Goal: Task Accomplishment & Management: Use online tool/utility

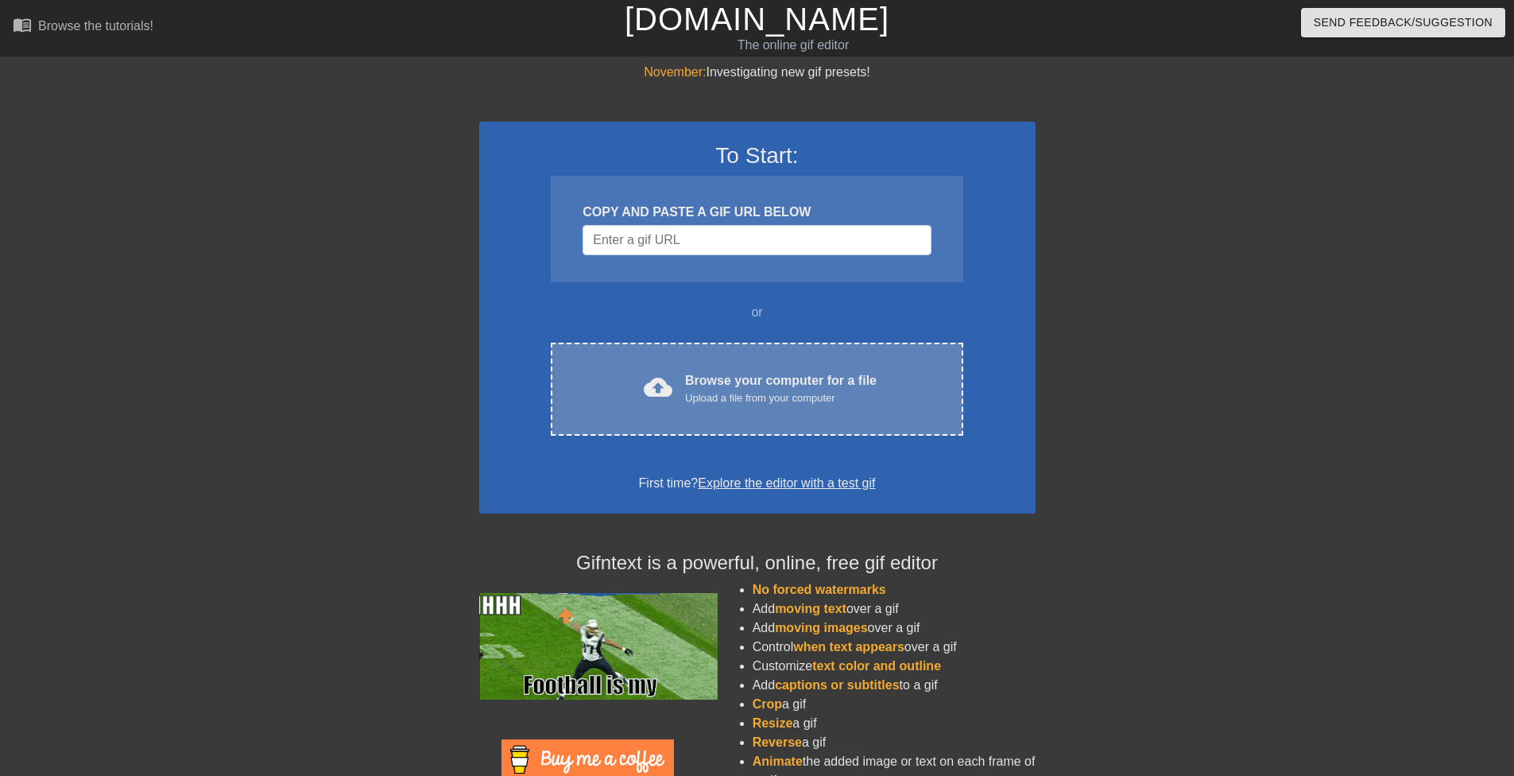
click at [673, 358] on div "cloud_upload Browse your computer for a file Upload a file from your computer C…" at bounding box center [757, 389] width 412 height 93
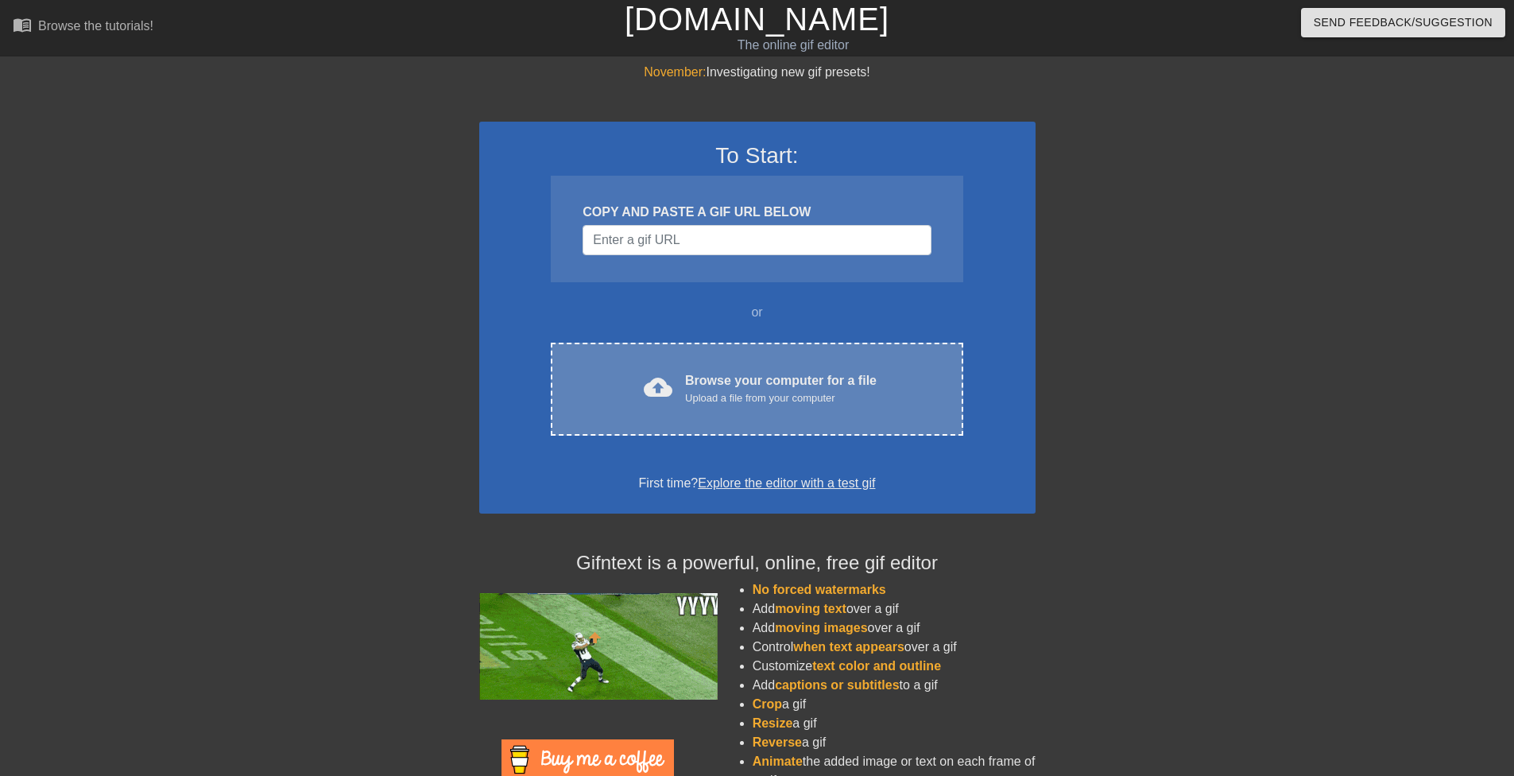
click at [723, 362] on div "cloud_upload Browse your computer for a file Upload a file from your computer C…" at bounding box center [757, 389] width 412 height 93
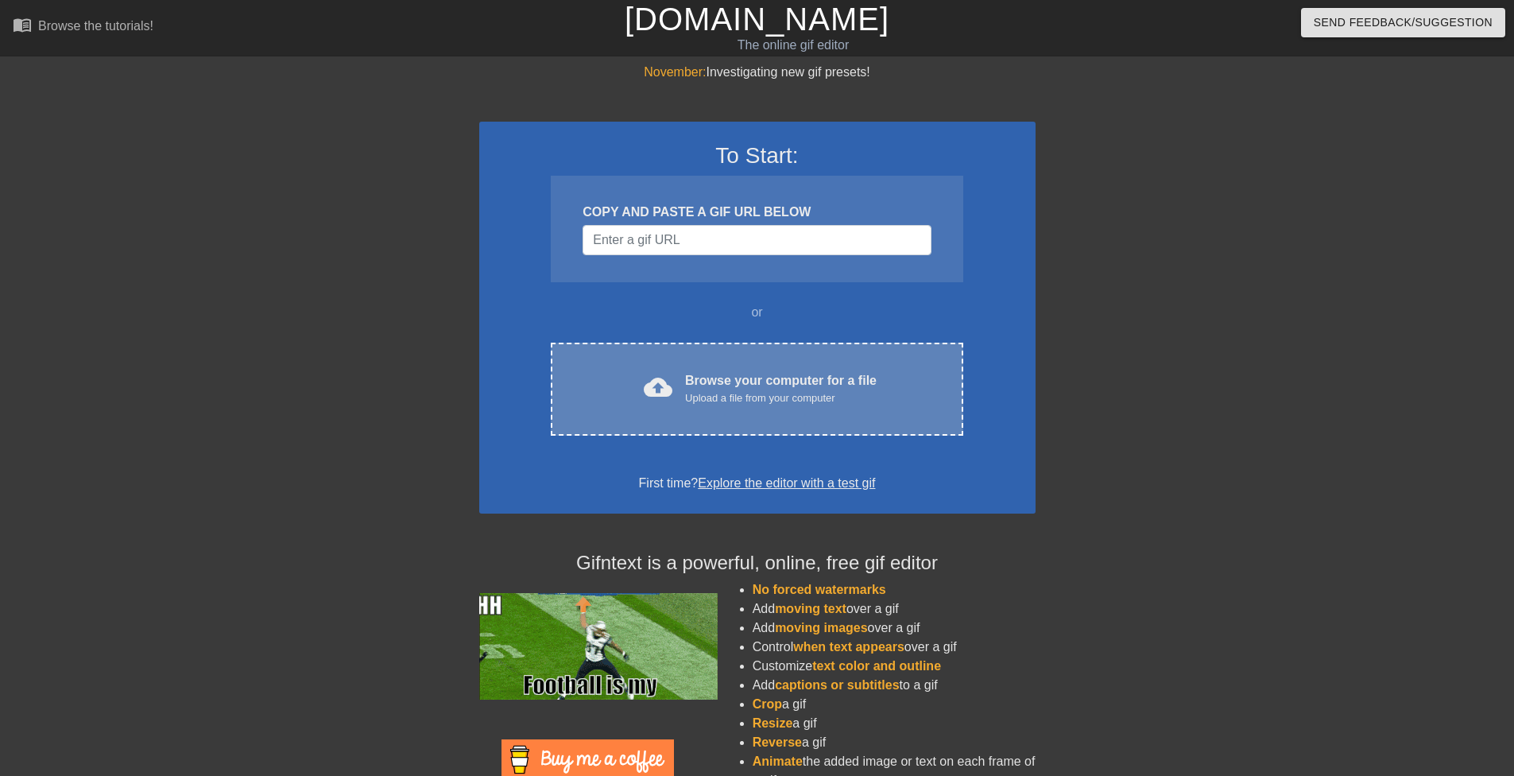
click at [726, 424] on div "cloud_upload Browse your computer for a file Upload a file from your computer C…" at bounding box center [757, 389] width 412 height 93
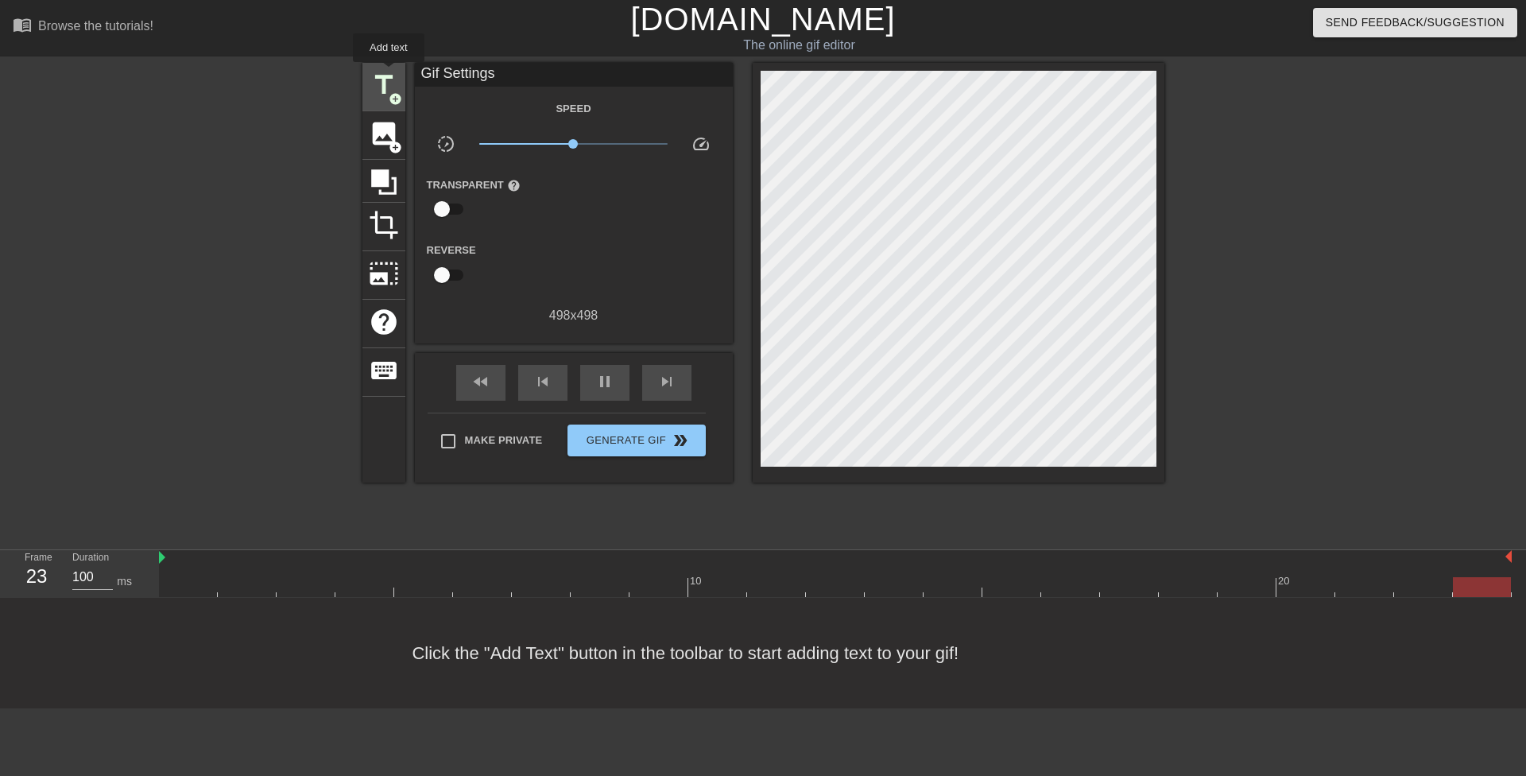
click at [389, 73] on span "title" at bounding box center [384, 85] width 30 height 30
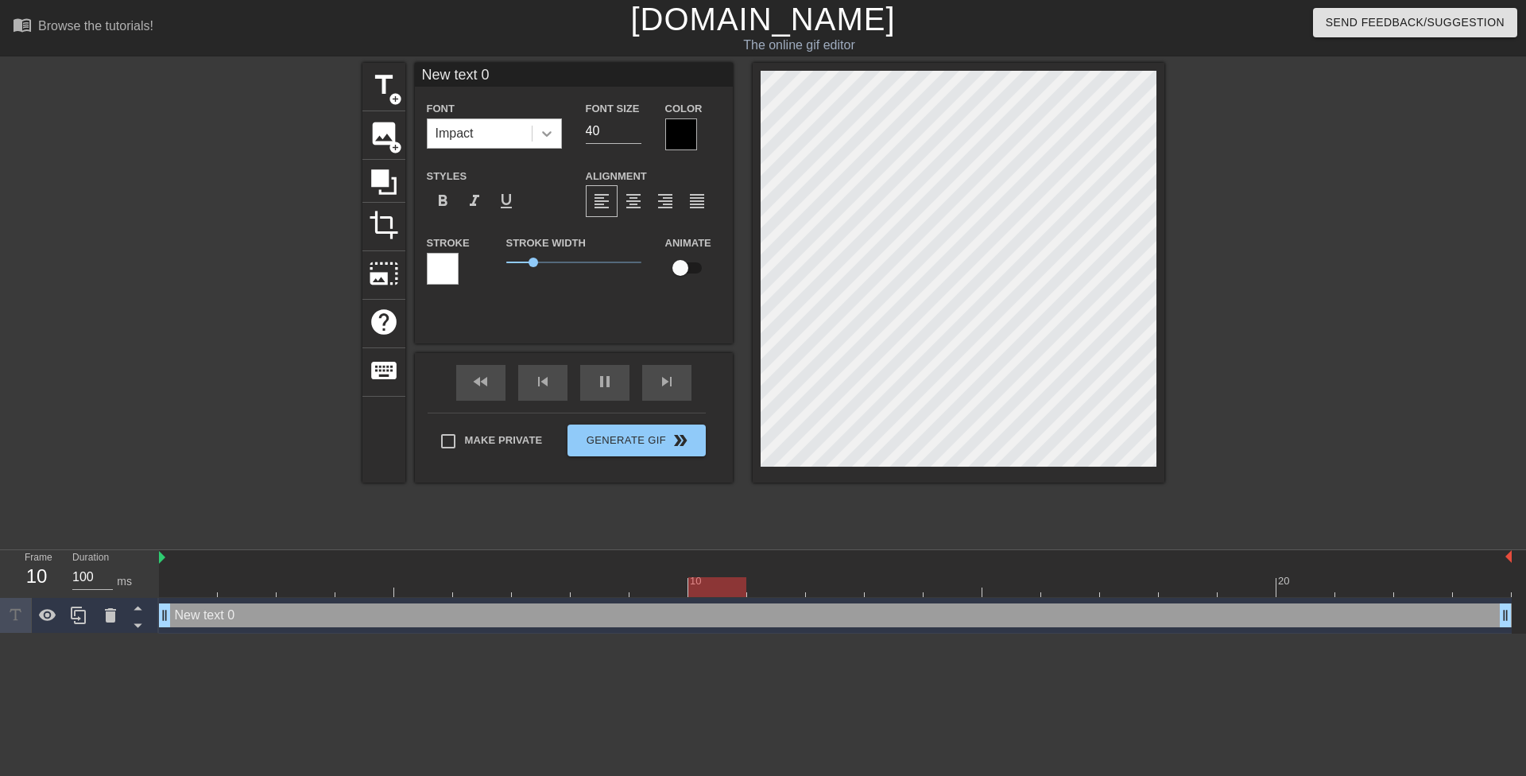
click at [549, 130] on icon at bounding box center [547, 134] width 16 height 16
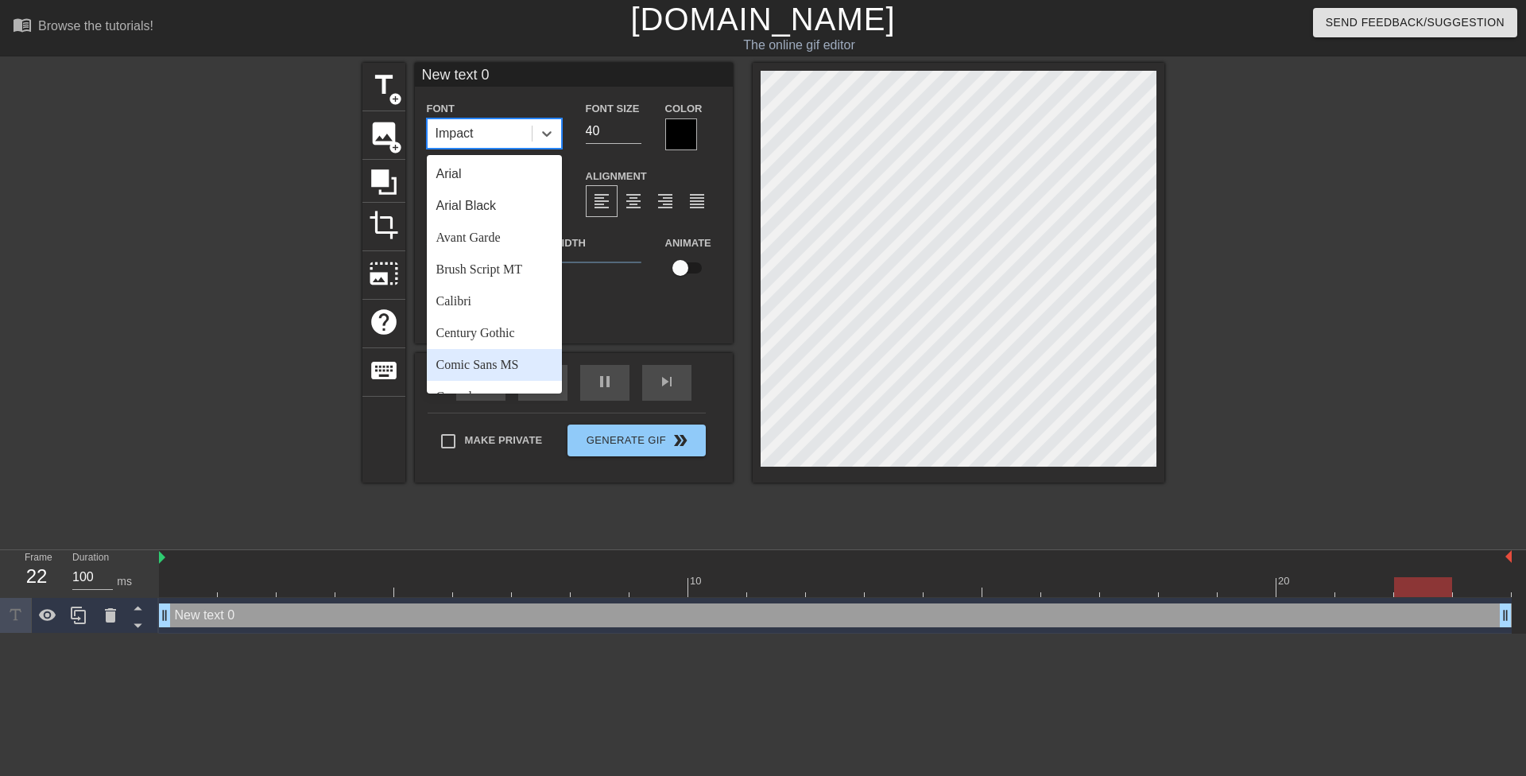
click at [505, 358] on div "Comic Sans MS" at bounding box center [494, 365] width 135 height 32
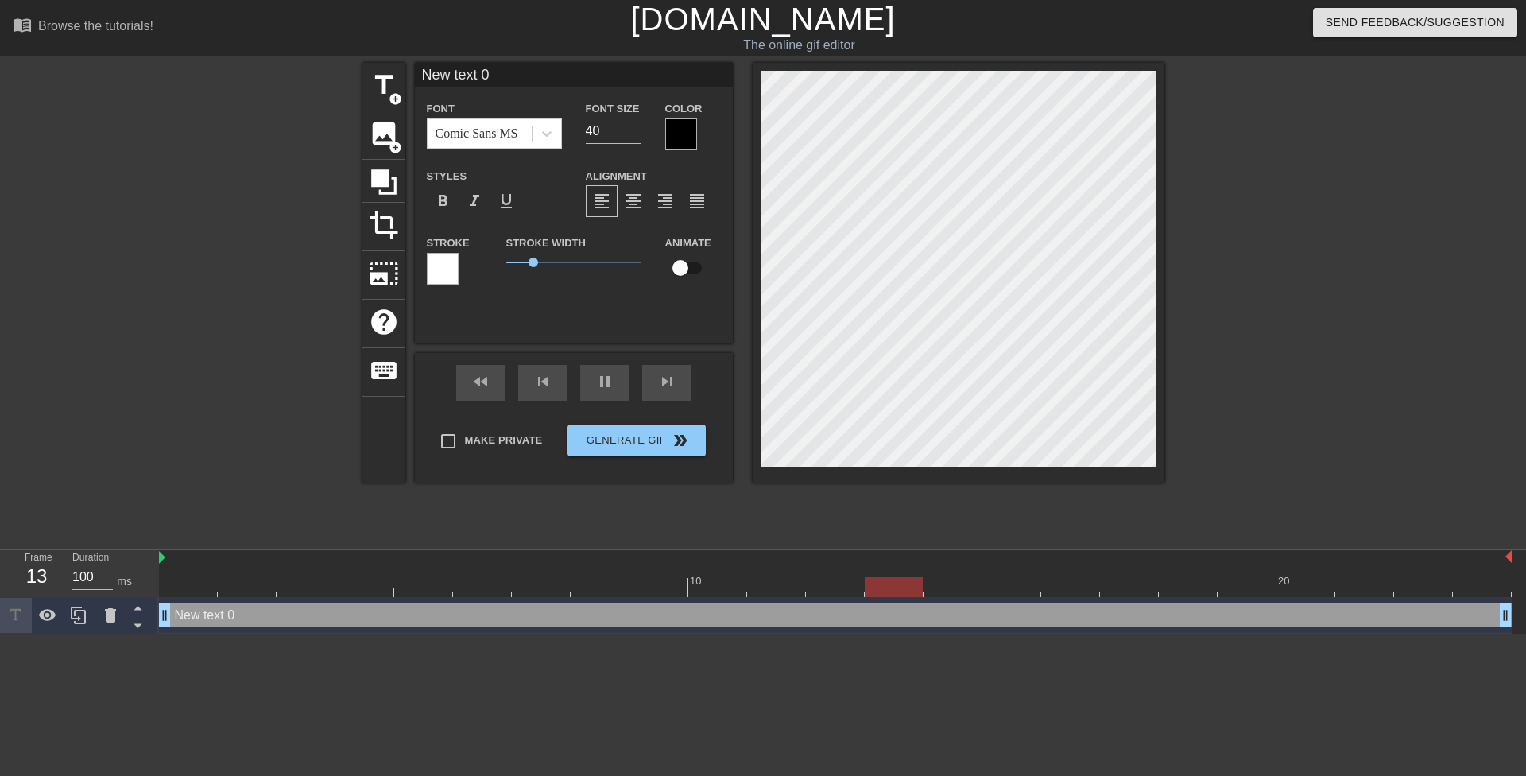
drag, startPoint x: 594, startPoint y: 132, endPoint x: 577, endPoint y: 126, distance: 18.6
click at [579, 126] on div "Font Size 40" at bounding box center [613, 125] width 79 height 52
type input "20"
click at [672, 140] on div at bounding box center [681, 134] width 32 height 32
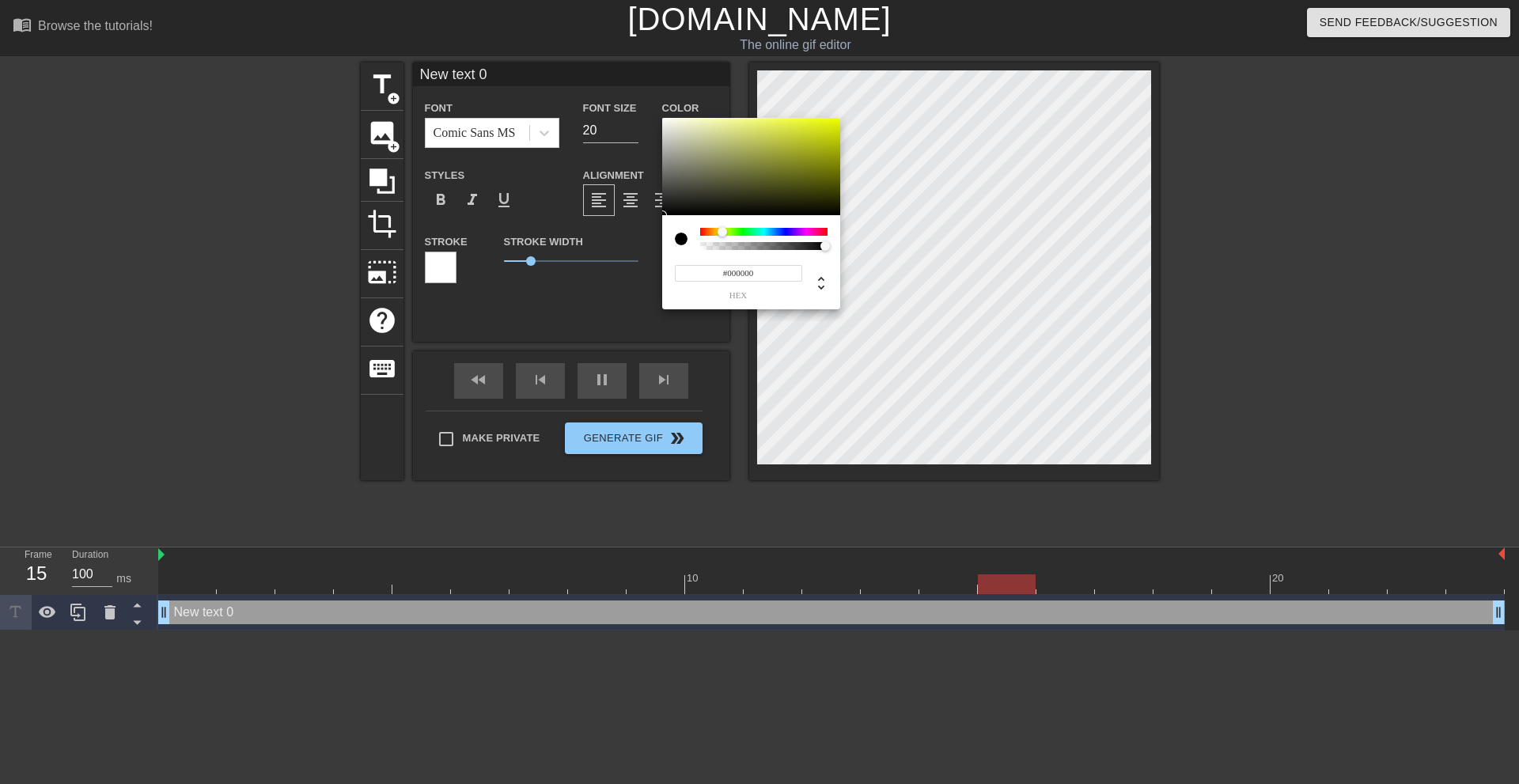
click at [723, 230] on div at bounding box center [763, 232] width 127 height 8
drag, startPoint x: 773, startPoint y: 161, endPoint x: 901, endPoint y: 73, distance: 155.3
click at [904, 71] on div "#F0FF00 hex" at bounding box center [760, 392] width 1519 height 784
type input "#F9FF00"
click at [722, 232] on div at bounding box center [722, 232] width 10 height 10
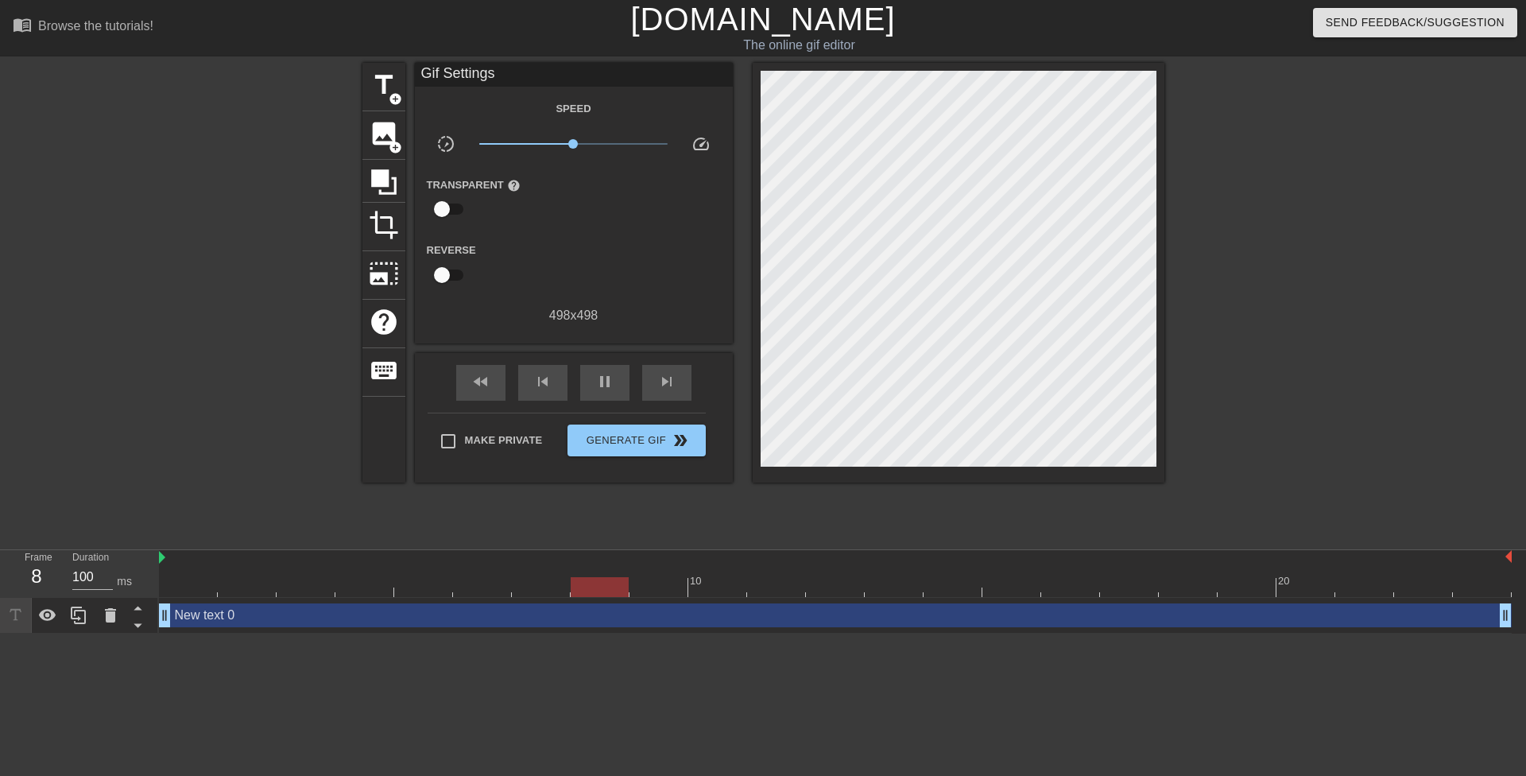
click at [364, 567] on div at bounding box center [364, 576] width 59 height 20
click at [104, 576] on input "100" at bounding box center [92, 576] width 41 height 25
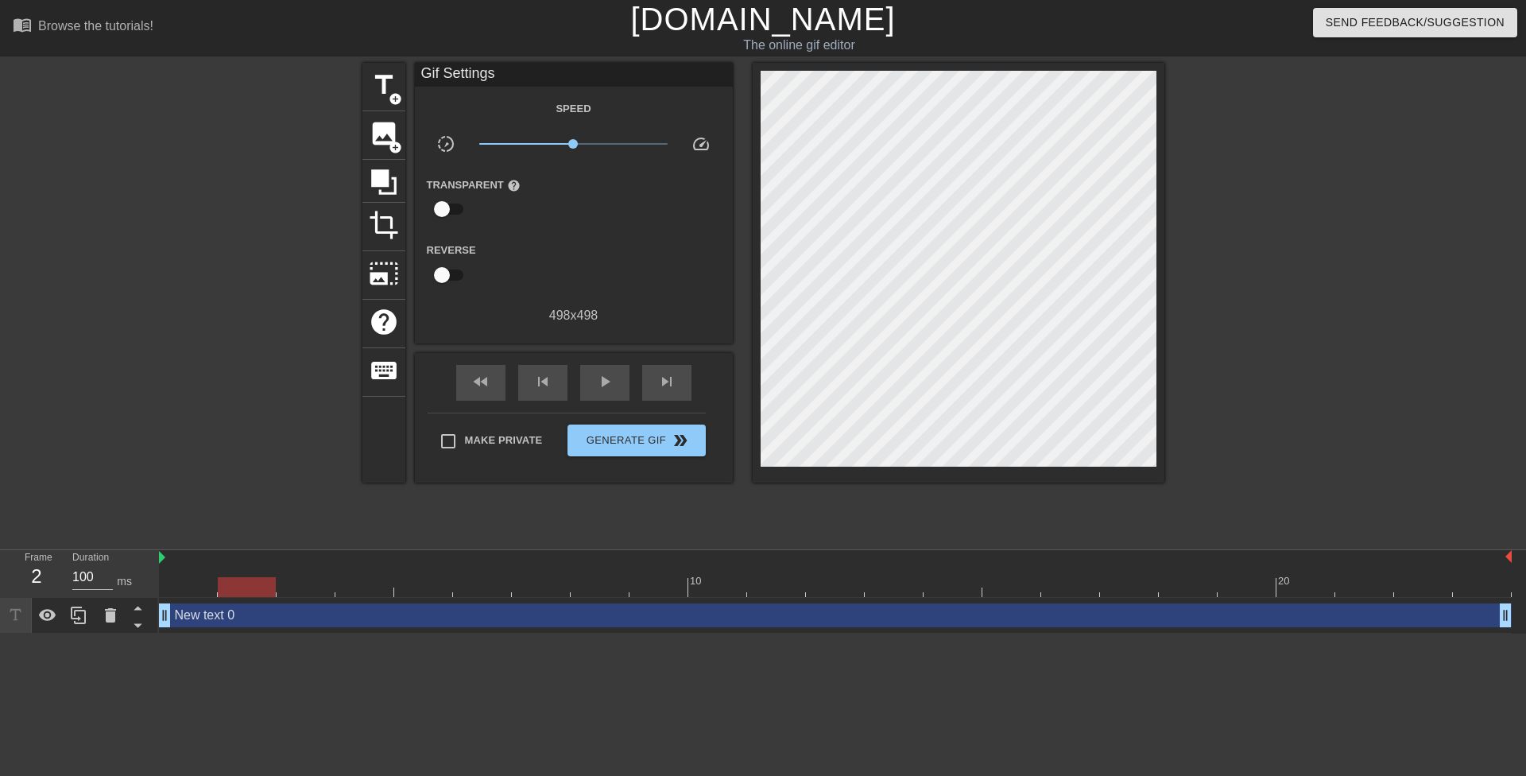
click at [253, 575] on div at bounding box center [247, 576] width 59 height 20
click at [104, 578] on input "99" at bounding box center [92, 576] width 41 height 25
click at [104, 578] on input "98" at bounding box center [92, 576] width 41 height 25
click at [104, 578] on input "97" at bounding box center [92, 576] width 41 height 25
drag, startPoint x: 89, startPoint y: 575, endPoint x: 58, endPoint y: 575, distance: 31.0
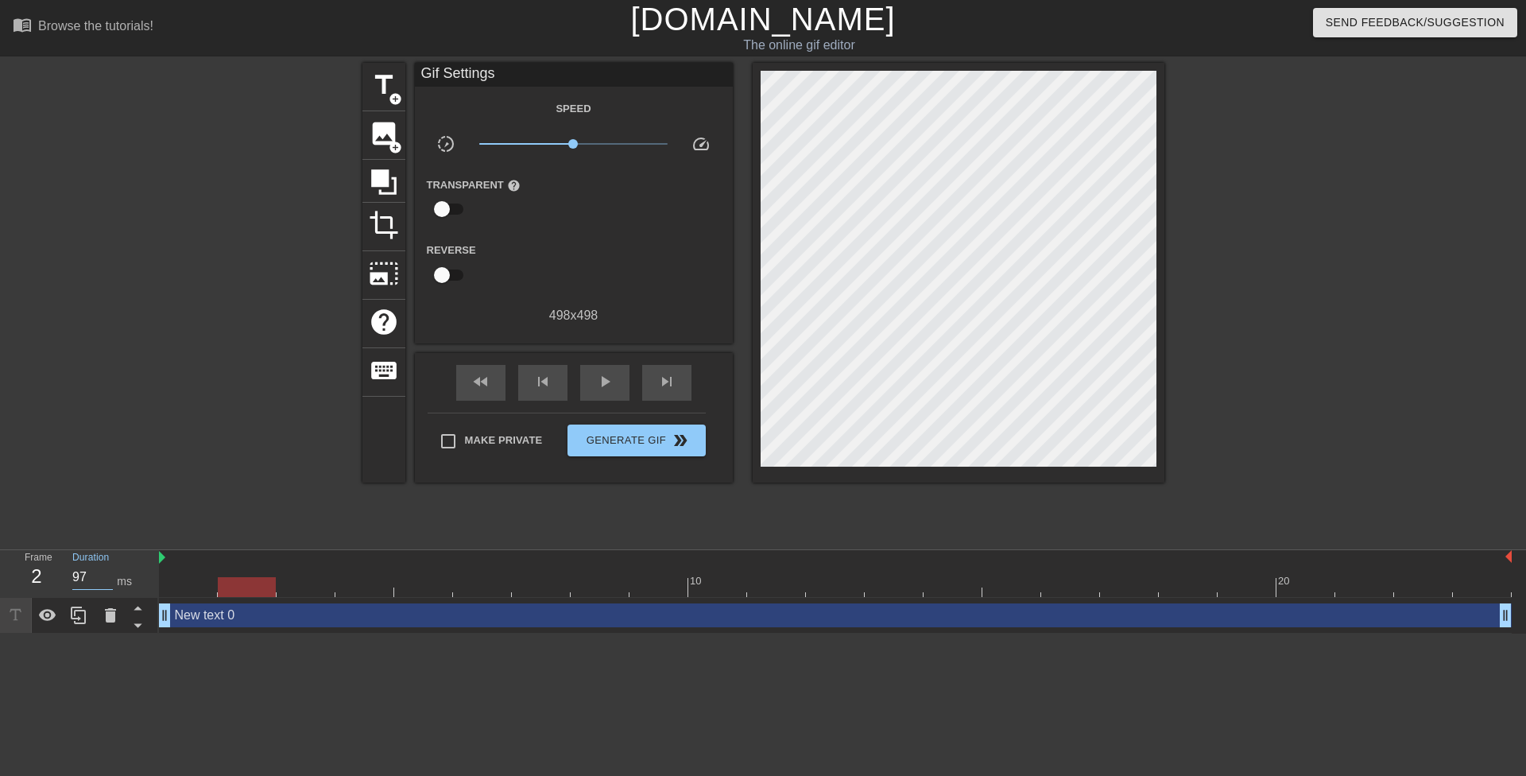
click at [58, 575] on div "Frame 2 Duration 97 ms" at bounding box center [84, 573] width 143 height 46
click at [154, 490] on div at bounding box center [224, 301] width 238 height 477
click at [207, 581] on div at bounding box center [835, 587] width 1353 height 20
click at [207, 579] on div at bounding box center [188, 587] width 58 height 20
click at [226, 575] on div at bounding box center [247, 576] width 59 height 20
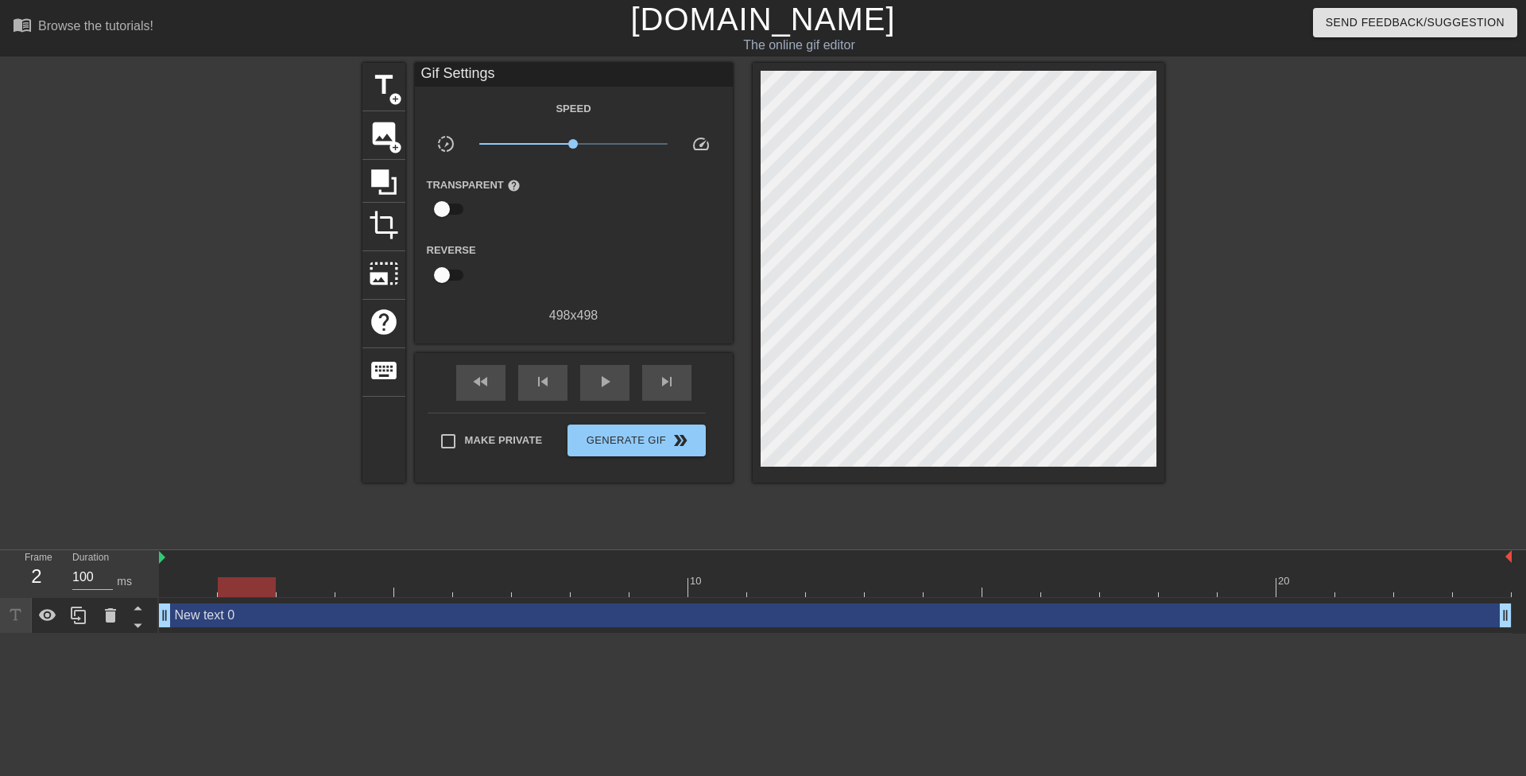
click at [281, 567] on div at bounding box center [306, 576] width 59 height 20
drag, startPoint x: 243, startPoint y: 573, endPoint x: 150, endPoint y: 569, distance: 93.1
click at [242, 573] on div at bounding box center [247, 576] width 59 height 20
click at [82, 574] on input "120" at bounding box center [92, 576] width 41 height 25
type input "100"
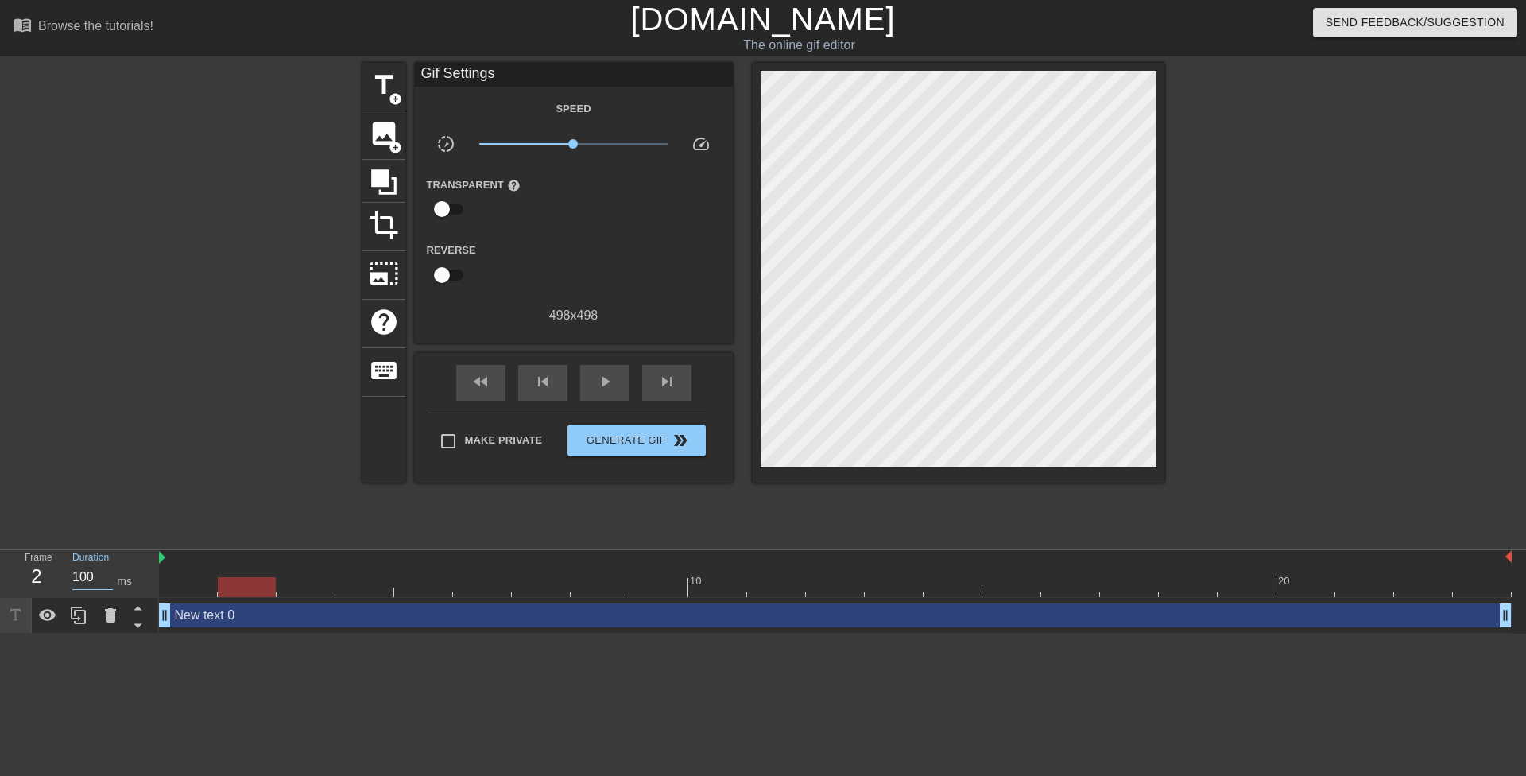
click at [119, 507] on div at bounding box center [224, 301] width 238 height 477
click at [274, 412] on div at bounding box center [224, 301] width 238 height 477
click at [40, 570] on div "2" at bounding box center [37, 576] width 24 height 29
click at [35, 574] on div "2" at bounding box center [37, 576] width 24 height 29
click at [114, 443] on div at bounding box center [224, 301] width 238 height 477
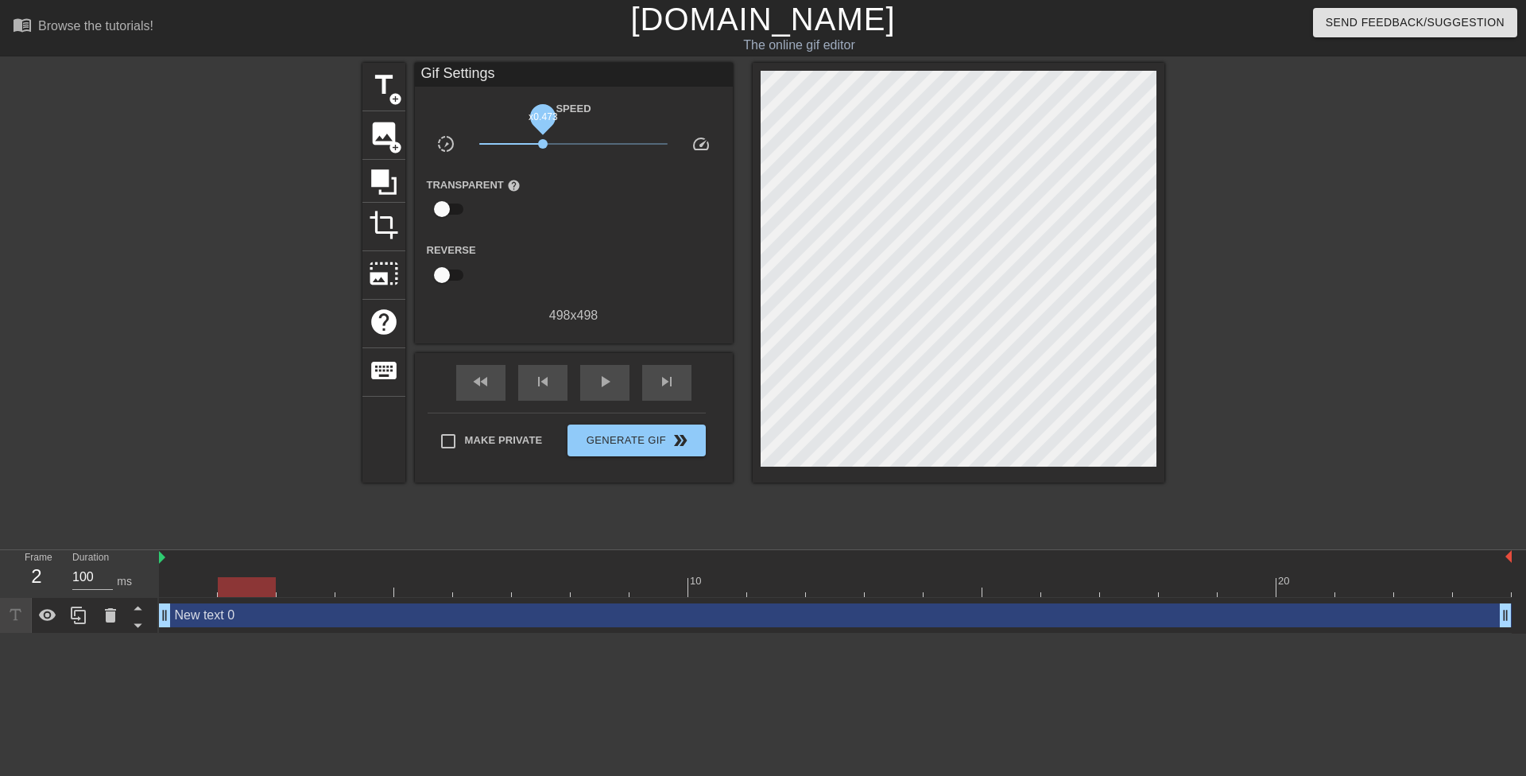
drag, startPoint x: 571, startPoint y: 143, endPoint x: 543, endPoint y: 145, distance: 27.9
click at [543, 145] on span "x0.473" at bounding box center [543, 144] width 10 height 10
drag, startPoint x: 545, startPoint y: 144, endPoint x: 569, endPoint y: 145, distance: 23.9
click at [569, 145] on span "x0.902" at bounding box center [569, 144] width 10 height 10
click at [565, 144] on span "x0.813" at bounding box center [565, 144] width 10 height 10
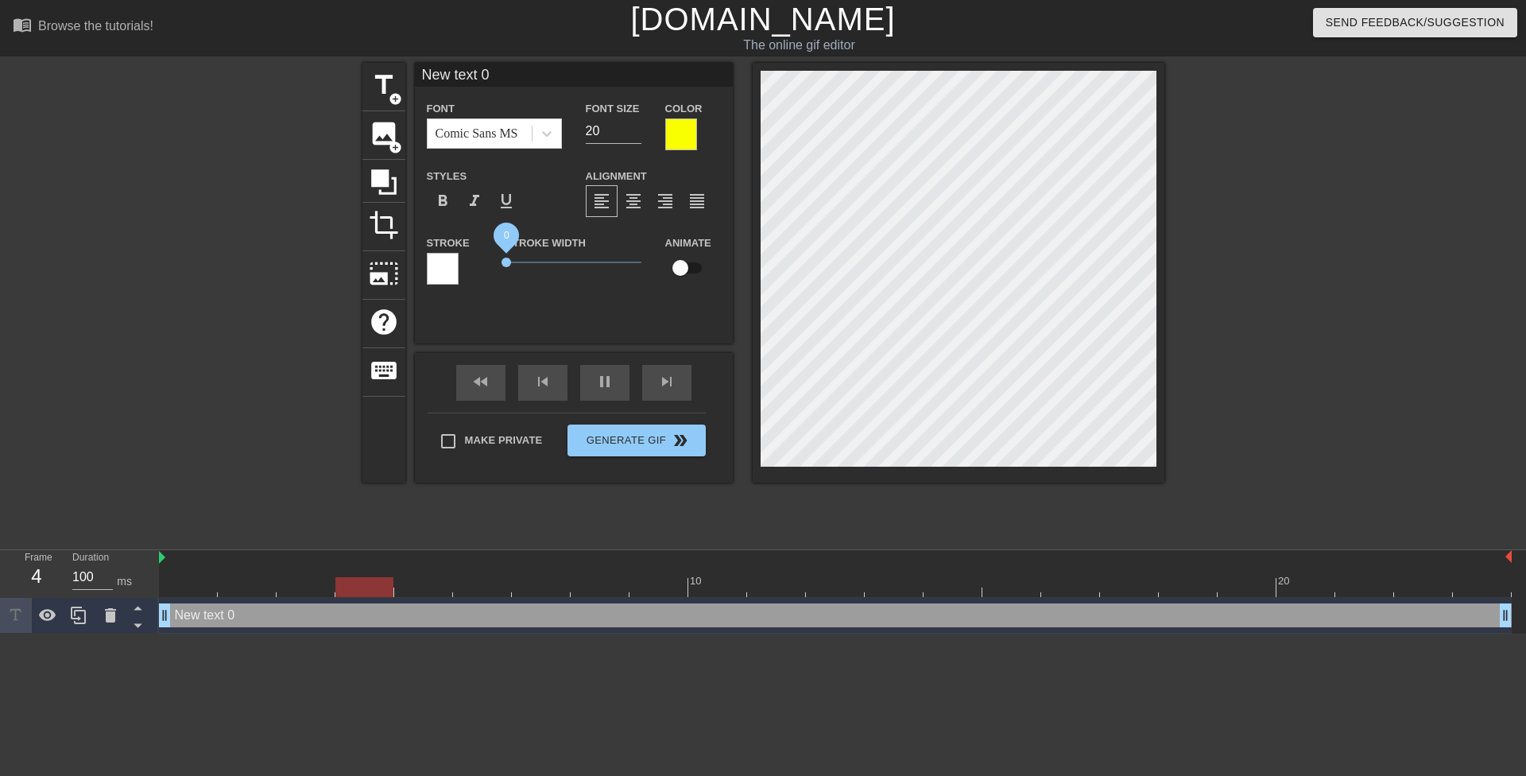
drag, startPoint x: 530, startPoint y: 261, endPoint x: 476, endPoint y: 261, distance: 54.0
click at [478, 261] on div "Stroke Stroke Width 0 Animate" at bounding box center [574, 266] width 318 height 66
drag, startPoint x: 600, startPoint y: 125, endPoint x: 572, endPoint y: 118, distance: 28.7
click at [571, 118] on div "Font Comic Sans MS Font Size 20 Color" at bounding box center [574, 125] width 318 height 52
type input "25"
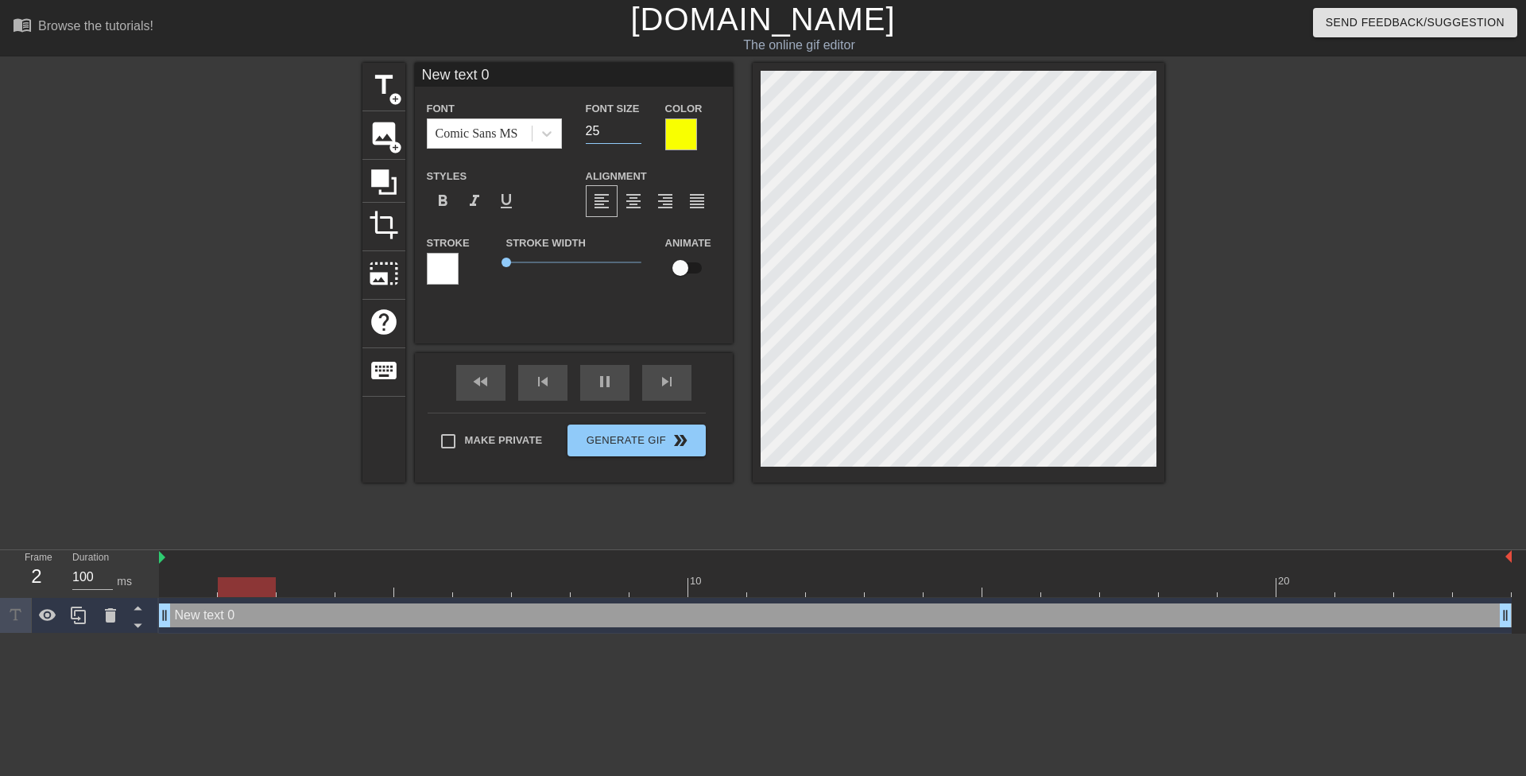
click at [300, 150] on div at bounding box center [224, 301] width 238 height 477
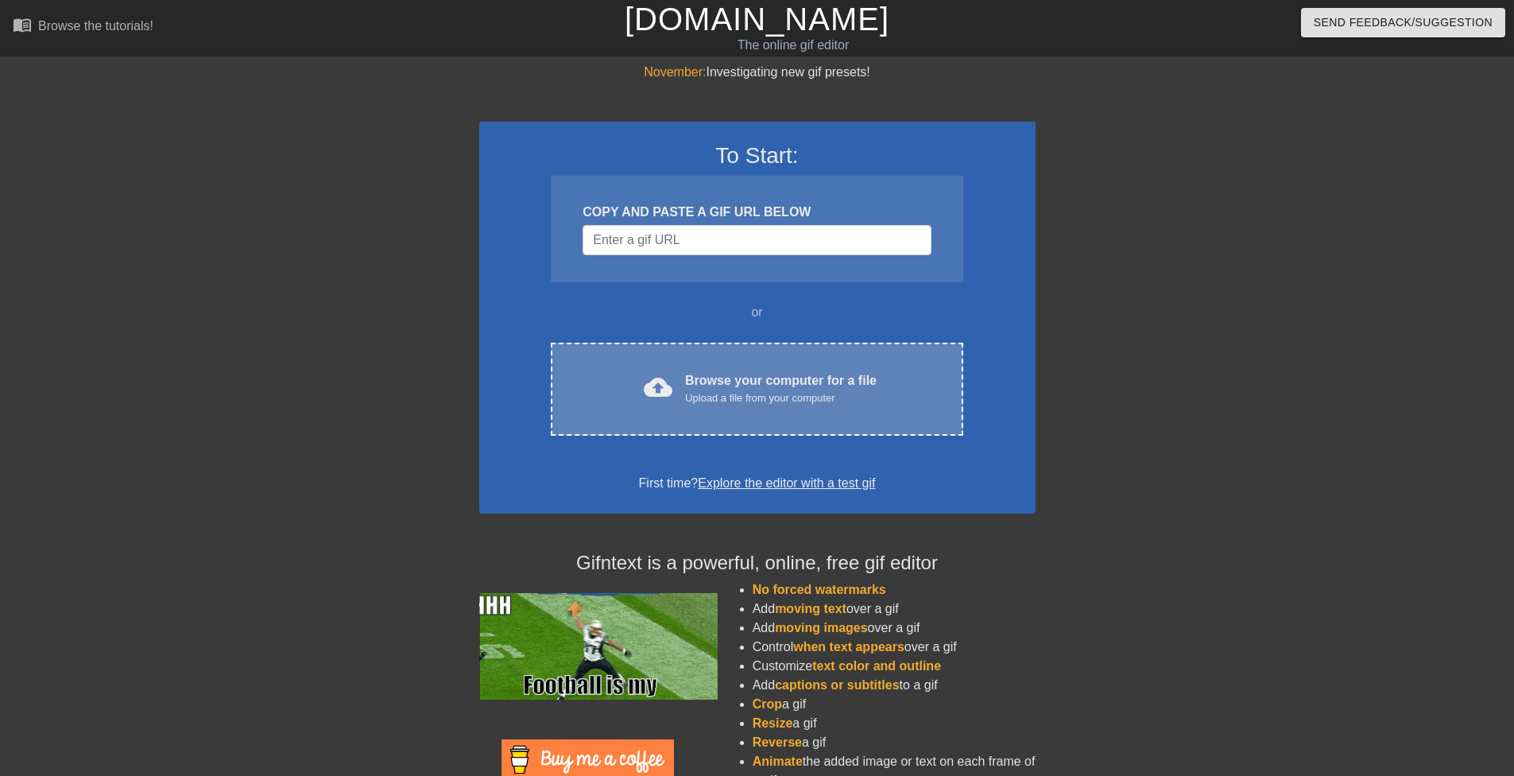
click at [771, 380] on div "Browse your computer for a file Upload a file from your computer" at bounding box center [781, 388] width 192 height 35
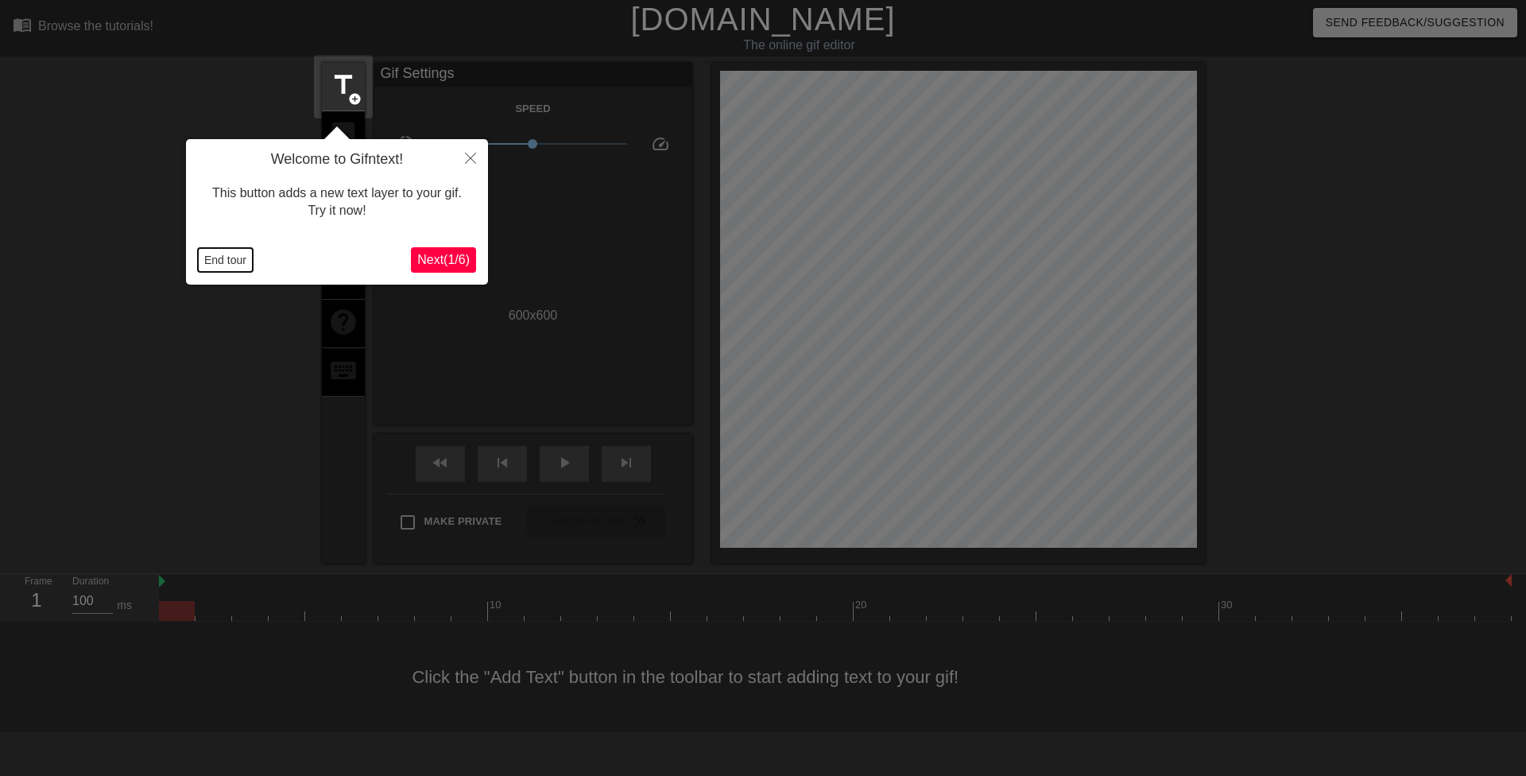
click at [239, 261] on button "End tour" at bounding box center [225, 260] width 55 height 24
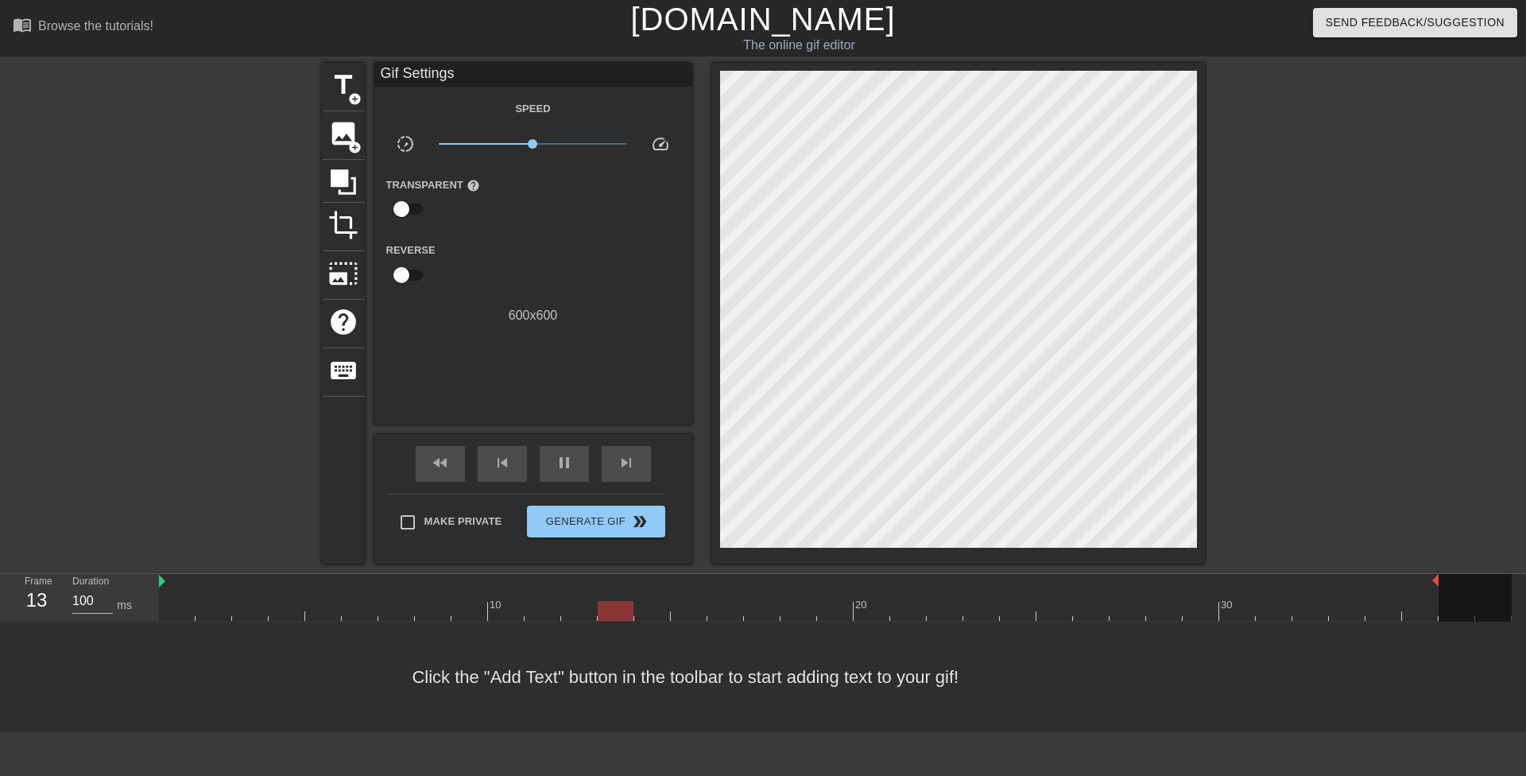
drag, startPoint x: 1511, startPoint y: 581, endPoint x: 1434, endPoint y: 578, distance: 76.4
drag, startPoint x: 1436, startPoint y: 577, endPoint x: 1406, endPoint y: 577, distance: 30.2
click at [1406, 577] on div "10 20 30" at bounding box center [835, 597] width 1353 height 47
click at [349, 86] on span "title" at bounding box center [343, 85] width 30 height 30
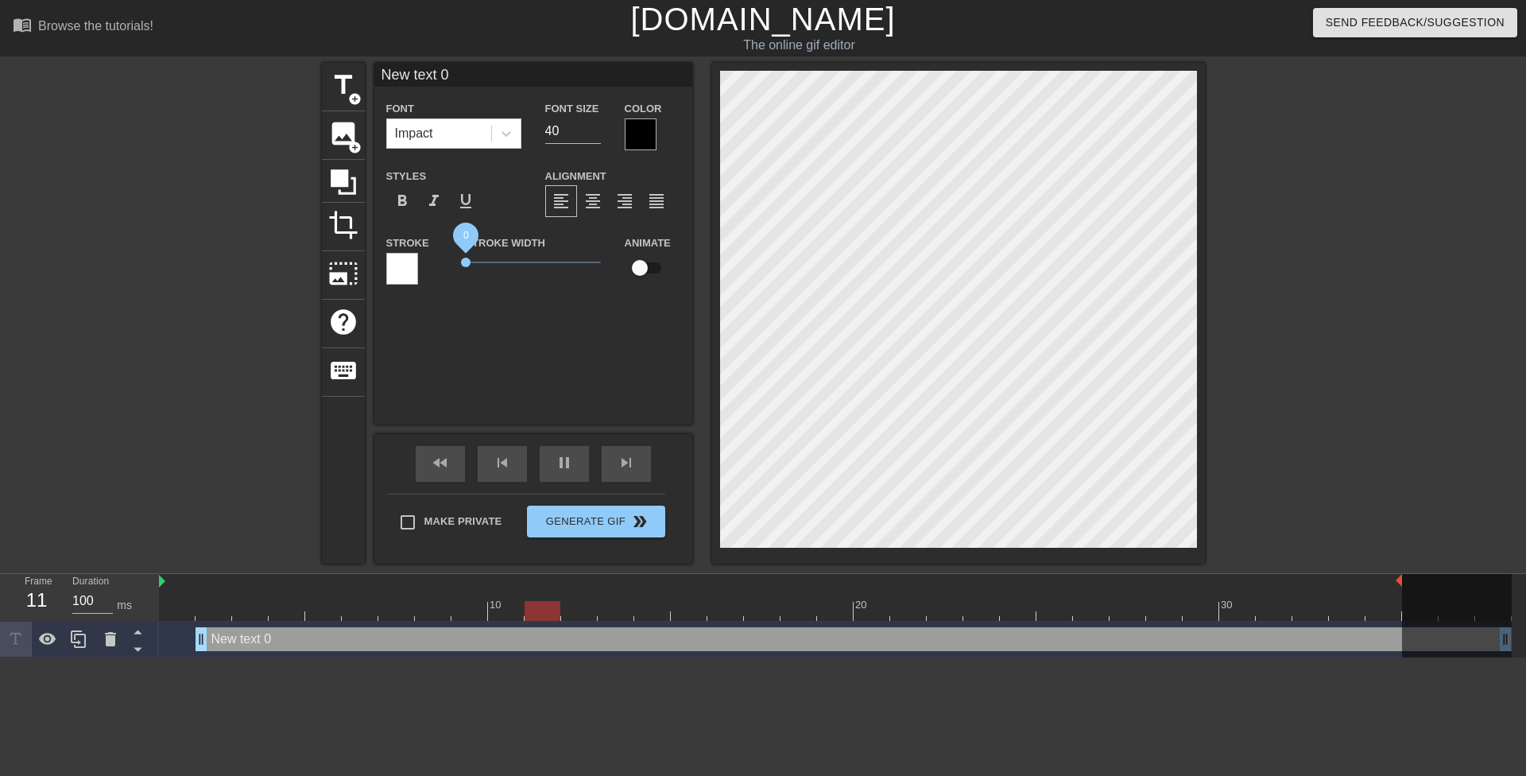
drag, startPoint x: 435, startPoint y: 261, endPoint x: 447, endPoint y: 180, distance: 81.9
click at [421, 257] on div "Stroke Stroke Width 0 Animate" at bounding box center [533, 266] width 318 height 66
click at [500, 119] on div at bounding box center [506, 133] width 29 height 29
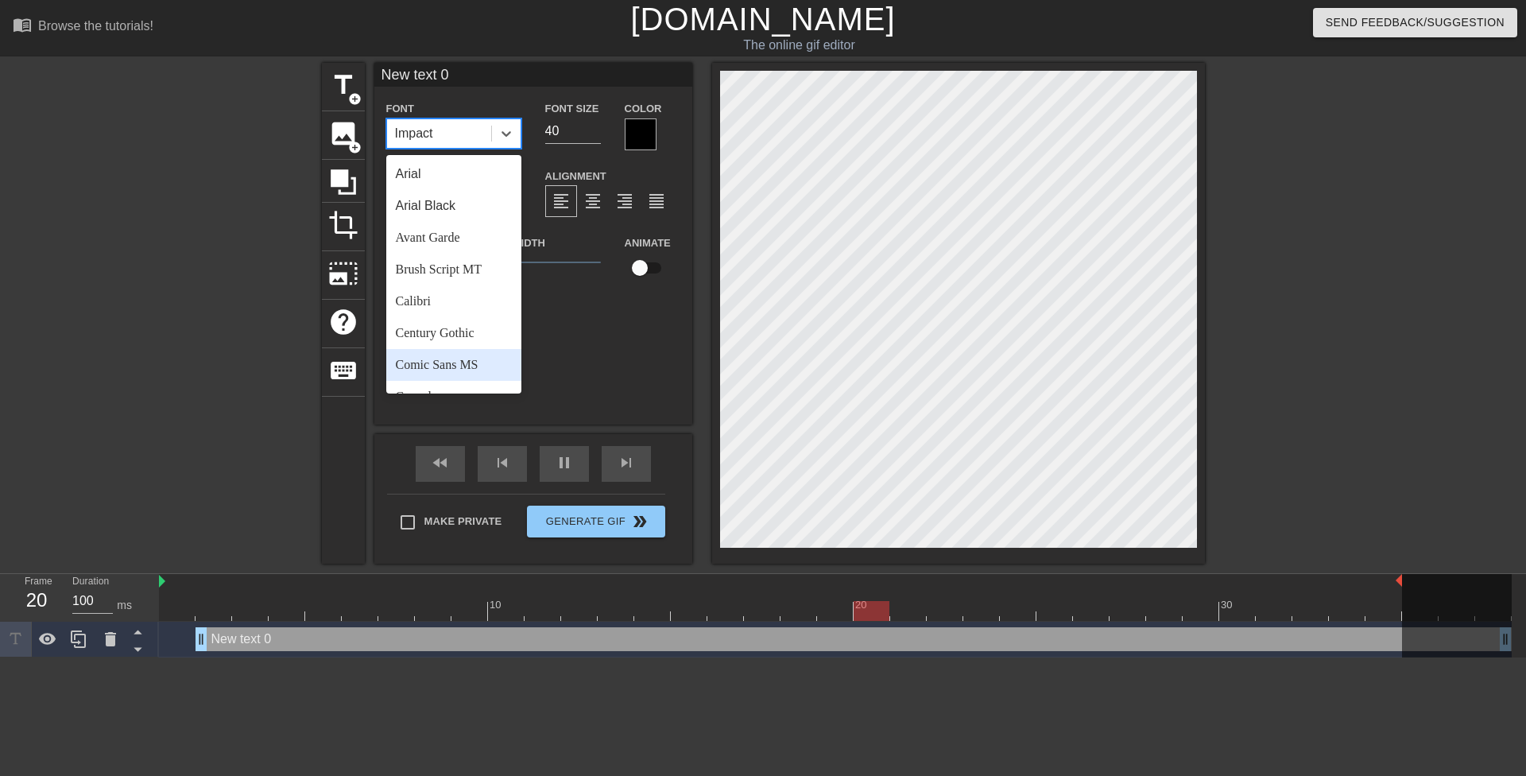
click at [478, 362] on div "Comic Sans MS" at bounding box center [453, 365] width 135 height 32
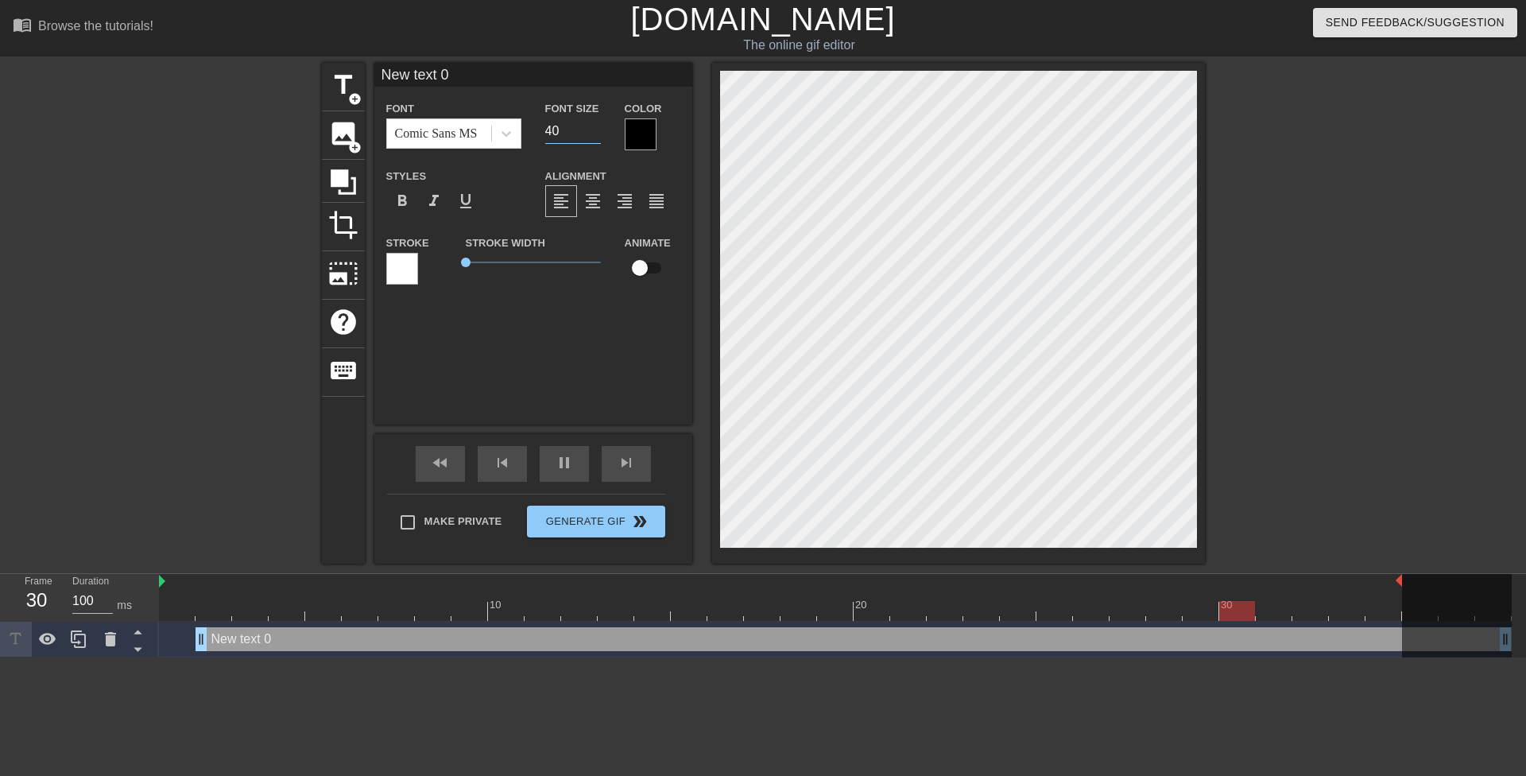
drag, startPoint x: 554, startPoint y: 128, endPoint x: 536, endPoint y: 126, distance: 18.3
click at [536, 126] on div "Font Size 40" at bounding box center [572, 125] width 79 height 52
drag, startPoint x: 569, startPoint y: 131, endPoint x: 520, endPoint y: 136, distance: 49.5
click at [520, 136] on div "Font Comic Sans MS Font Size 20 Color" at bounding box center [533, 125] width 318 height 52
type input "25"
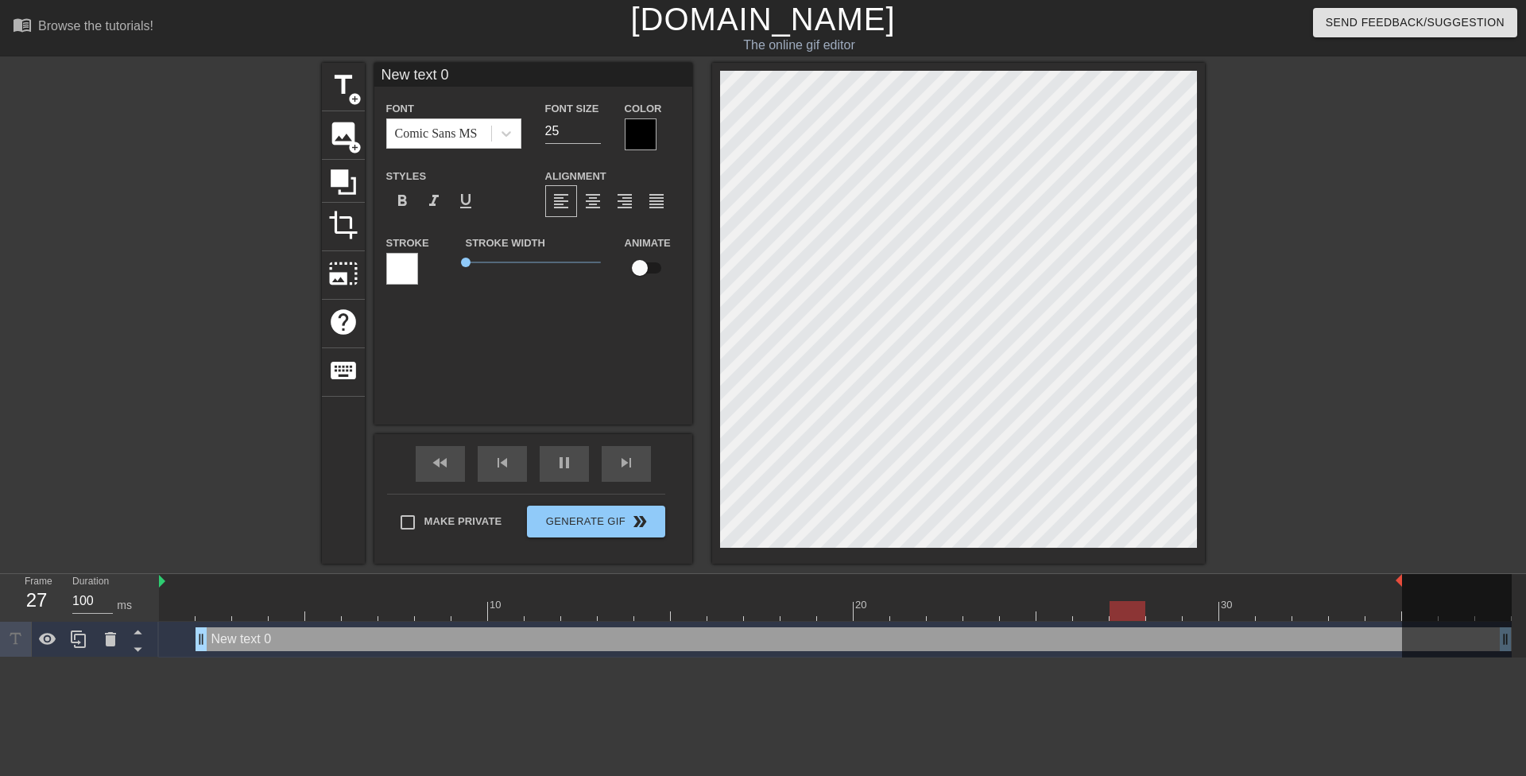
click at [1275, 636] on div "New text 0 drag_handle drag_handle" at bounding box center [853, 639] width 1316 height 24
drag, startPoint x: 1263, startPoint y: 641, endPoint x: 1090, endPoint y: 644, distance: 172.5
click at [1120, 655] on div "New text 0 drag_handle drag_handle" at bounding box center [835, 639] width 1353 height 36
click at [637, 134] on div at bounding box center [641, 134] width 32 height 32
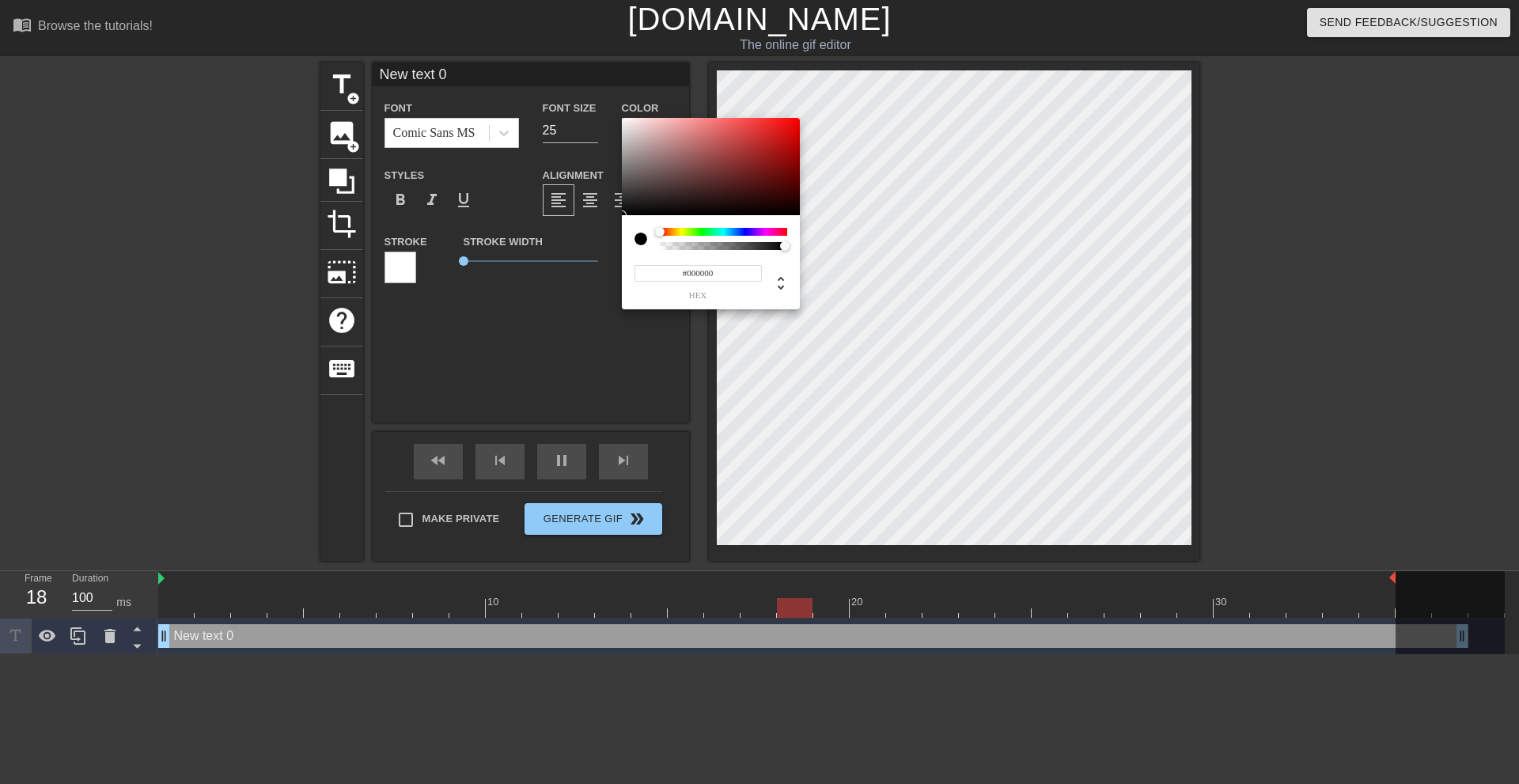
click at [680, 229] on div at bounding box center [724, 232] width 127 height 8
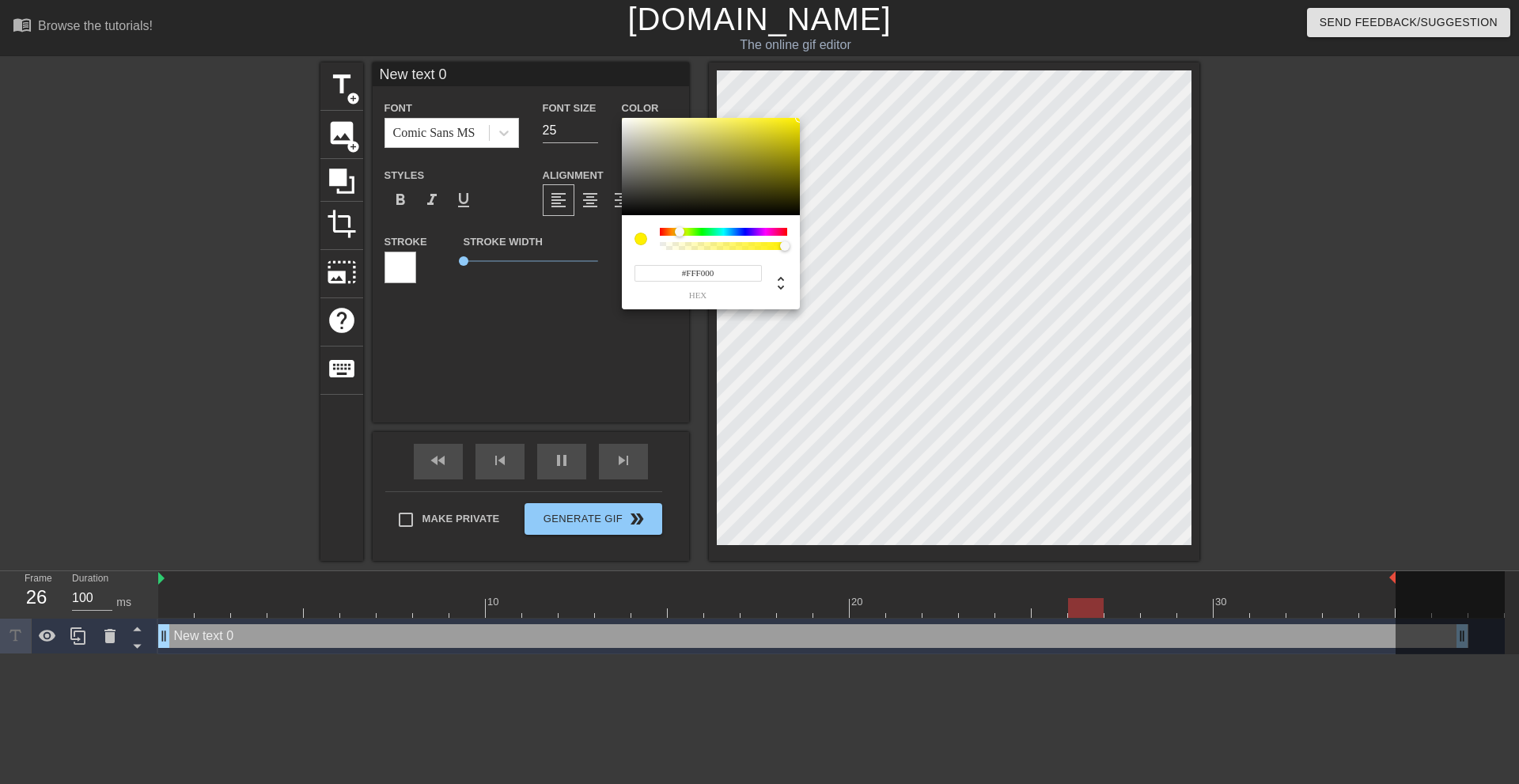
drag, startPoint x: 773, startPoint y: 144, endPoint x: 858, endPoint y: 78, distance: 107.6
click at [866, 66] on div "#FFF000 hex" at bounding box center [760, 392] width 1519 height 784
type input "#F9FF00"
click at [681, 230] on div at bounding box center [681, 232] width 10 height 10
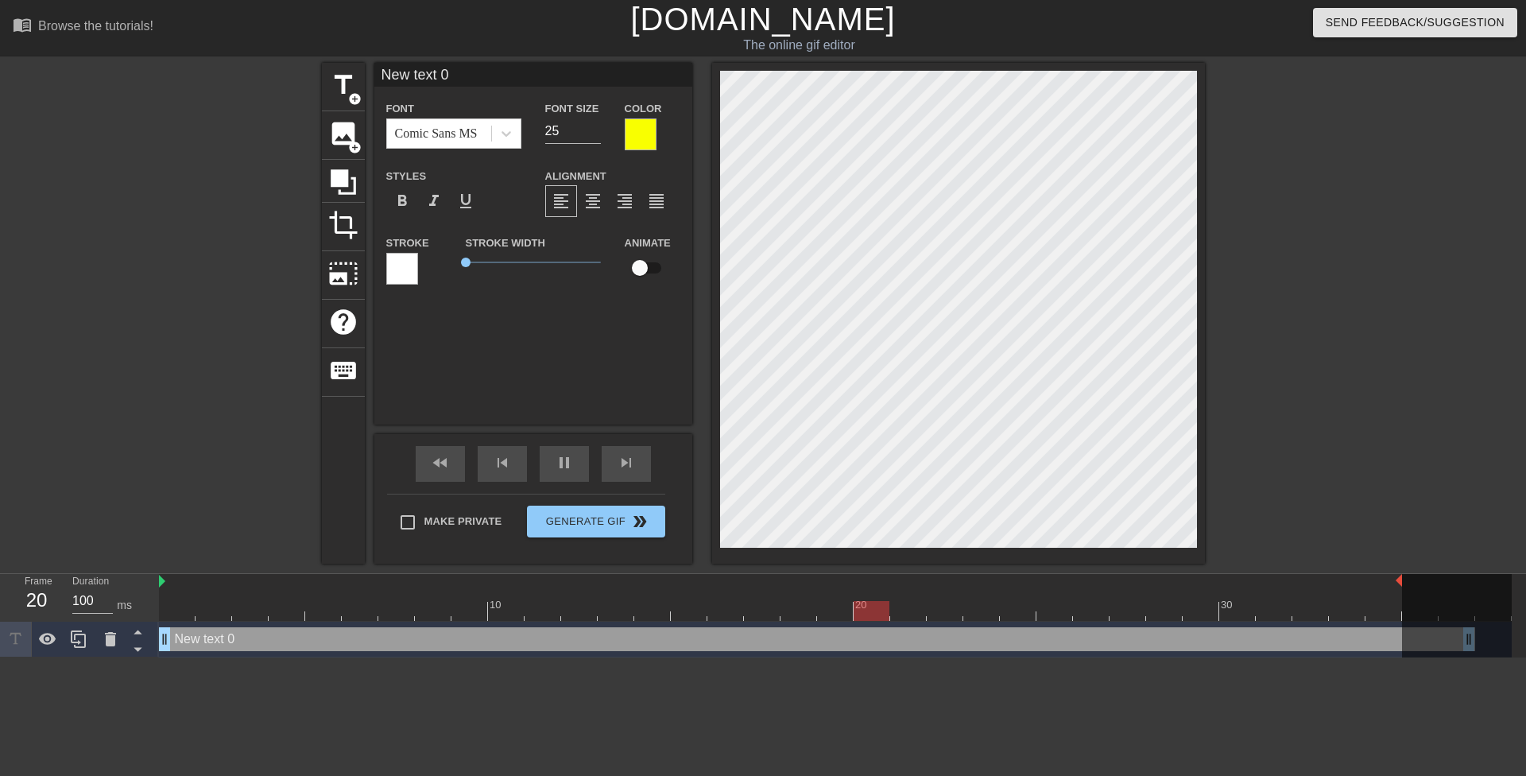
type input "Don't worry about your son's grades. I found a new way for him to pass my class."
type textarea "Don't worry about your son's grades. I found a new way for him to pass my class."
click at [1359, 346] on div at bounding box center [1343, 301] width 238 height 477
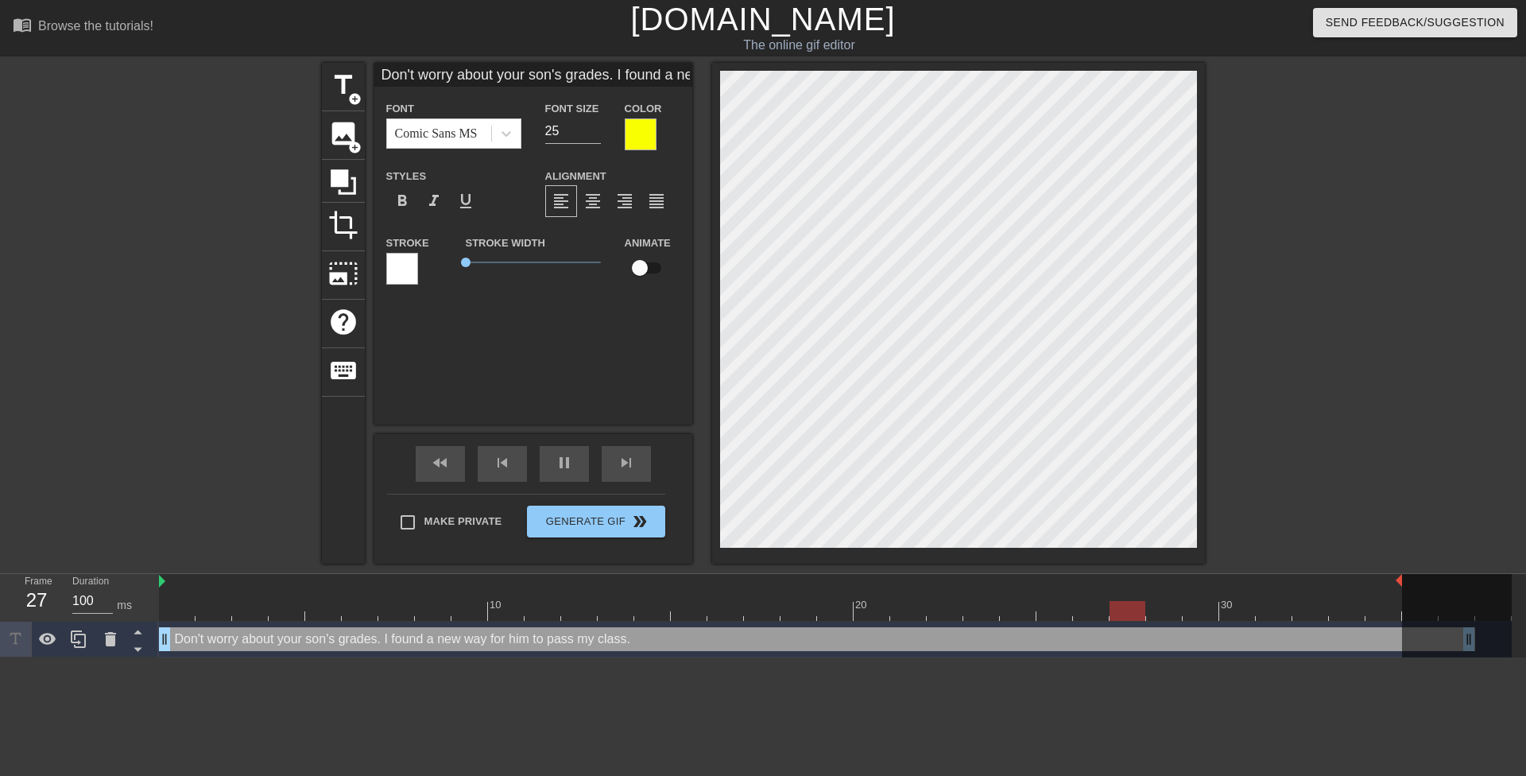
type input "Don't worry about your son's grades.I found a new way for him to pass my class."
type textarea "Don't worry about your son's grades.I found a new way for him to pass my class."
type input "Don't worry about your son's grades.I found a new way for him to pass my class."
type textarea "Don't worry about your son's grades. I found a new way for him to pass my class."
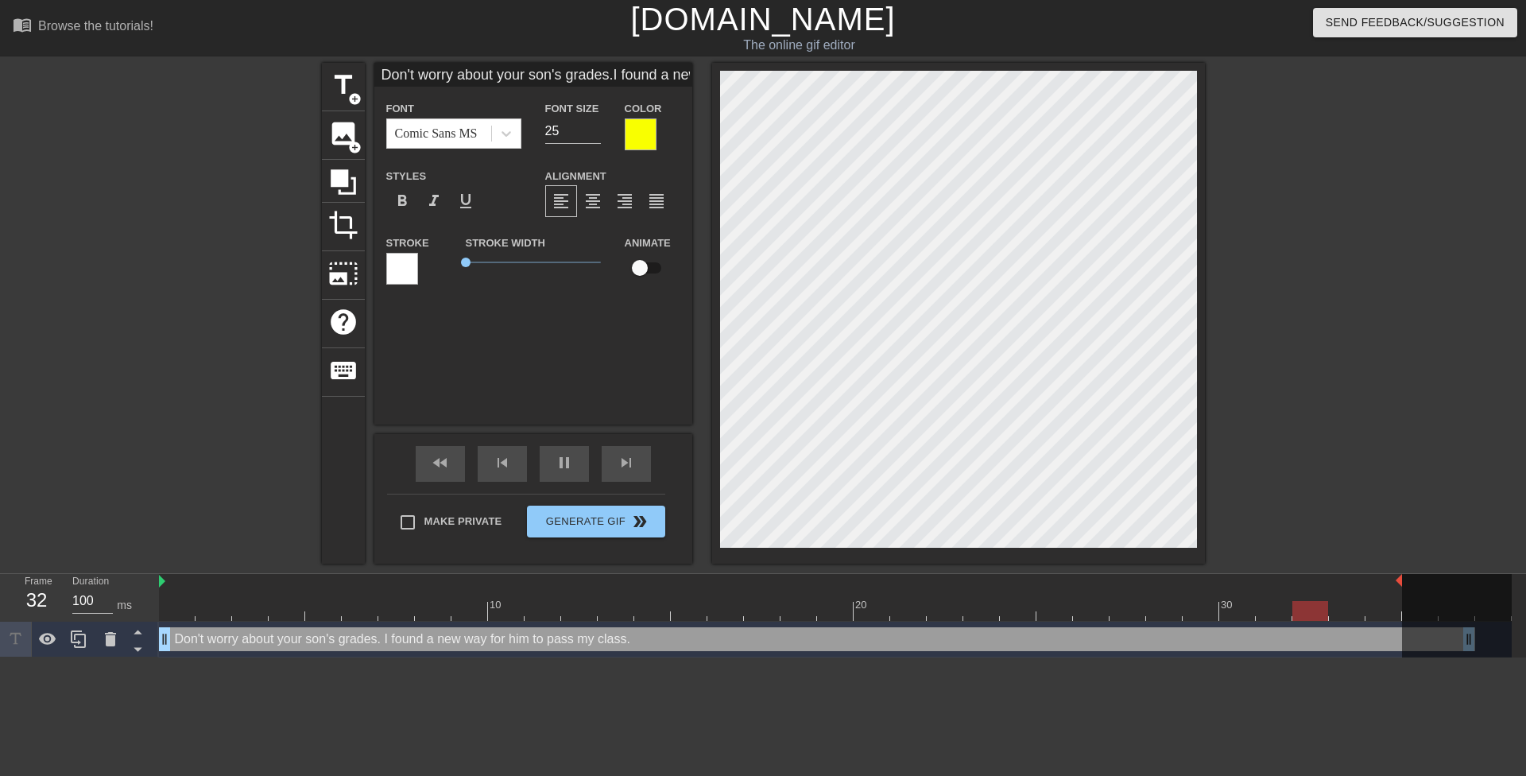
click at [1283, 401] on div at bounding box center [1343, 301] width 238 height 477
click at [1265, 365] on div at bounding box center [1343, 301] width 238 height 477
type input "Don't worry about yourson's grades.I found a new way for him to pass my class."
type textarea "Don't worry about yourson's grades. I found a new way for him to pass my class."
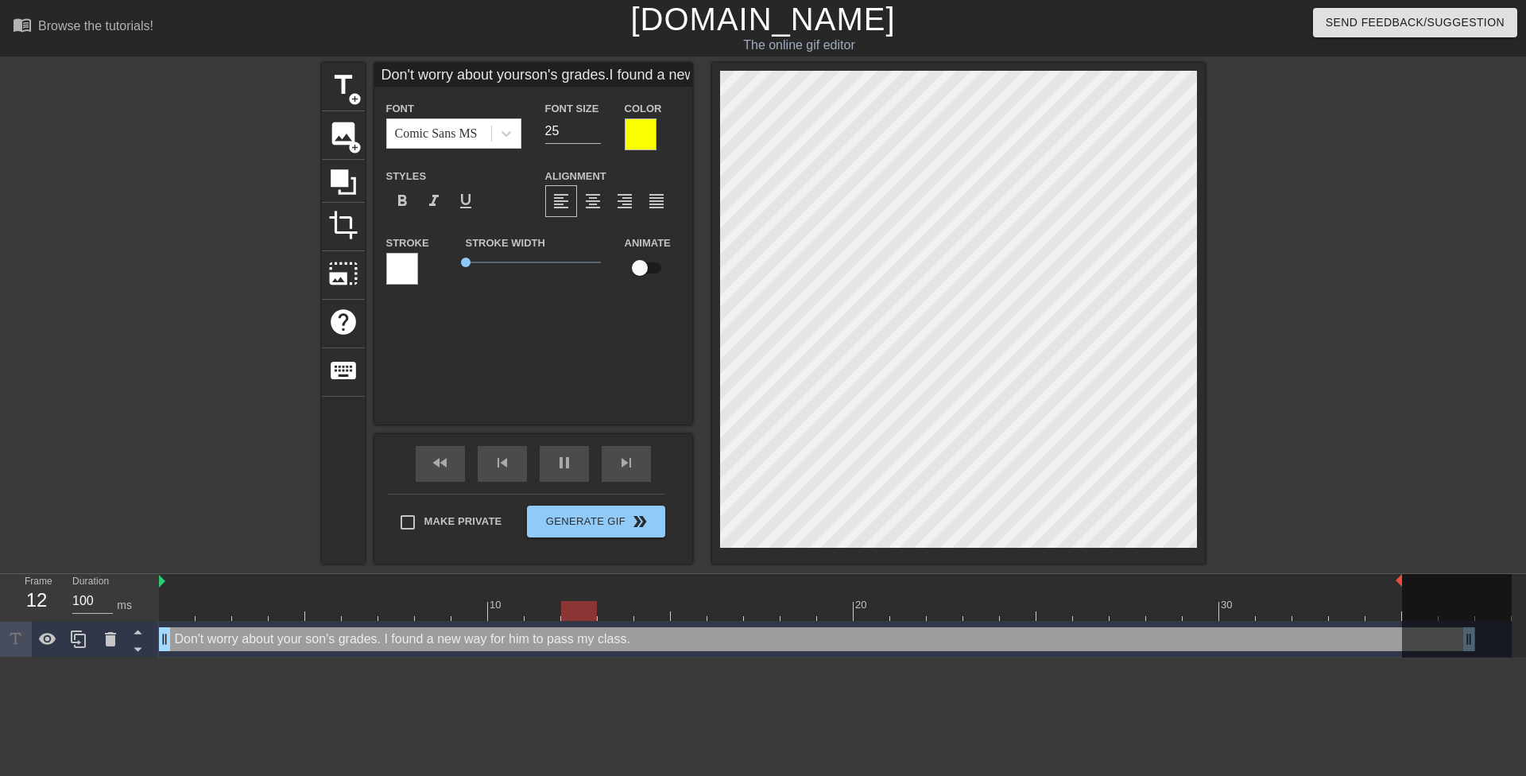
type input "Don't worry about yourson's grades.I found a new way for him to pass my class."
type textarea "Don't worry about your son's grades. I found a new way for him to pass my class."
type input "Don't worry aboutyourson's grades.I found a new way for him to pass my class."
type textarea "Don't worry aboutyour son's grades. I found a new way for him to pass my class."
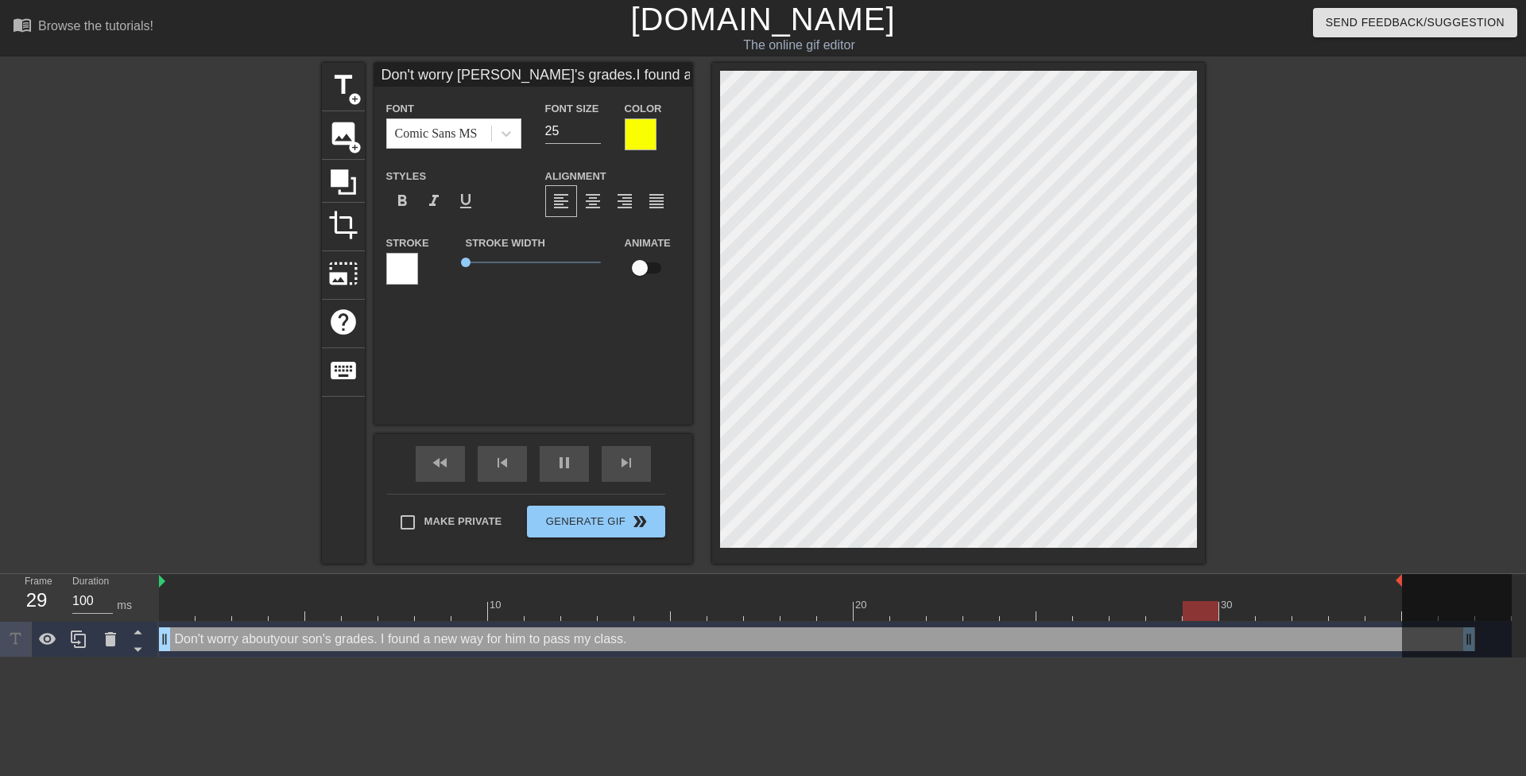
type input "Don't worry aboutyourson's grades.I found a new way for him to pass my class."
type textarea "Don't worry about your son's grades. I found a new way for him to pass my class."
type input "Don't worry aboutyourson's grades.I found a new way for him to pass my class."
type textarea "Don't worry about yourson's grades. I found a new way for him to pass my class."
type input "Don't worry aboutyour son's grades.I found a new way for him to pass my class."
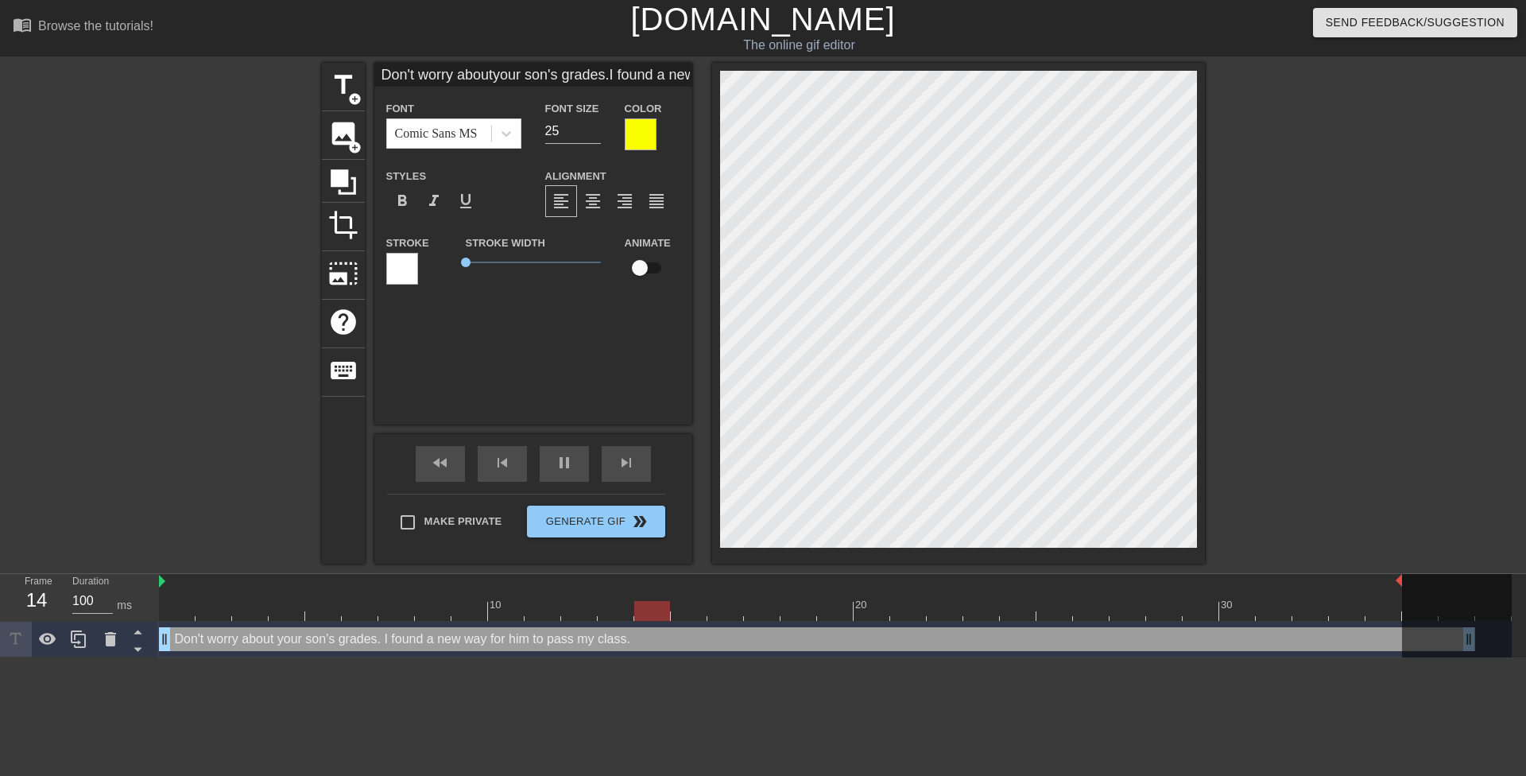
scroll to position [4, 3]
type textarea "Don't worry about your son's grades. I found a new way for him to pass my class."
type input "Don't worry aboutyour son's grades.I found a new wayfor him to pass my class."
type textarea "Don't worry about your son's grades. I found a new wayfor him to pass my class."
type input "Don't worry aboutyour son's grades.I found a new wayfor him to pass my class."
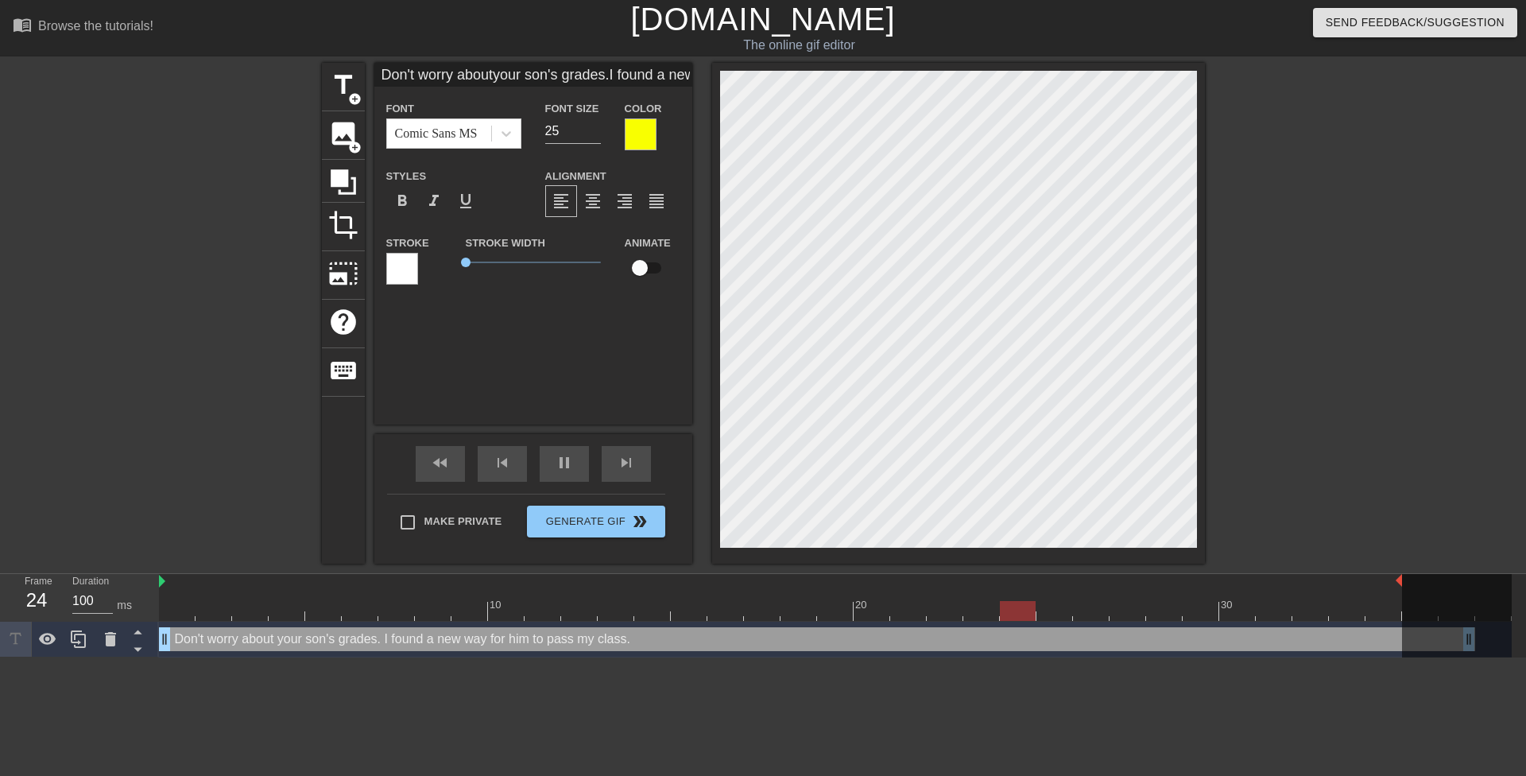
type textarea "Don't worry about your son's grades. I found a new way for him to pass my class."
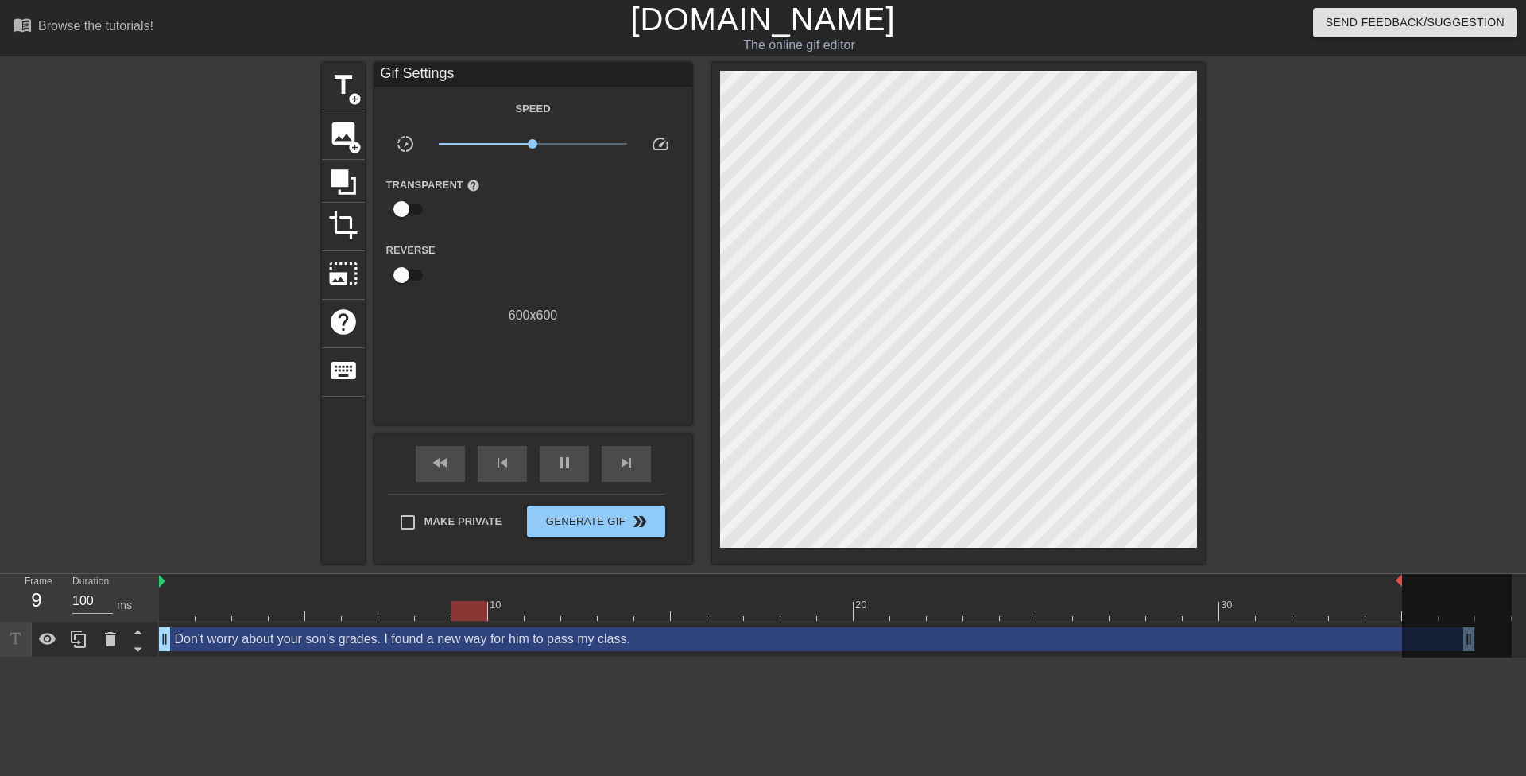
click at [1285, 401] on div at bounding box center [1343, 301] width 238 height 477
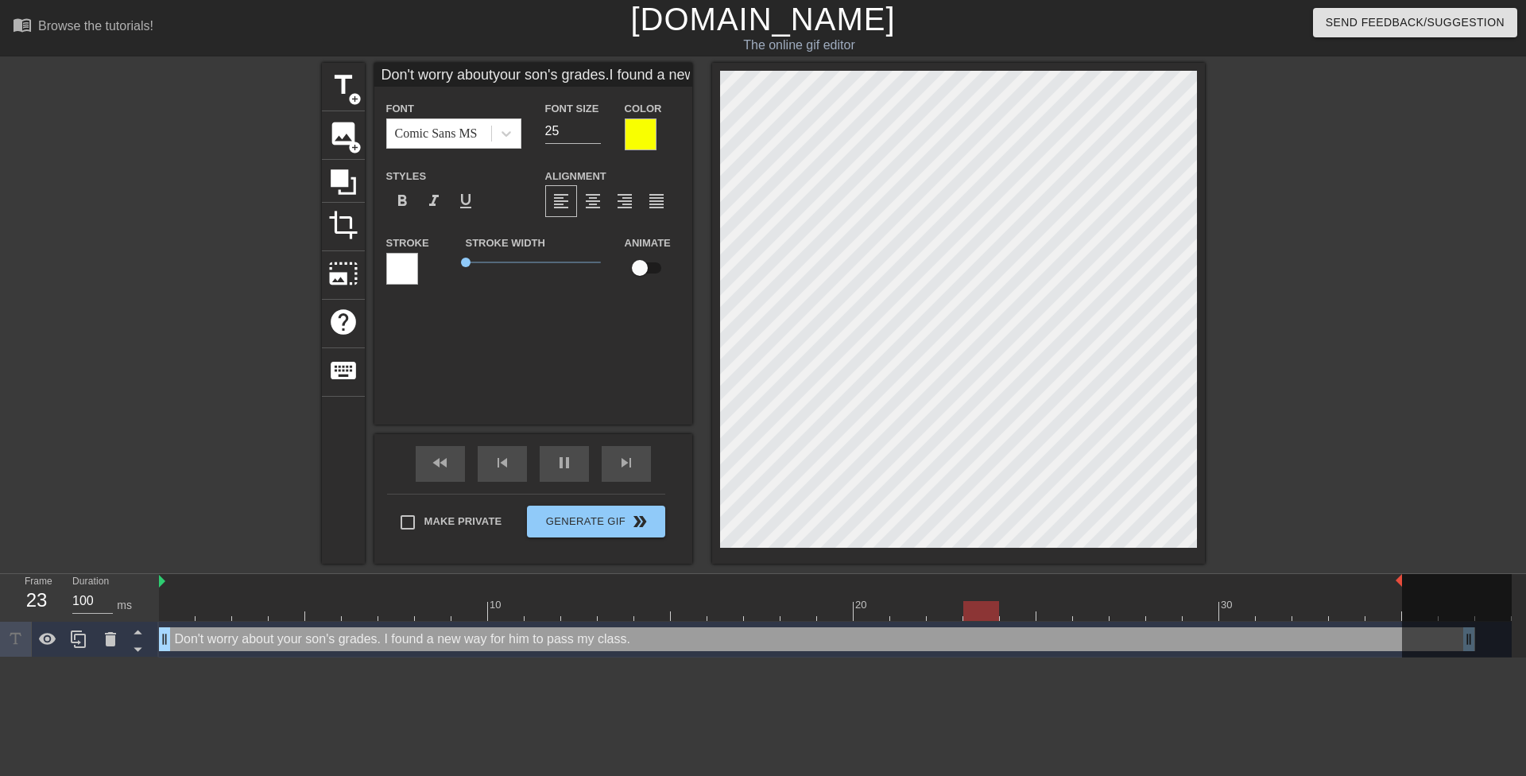
scroll to position [2, 2]
type input "Oon't worry aboutyour son's grades.I found a new wayfor him to pass my class."
type textarea "Oon't worry about your son's grades. I found a new way for him to pass my class."
type input "Ohon't worry aboutyour son's grades.I found a new wayfor him to pass my class."
type textarea "Ohon't worry about your son's grades. I found a new way for him to pass my clas…"
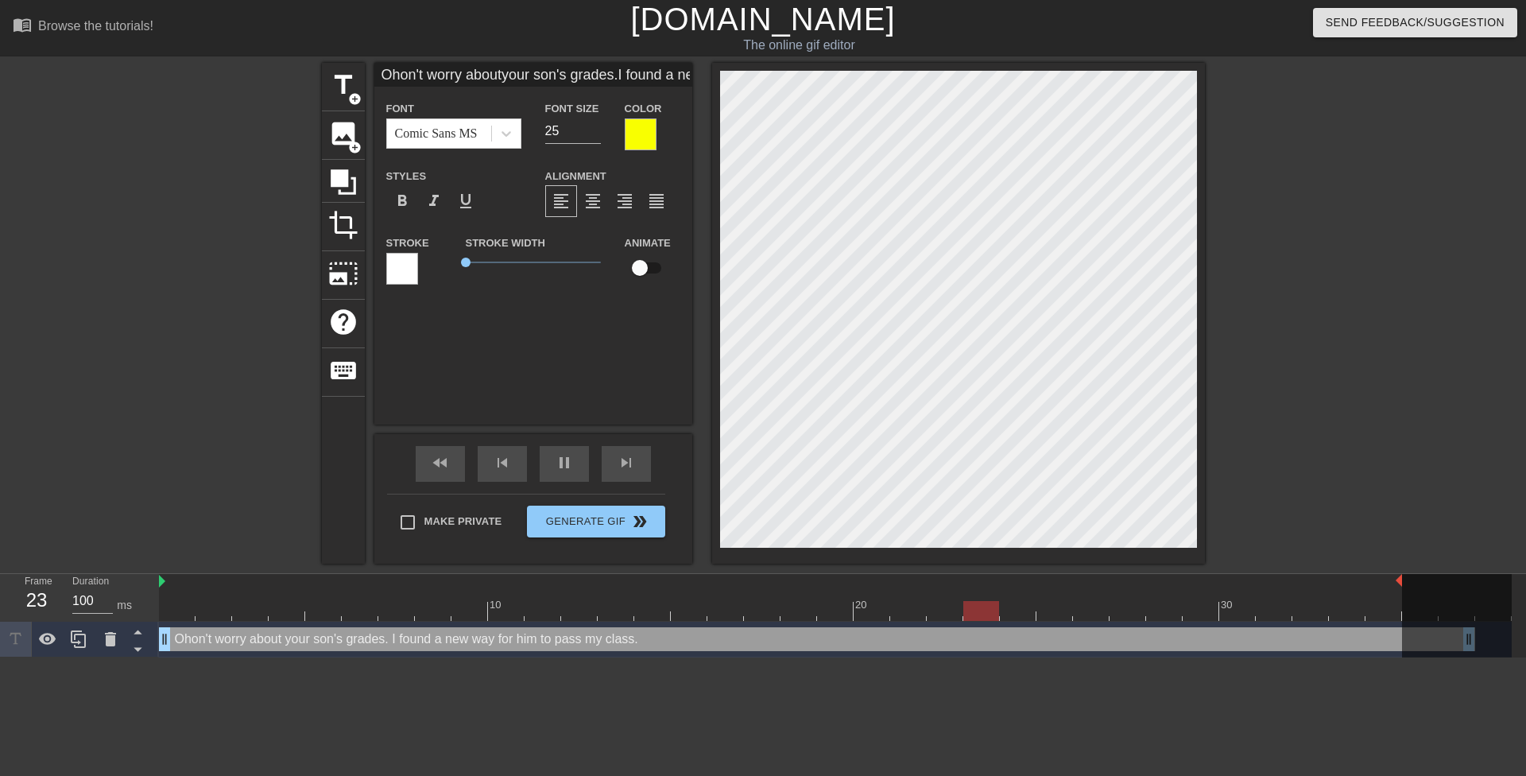
scroll to position [2, 2]
type input "Oh on't worry aboutyour son's grades.I found a new wayfor him to pass my class."
type textarea "Oh on't worry about your son's grades. I found a new way for him to pass my cla…"
type input "Oh don't worry aboutyour son's grades.I found a new wayfor him to pass my class."
type textarea "Oh don't worry about your son's grades. I found a new way for him to pass my cl…"
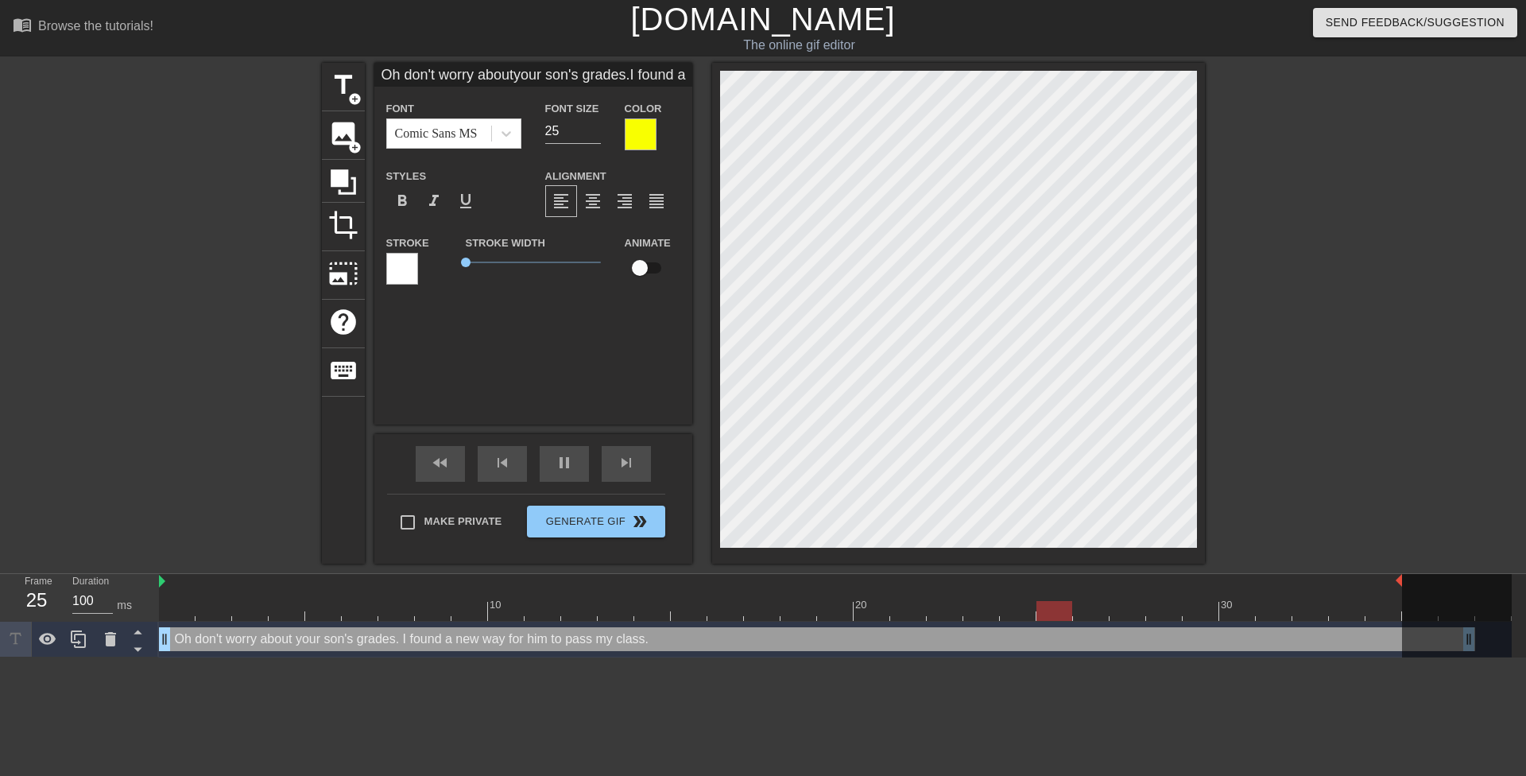
type input "Oh doon't worry aboutyour son's grades.I found a new wayfor him to pass my clas…"
type textarea "Oh doon't worry about your son's grades. I found a new way for him to pass my c…"
type input "Oh don't worry aboutyour son's grades.I found a new wayfor him to pass my class."
type textarea "Oh don't worry about your son's grades. I found a new way for him to pass my cl…"
type input "Oh don't worry aboutyour son's grades.I found a new wayfor him to pass my class."
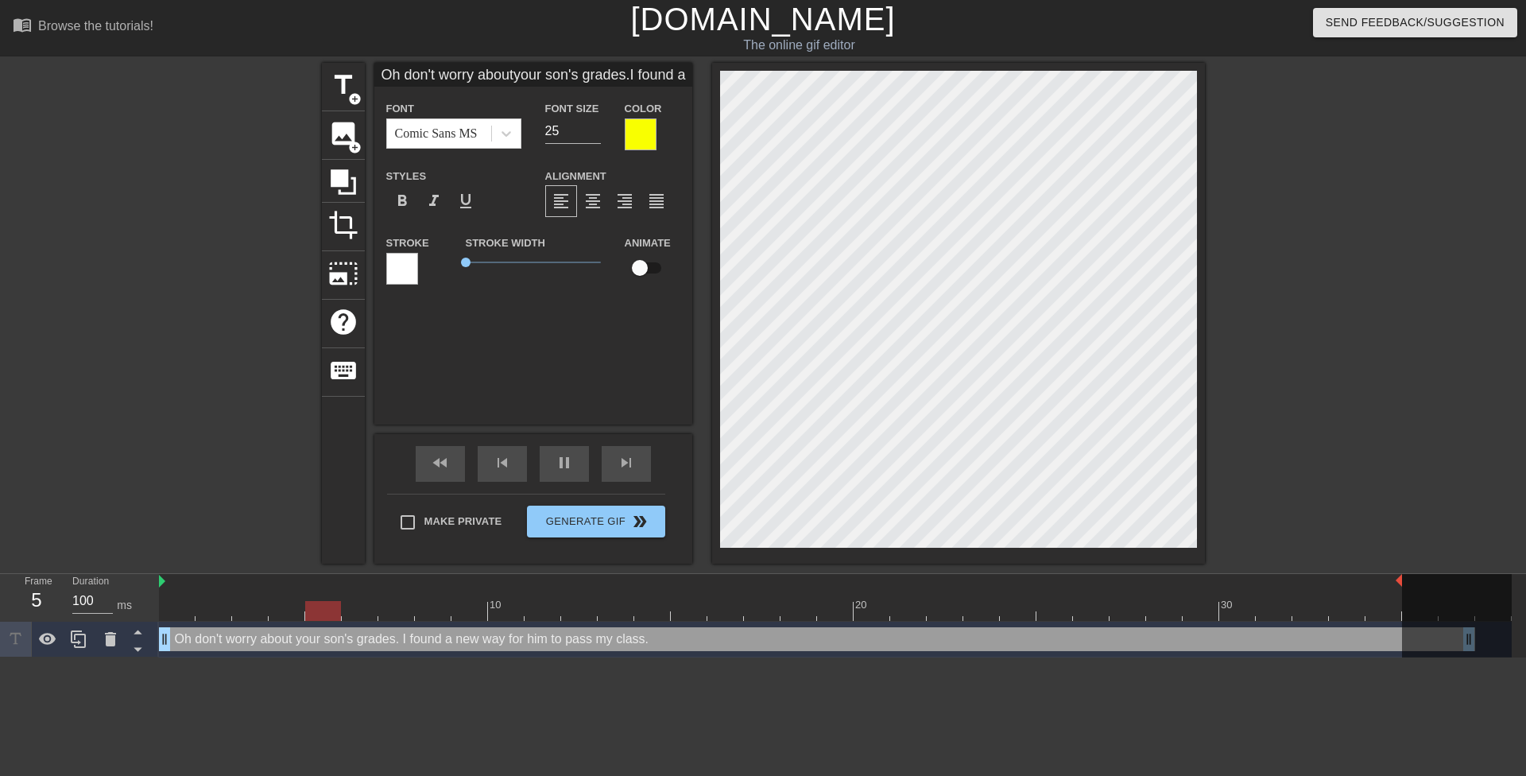
type textarea "Oh don't worry aboutyour son's grades. I found a new way for him to pass my cla…"
type input "Oh don't worry about your son's grades.I found a new wayfor him to pass my clas…"
type textarea "Oh don't worry about your son's grades. I found a new way for him to pass my cl…"
type input "Oh don't worry about your son's grades.I found a new wayfor him to pass my clas…"
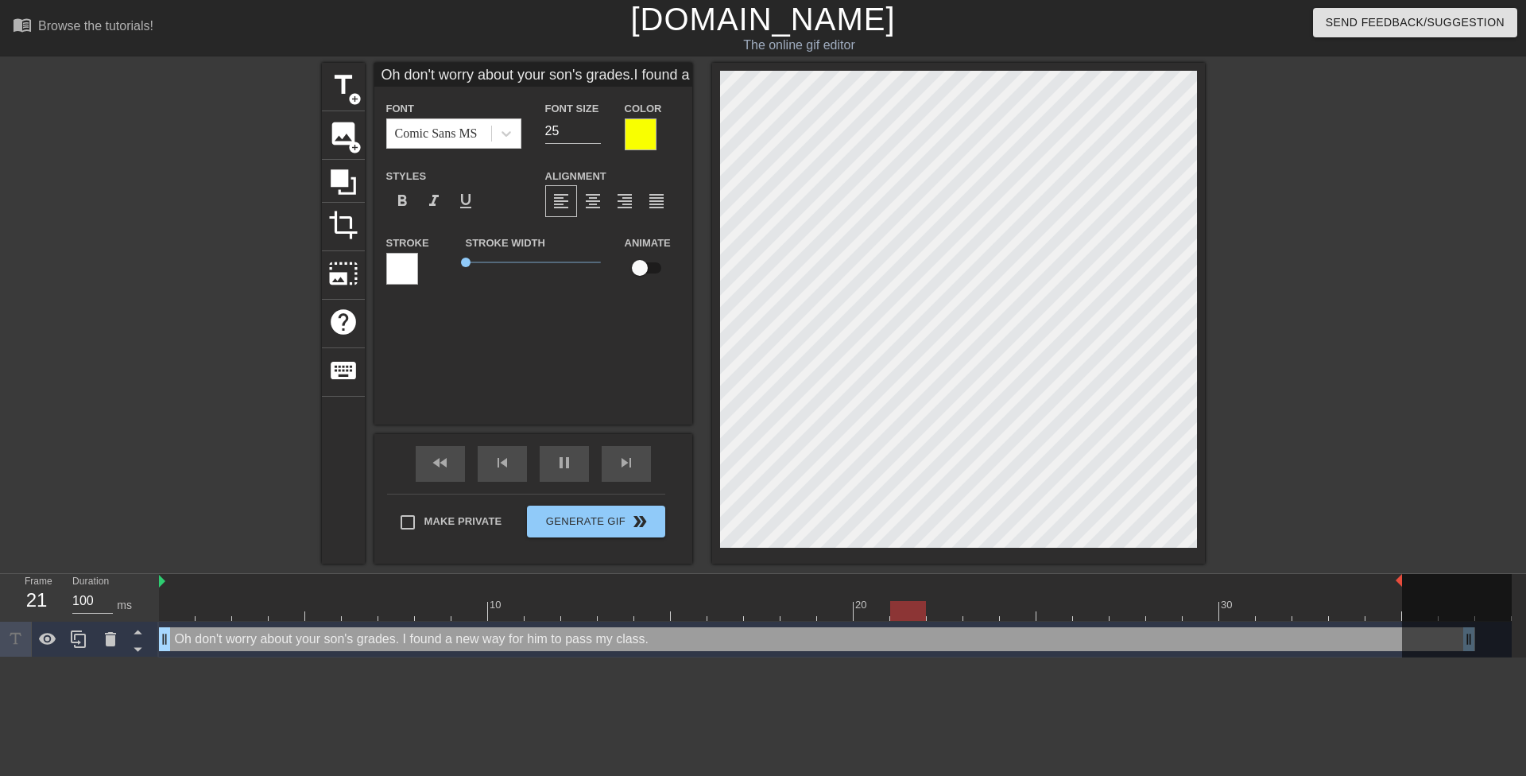
type textarea "Oh don't worry about your son's grades. I found a new wayfor him to pass my cla…"
type input "Oh don't worry about your son's grades.I found a new way for him to pass my cla…"
type textarea "Oh don't worry about your son's grades. I found a new way for him to pass my cl…"
click at [604, 199] on div "format_align_center" at bounding box center [593, 201] width 32 height 32
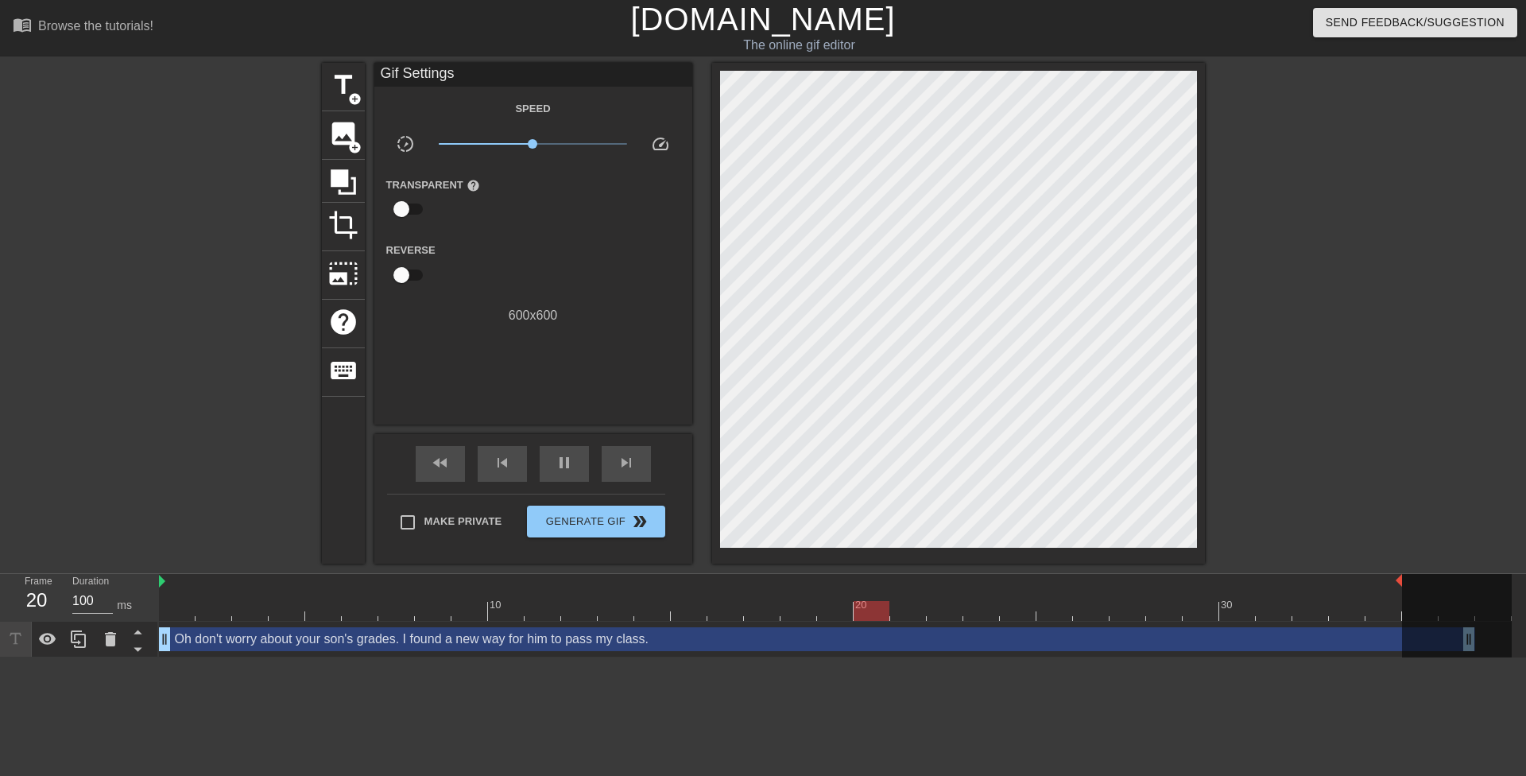
click at [1279, 349] on div at bounding box center [1343, 301] width 238 height 477
click at [1318, 370] on div at bounding box center [1343, 301] width 238 height 477
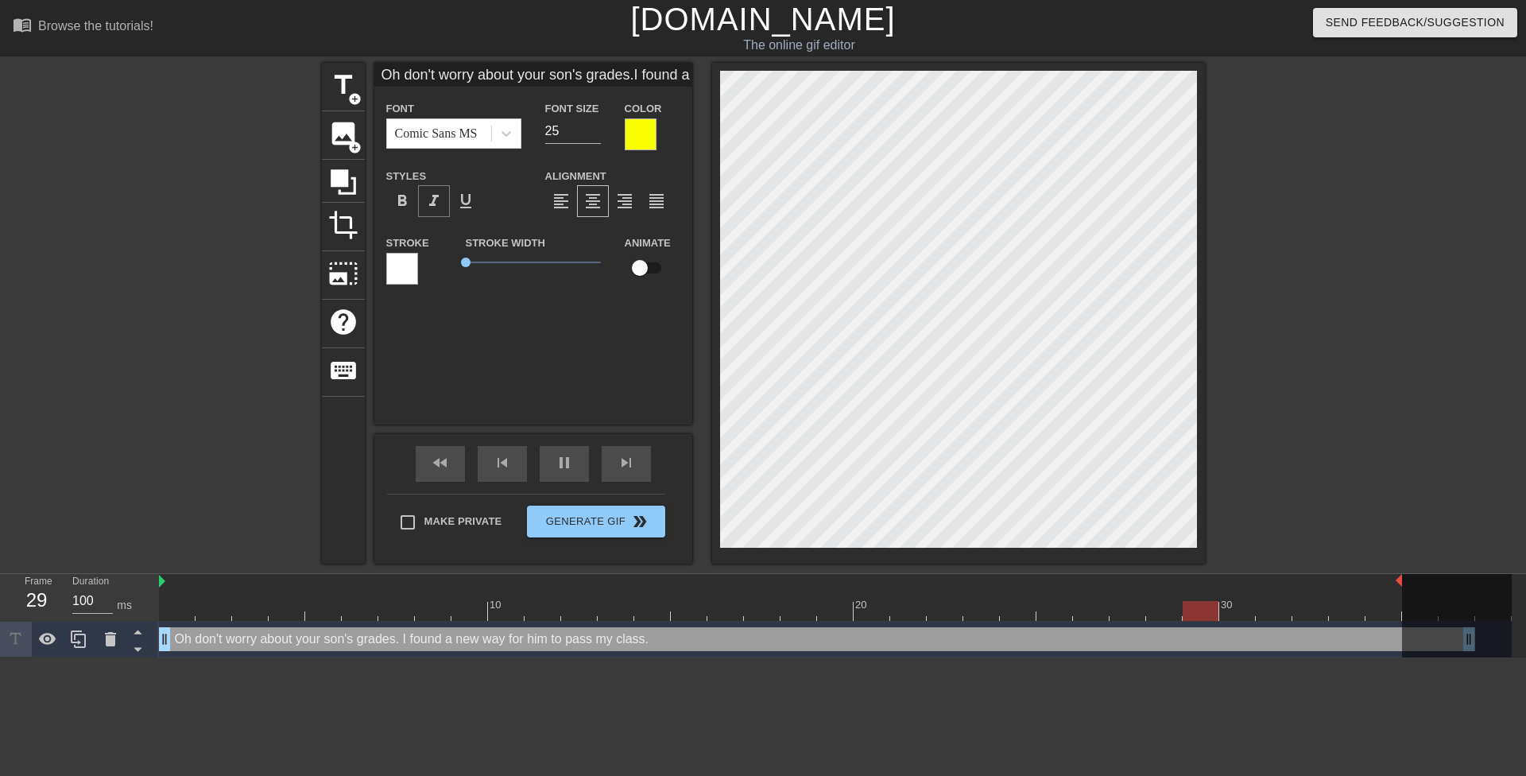
click at [429, 196] on span "format_italic" at bounding box center [433, 201] width 19 height 19
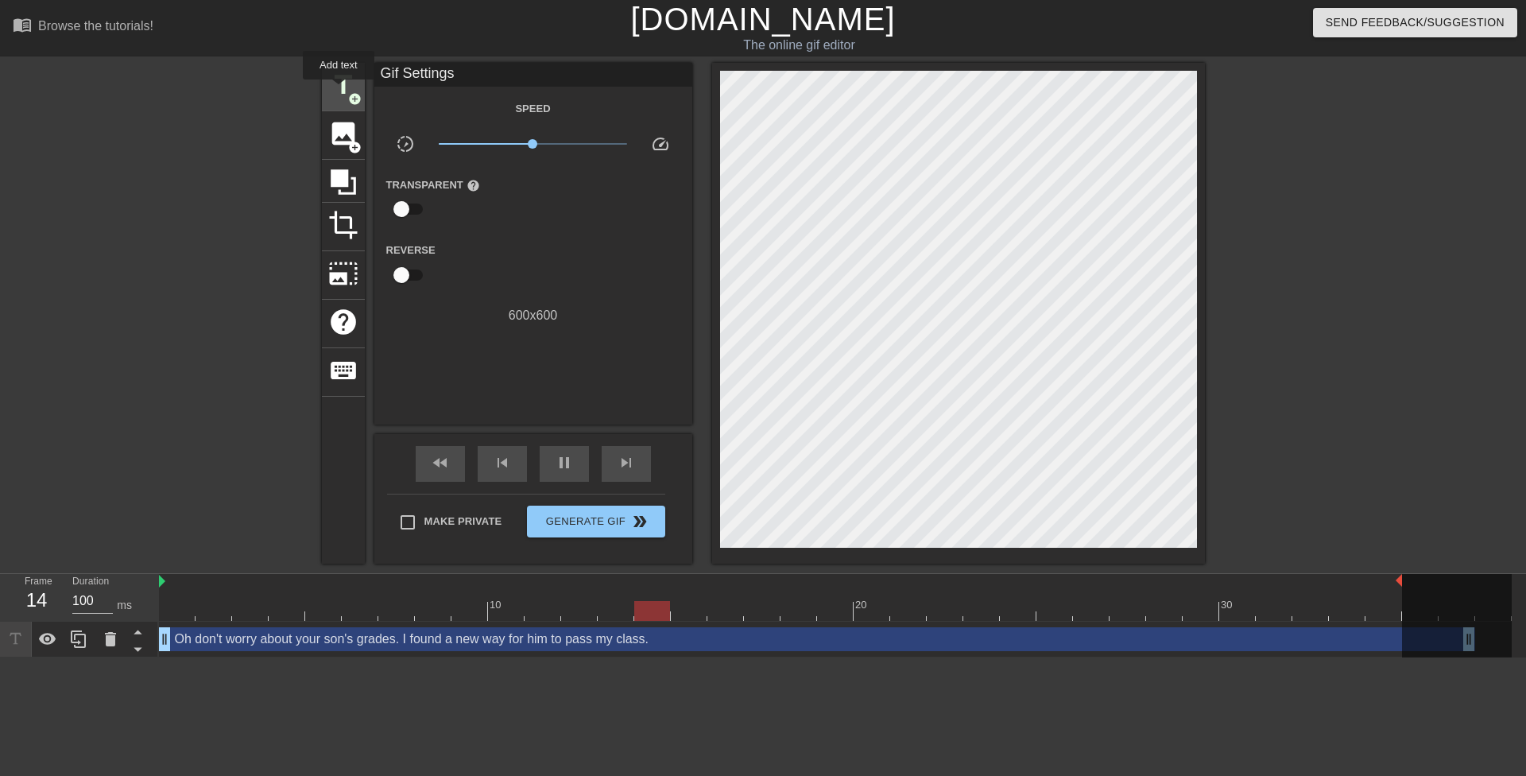
click at [350, 83] on span "title" at bounding box center [343, 85] width 30 height 30
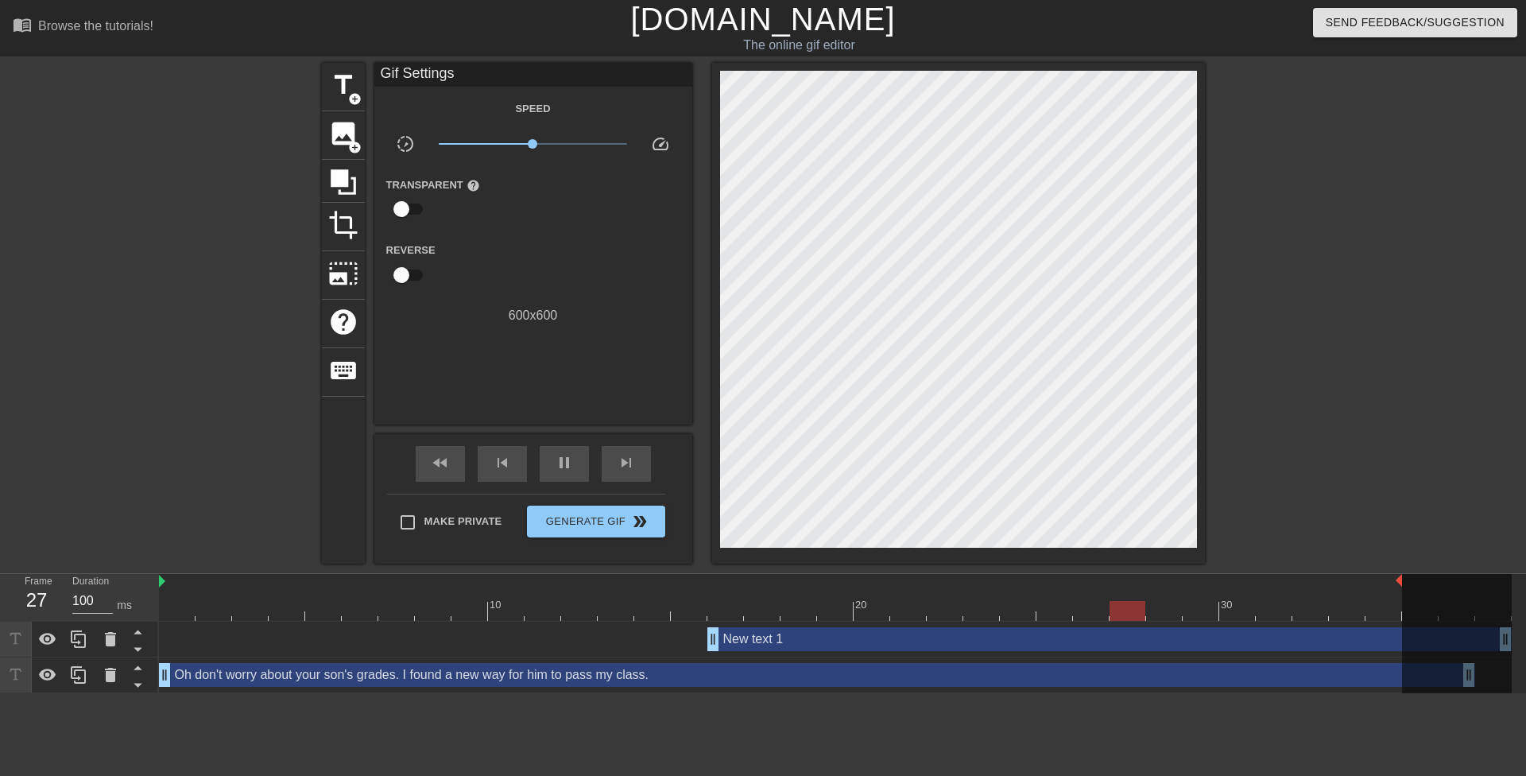
drag, startPoint x: 759, startPoint y: 651, endPoint x: 501, endPoint y: 663, distance: 257.8
click at [480, 664] on div "New text 1 drag_handle drag_handle Oh don't worry about your son's grades. I fo…" at bounding box center [842, 657] width 1367 height 72
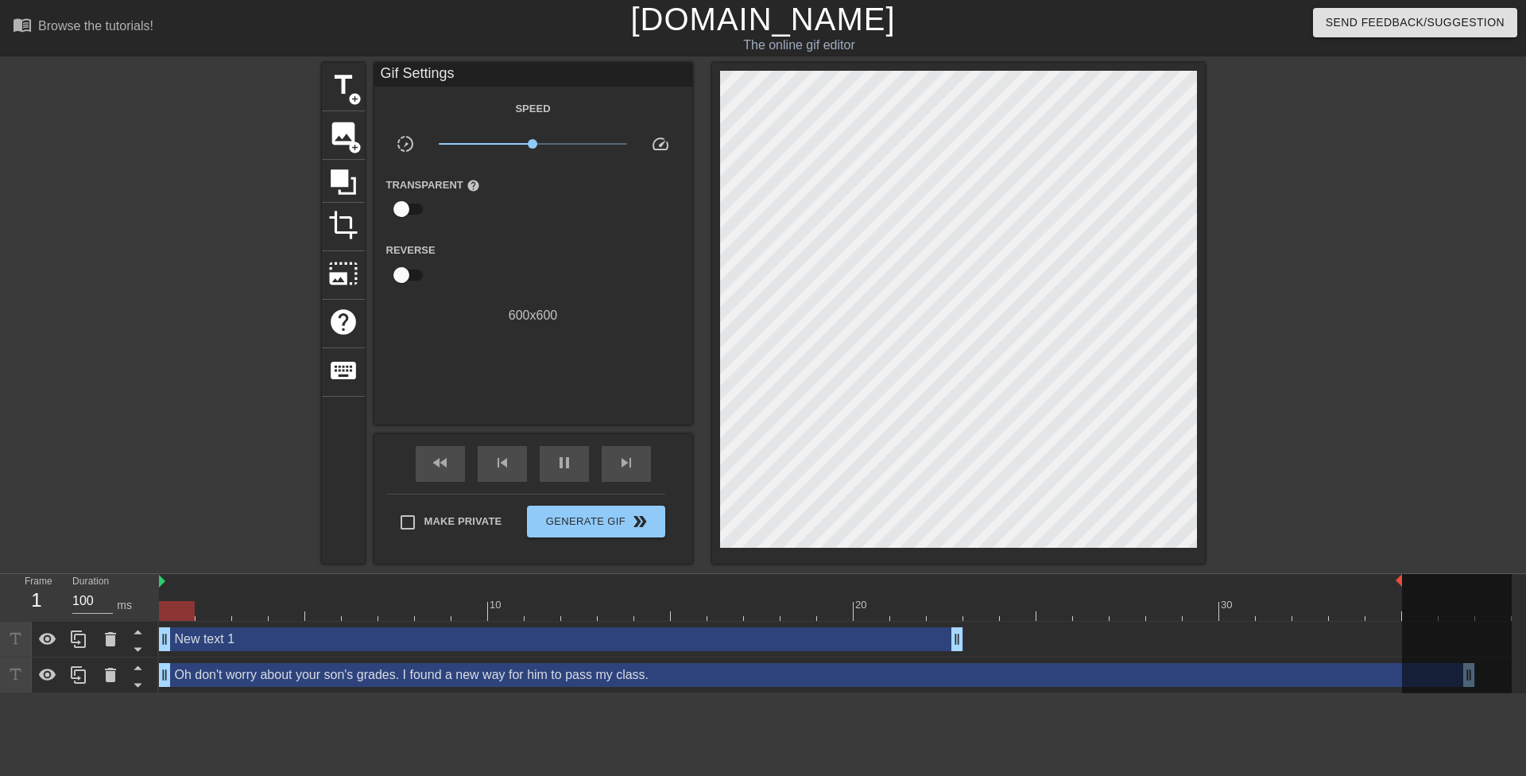
drag, startPoint x: 728, startPoint y: 643, endPoint x: 230, endPoint y: 637, distance: 498.3
click at [225, 637] on div "New text 1 drag_handle drag_handle" at bounding box center [561, 639] width 804 height 24
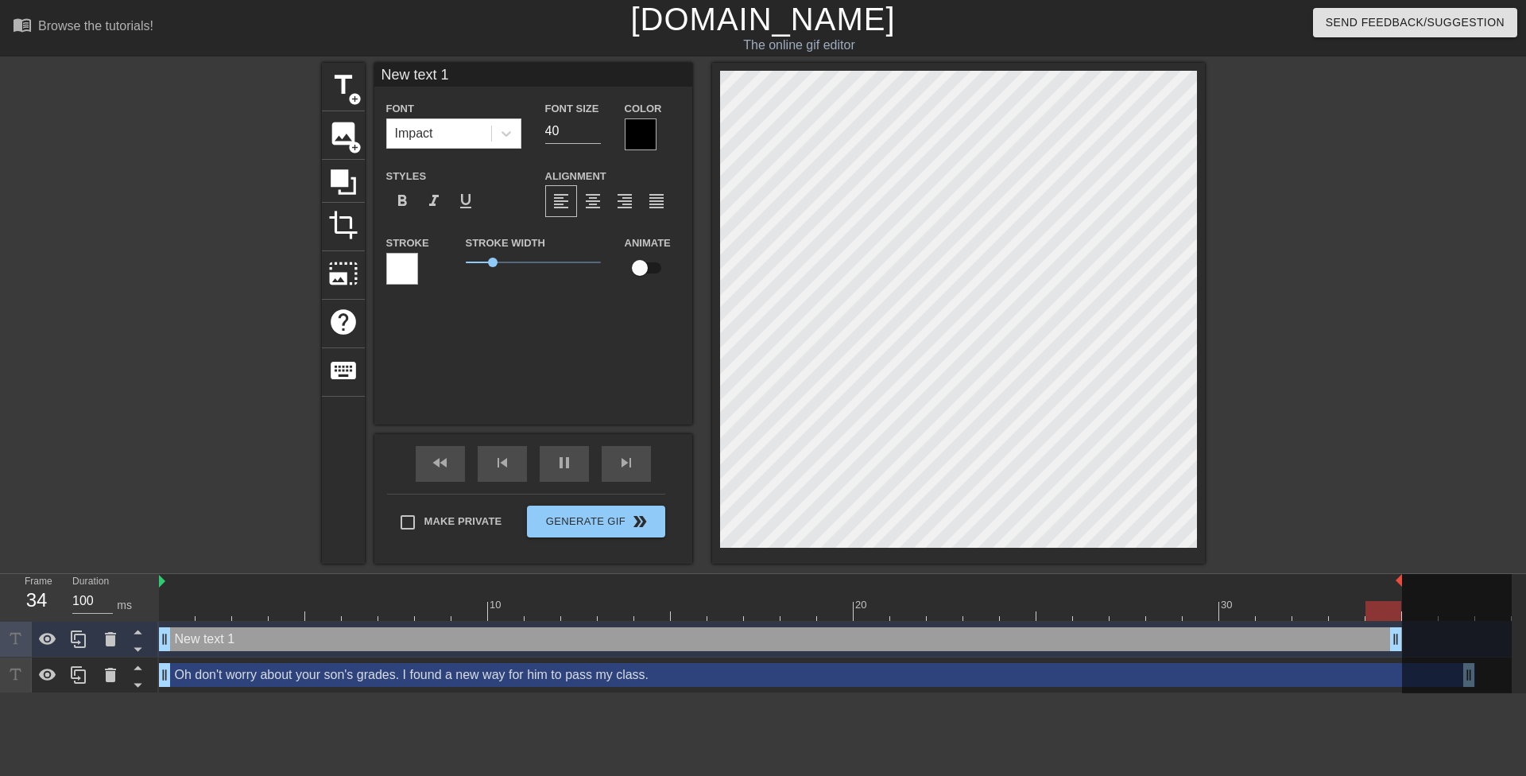
drag, startPoint x: 958, startPoint y: 639, endPoint x: 1403, endPoint y: 631, distance: 444.3
click at [1403, 631] on div "10 20 30 New text 1 drag_handle drag_handle Oh don't worry about your son's gra…" at bounding box center [842, 633] width 1367 height 119
type input "M"
type textarea "M"
type input "Me"
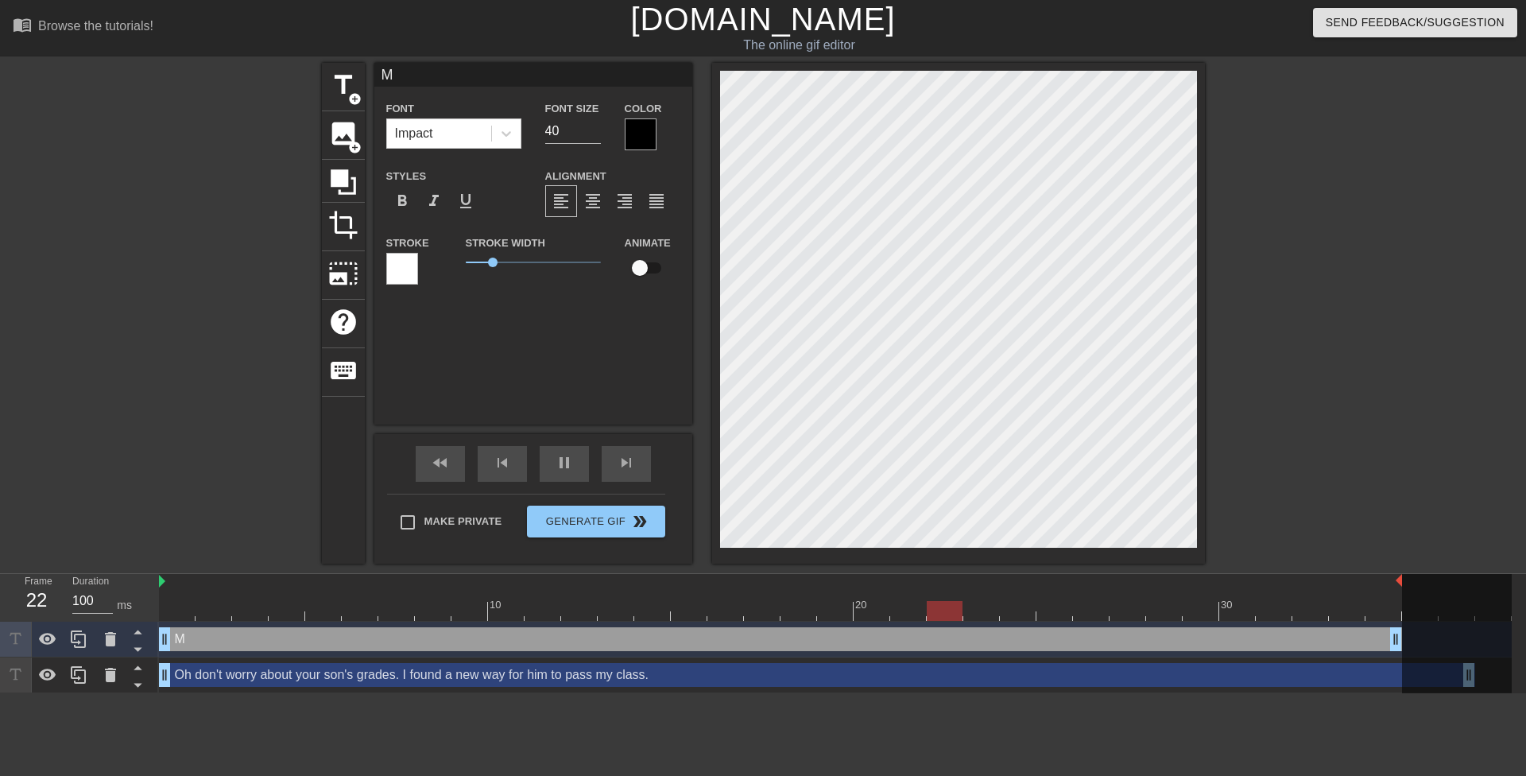
type textarea "Me"
type input "Mee"
type textarea "Mee"
type input "Meet"
type textarea "Meet"
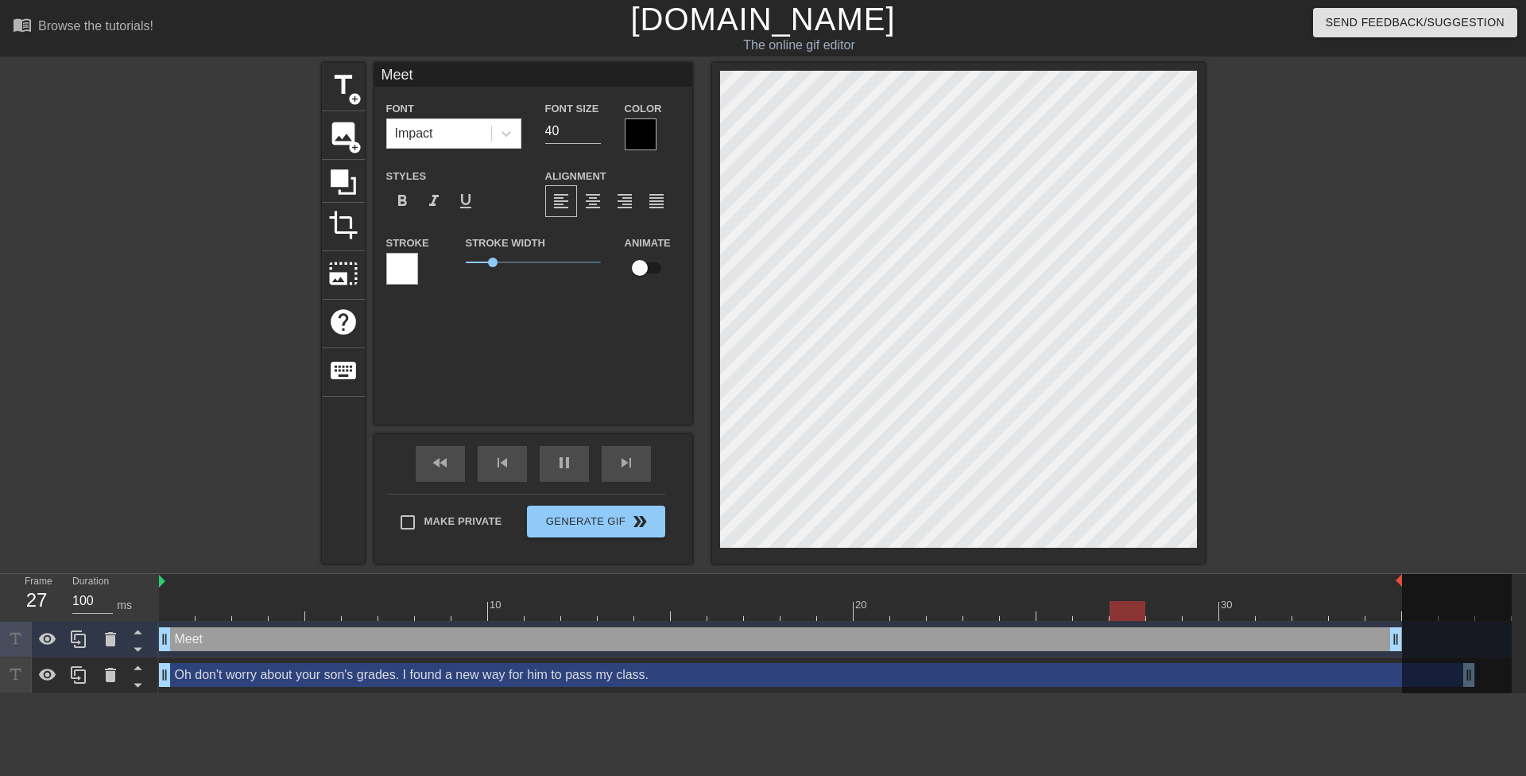
type input "Meeti"
type textarea "Meeti"
type input "Meetin"
type textarea "Meetin"
type input "Meeting"
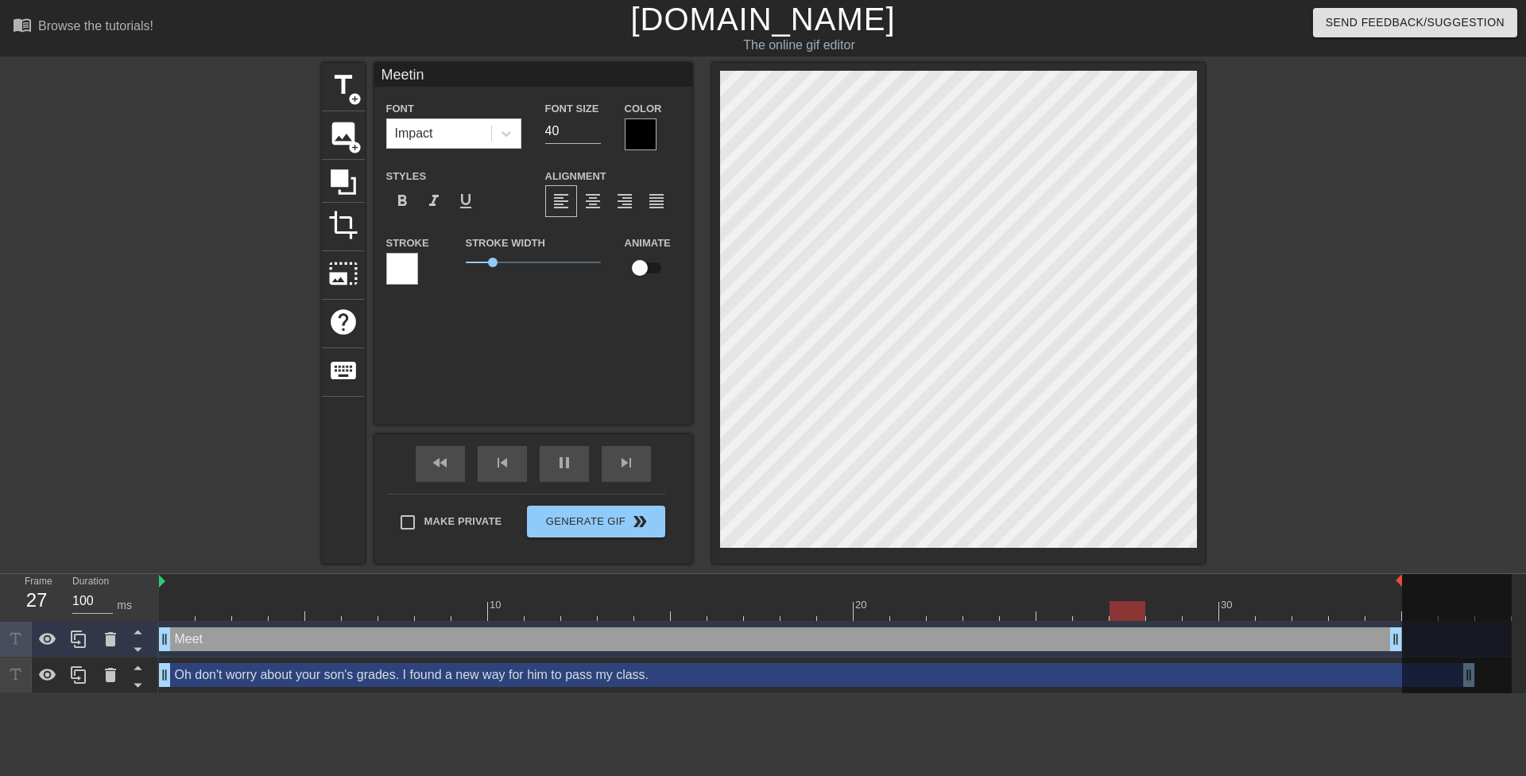
type textarea "Meeting"
type input "Meeting"
type textarea "Meeting"
type input "Meeting h"
type textarea "Meeting h"
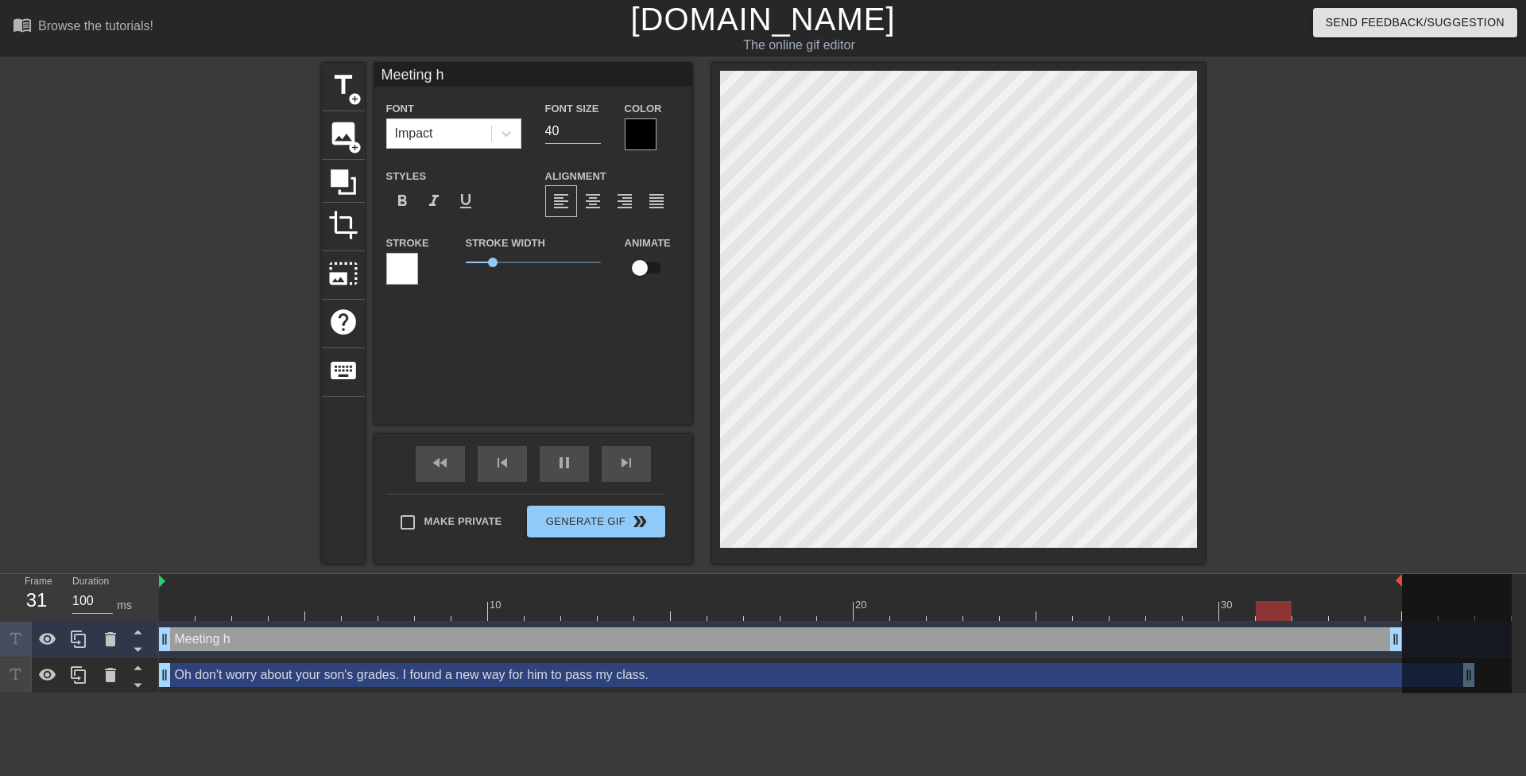
type input "Meeting hi"
type textarea "Meeting hi"
type input "Meeting his"
type textarea "Meeting his"
type input "Meeting his"
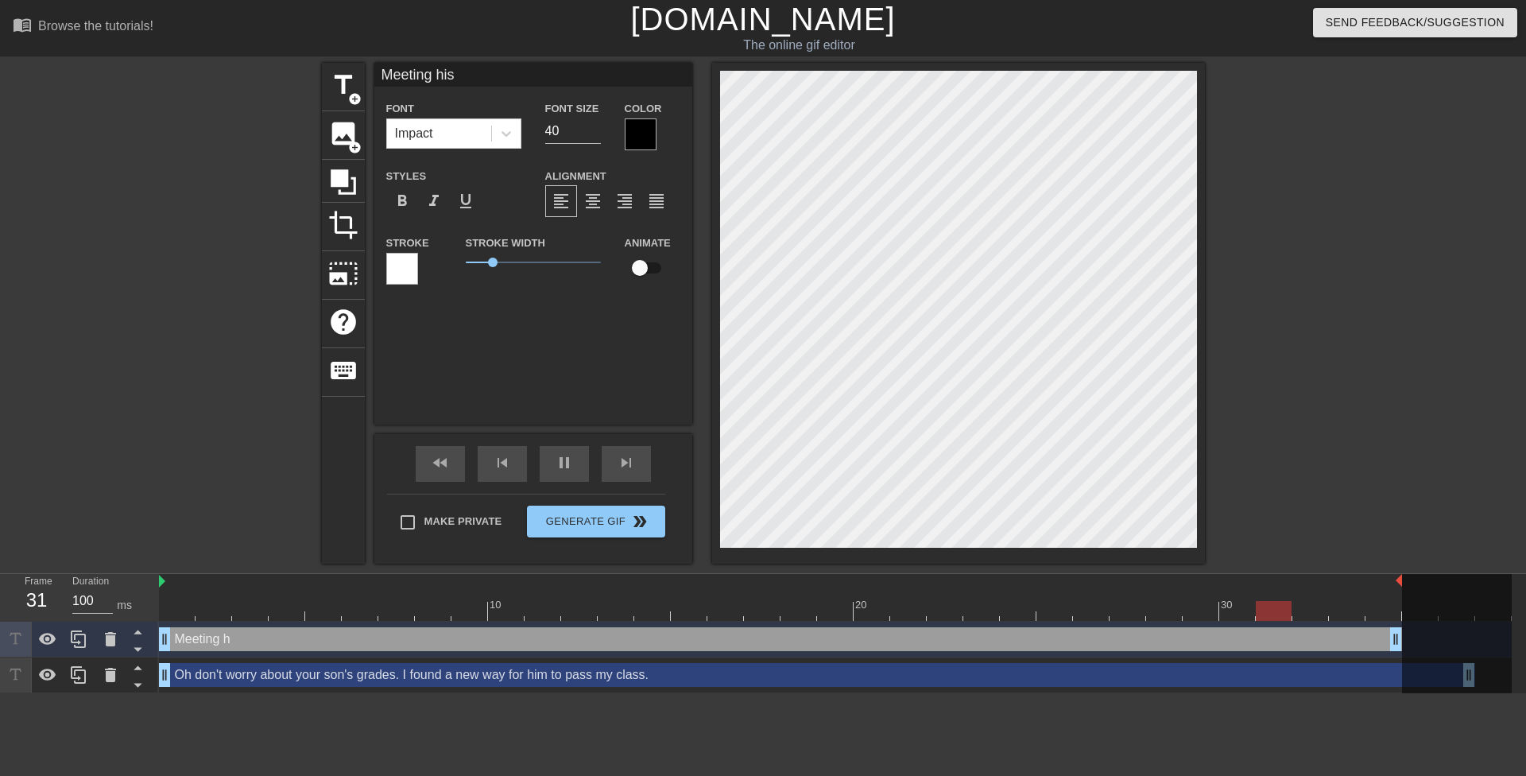
type textarea "Meeting his"
type input "Meeting his p"
type textarea "Meeting his p"
type input "Meeting his pa"
type textarea "Meeting his pa"
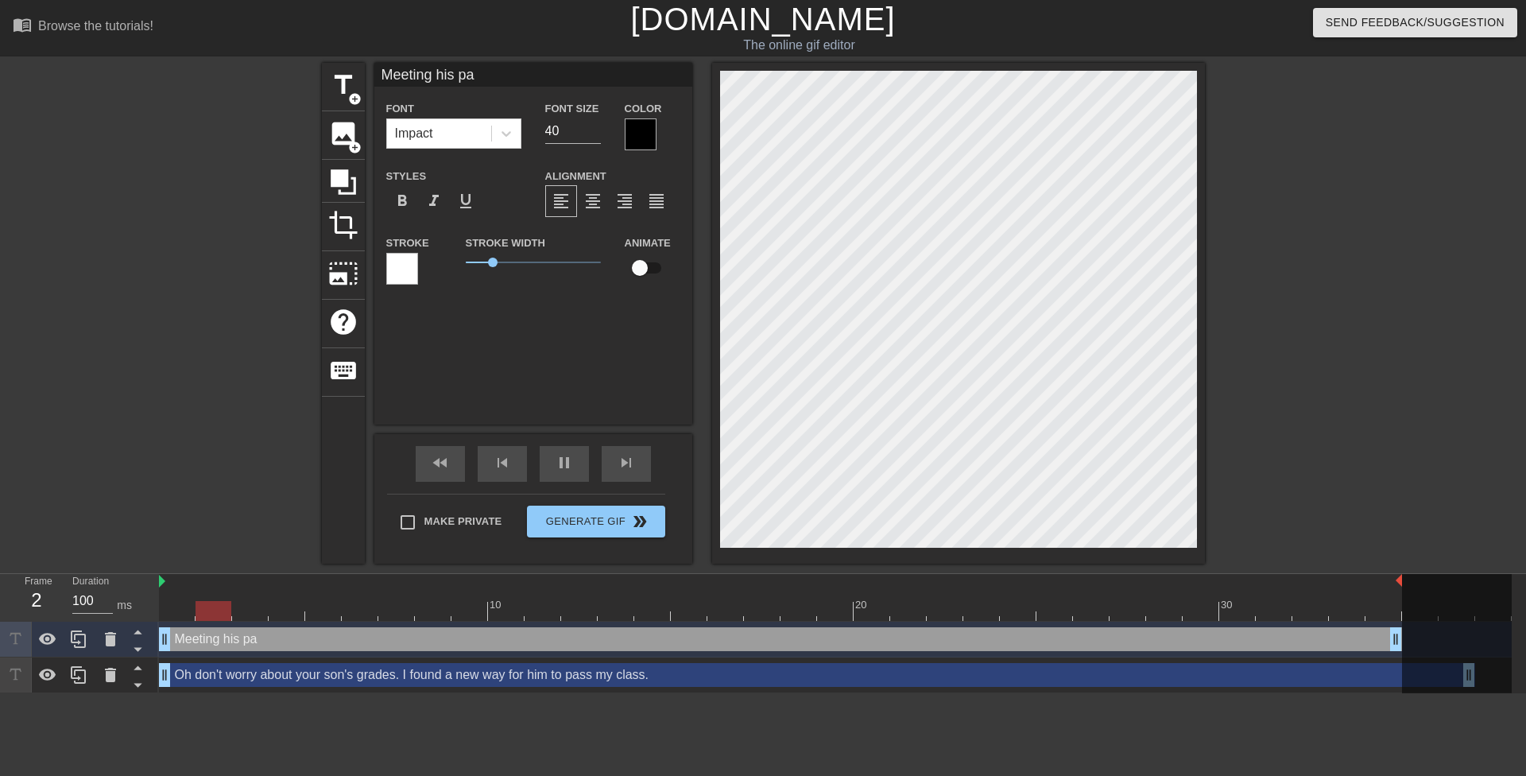
type input "Meeting his par"
type textarea "Meeting his par"
type input "Meeting his pare"
type textarea "Meeting his pare"
type input "Meeting his paren"
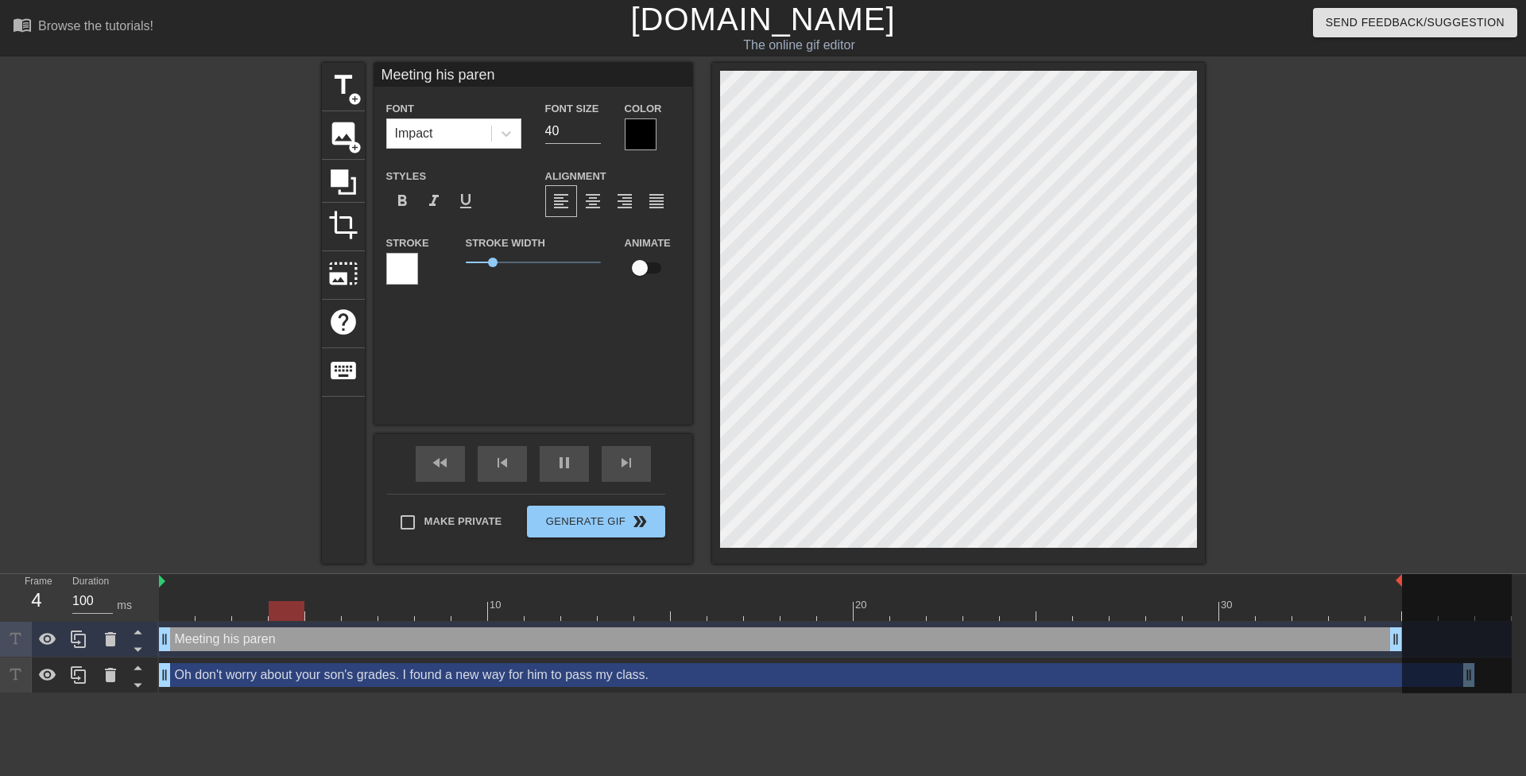
scroll to position [2, 7]
type textarea "Meeting his parent"
type input "Meeting his parents"
type textarea "Meeting his parents"
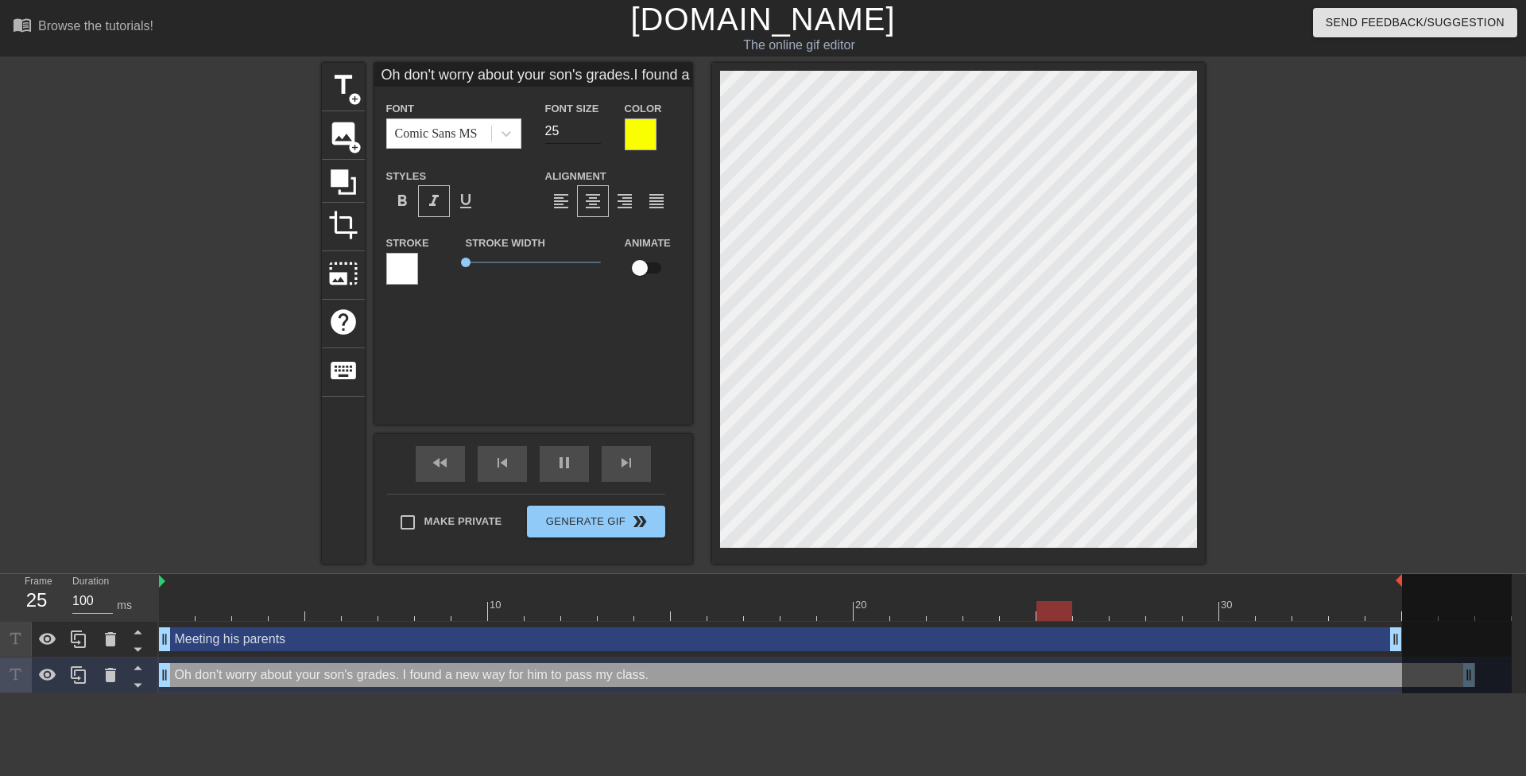
type input "Oh don't worry about your son's grades.I found a new way for him to pass my cla…"
type input "24"
click at [595, 134] on input "24" at bounding box center [573, 130] width 56 height 25
type input "Oh don't worry about your son's grades.I found a new way for him to pass my cla…"
type input "23"
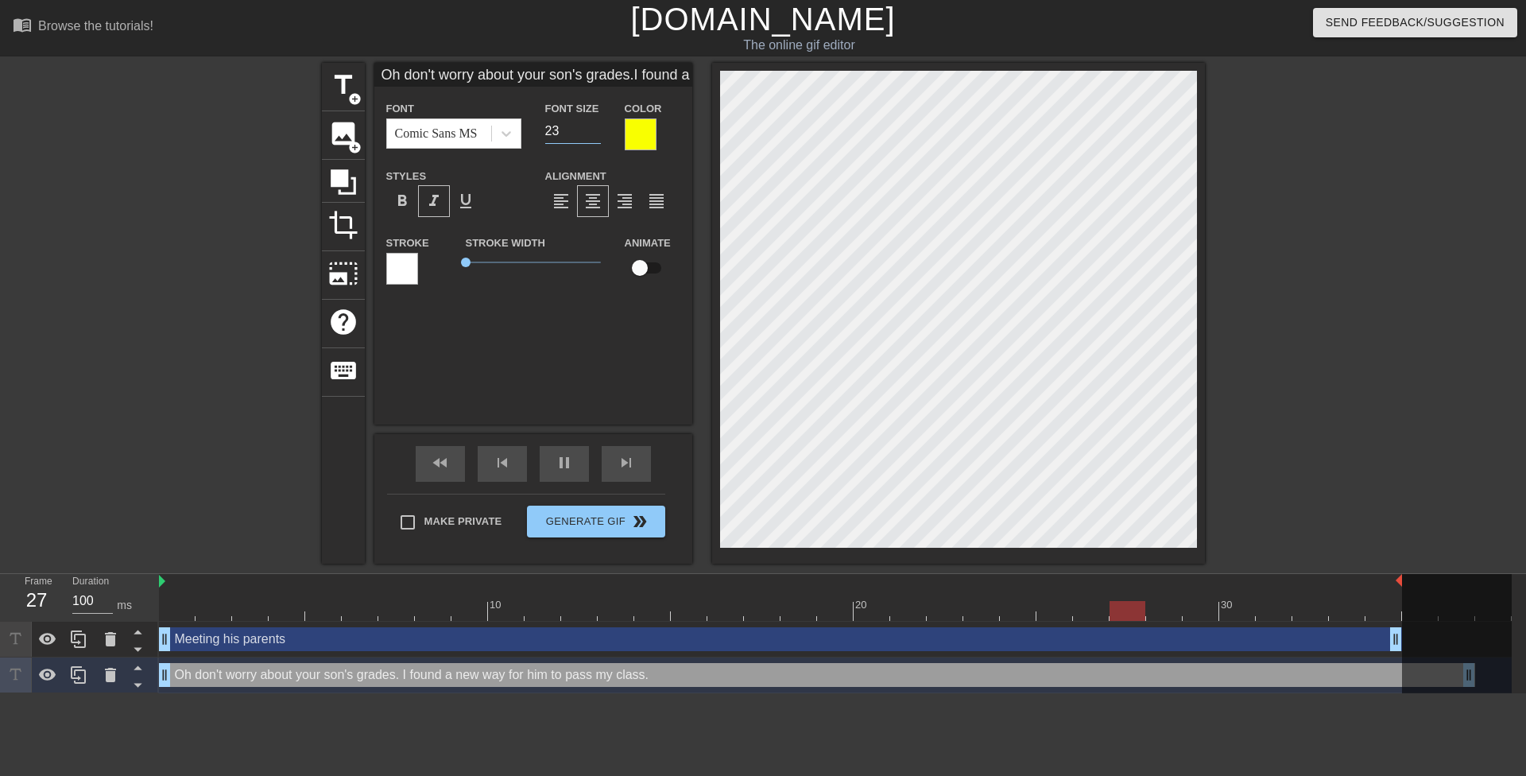
click at [595, 134] on input "23" at bounding box center [573, 130] width 56 height 25
type input "Oh don't worry about your son's grades.I found a new way for him to pass my cla…"
type input "22"
click at [595, 134] on input "22" at bounding box center [573, 130] width 56 height 25
type input "Oh don't worry about your son's grades.I found a new way for him to pass my cla…"
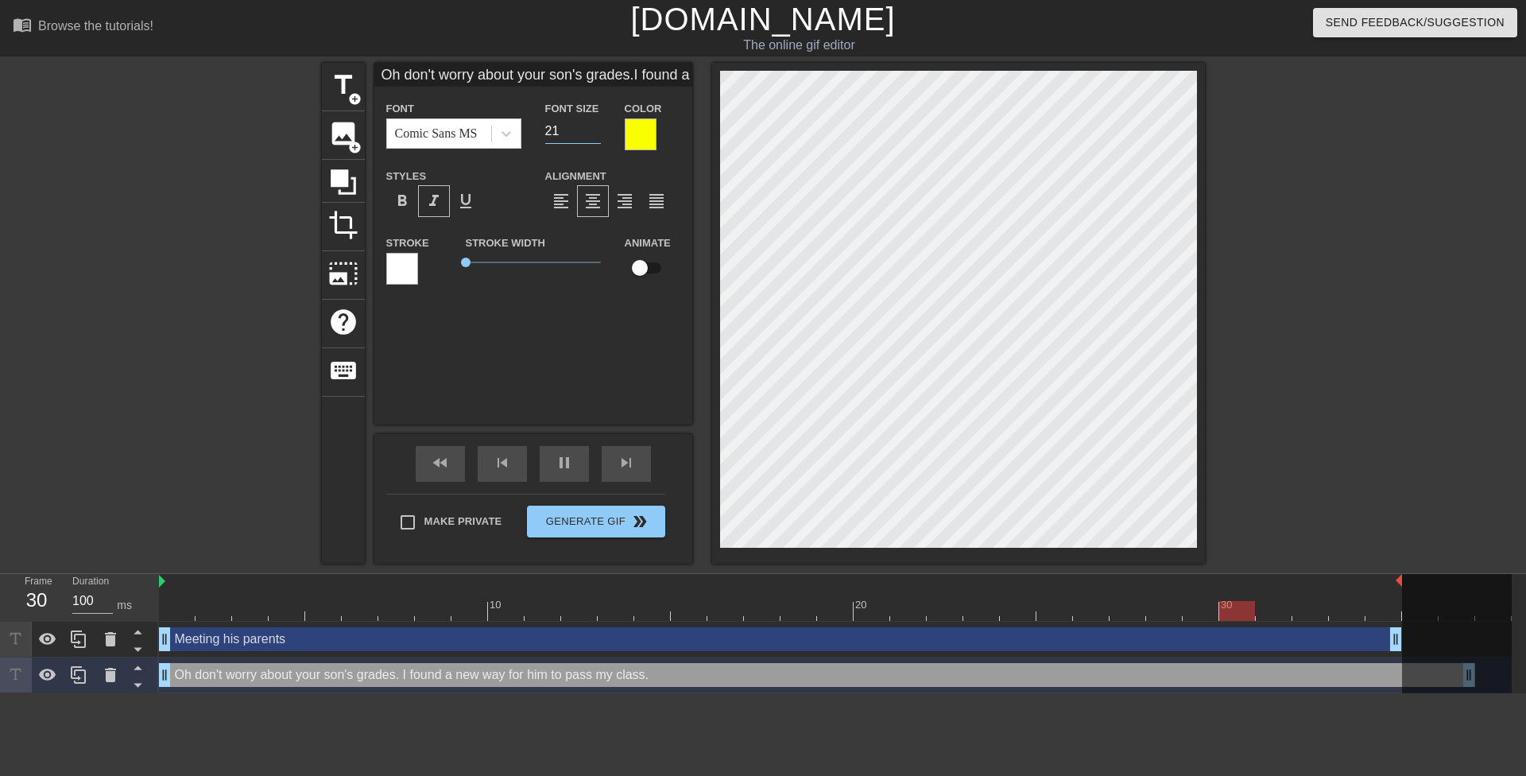
type input "21"
click at [595, 134] on input "21" at bounding box center [573, 130] width 56 height 25
type input "Oh don't worry about your son's grades.I found a new way for him to pass my cla…"
type input "22"
click at [596, 122] on input "22" at bounding box center [573, 130] width 56 height 25
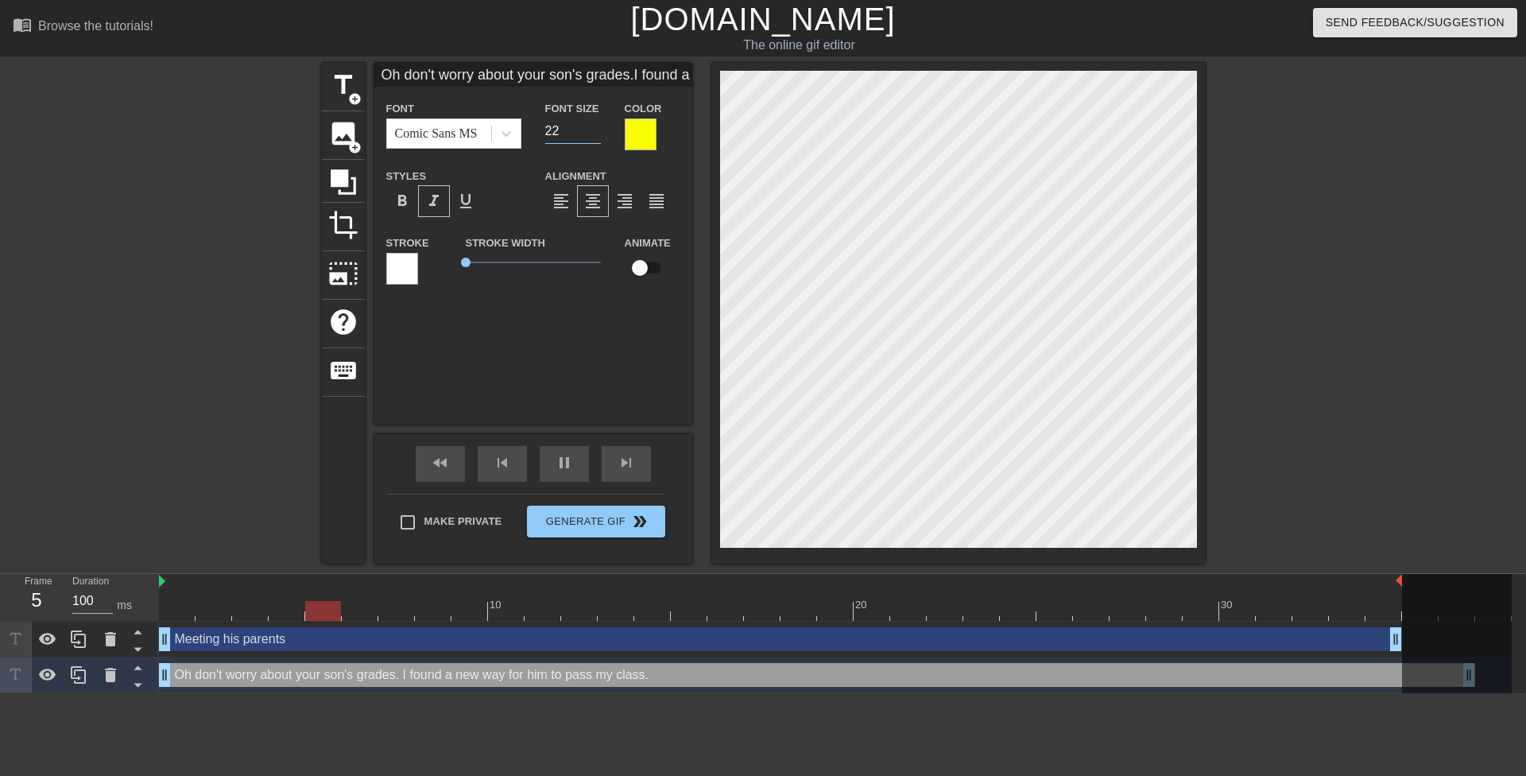
type input "Oh don't worry about your son's grades.I found a new way for him to pass my cla…"
type input "23"
click at [596, 122] on input "23" at bounding box center [573, 130] width 56 height 25
type input "Meeting his parents"
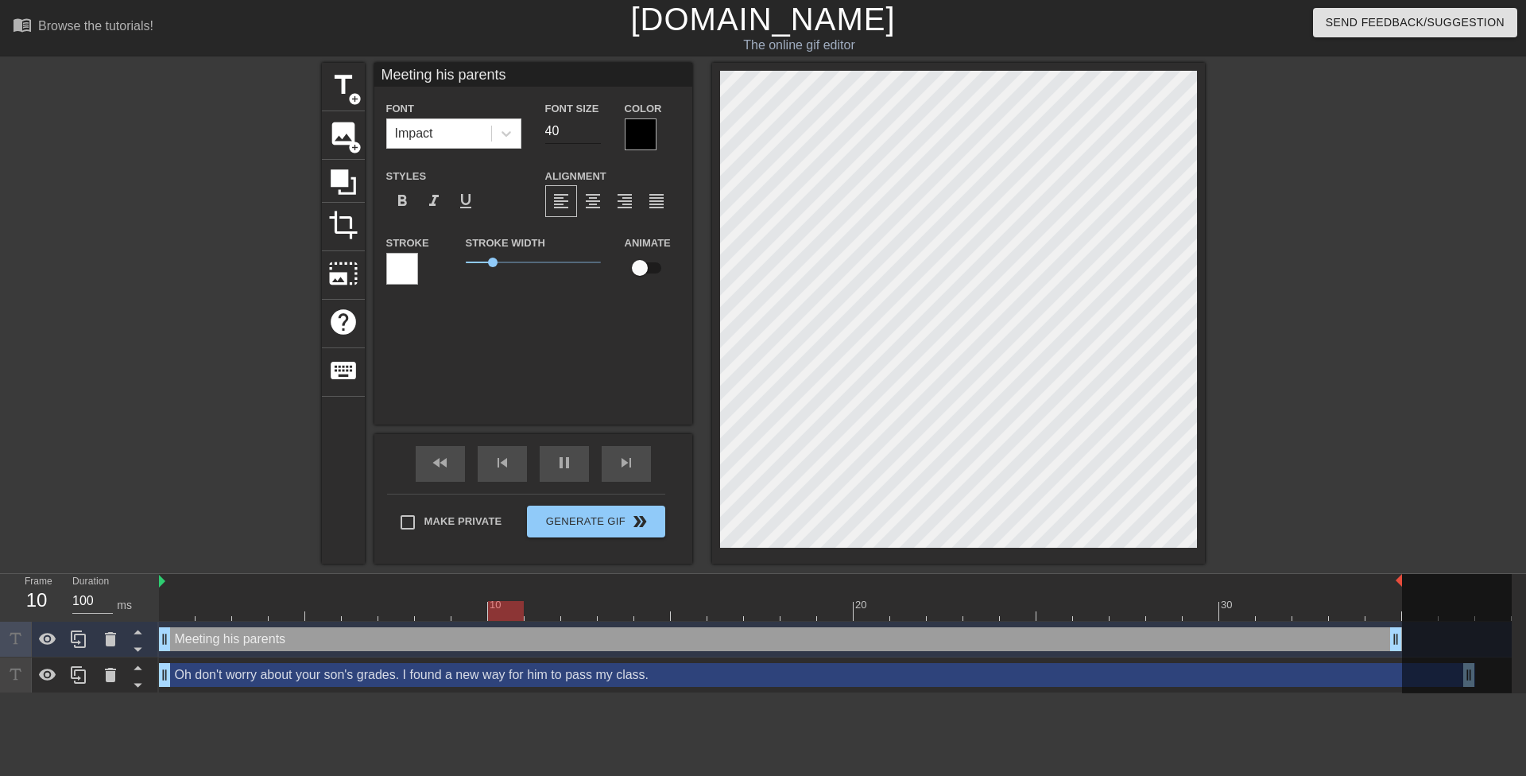
click at [570, 133] on input "40" at bounding box center [573, 130] width 56 height 25
drag, startPoint x: 563, startPoint y: 133, endPoint x: 532, endPoint y: 140, distance: 31.8
click at [531, 139] on div "Font Impact Font Size 40 Color" at bounding box center [533, 125] width 318 height 52
type input "50"
click at [1402, 380] on div at bounding box center [1343, 301] width 238 height 477
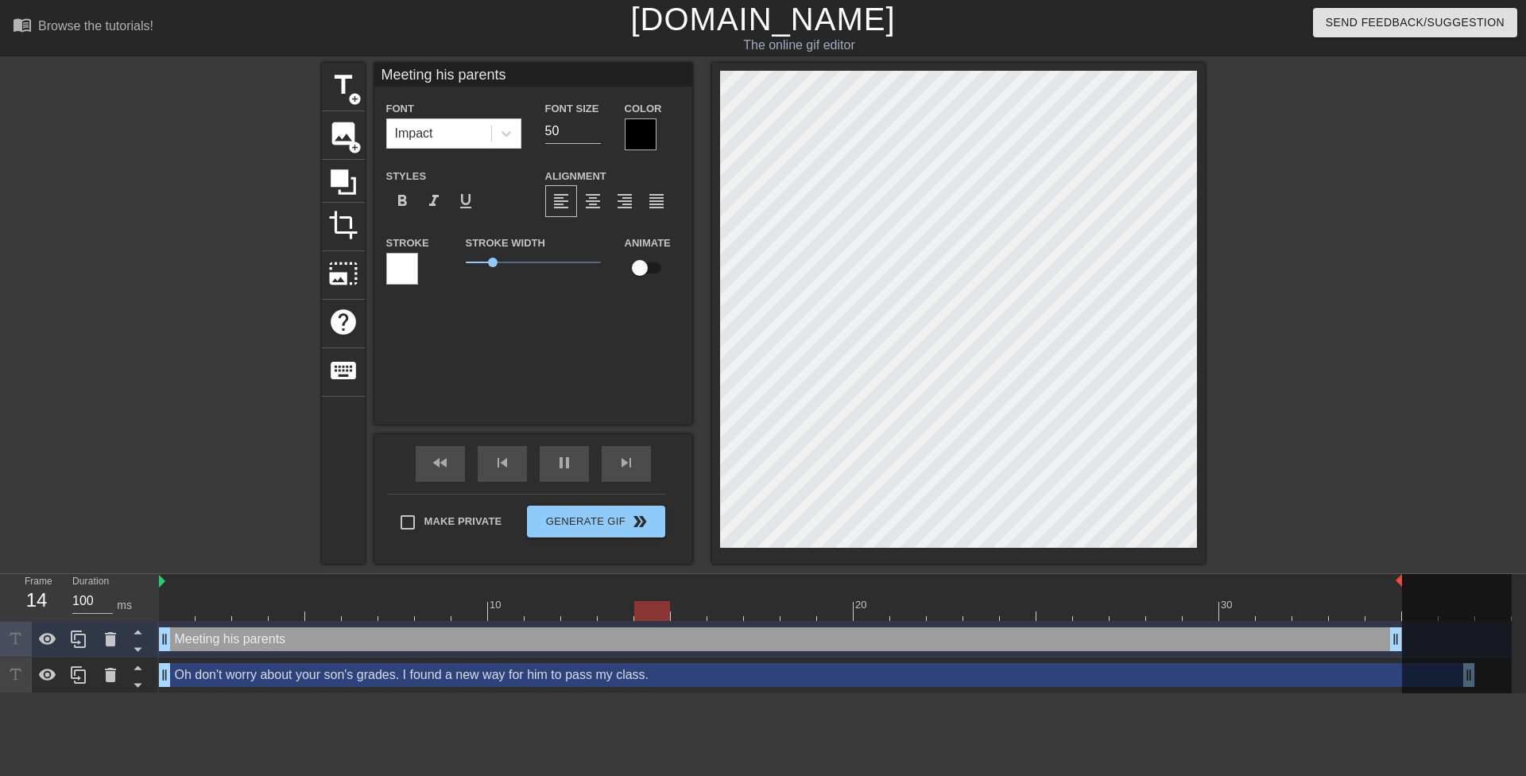
click at [1302, 469] on div at bounding box center [1343, 301] width 238 height 477
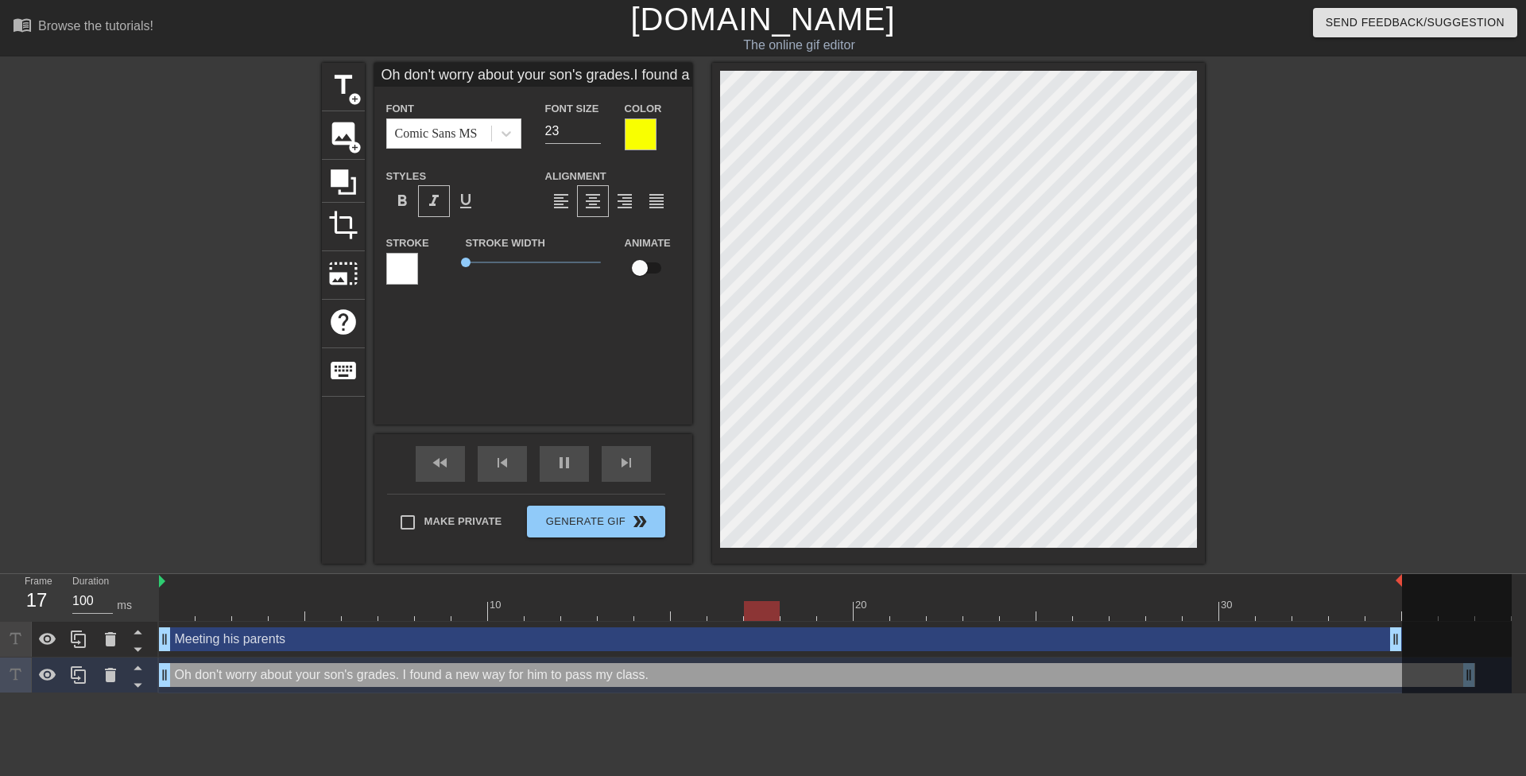
click at [1367, 392] on div at bounding box center [1343, 301] width 238 height 477
type input "P don't worry about your son's grades.I found a new way for him to pass my clas…"
type textarea "P don't worry about your son's grades. I found a new way for him to pass my cla…"
type input "Pl don't worry about your son's grades.I found a new way for him to pass my cla…"
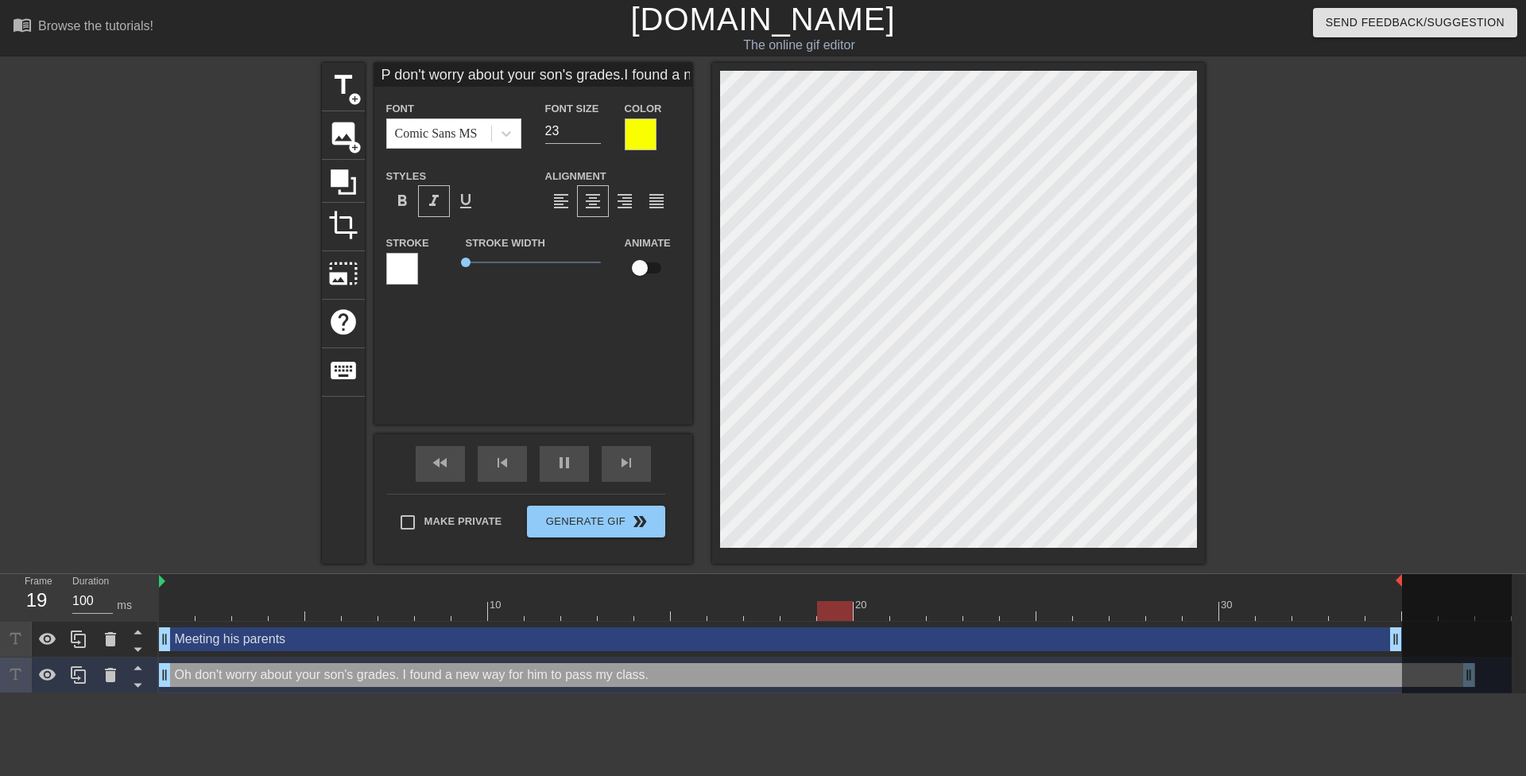
type textarea "Pl don't worry about your son's grades. I found a new way for him to pass my cl…"
type input "Ple don't worry about your son's grades.I found a new way for him to pass my cl…"
type textarea "Ple don't worry about your son's grades. I found a new way for him to pass my c…"
type input "Plea don't worry about your son's grades.I found a new way for him to pass my c…"
type textarea "Plea don't worry about your son's grades. I found a new way for him to pass my …"
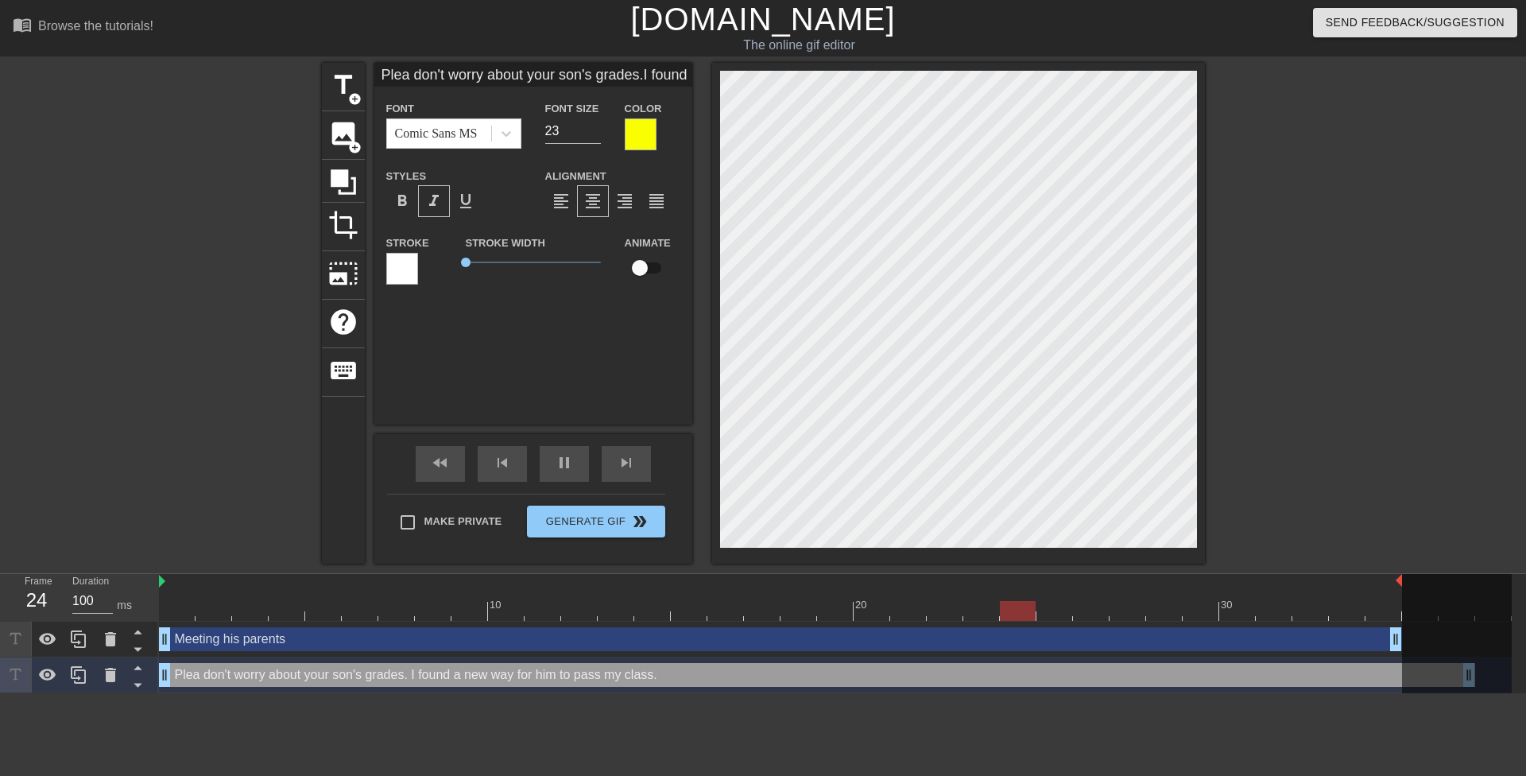
type input "Pleas don't worry about your son's grades.I found a new way for him to pass my …"
type textarea "Pleas don't worry about your son's grades. I found a new way for him to pass my…"
type input "Please don't worry about your son's grades.I found a new way for him to pass my…"
type textarea "Please don't worry about your son's grades. I found a new way for him to pass m…"
click at [1335, 379] on div at bounding box center [1343, 301] width 238 height 477
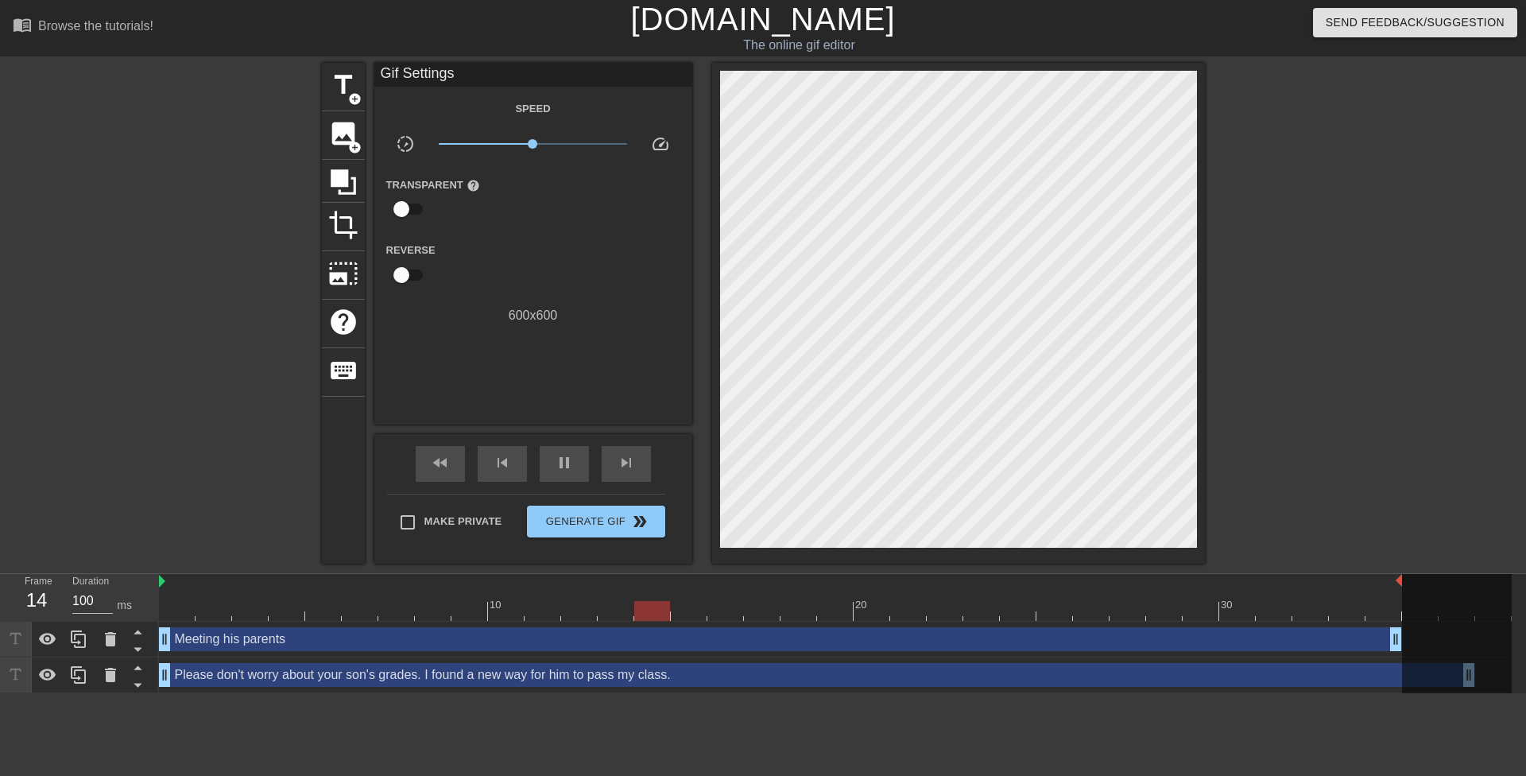
click at [1338, 393] on div at bounding box center [1343, 301] width 238 height 477
click at [628, 524] on span "Generate Gif double_arrow" at bounding box center [595, 521] width 125 height 19
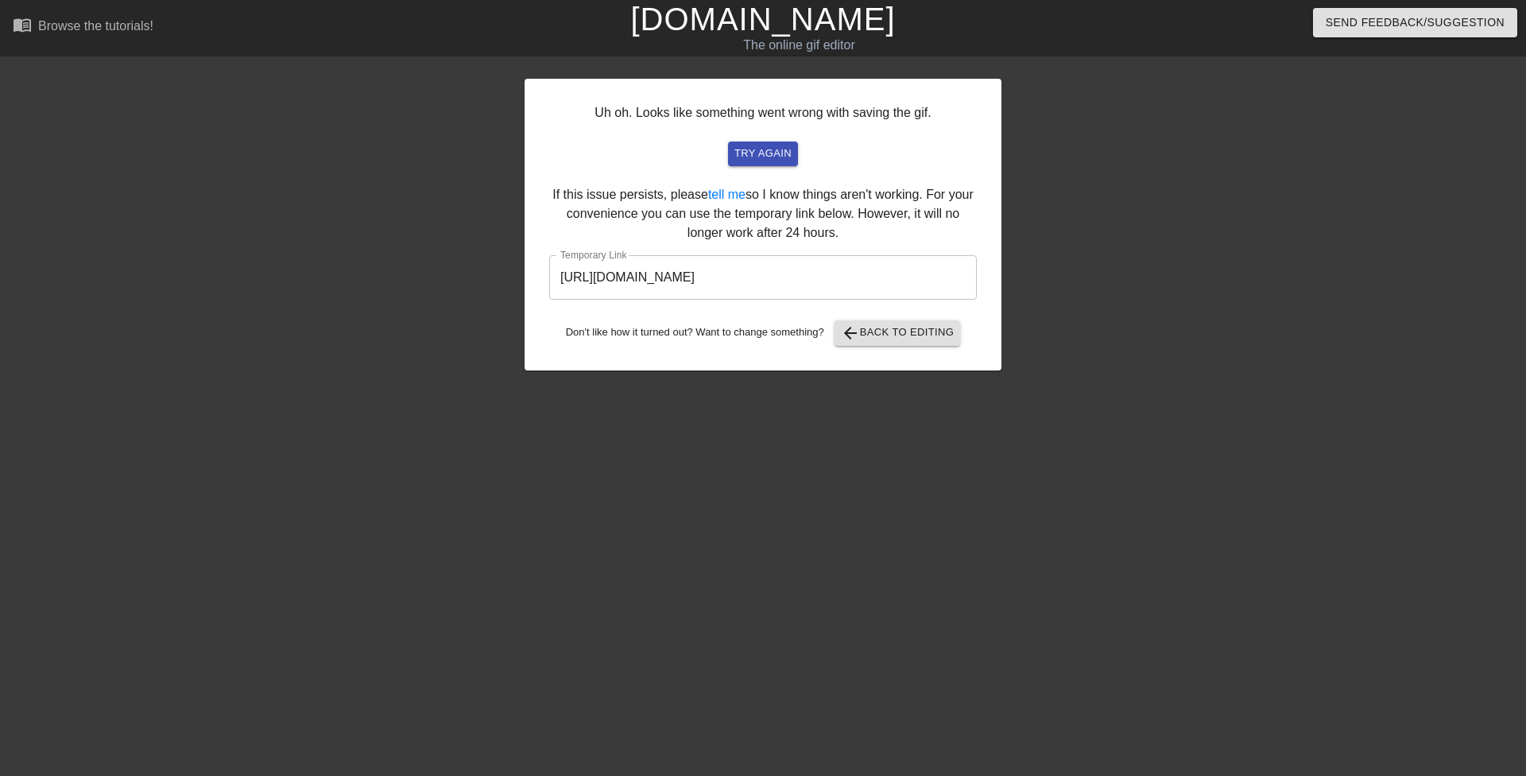
click at [691, 263] on input "https://www.gifntext.com/temp_generations/qyquP3gx.gif" at bounding box center [763, 277] width 428 height 45
click at [693, 270] on input "https://www.gifntext.com/temp_generations/qyquP3gx.gif" at bounding box center [763, 277] width 428 height 45
click at [881, 341] on span "arrow_back Back to Editing" at bounding box center [898, 332] width 114 height 19
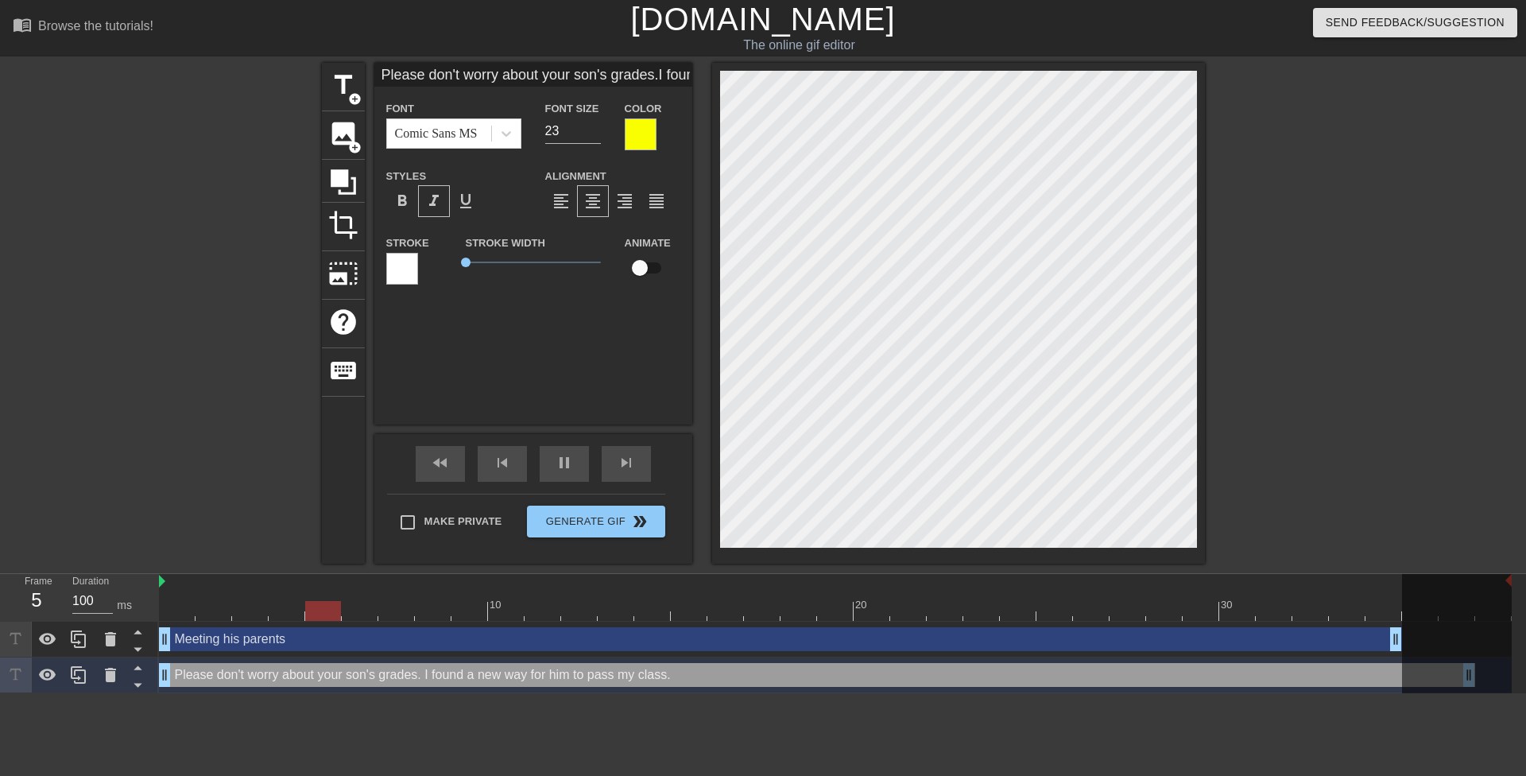
type input "Meeting his parents"
type input "50"
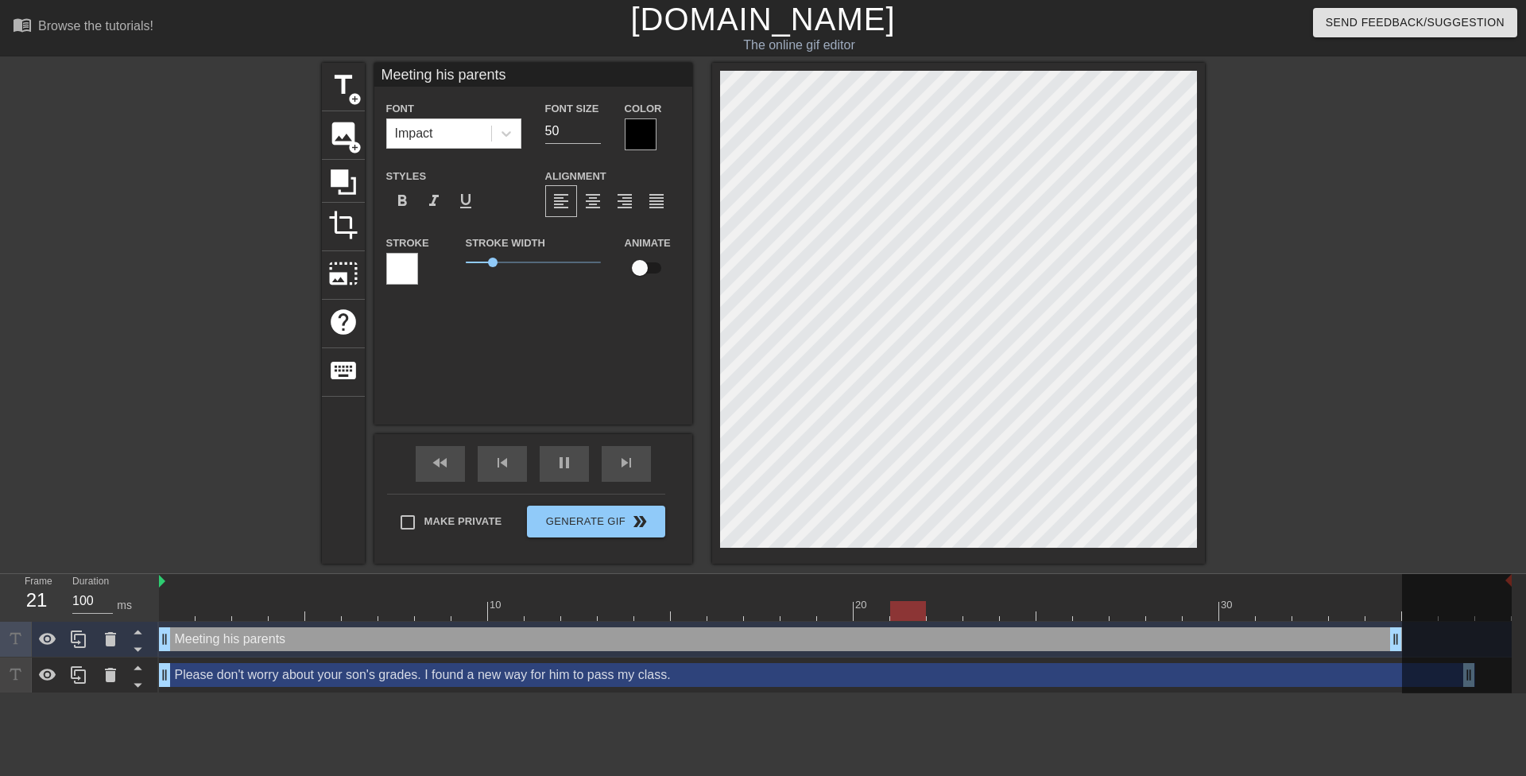
type input "Please don't worry about your son's grades.I found a new way for him to pass my…"
type input "23"
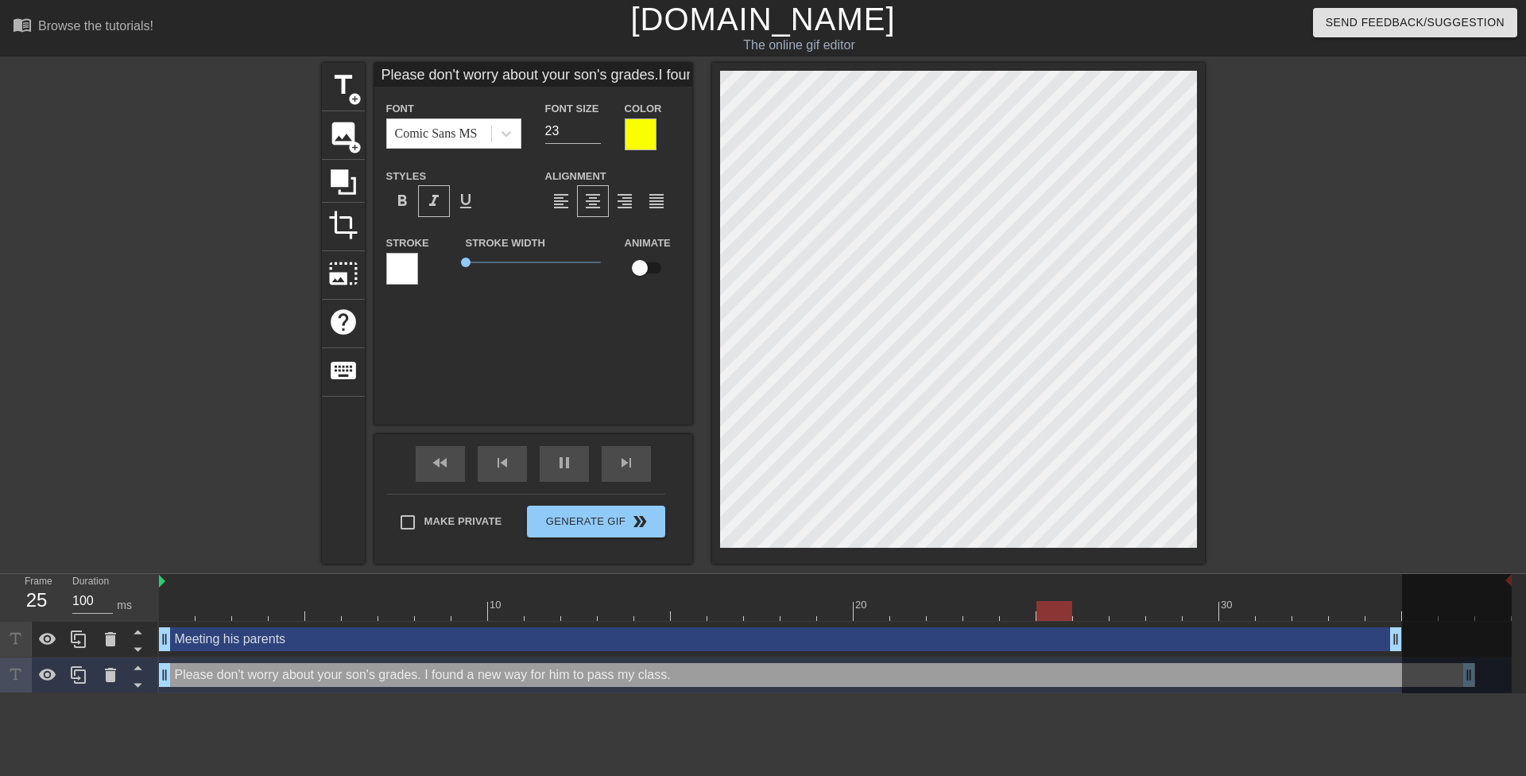
click at [645, 130] on div at bounding box center [641, 134] width 32 height 32
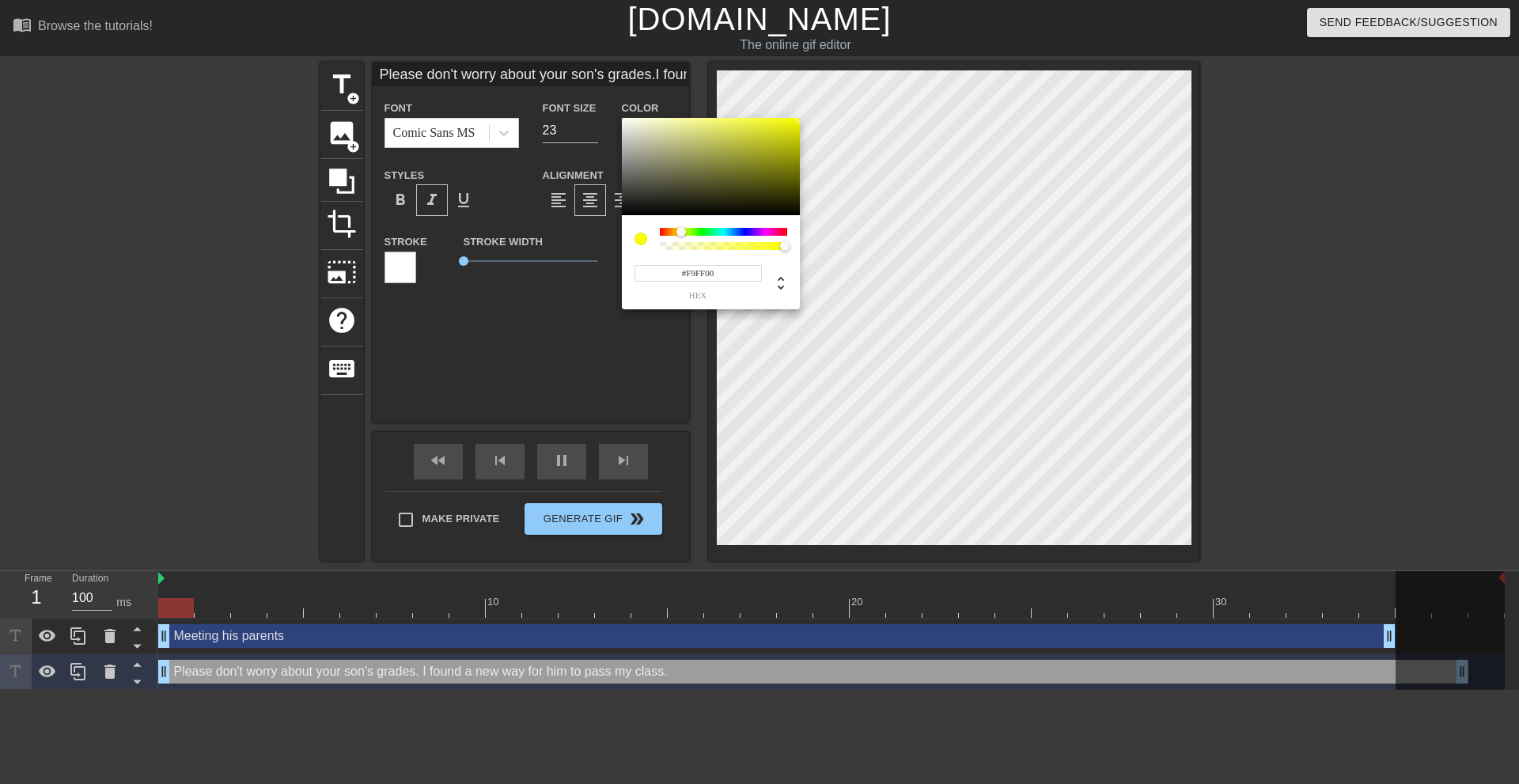
click at [649, 278] on input "#F9FF00" at bounding box center [698, 273] width 127 height 17
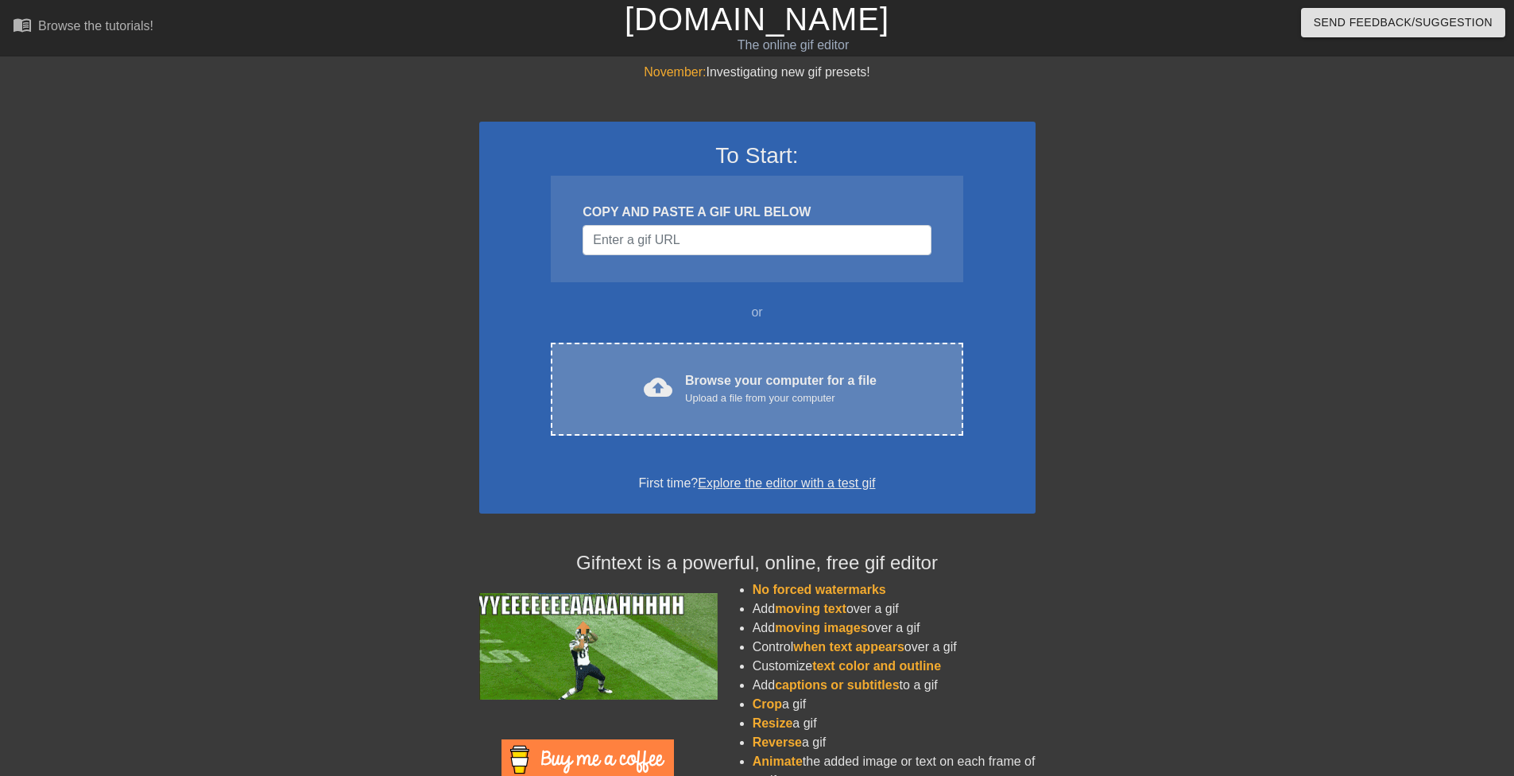
click at [714, 363] on div "cloud_upload Browse your computer for a file Upload a file from your computer C…" at bounding box center [757, 389] width 412 height 93
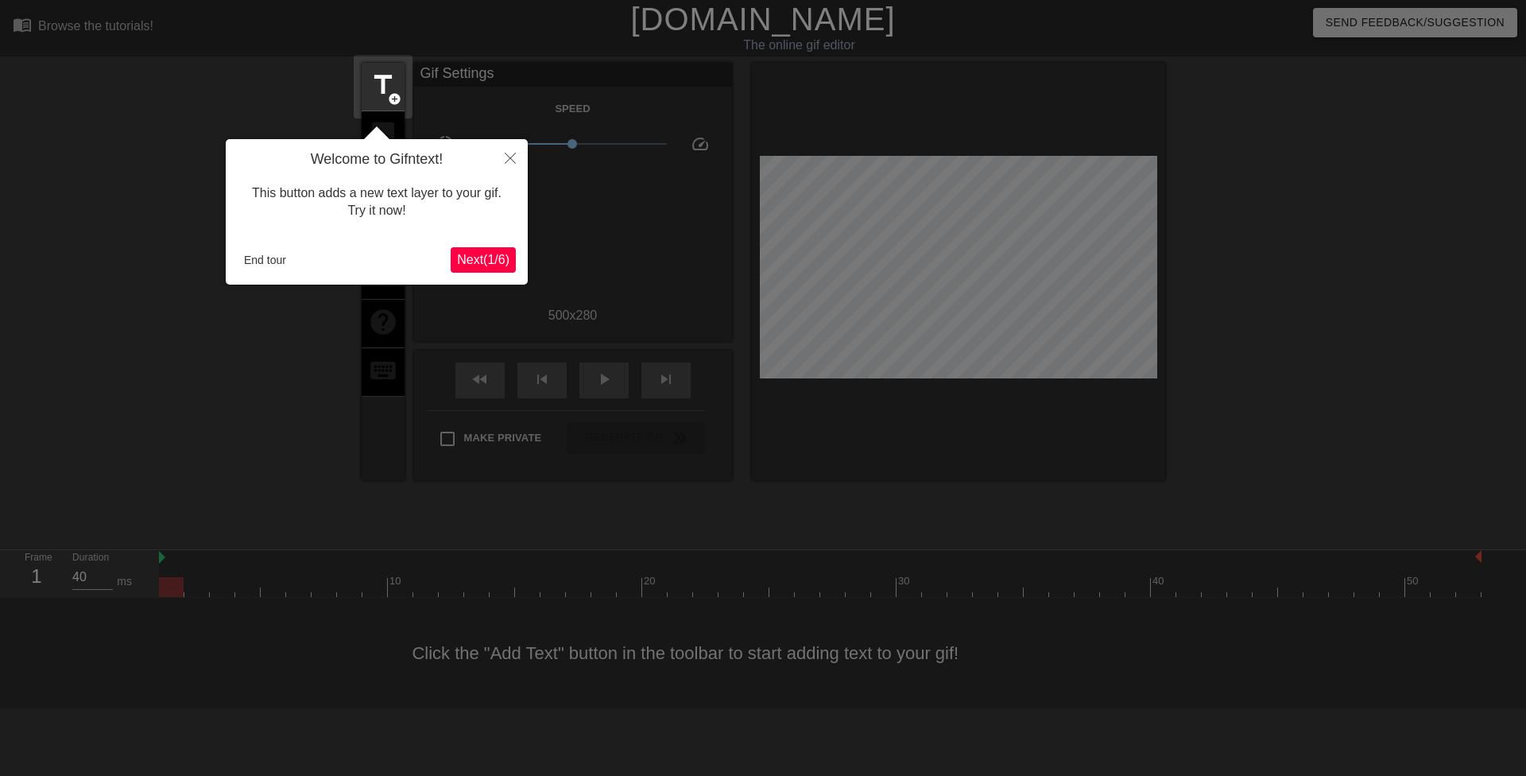
click button "Next ( 1 / 6 )" at bounding box center [483, 259] width 65 height 25
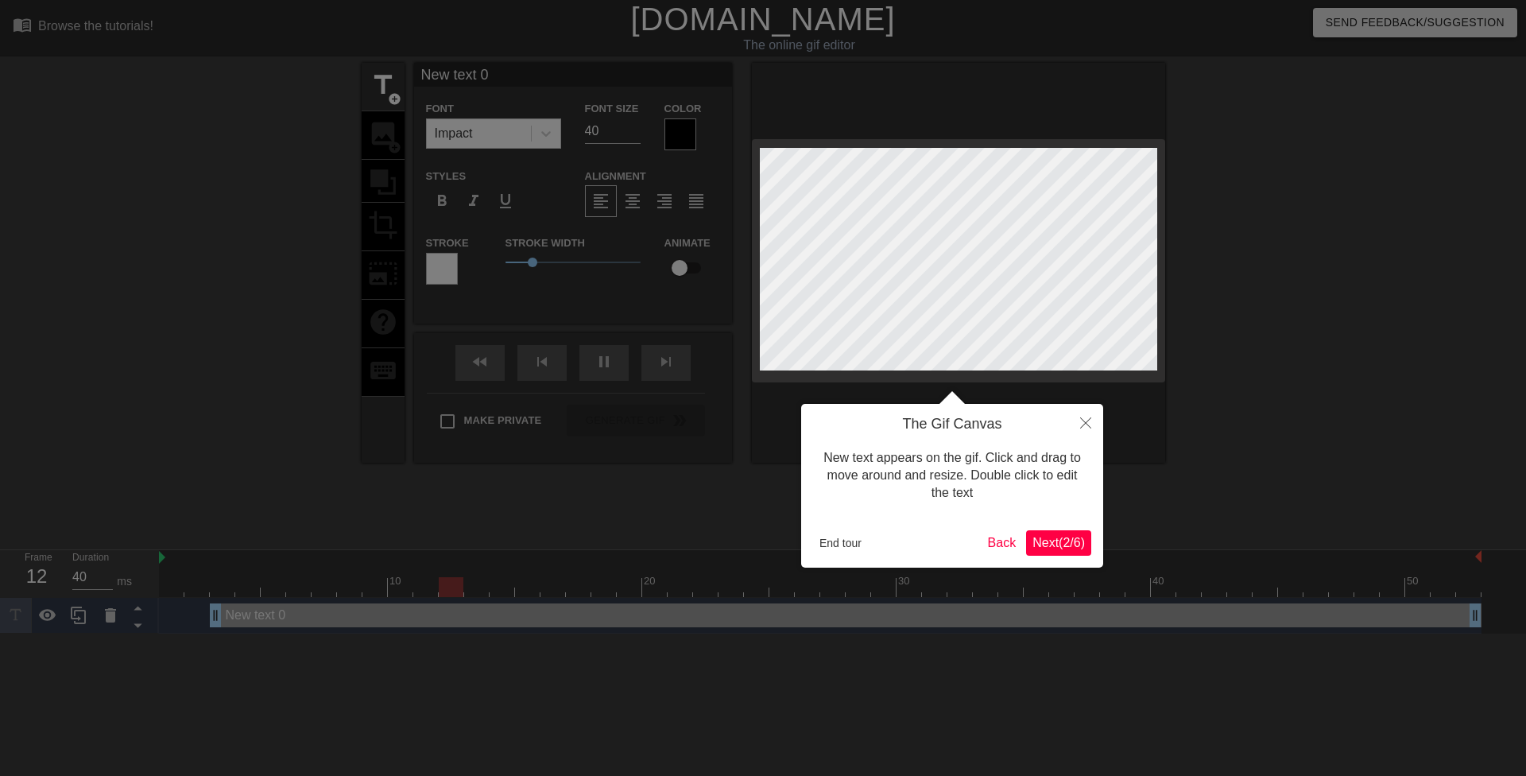
click button "Next ( 2 / 6 )" at bounding box center [1058, 542] width 65 height 25
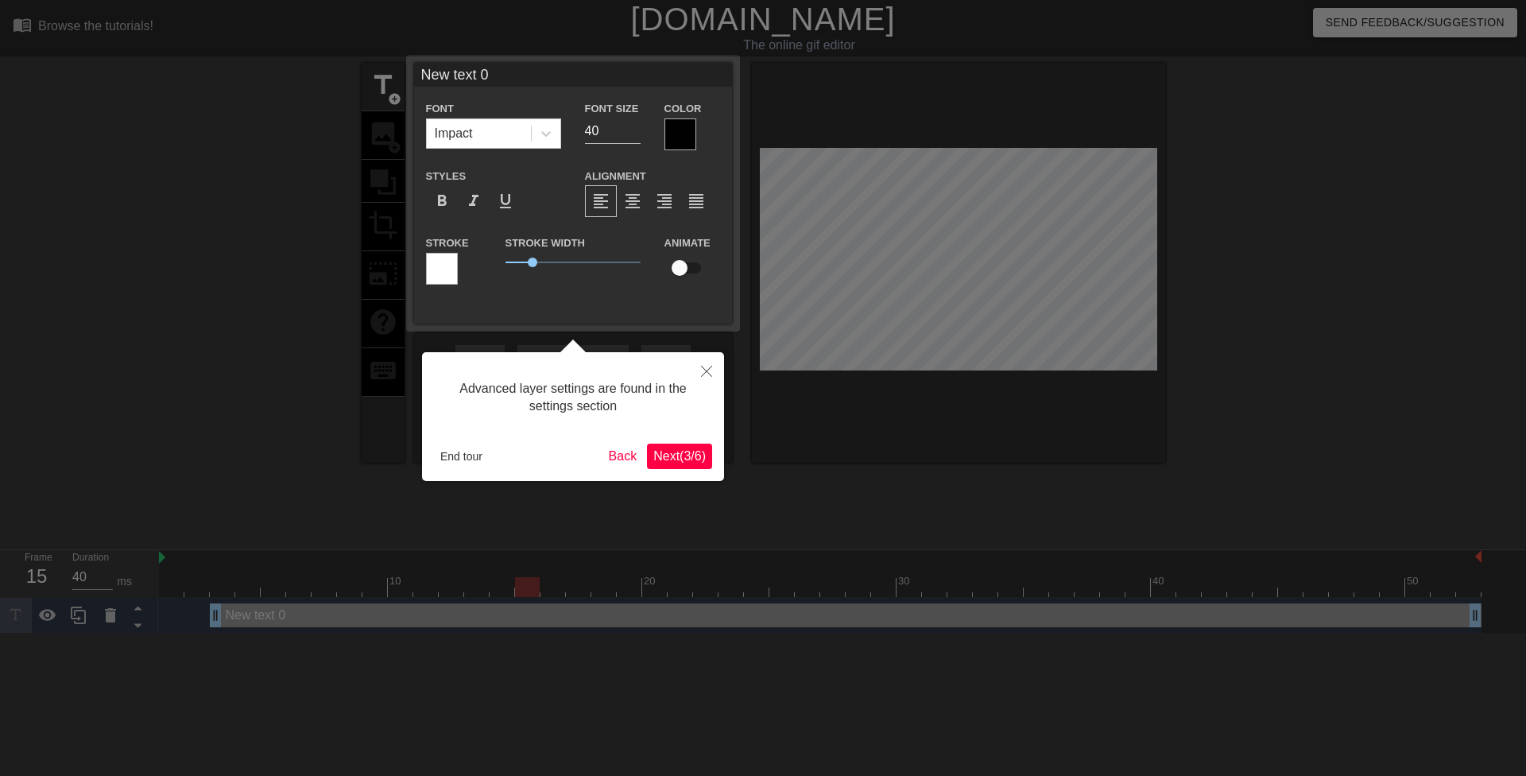
click button "Next ( 3 / 6 )" at bounding box center [679, 455] width 65 height 25
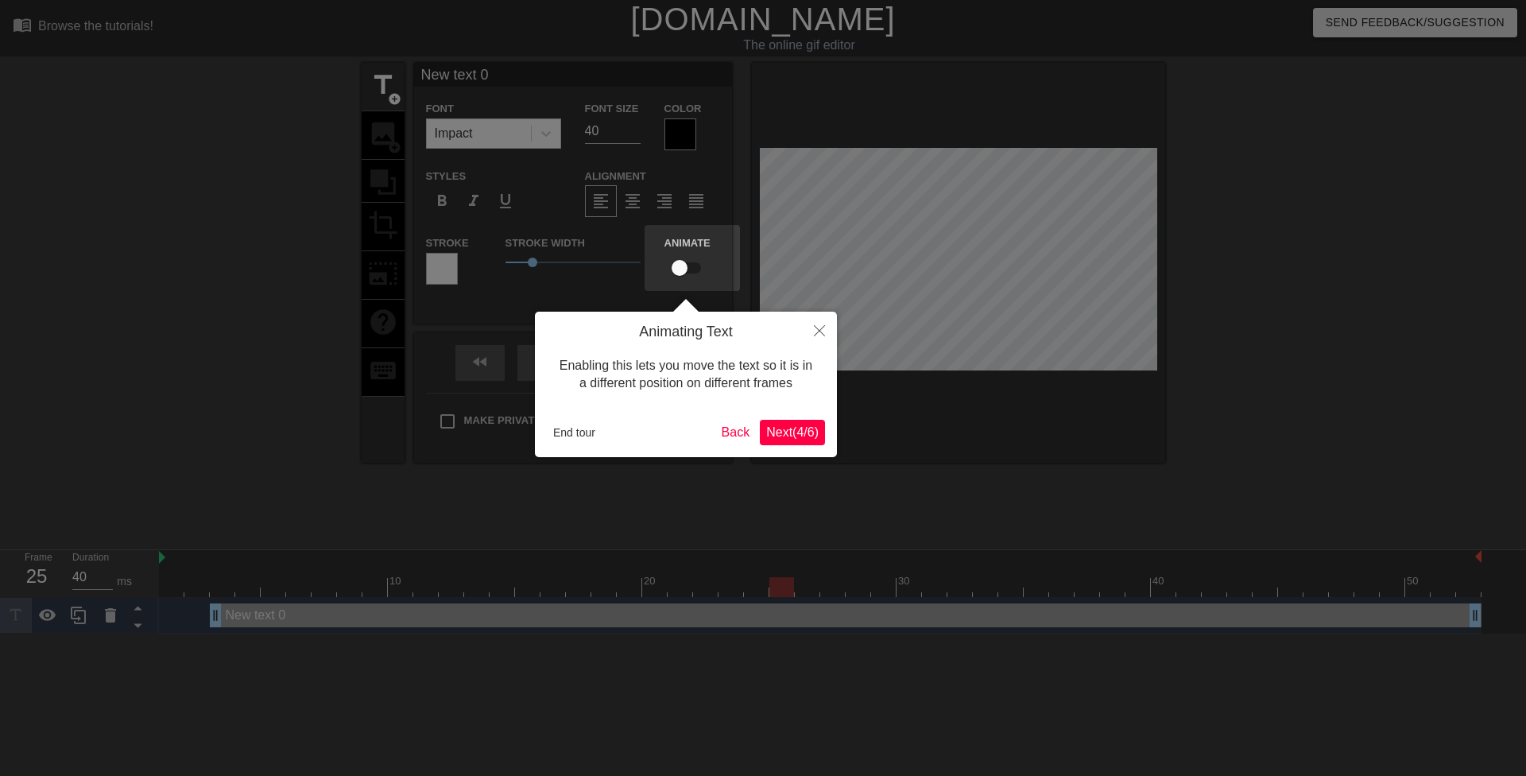
click button "Next ( 4 / 6 )" at bounding box center [792, 432] width 65 height 25
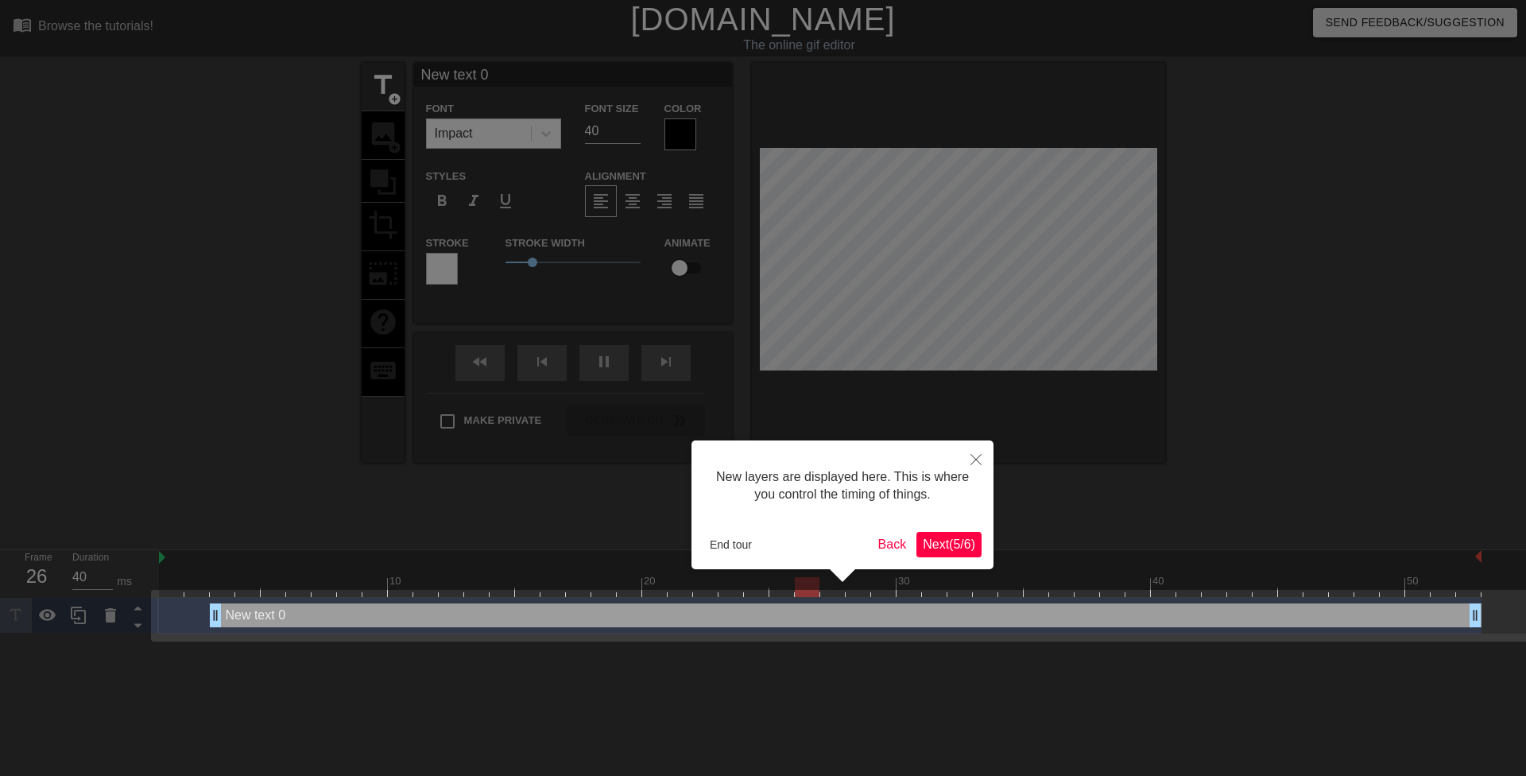
click button "Next ( 5 / 6 )" at bounding box center [948, 544] width 65 height 25
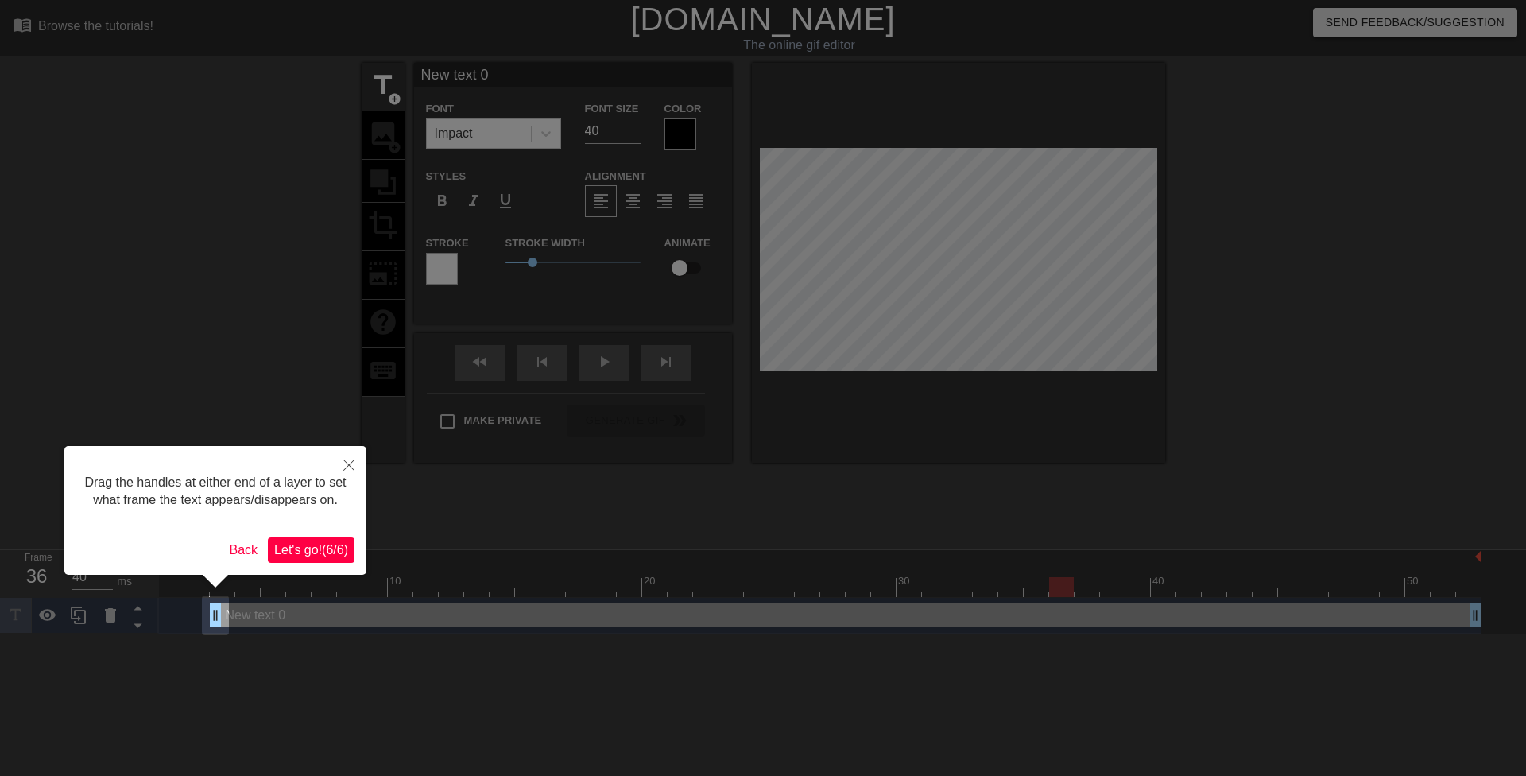
click button "Let's go! ( 6 / 6 )" at bounding box center [311, 549] width 87 height 25
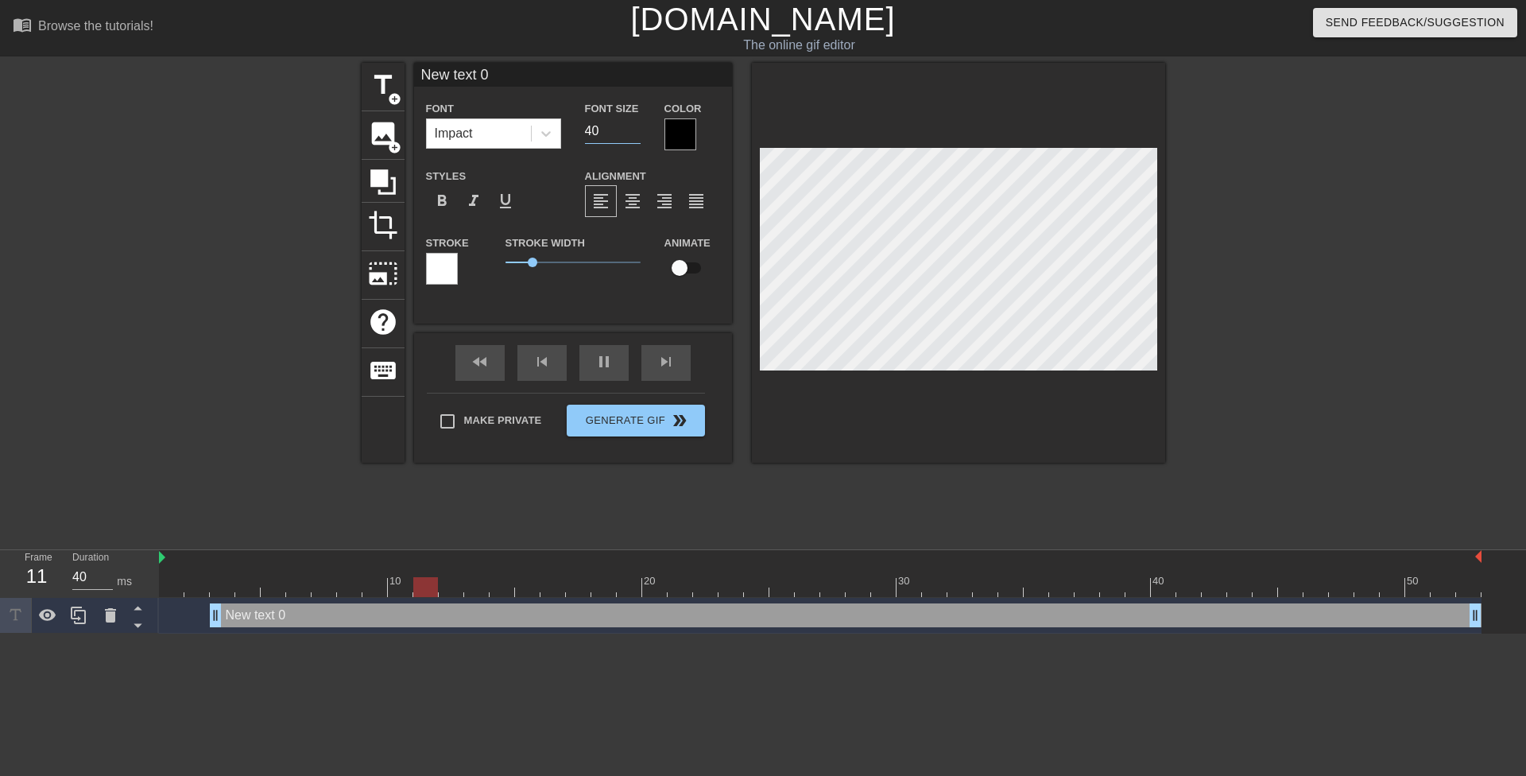
drag, startPoint x: 606, startPoint y: 133, endPoint x: 583, endPoint y: 130, distance: 23.3
click at [583, 130] on div "Font Size 40" at bounding box center [612, 125] width 79 height 52
type input "50"
click at [1365, 273] on div at bounding box center [1303, 301] width 238 height 477
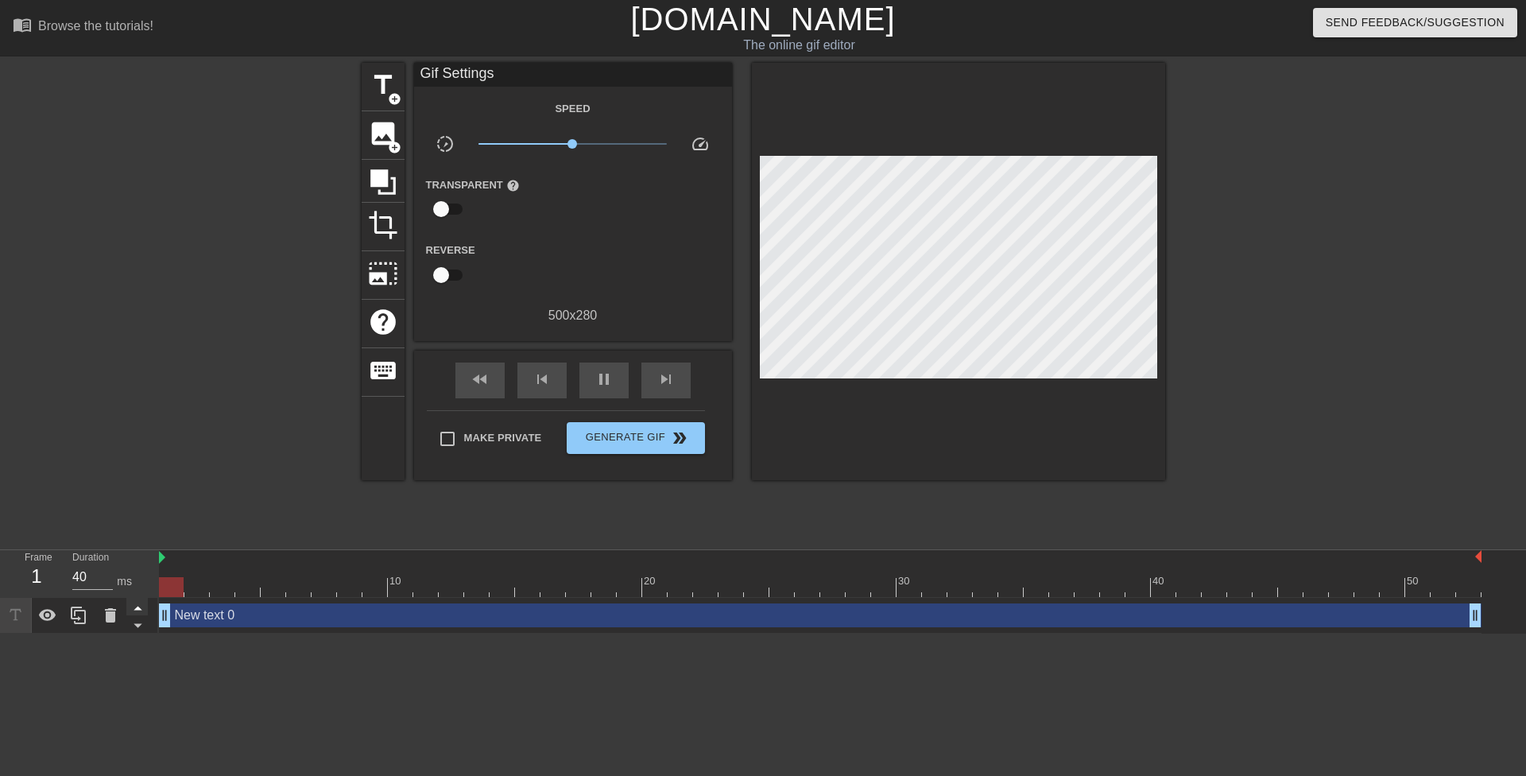
drag, startPoint x: 219, startPoint y: 616, endPoint x: 134, endPoint y: 612, distance: 84.3
click at [134, 612] on div "Frame 1 Duration 40 ms 10 20 30 40 50 New text 0 drag_handle drag_handle" at bounding box center [763, 591] width 1526 height 83
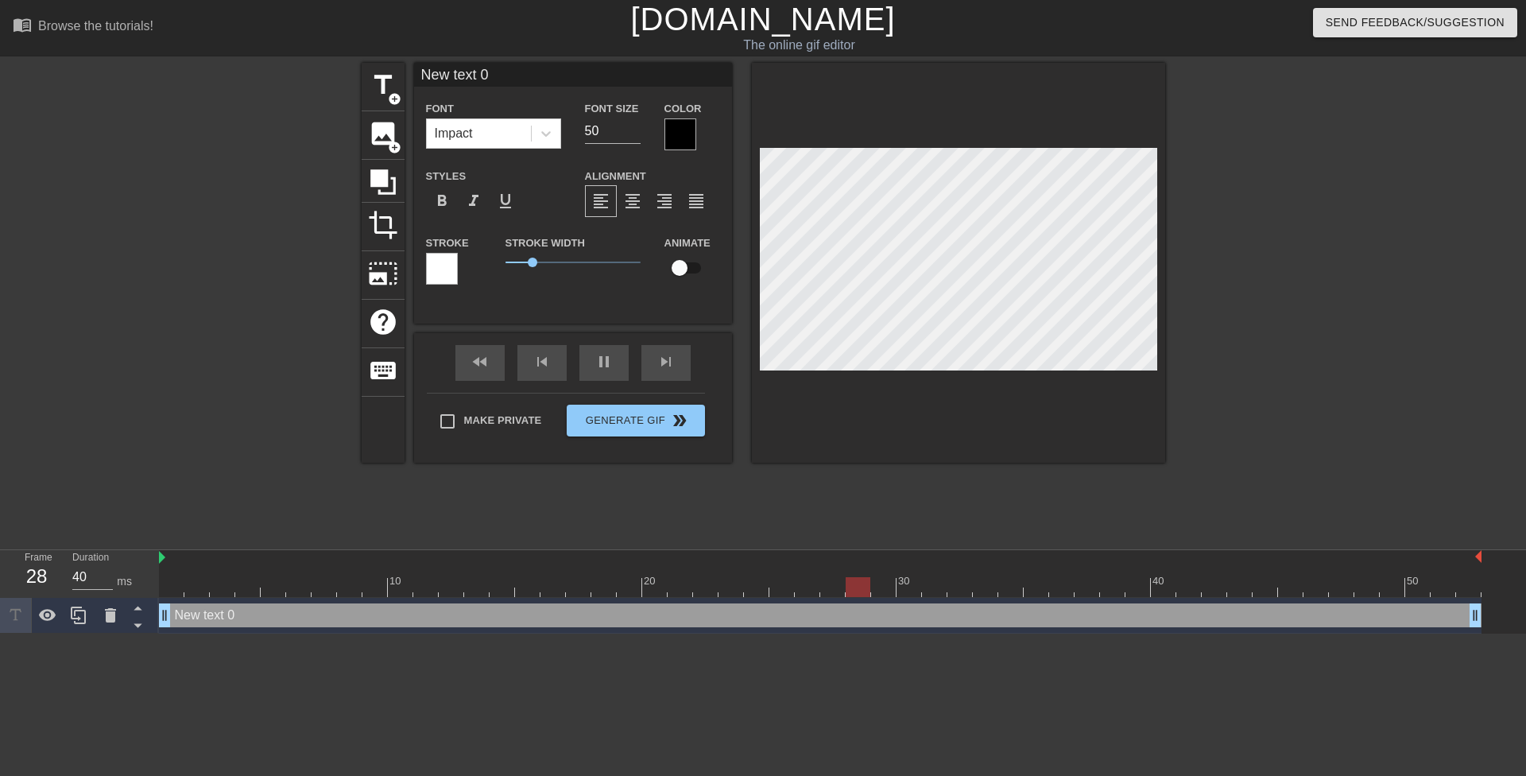
scroll to position [2, 2]
type input "A"
type textarea "A"
type input "Af"
type textarea "Af"
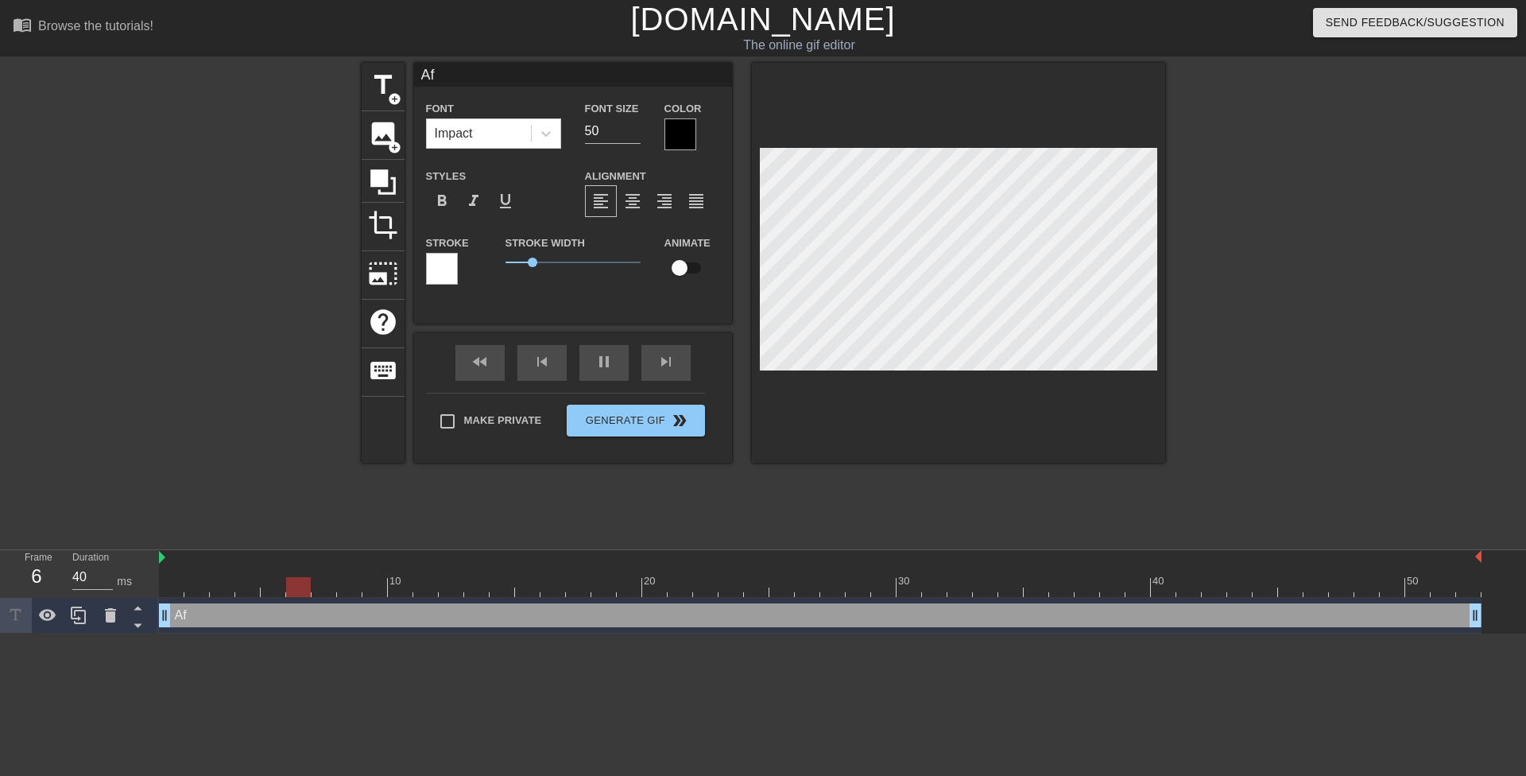
type input "Aft"
type textarea "Aft"
type input "Afte"
type textarea "Afte"
type input "After"
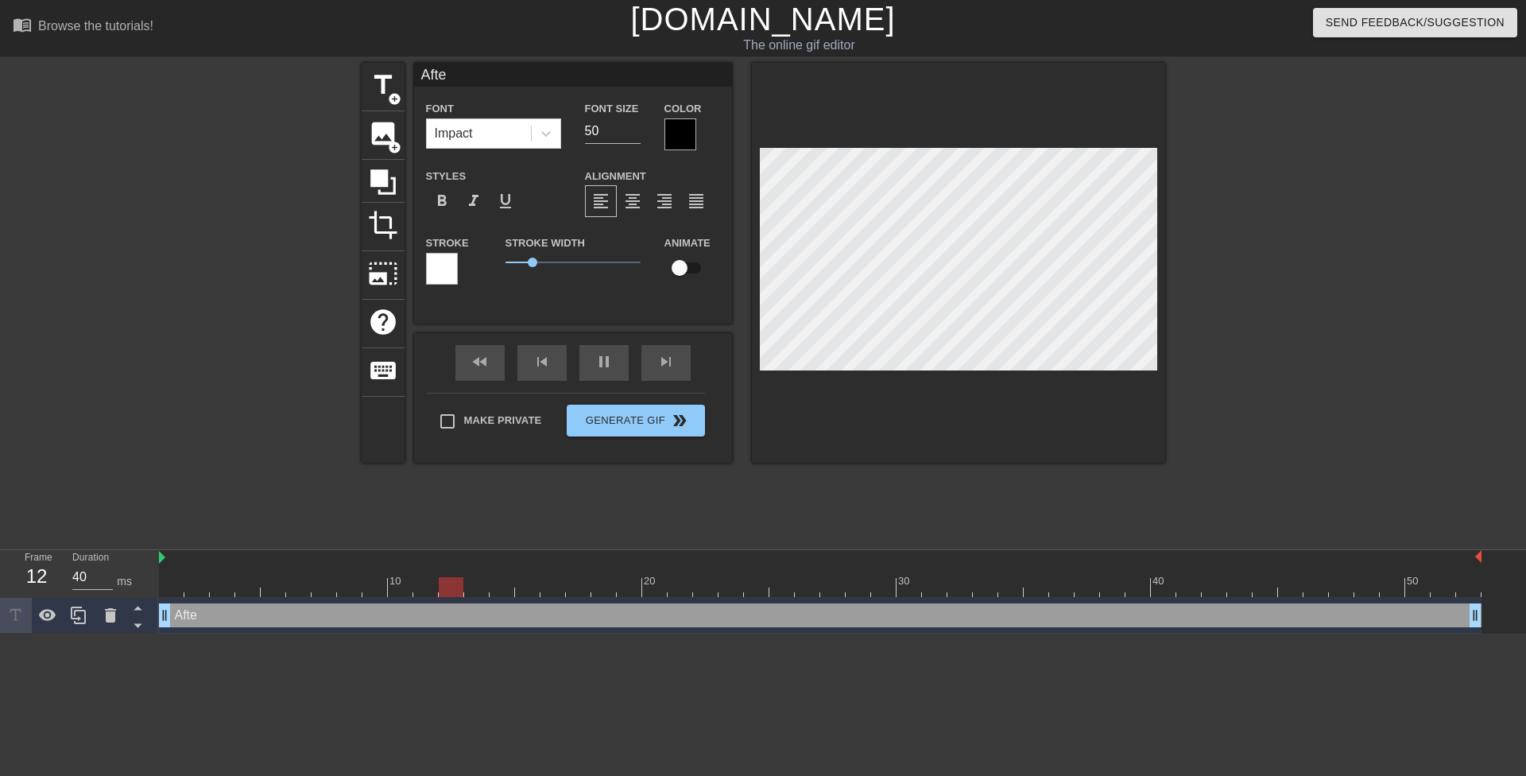
type textarea "After"
type input "After"
type textarea "After"
type input "After m"
type textarea "After m"
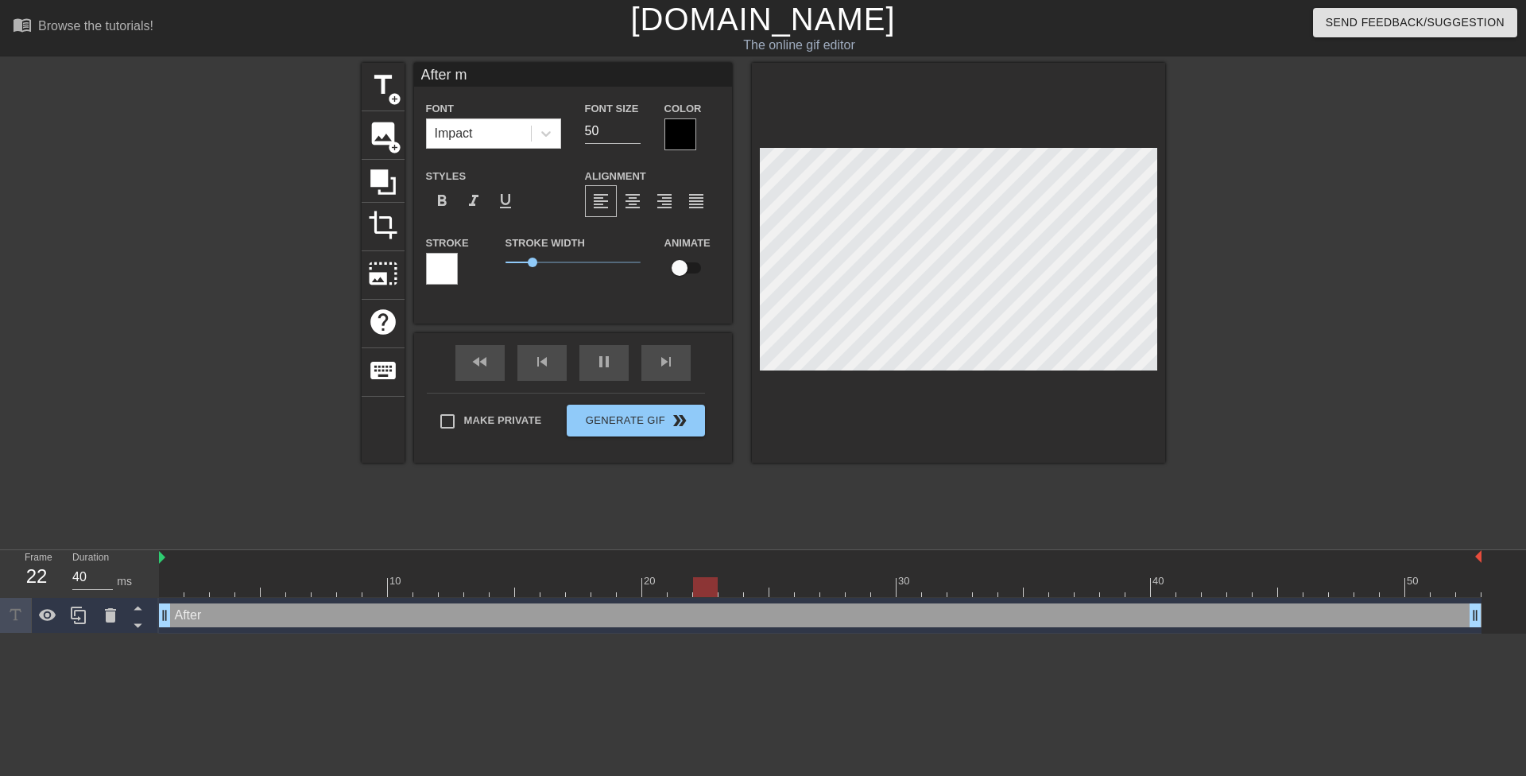
type input "After me"
type textarea "After me"
type input "After mee"
type textarea "After mee"
type input "After meet"
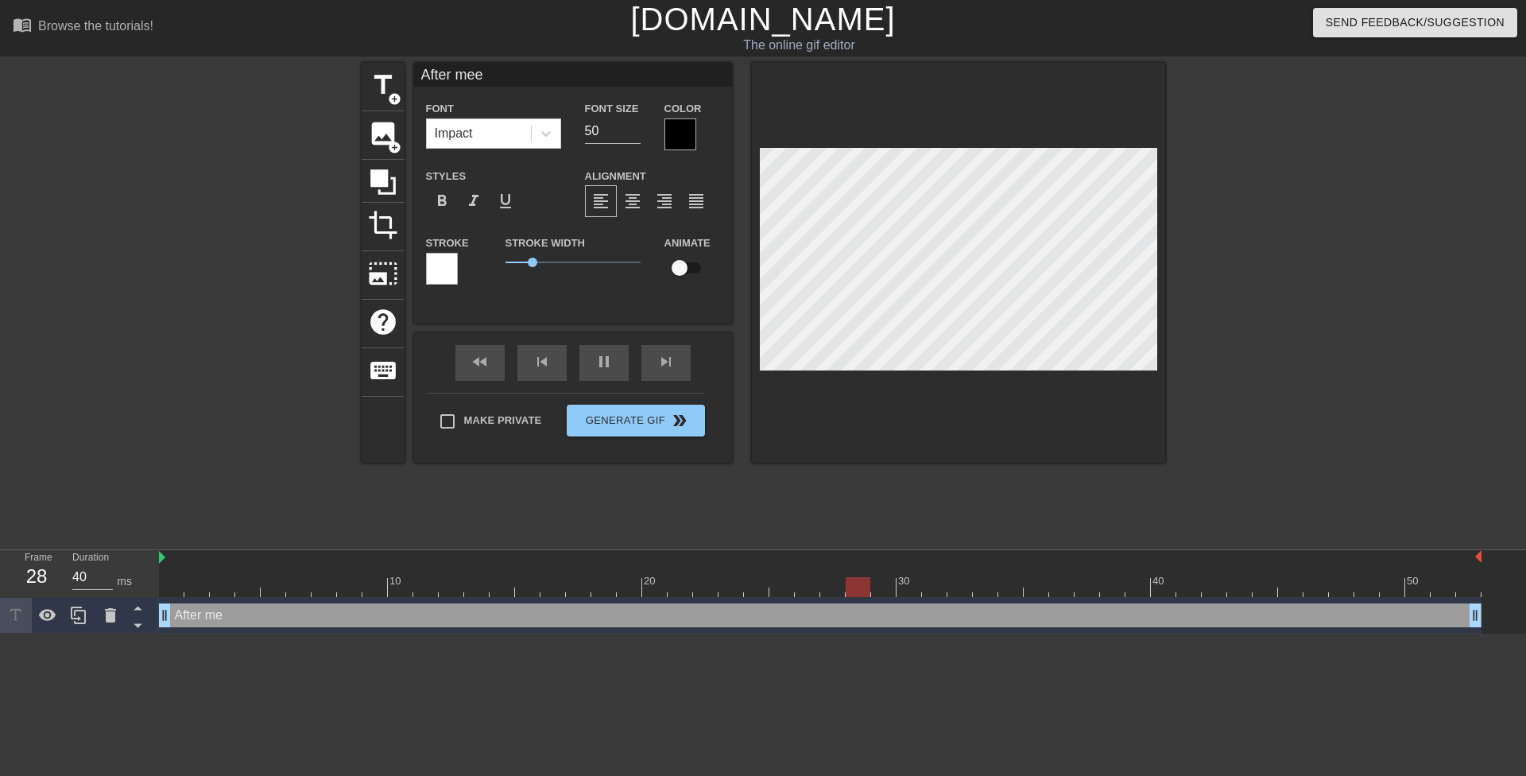
type textarea "After meet"
type input "After meeti"
type textarea "After meeti"
type input "After meetin"
type textarea "After meetin"
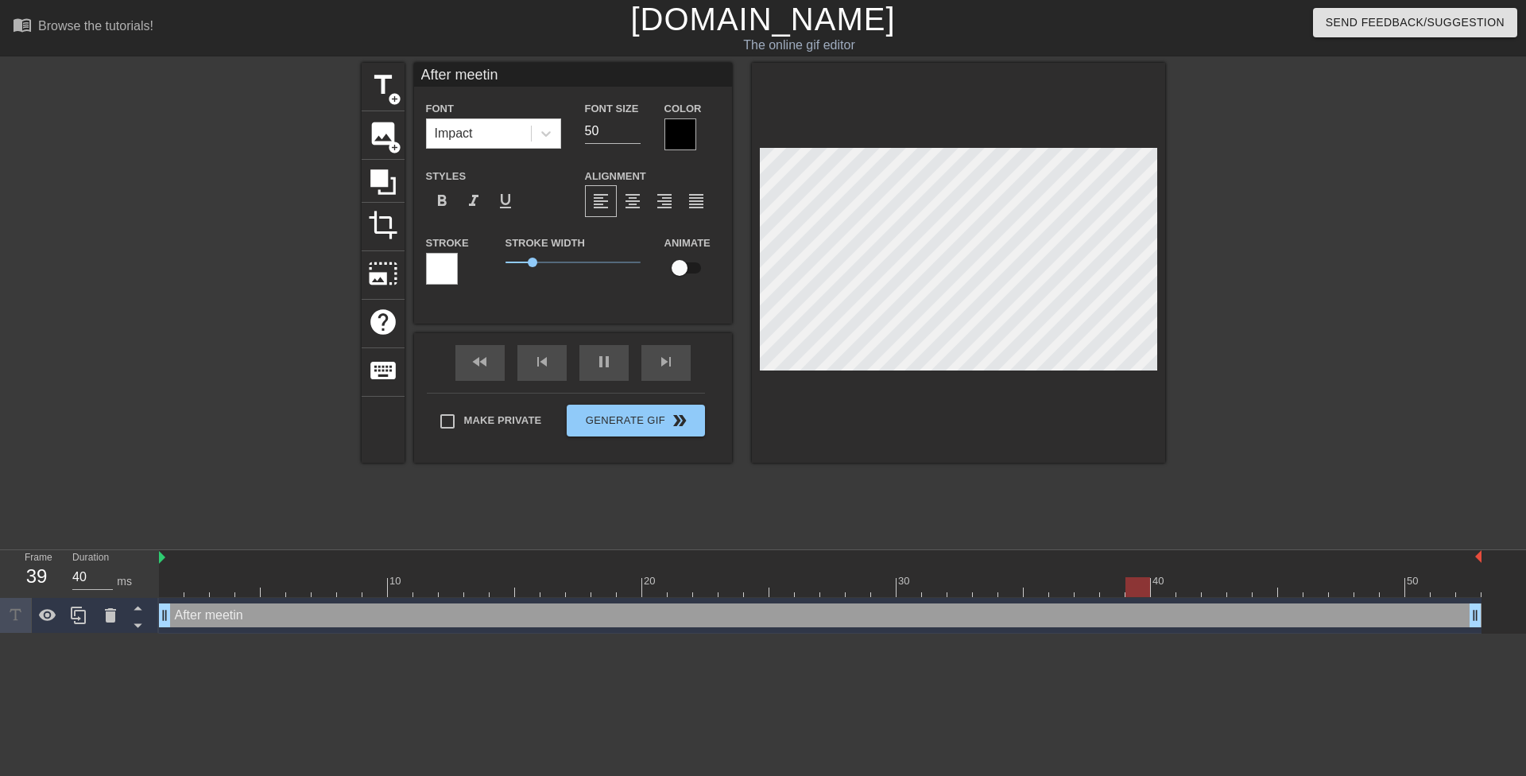
type input "After meeting"
type textarea "After meeting"
type input "After meeting"
type textarea "After meeting"
type input "After meeting h"
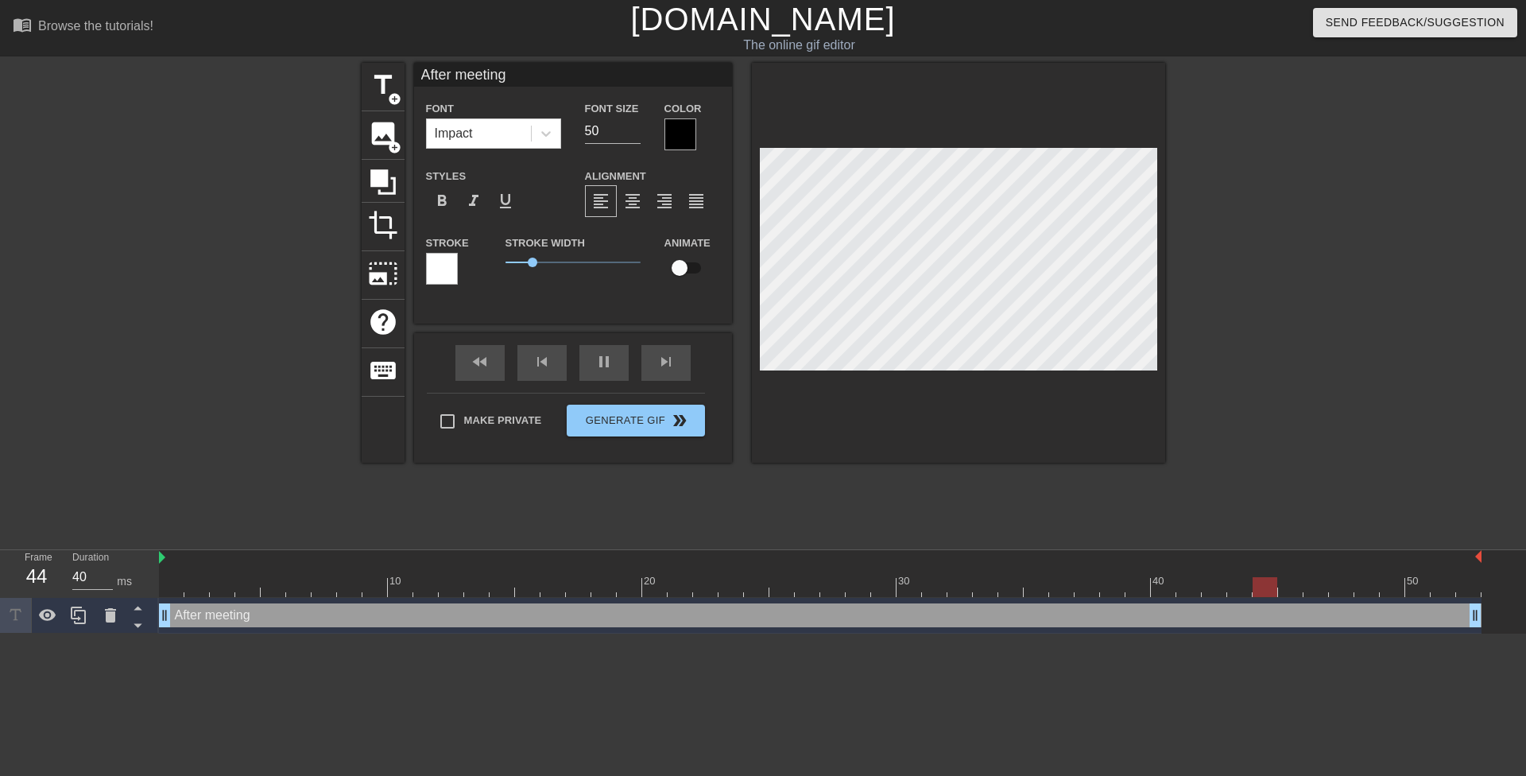
type textarea "After meeting h"
type input "After meeting hi"
type textarea "After meeting hi"
type input "After meeting his"
type textarea "After meeting his"
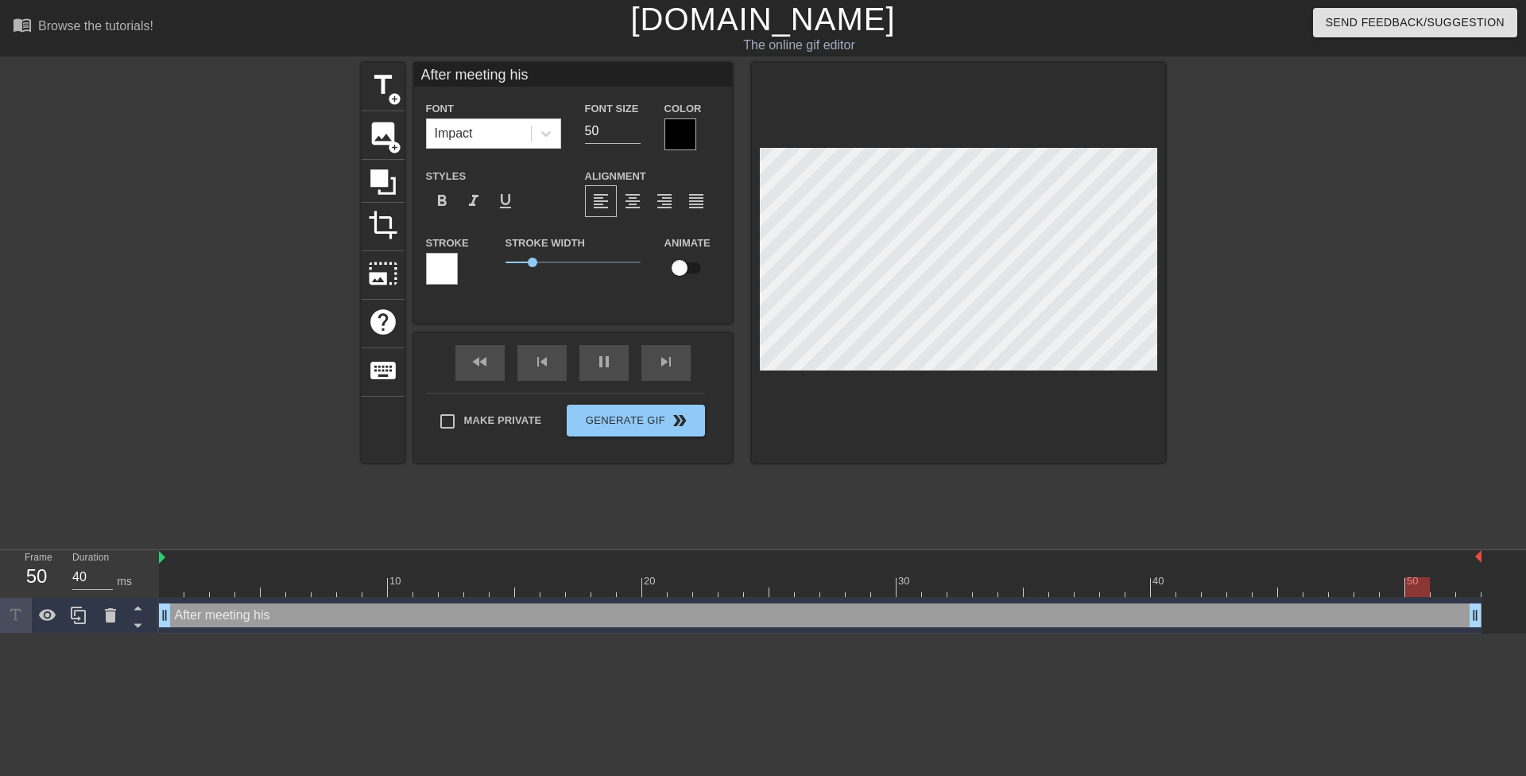
type input "After meeting his"
type textarea "After meeting his"
type input "After meeting his p"
type textarea "After meeting his p"
type input "After meeting his pa"
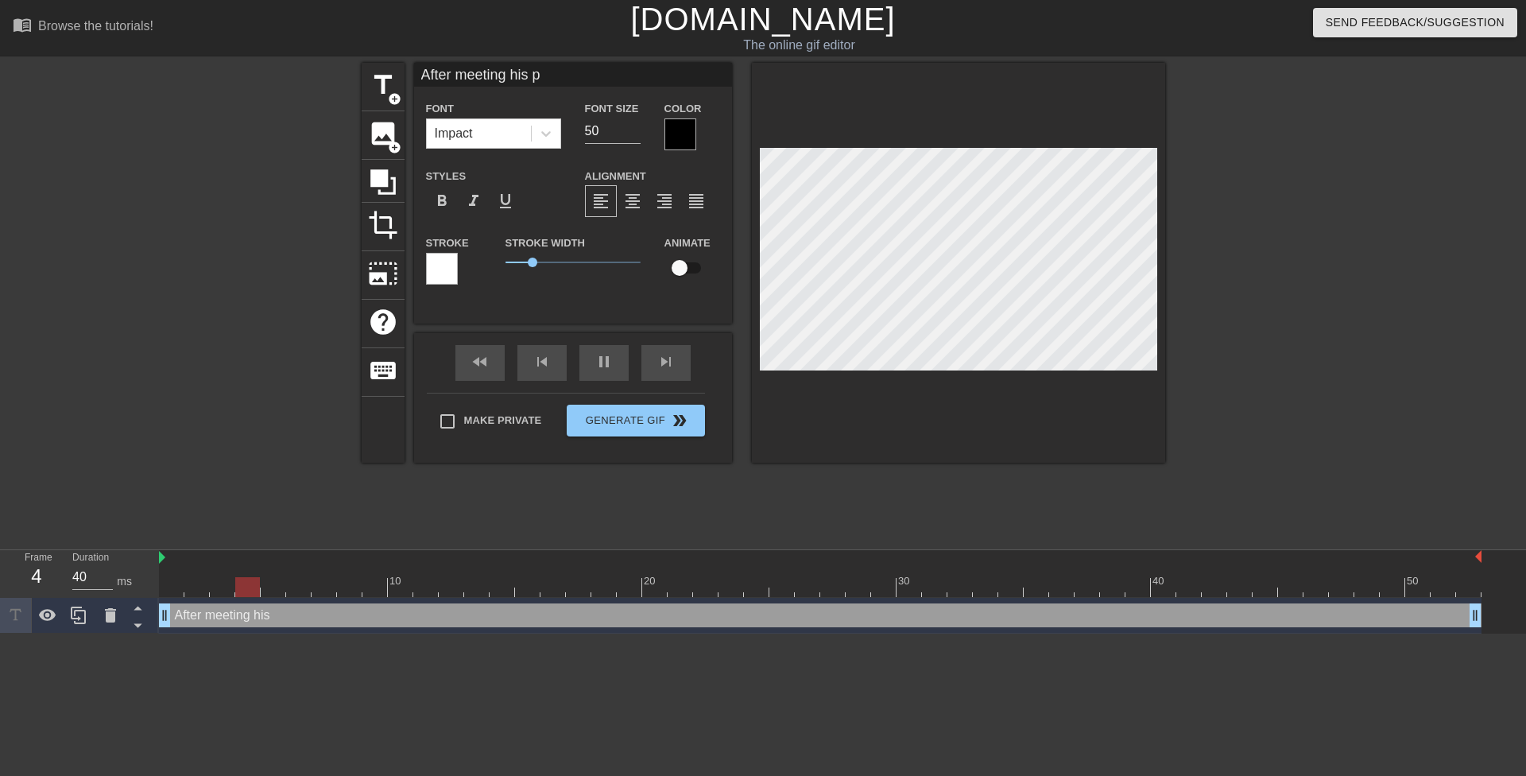
type textarea "After meeting his pa"
type input "After meeting his par"
type textarea "After meeting his par"
type input "After meeting his pare"
type textarea "After meeting his pare"
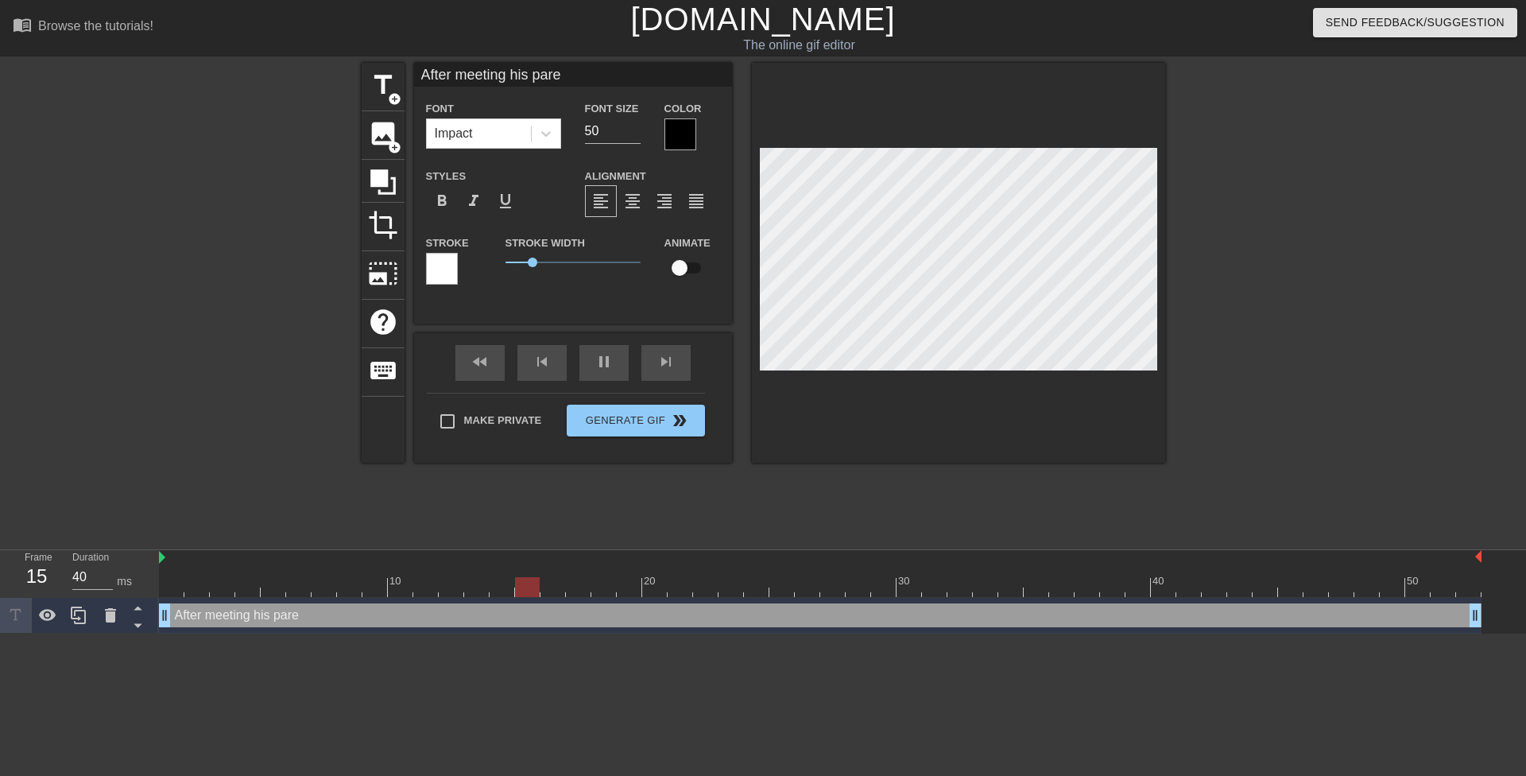
type input "After meeting his paren"
type textarea "After meeting his paren"
type input "After meeting his parent"
type textarea "After meeting his parent"
type input "After meeting his parents"
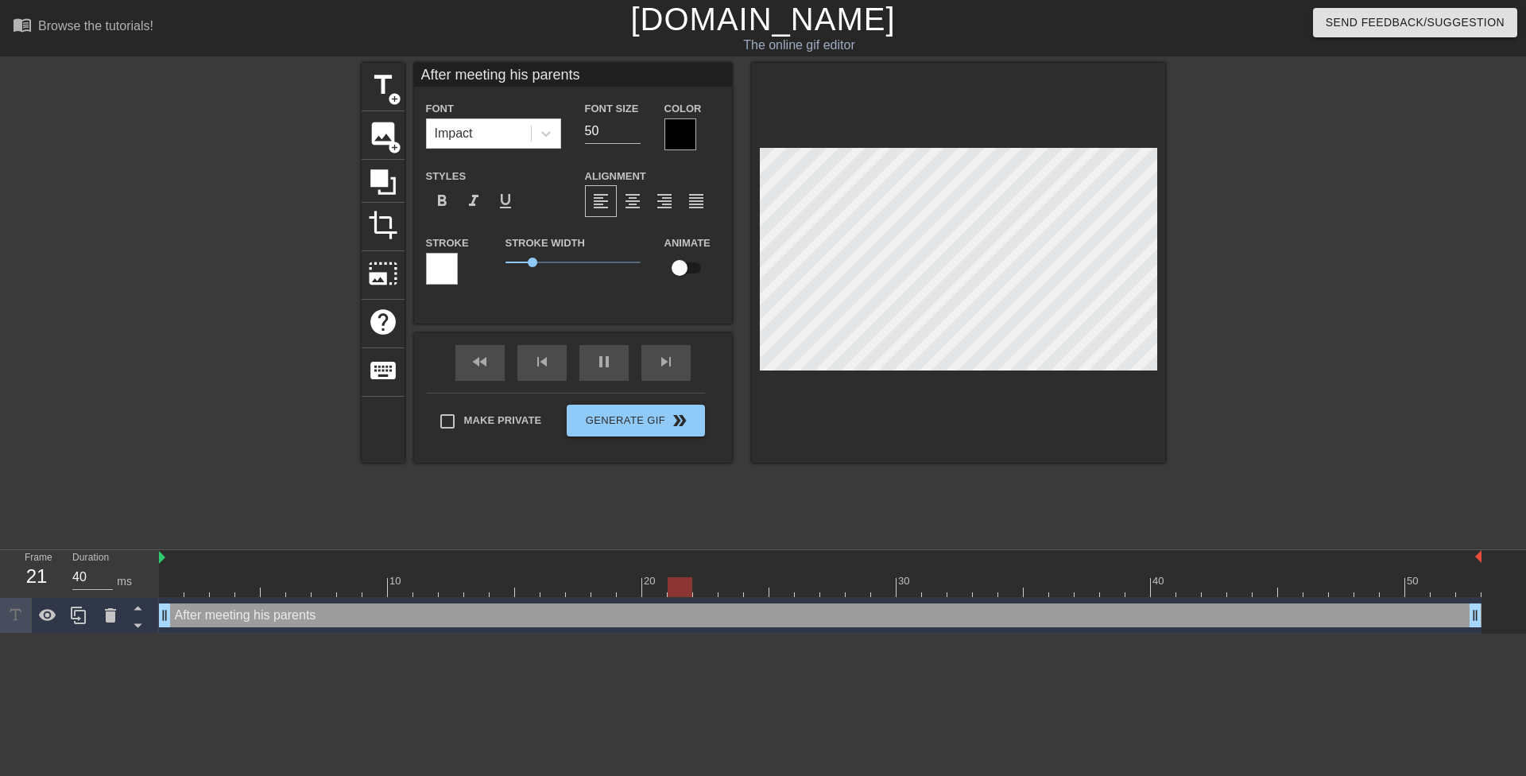
scroll to position [2, 10]
type textarea "After meeting his parents"
drag, startPoint x: 604, startPoint y: 137, endPoint x: 575, endPoint y: 134, distance: 28.9
click at [575, 134] on div "Font Size 50" at bounding box center [612, 125] width 79 height 52
type input "30"
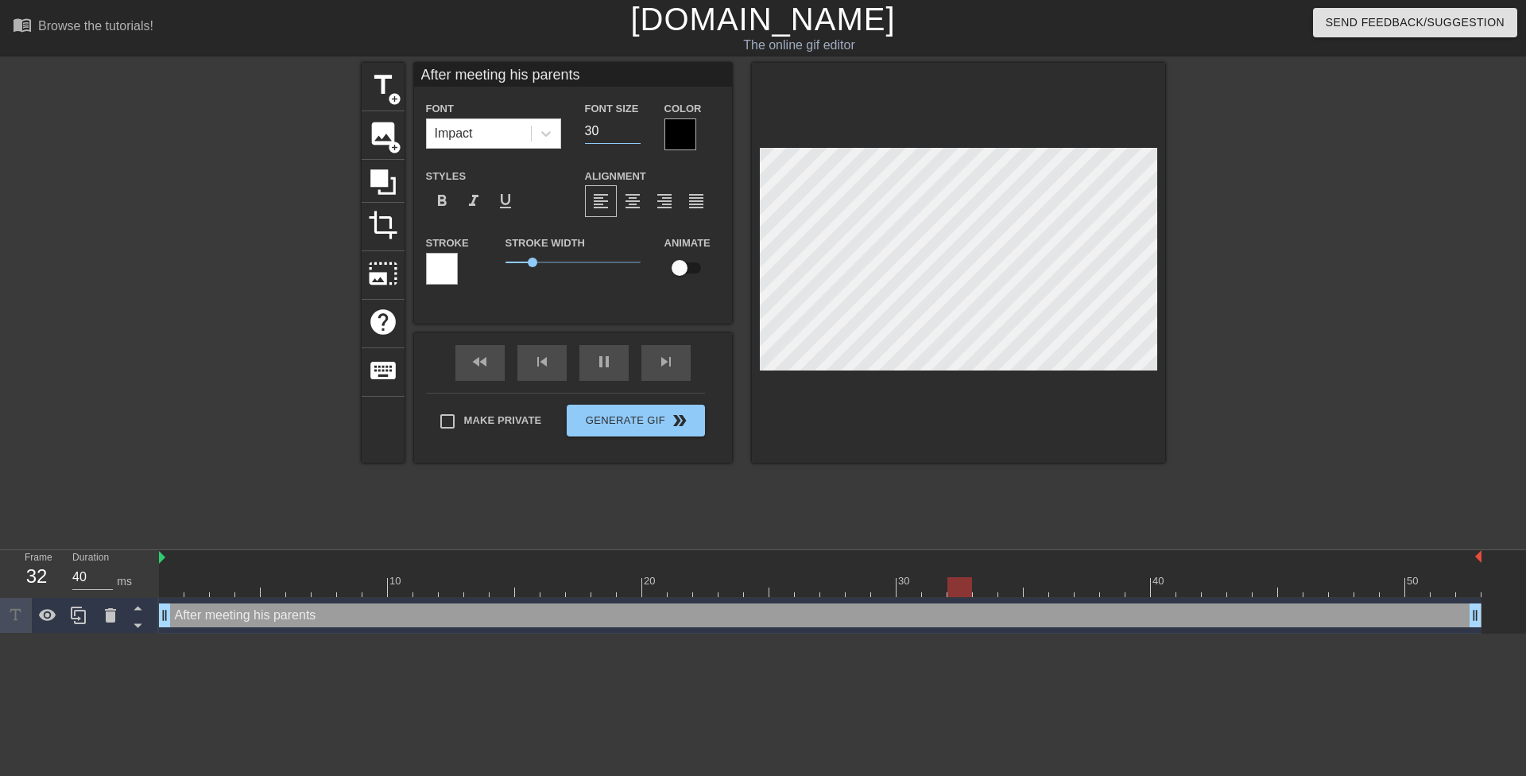
click at [1250, 190] on div at bounding box center [1303, 301] width 238 height 477
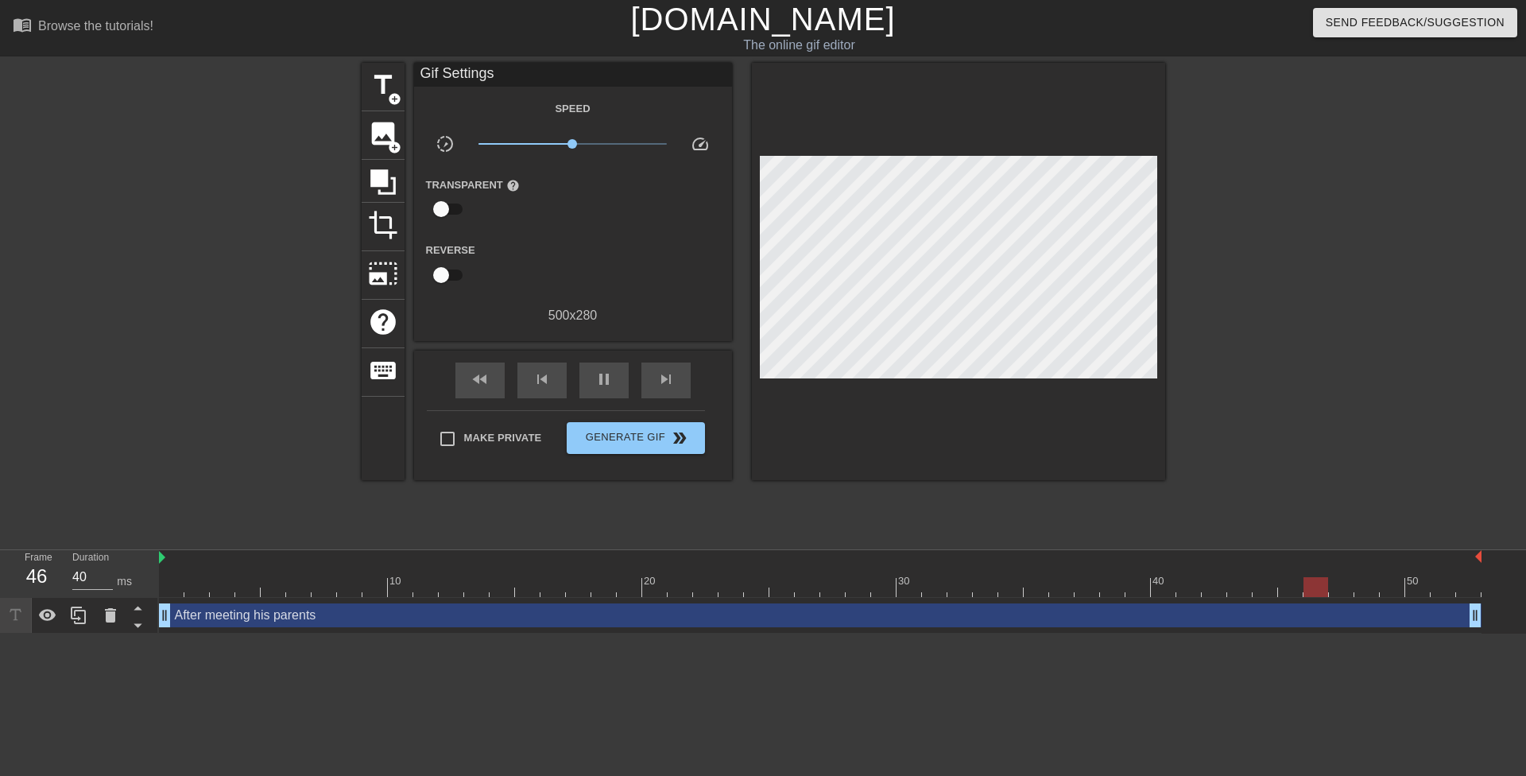
click at [1370, 182] on div at bounding box center [1303, 301] width 238 height 477
click at [374, 102] on div "title add_circle" at bounding box center [383, 87] width 43 height 48
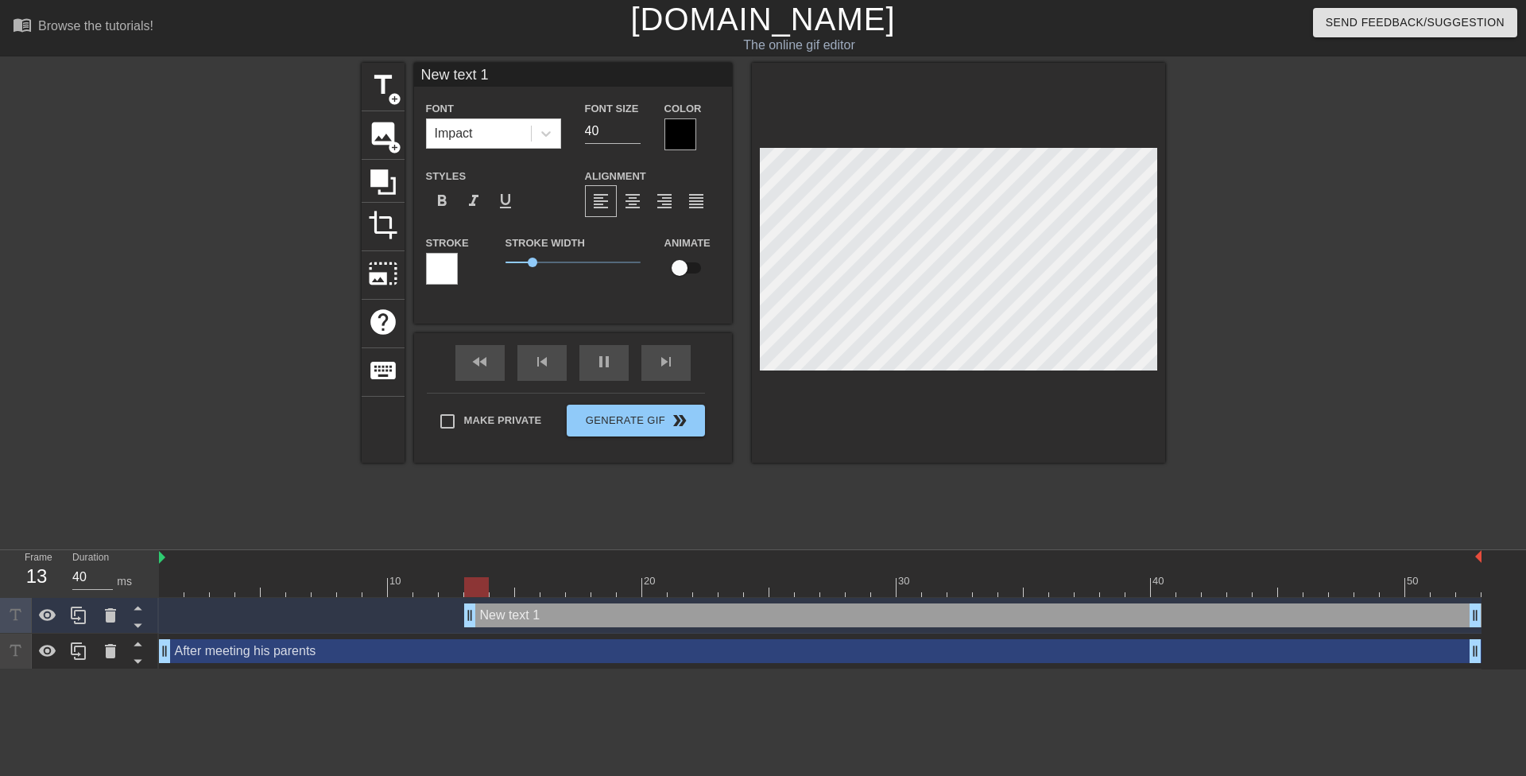
drag, startPoint x: 1434, startPoint y: 612, endPoint x: 0, endPoint y: 623, distance: 1434.5
click at [0, 621] on div "Frame 13 Duration 40 ms 10 20 30 40 50 New text 1 drag_handle drag_handle After…" at bounding box center [763, 609] width 1526 height 119
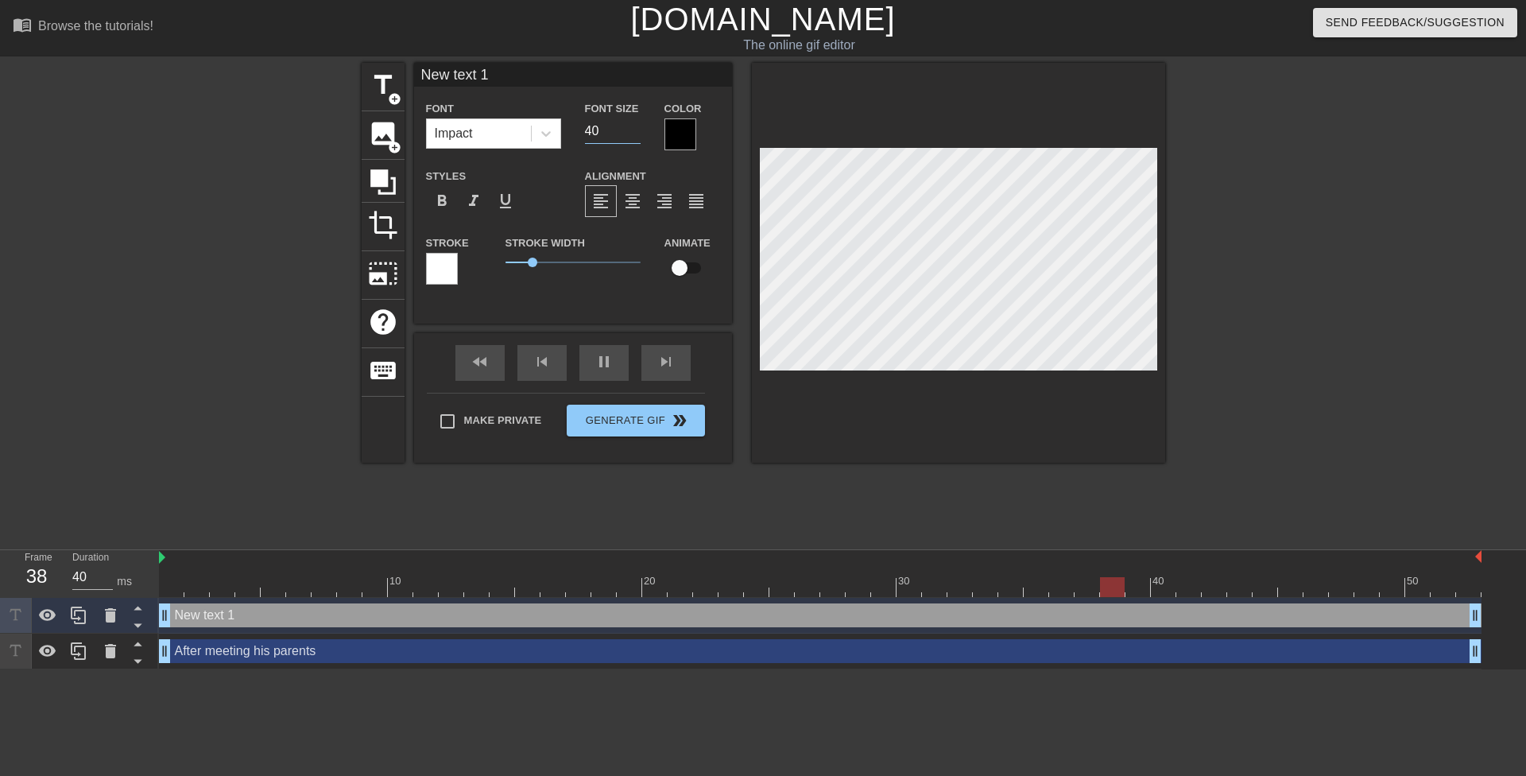
click at [579, 130] on div "Font Size 40" at bounding box center [612, 125] width 79 height 52
type input "20"
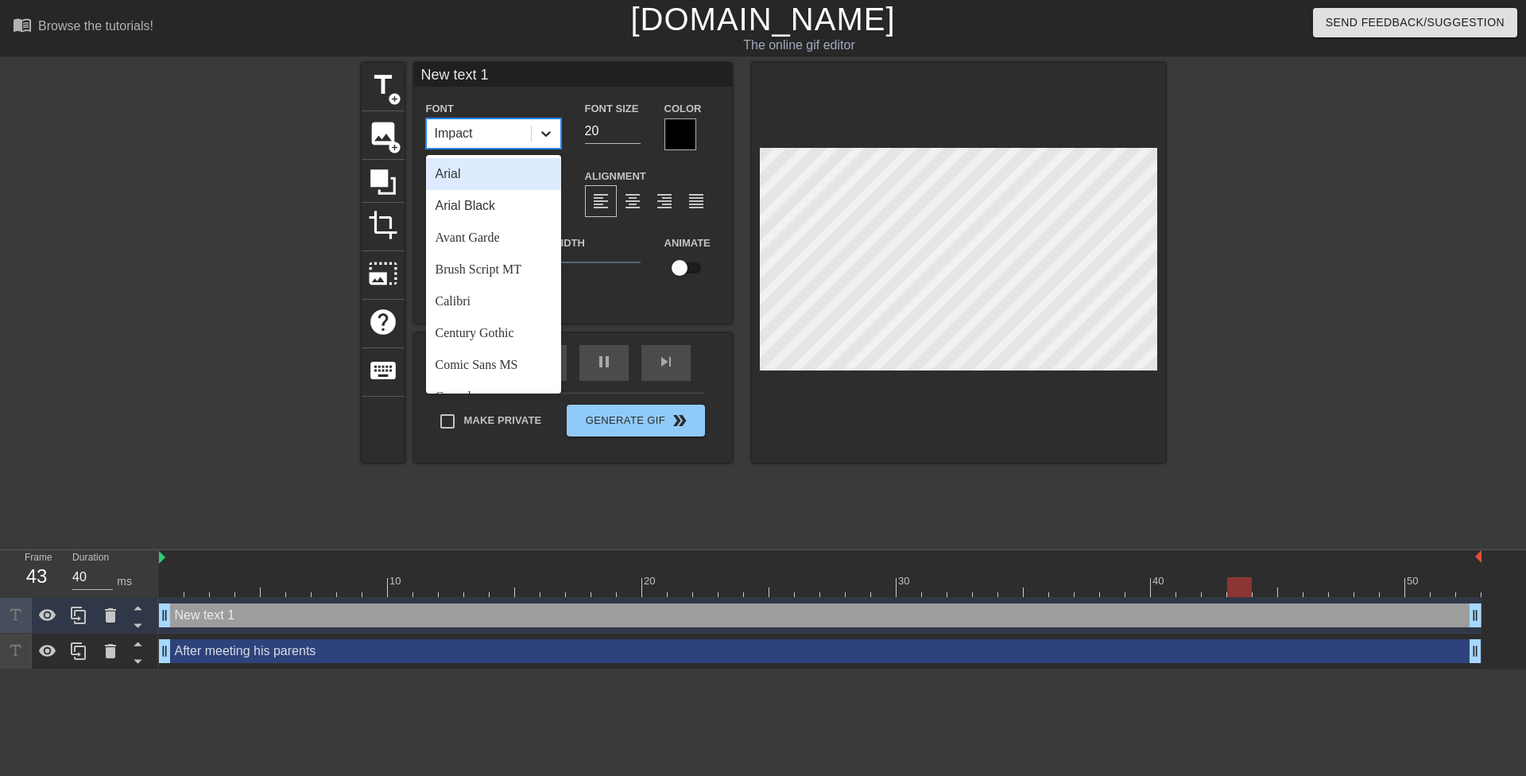
click at [540, 144] on div at bounding box center [546, 133] width 29 height 29
click at [517, 364] on div "Comic Sans MS" at bounding box center [493, 365] width 135 height 32
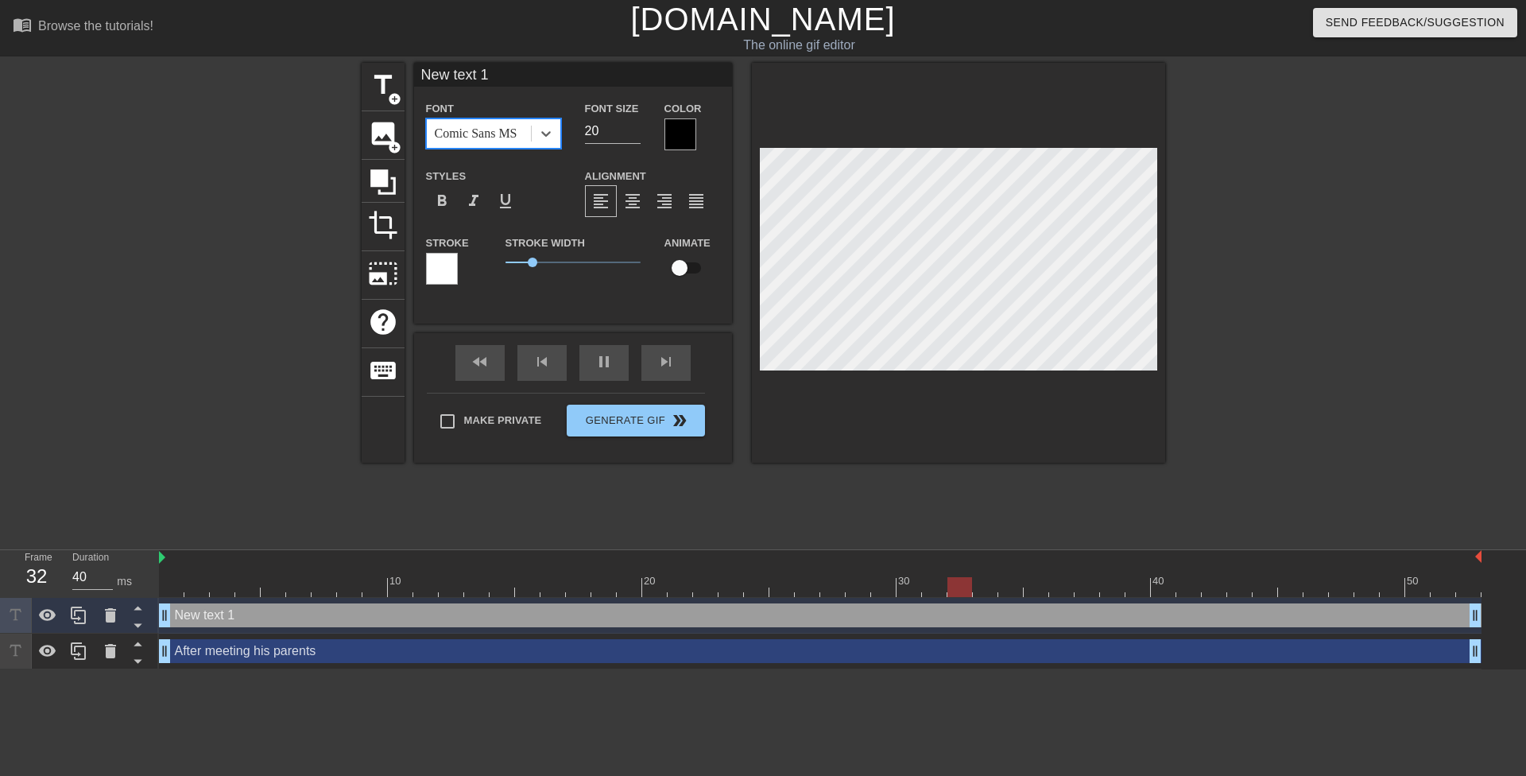
click at [474, 265] on div "Stroke Stroke Width 1 Animate" at bounding box center [573, 266] width 318 height 66
click at [665, 128] on div at bounding box center [680, 134] width 32 height 32
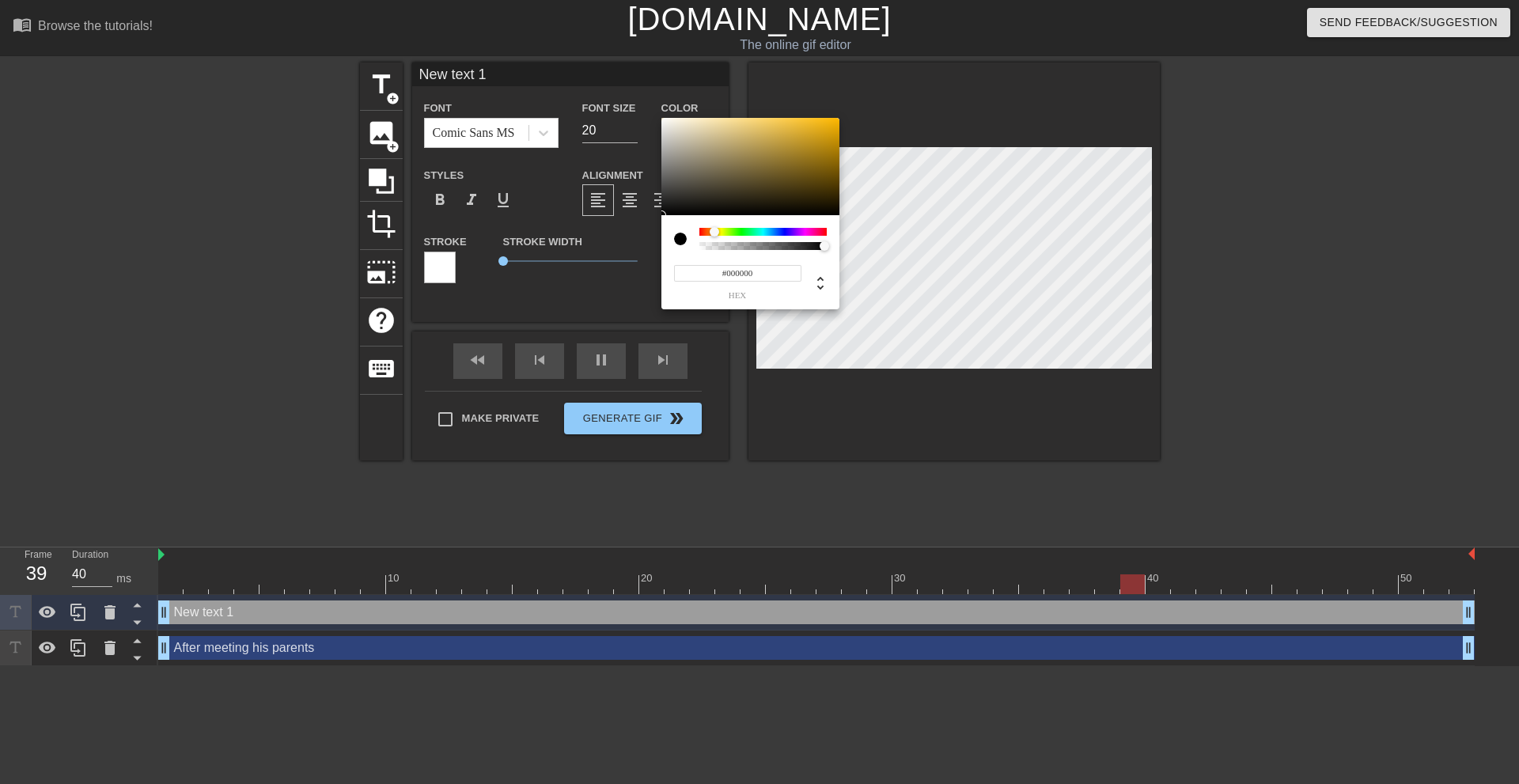
click at [715, 230] on div at bounding box center [763, 232] width 127 height 8
drag, startPoint x: 854, startPoint y: 101, endPoint x: 942, endPoint y: 36, distance: 109.4
click at [942, 33] on div "#FFB900 hex" at bounding box center [760, 392] width 1519 height 784
drag, startPoint x: 714, startPoint y: 226, endPoint x: 719, endPoint y: 233, distance: 8.6
click at [722, 229] on div "#FFB900 hex" at bounding box center [750, 262] width 178 height 95
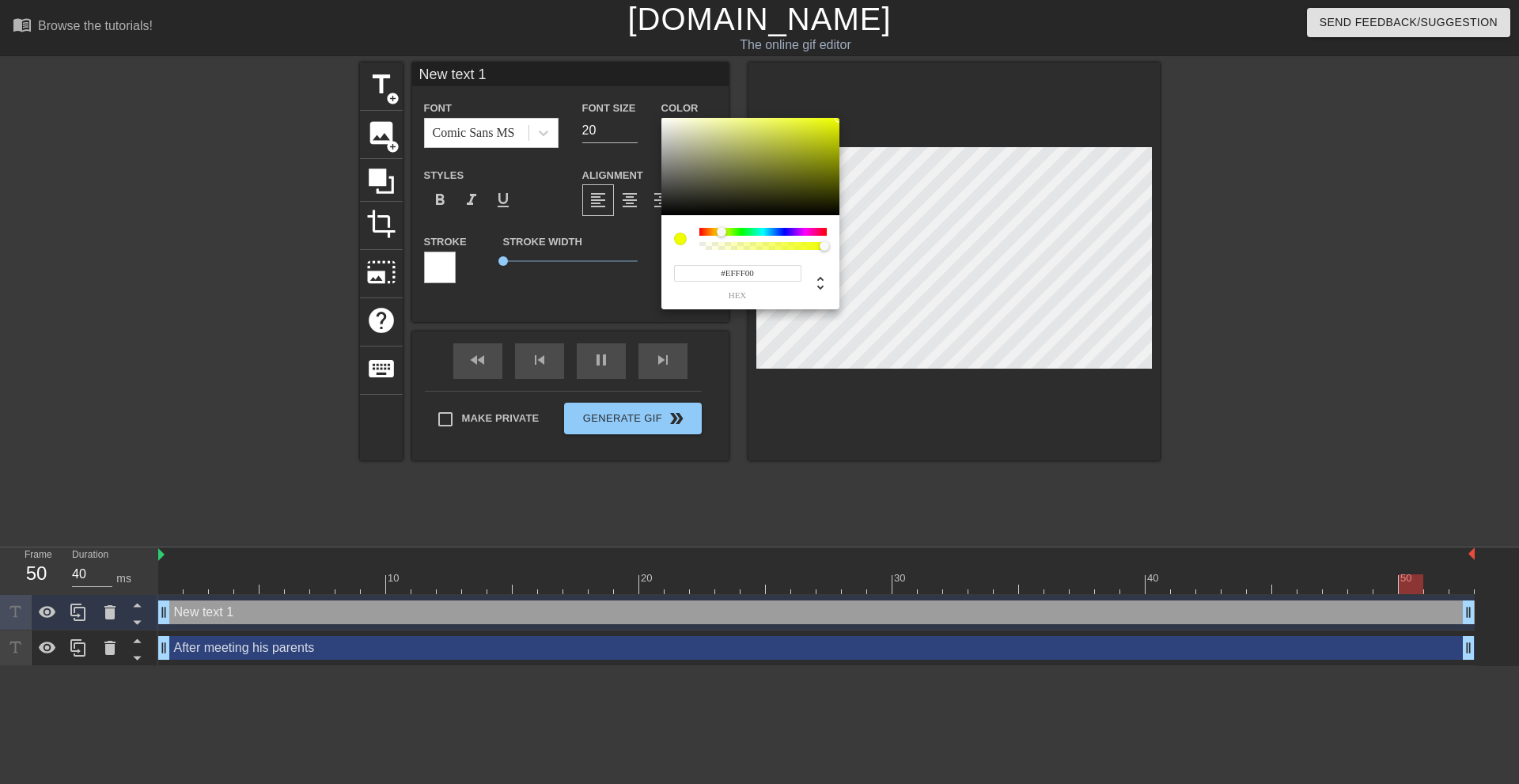
type input "#F9FF00"
click at [721, 237] on div at bounding box center [721, 232] width 10 height 10
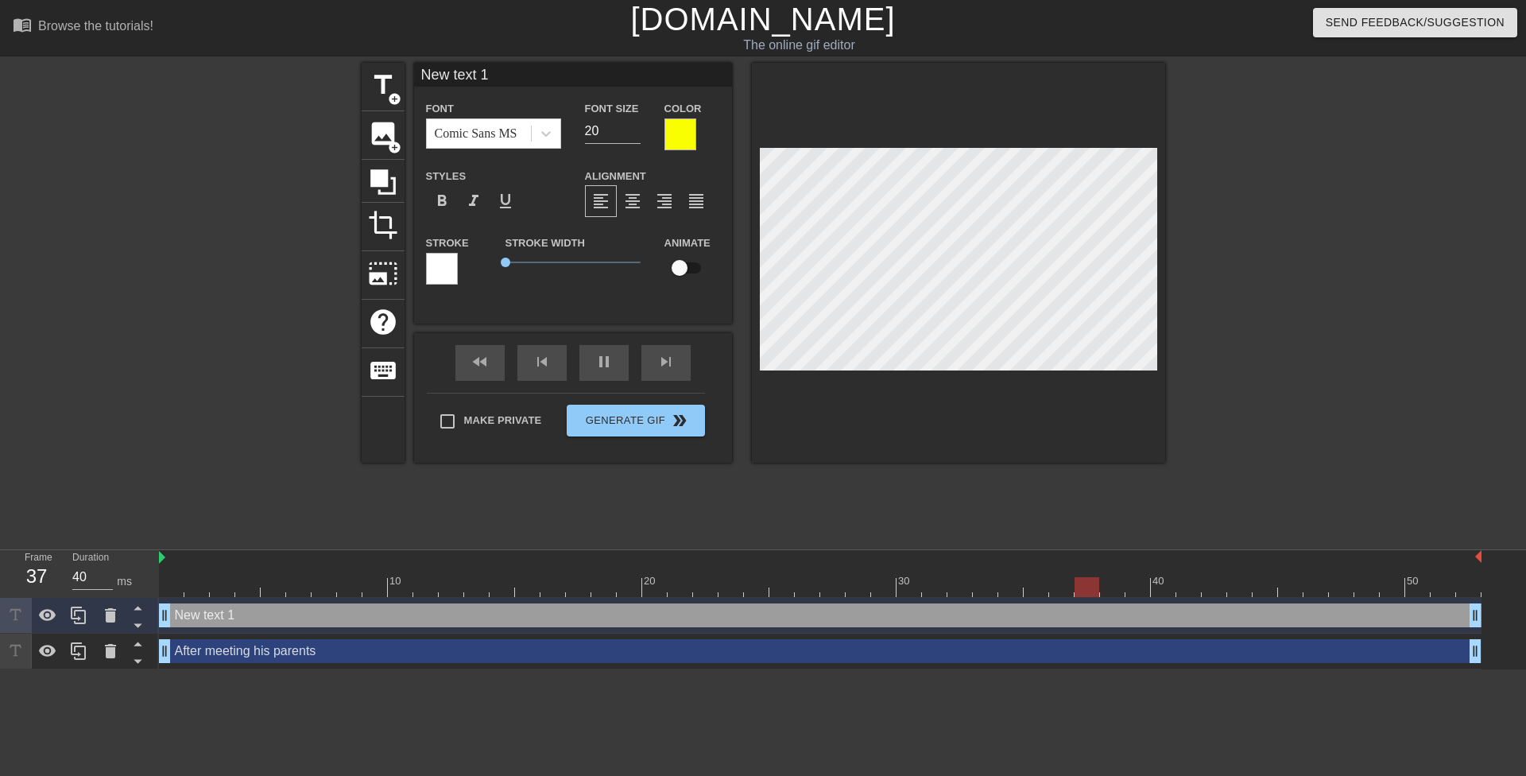
scroll to position [2, 2]
type input "T"
type textarea "T"
type input "Th"
type textarea "Th"
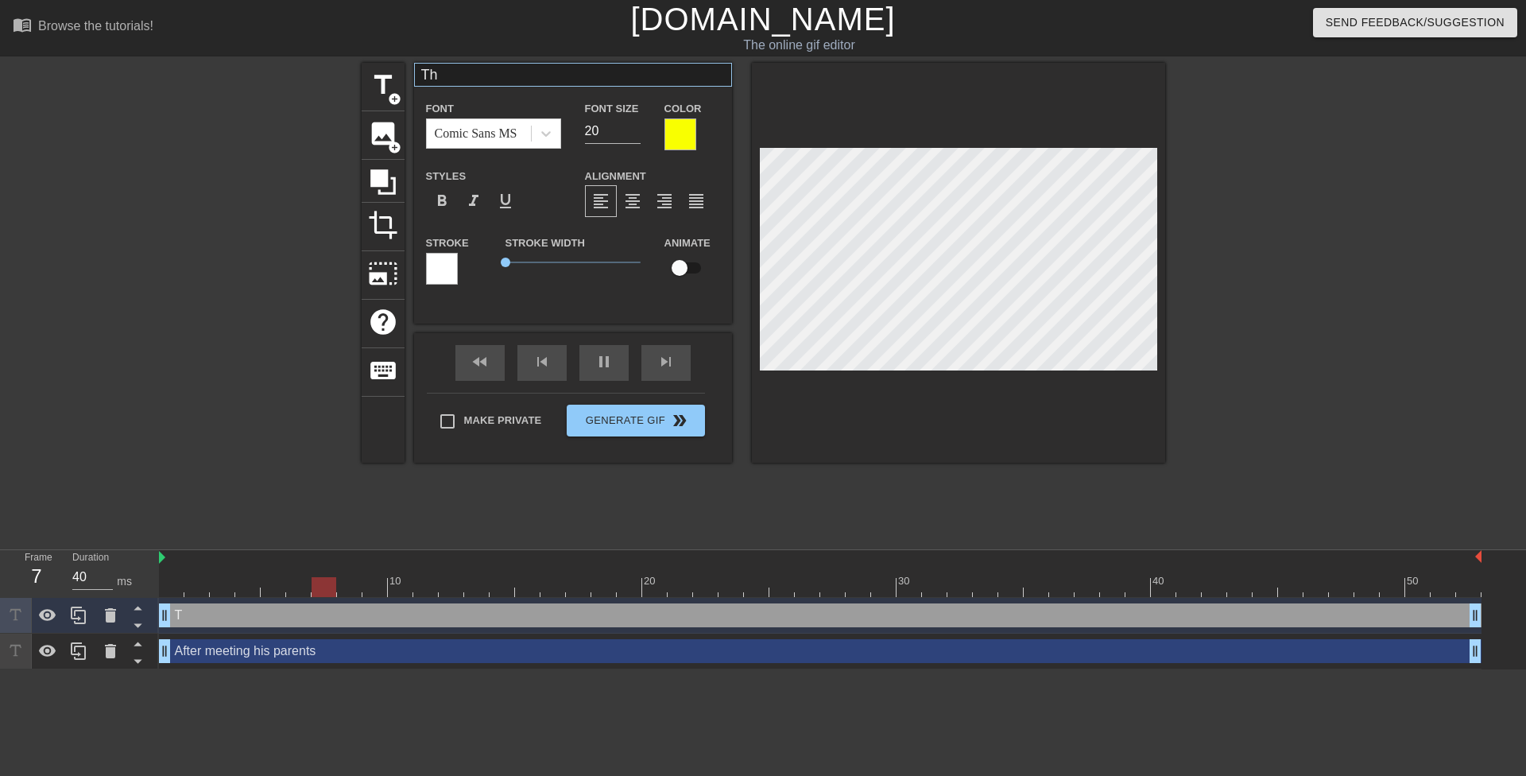
type input "Tha"
type textarea "Tha"
type input "That"
type textarea "That"
type input "That'"
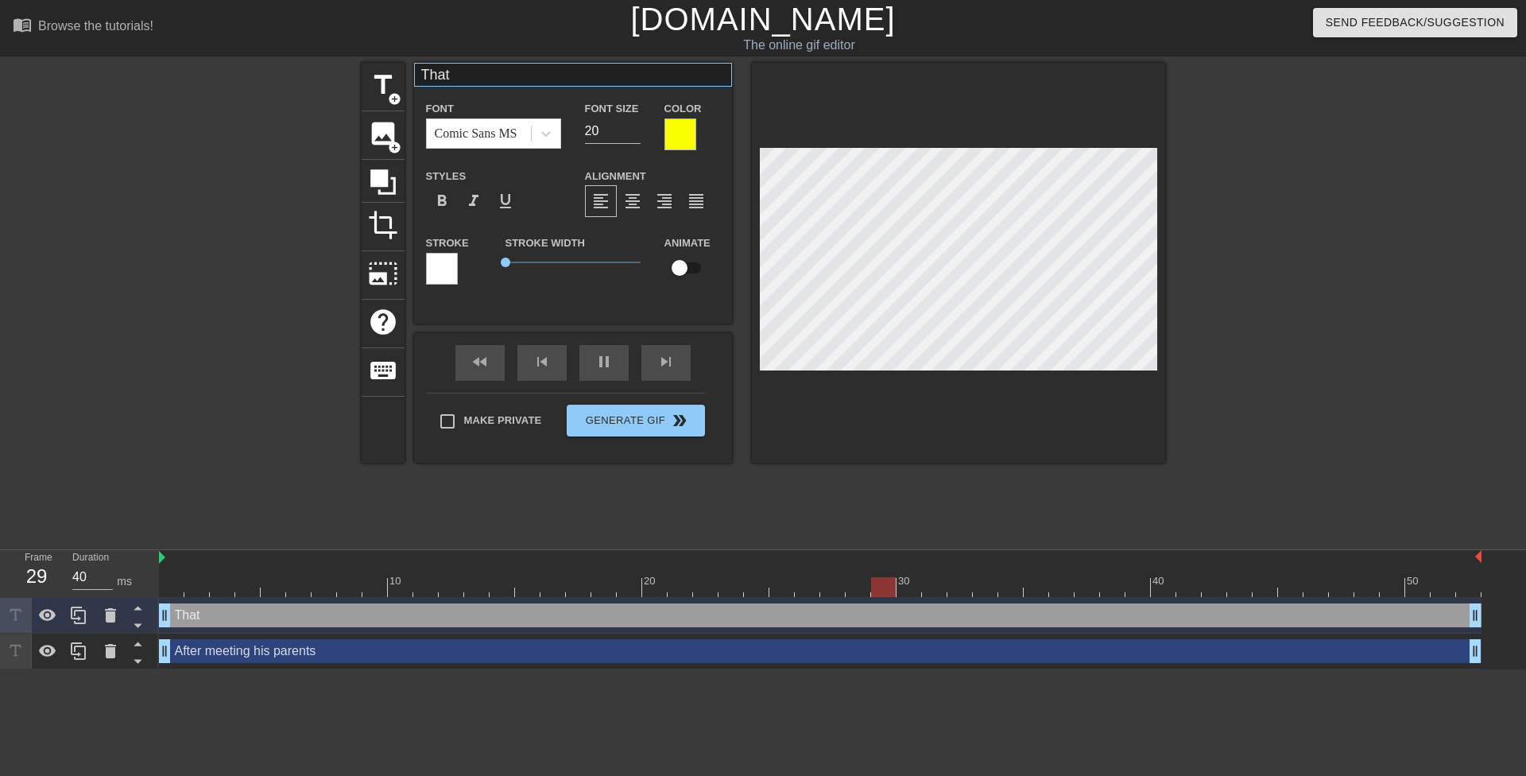
type textarea "That'"
type input "That's"
type textarea "That's"
type input "That's"
type textarea "That's"
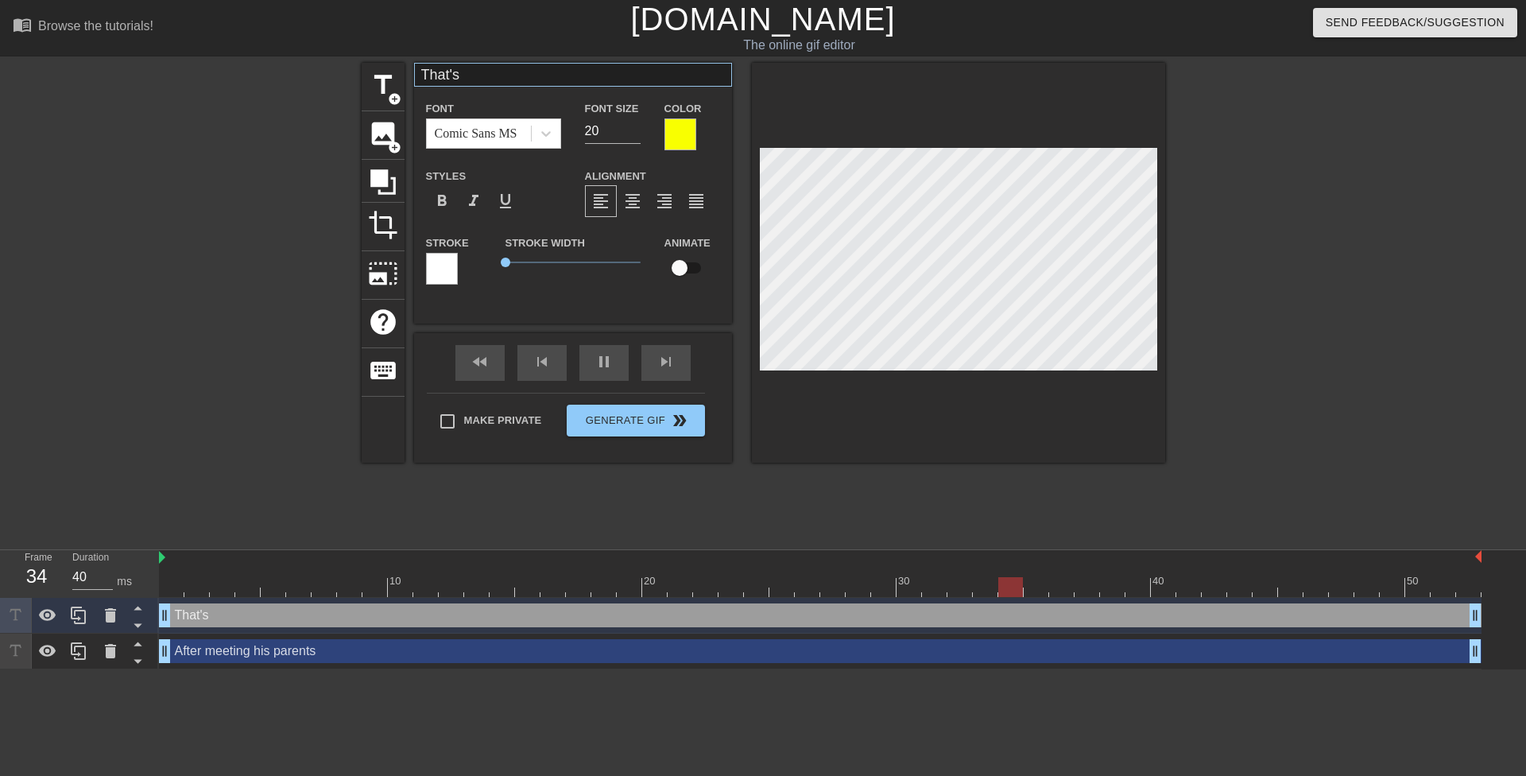
type input "That's r"
type textarea "That's r"
type input "That's ri"
type textarea "That's ri"
type input "That's rig"
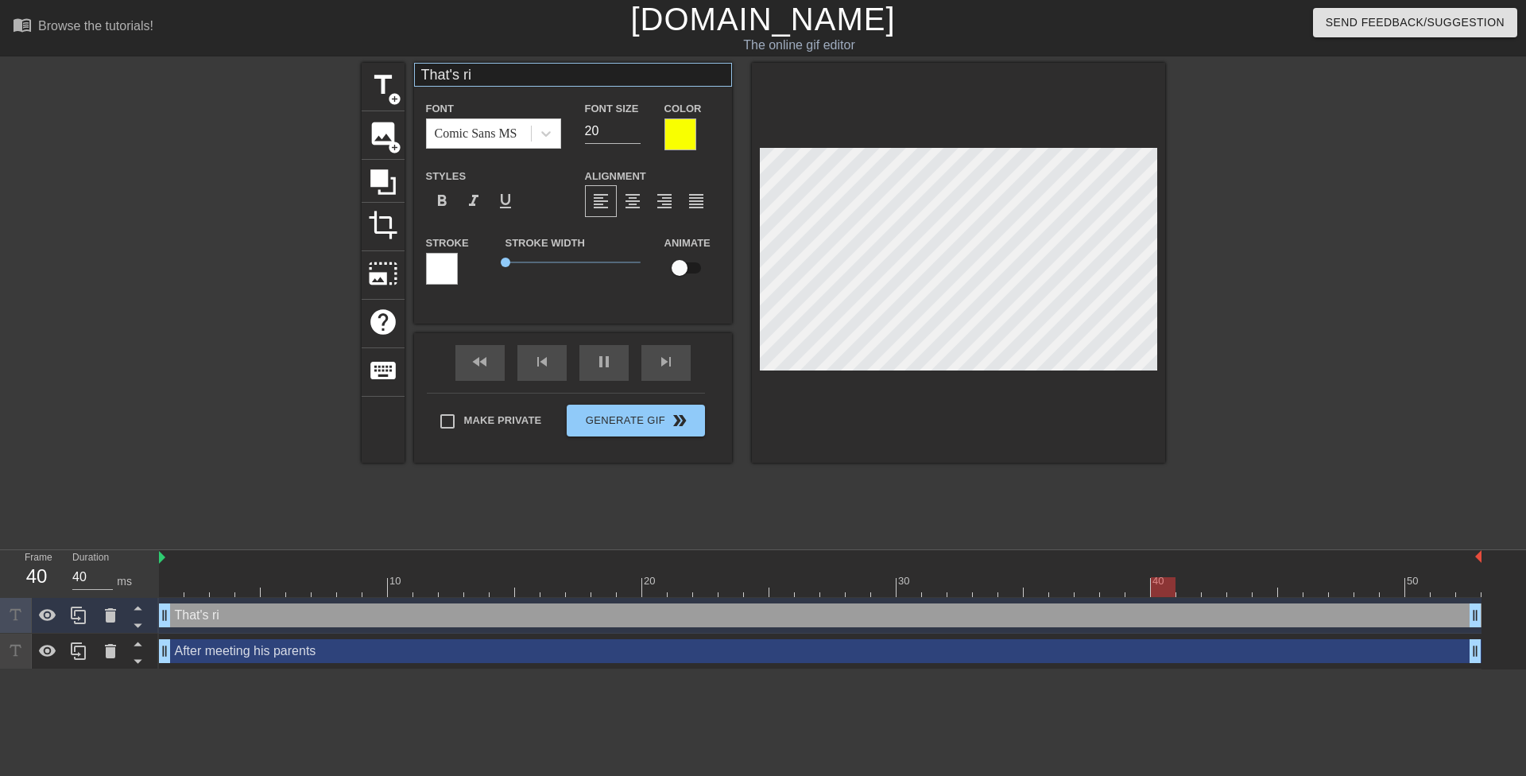
type textarea "That's rig"
type input "That's righ"
type textarea "That's righ"
type input "That's right"
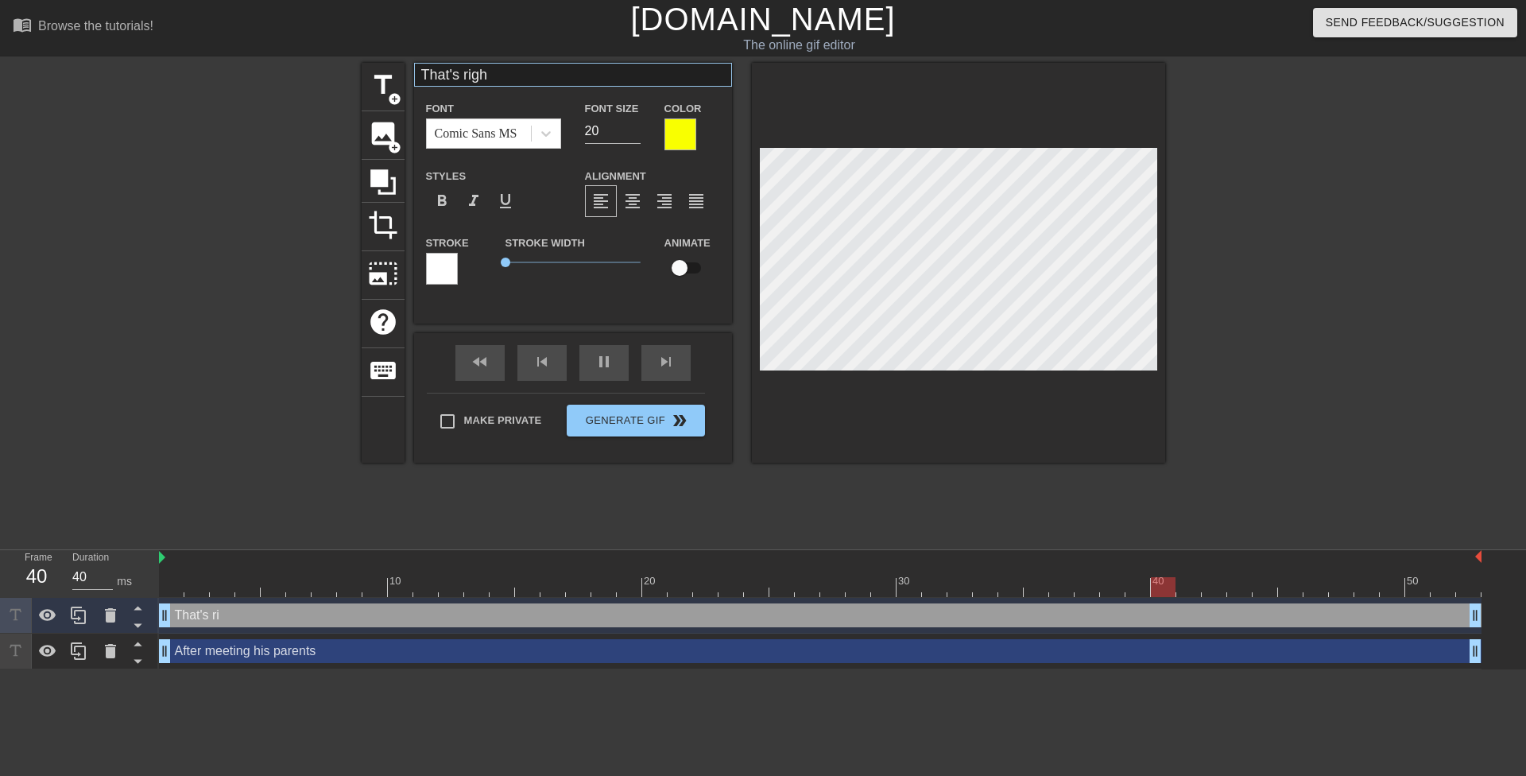
type textarea "That's right"
type input "That's right,"
type textarea "That's right,"
type input "That's right,"
type textarea "That's right,"
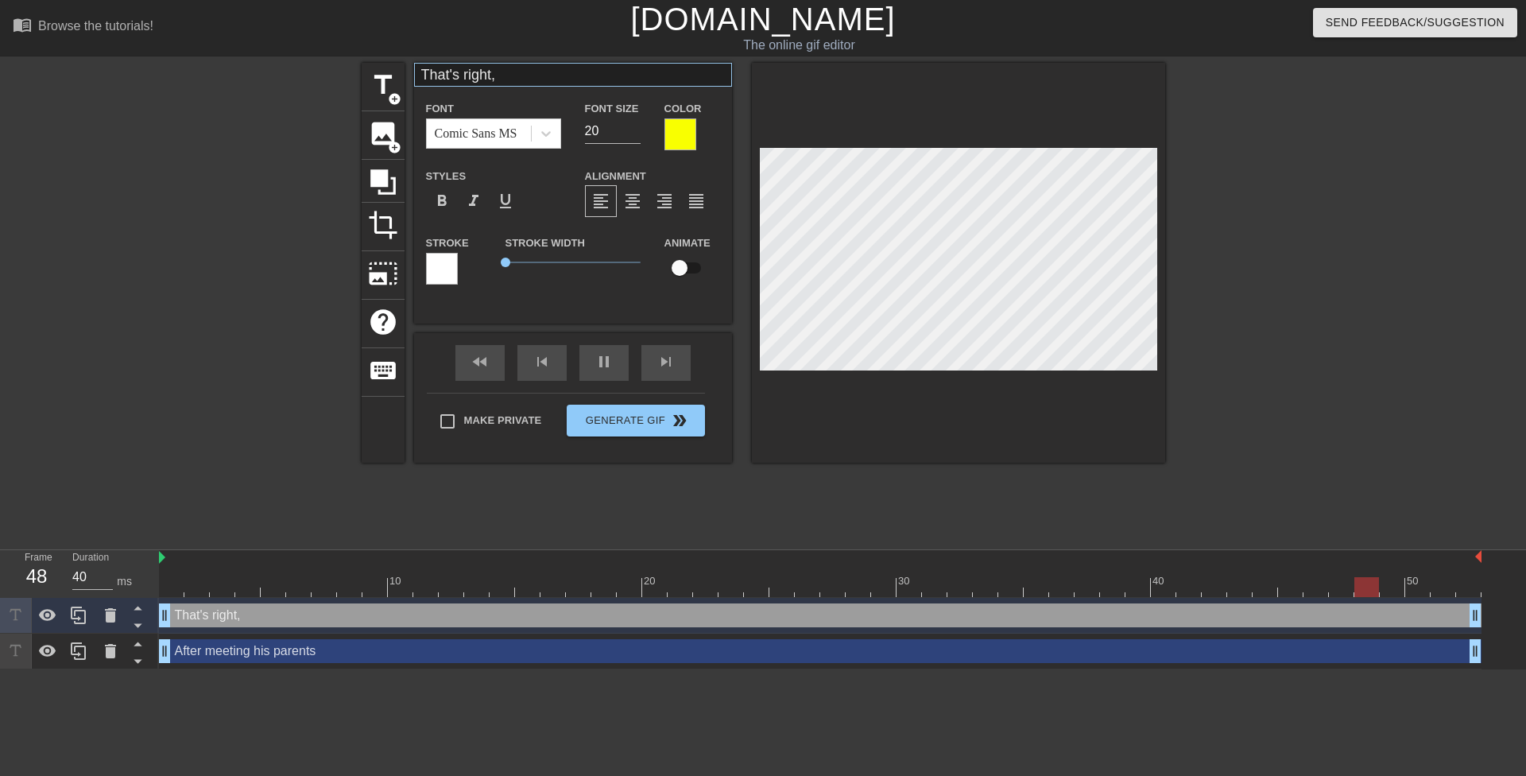
type input "F"
type textarea "F"
type input "Fi"
type textarea "Fi"
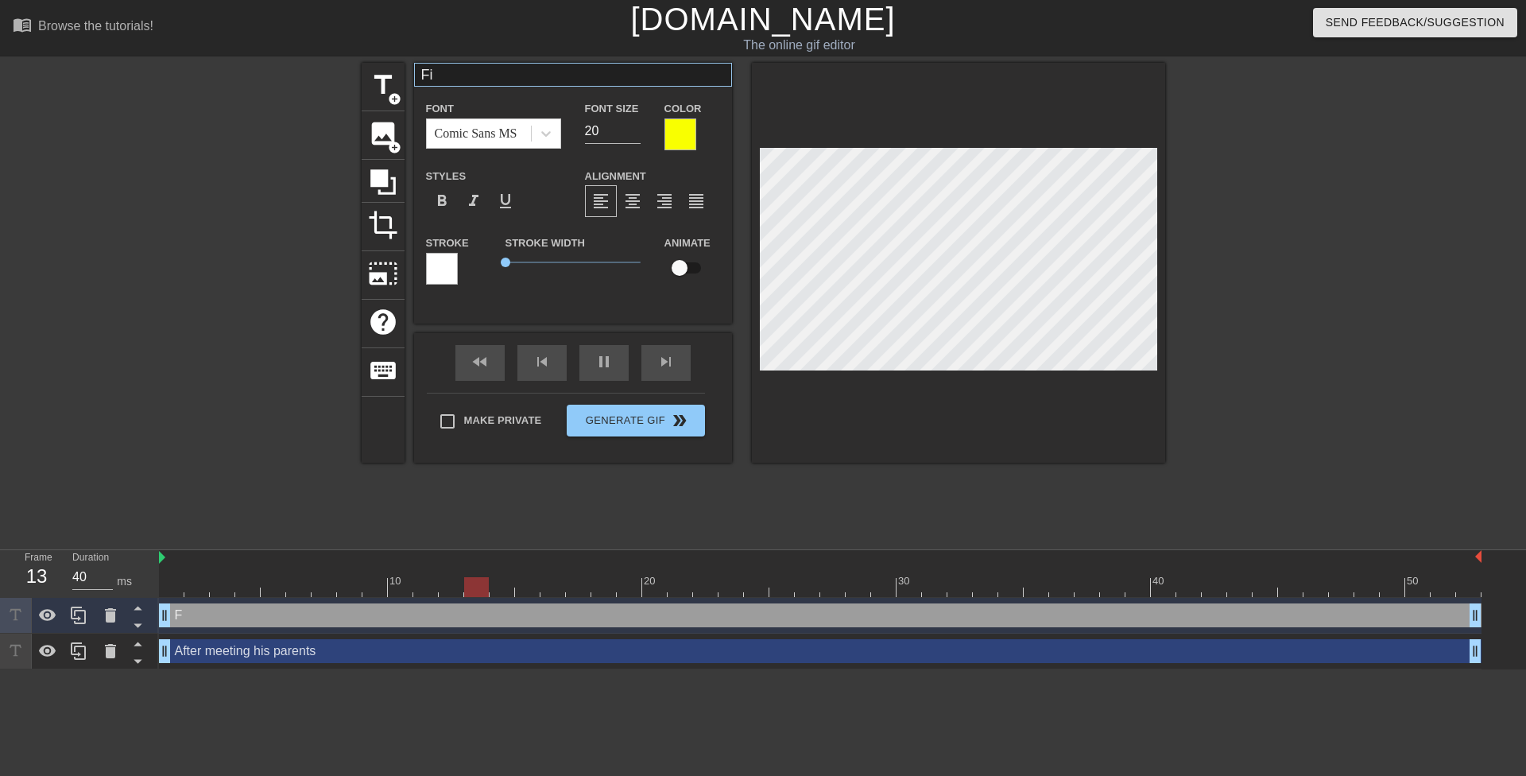
type input "Fil"
type textarea "Fil"
type input "Fill"
type textarea "Fill"
type input "Fill"
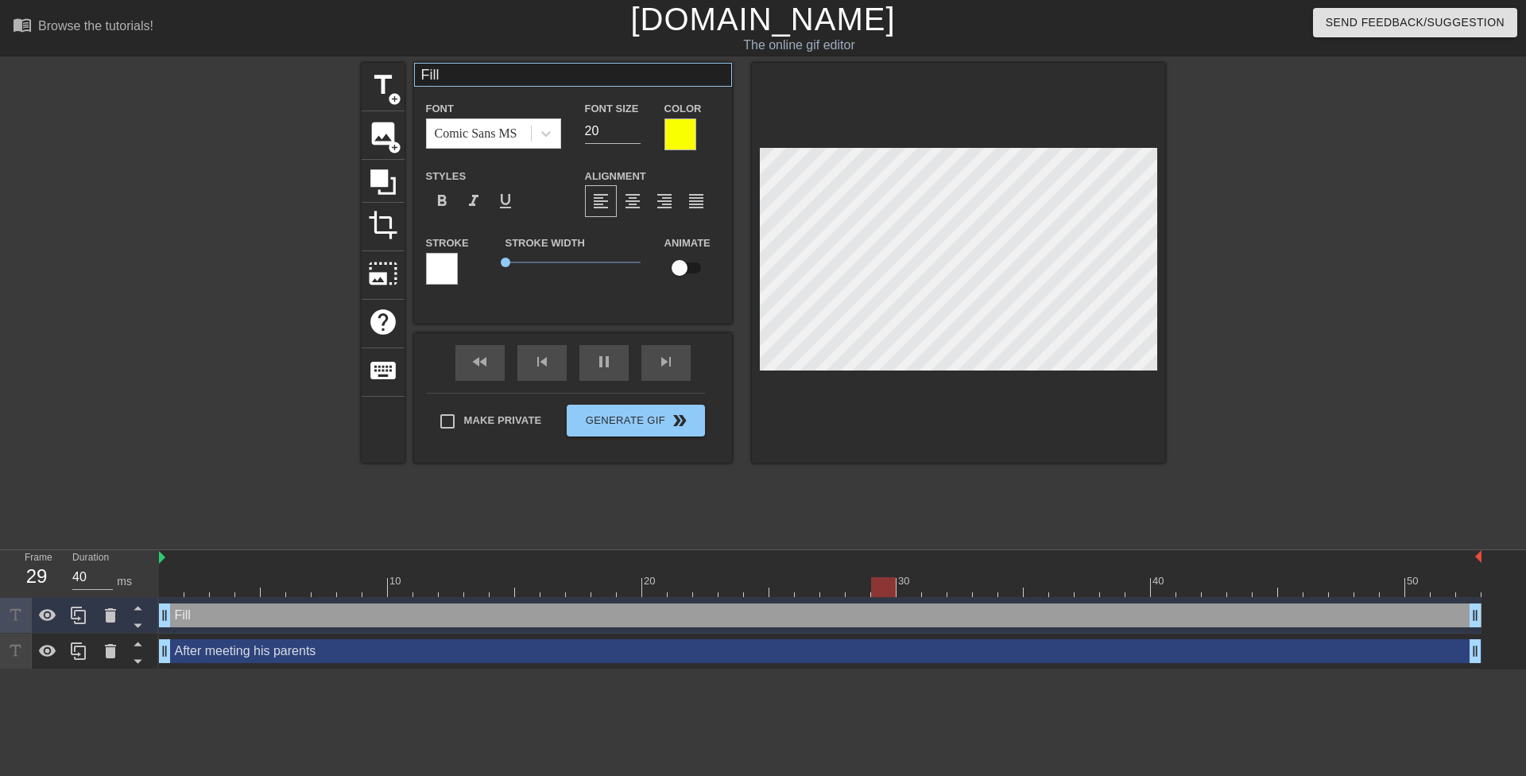
type textarea "Fill"
type input "Fill t"
type textarea "Fill t"
type input "Fill th"
type textarea "Fill th"
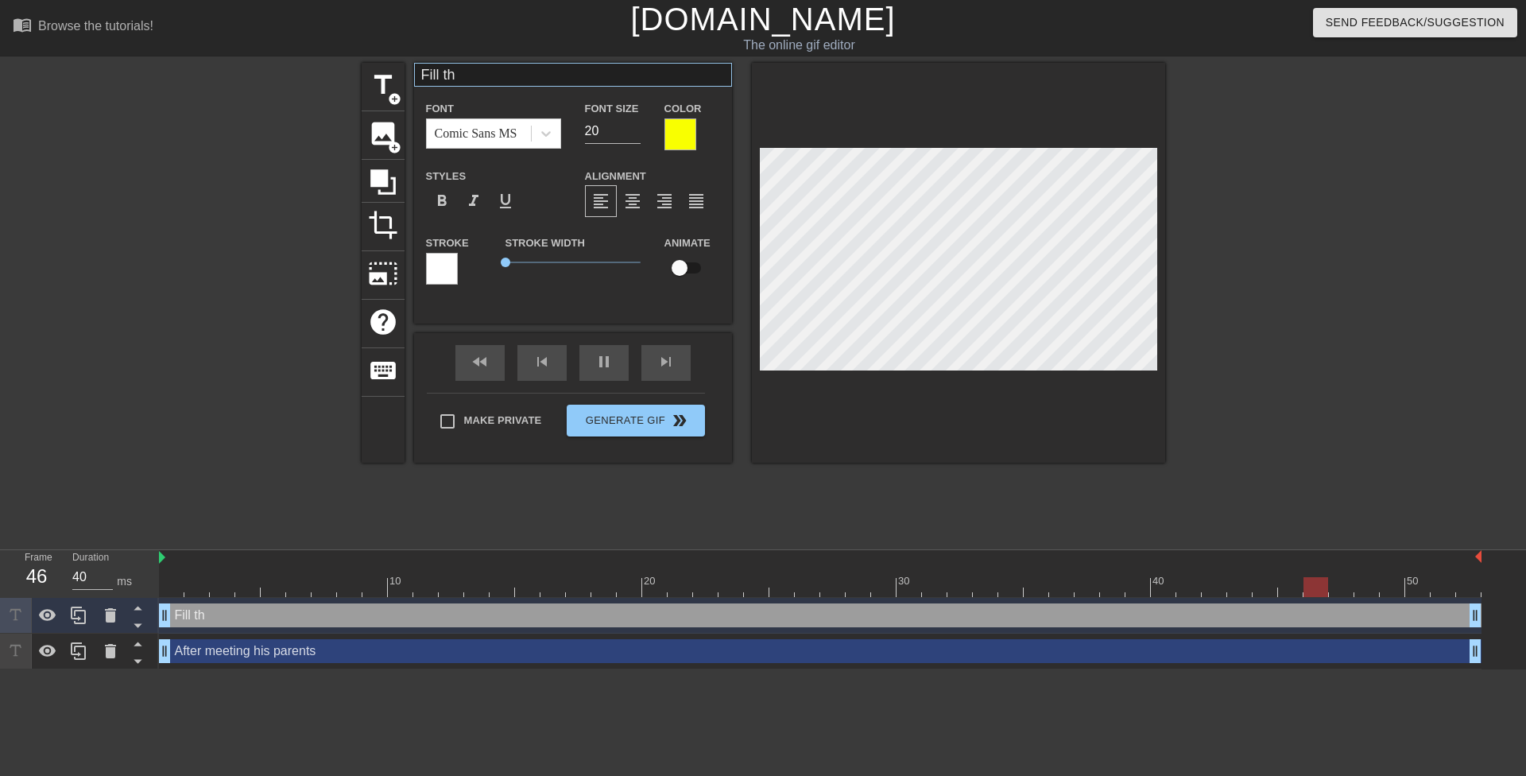
type input "Fill tha"
type textarea "Fill tha"
type input "Fill that"
type textarea "Fill that"
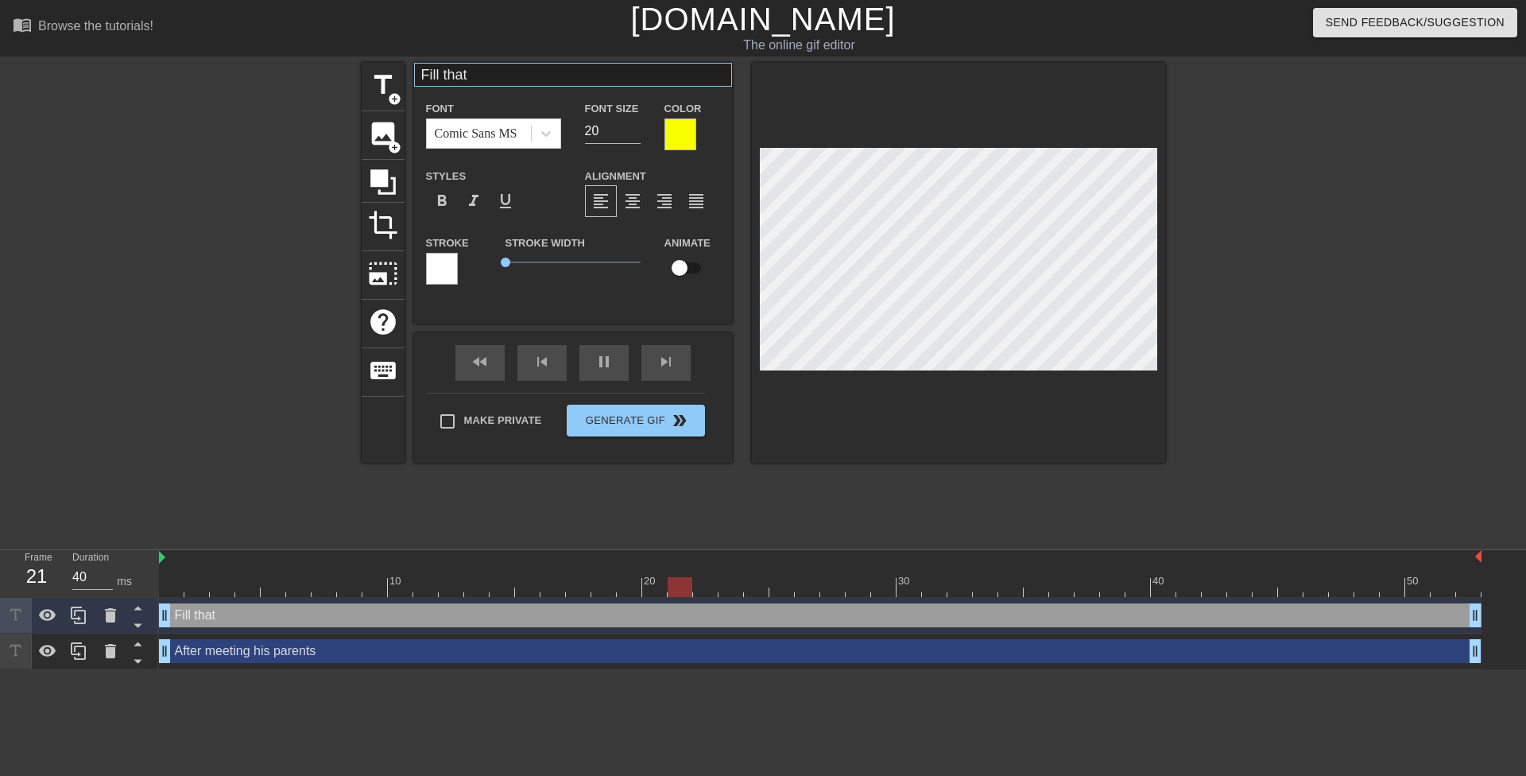
type input "Fill that"
type textarea "Fill that"
type input "Fill that p"
type textarea "Fill that p"
type input "Fill that pu"
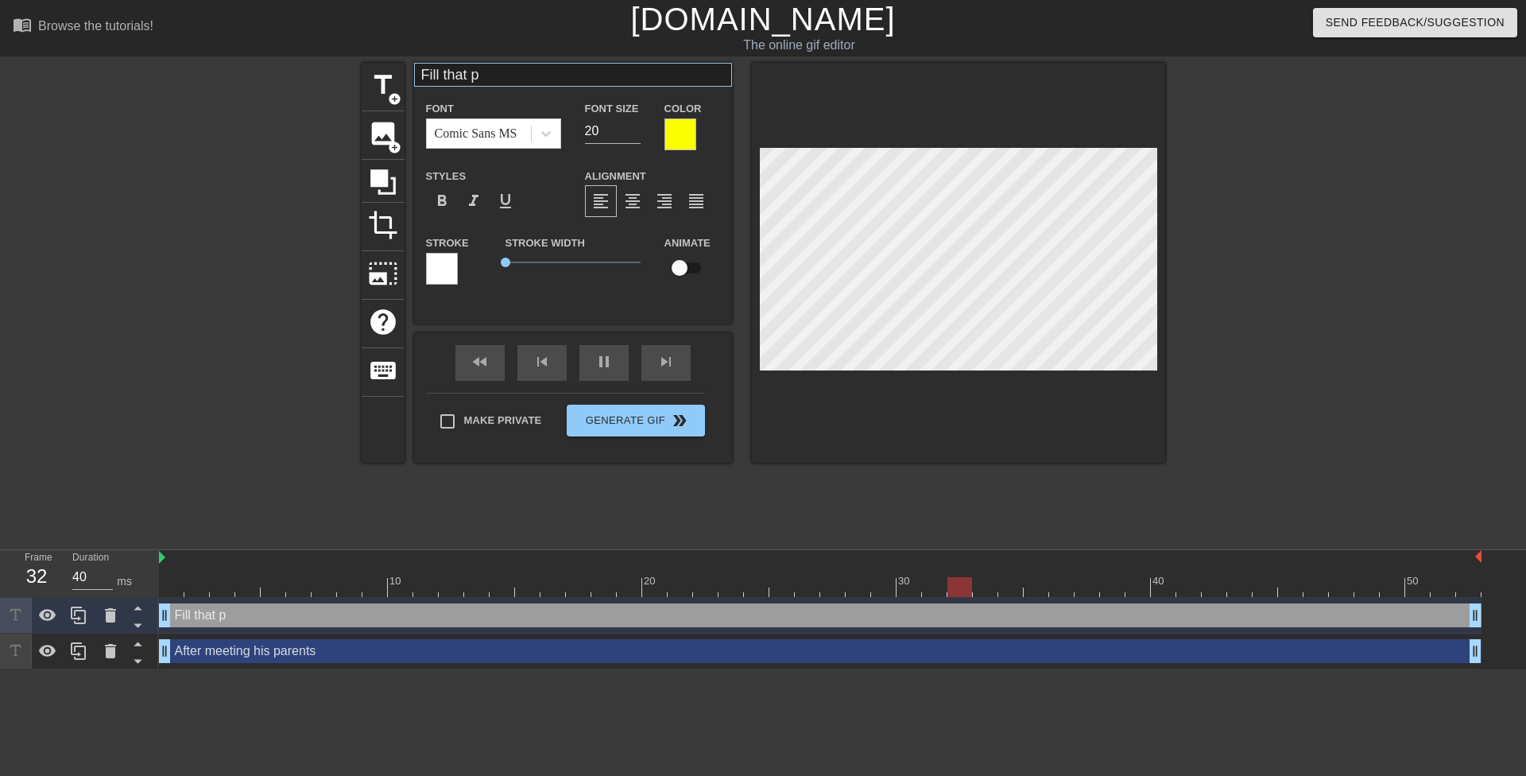
type textarea "Fill that pu"
type input "Fill that pus"
type textarea "Fill that pus"
type input "Fill that puss"
type textarea "Fill that puss"
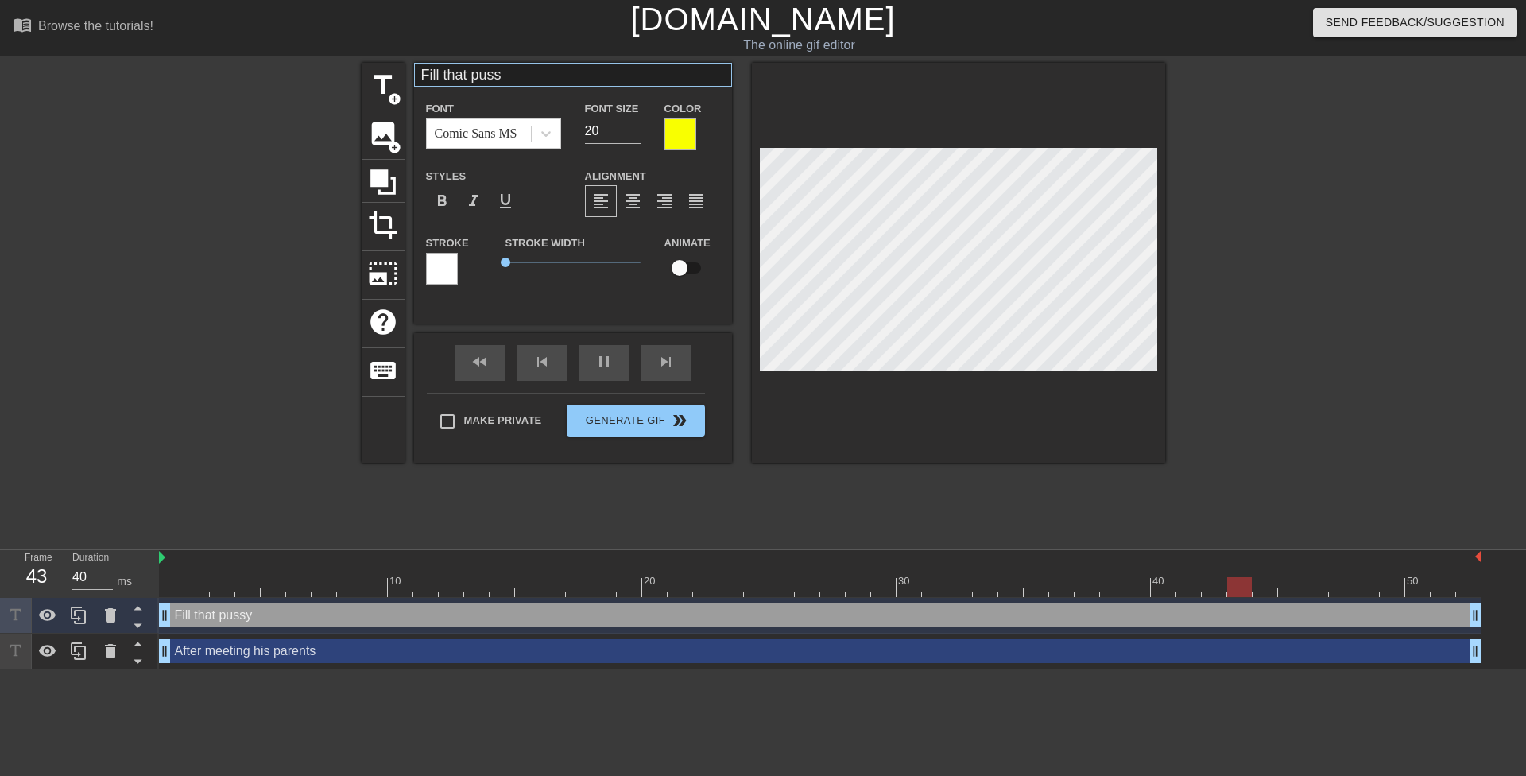
type input "Fill that pussy"
type textarea "Fill that pussy"
type input "Fill that pussy"
type textarea "Fill that pussy"
type input "Fill that pussy u"
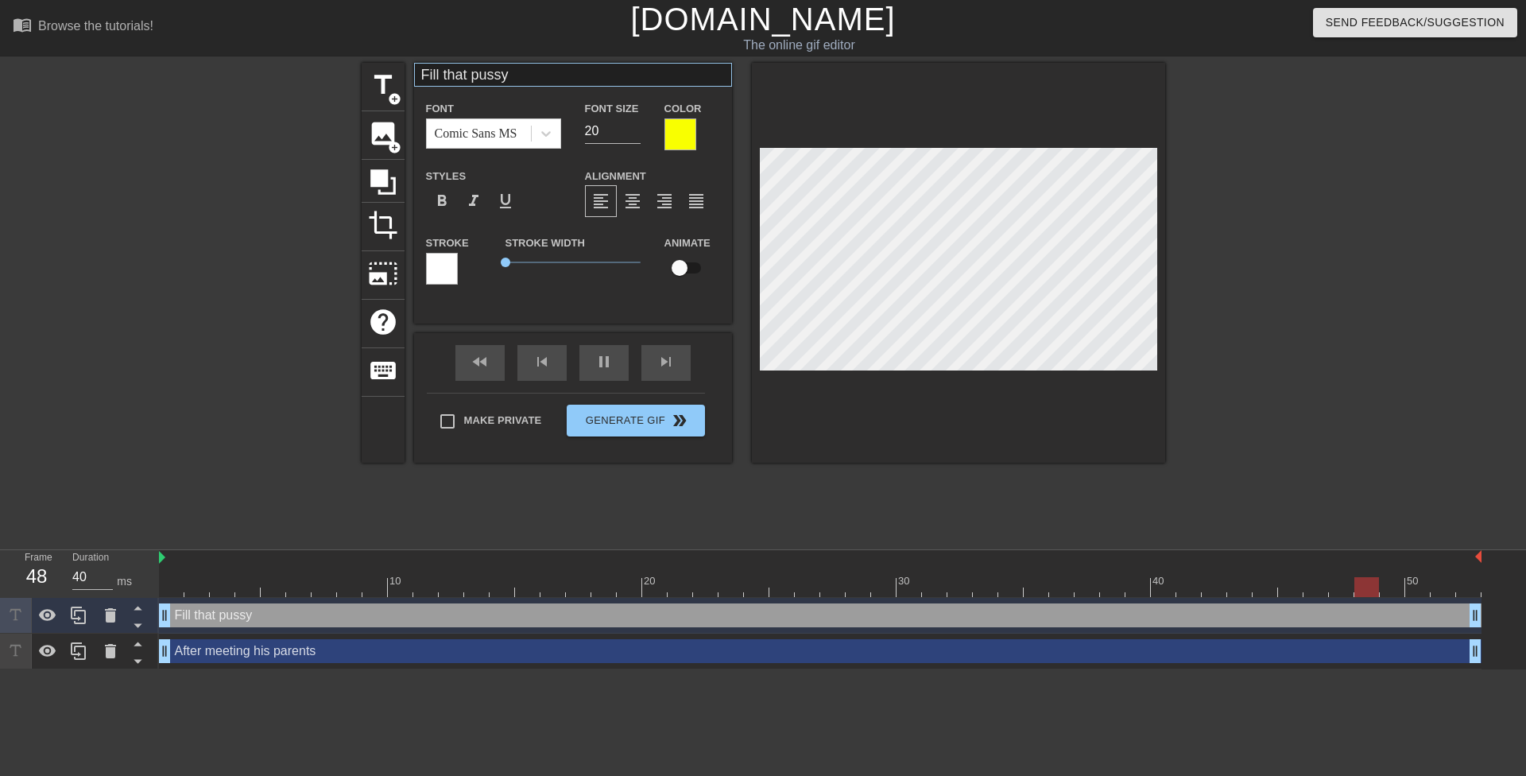
type textarea "Fill that pussy u"
type input "Fill that pussy up"
type textarea "Fill that pussy up"
type input "Fill that pussy up"
type textarea "Fill that pussy up"
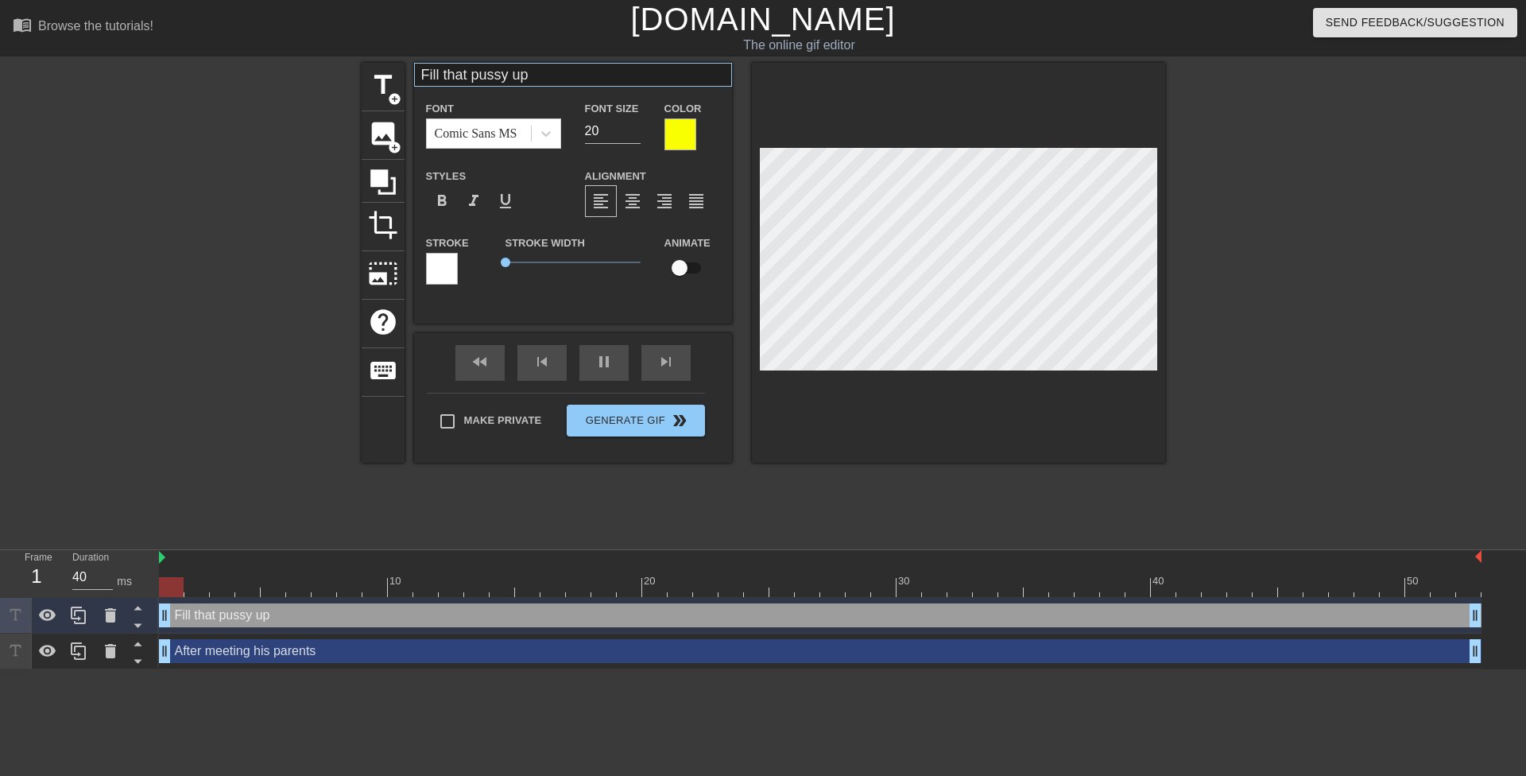
type input "Fill that pussy up s"
type textarea "Fill that pussy up s"
type input "Fill that pussy up sw"
type textarea "Fill that pussy up sw"
type input "Fill that pussy up swe"
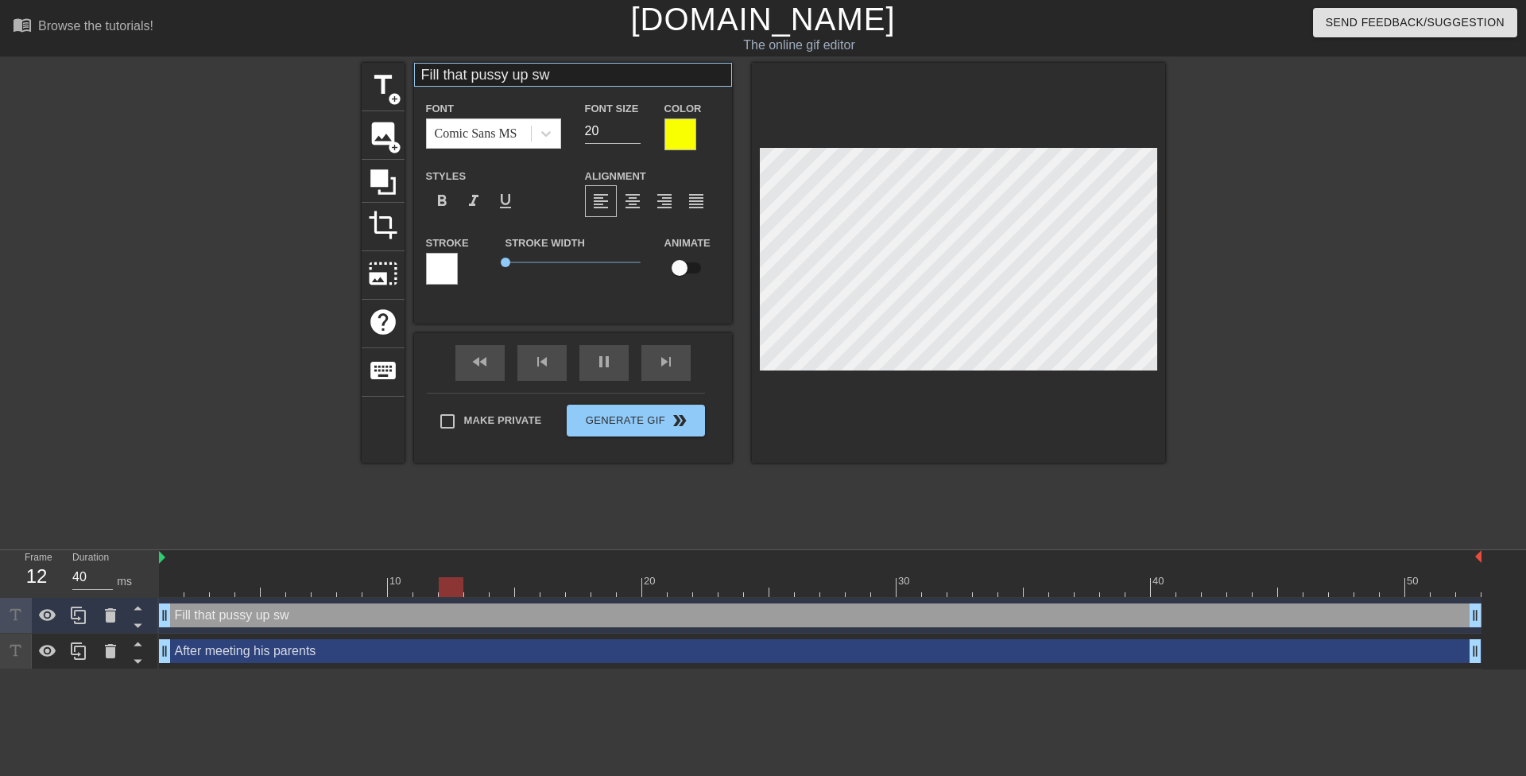
type textarea "Fill that pussy up swe"
type input "Fill that pussy up swee"
type textarea "Fill that pussy up swee"
type input "Fill that pussy up sweei"
type textarea "Fill that pussy up sweei"
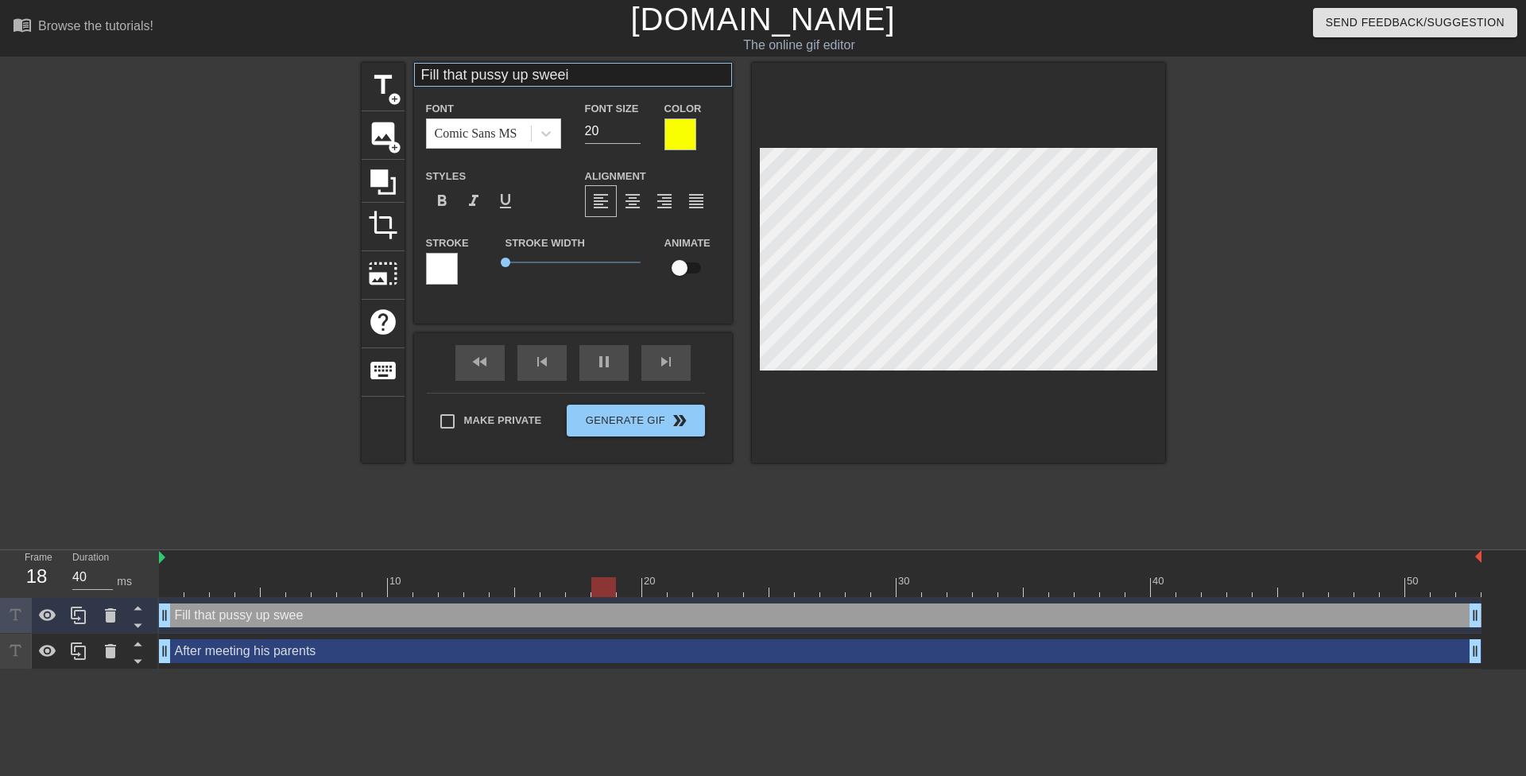
type input "Fill that pussy up sweeit"
type textarea "Fill that pussy up sweeit"
type input "Fill that pussy up sweeite"
type textarea "Fill that pussy up sweeite"
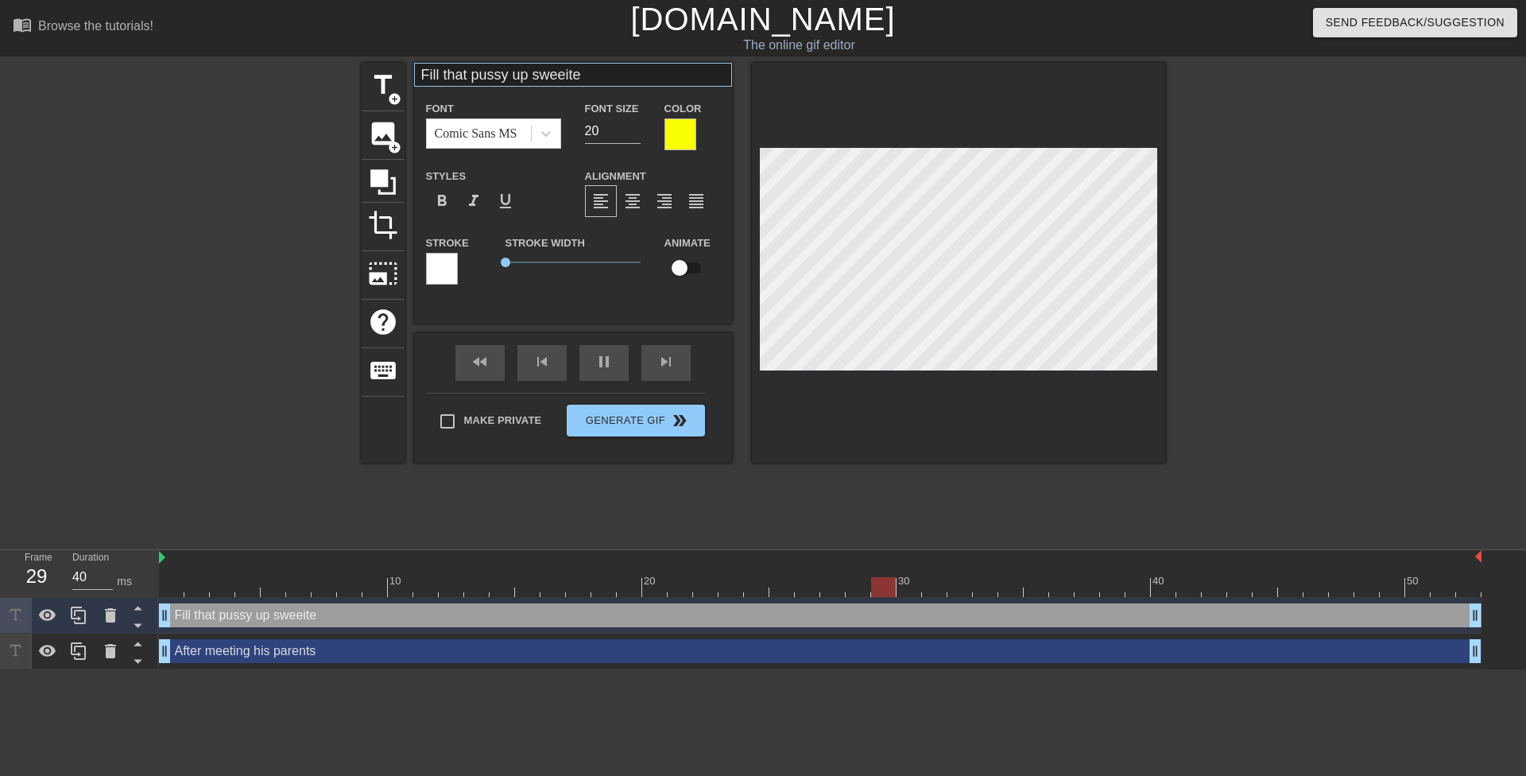
type input "Fill that pussy up sweeite,"
type textarea "Fill that pussy up sweeite,"
type input "Fill that pussy up sweeite"
type textarea "Fill that pussy up sweeite"
type input "Fill that pussy up sweeit"
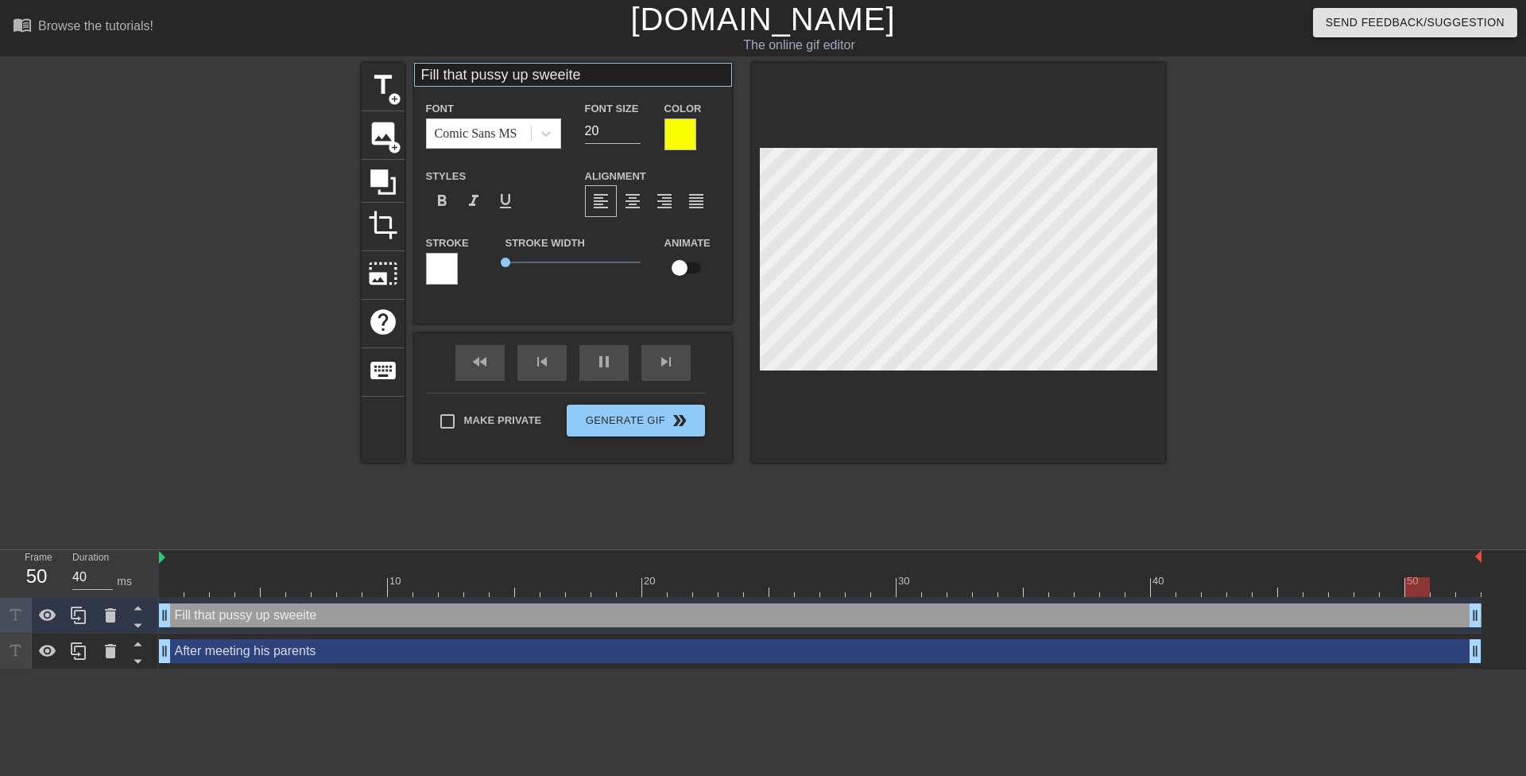
type textarea "Fill that pussy up sweeit"
type input "Fill that pussy up sweei"
type textarea "Fill that pussy up sweei"
type input "Fill that pussy up swee"
type textarea "Fill that pussy up swee"
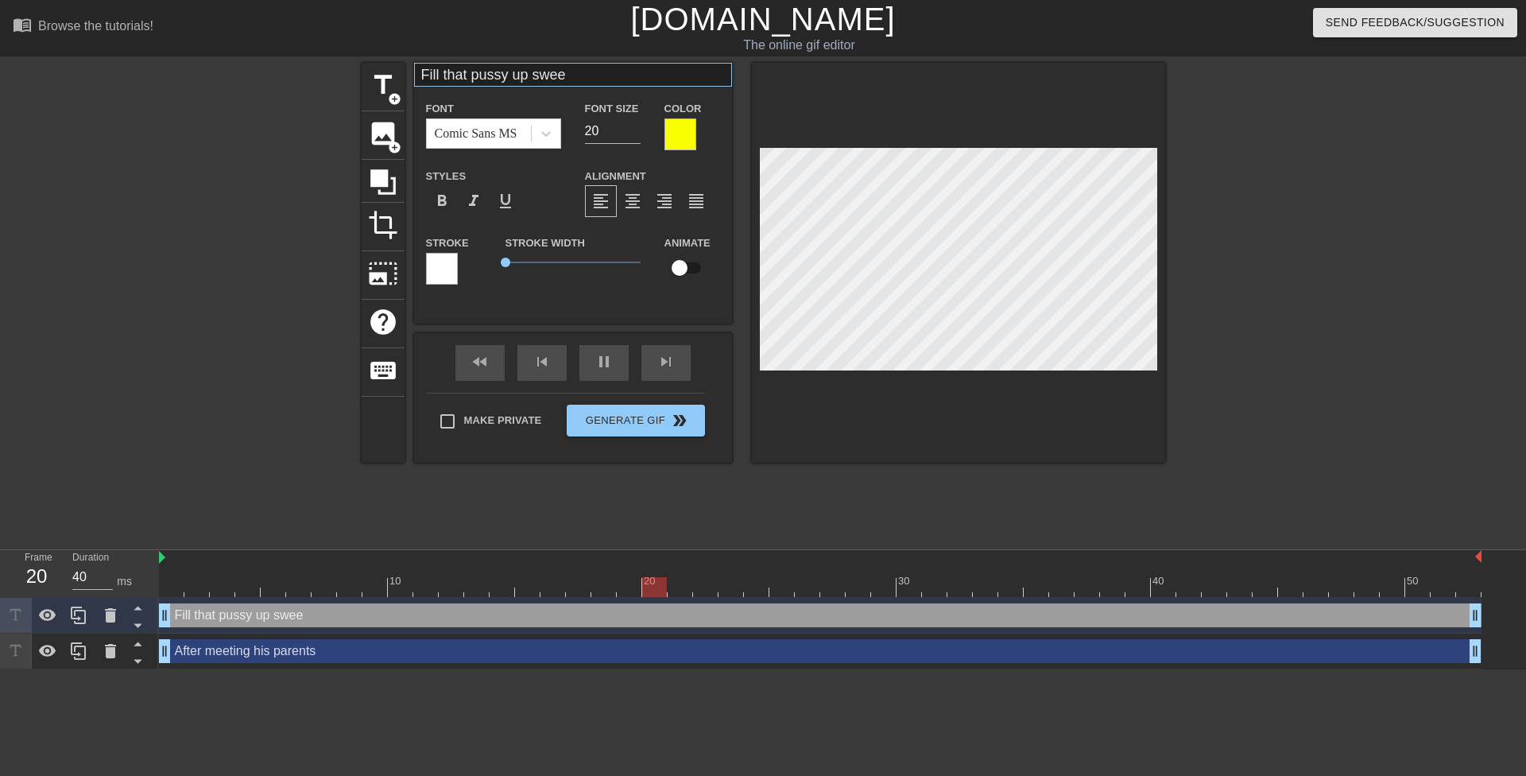
type input "Fill that pussy up sweet"
type textarea "Fill that pussy up sweet"
type input "Fill that pussy up [PERSON_NAME]"
type textarea "Fill that pussy up sweetie"
type input "Fill that pussy up sweetie,"
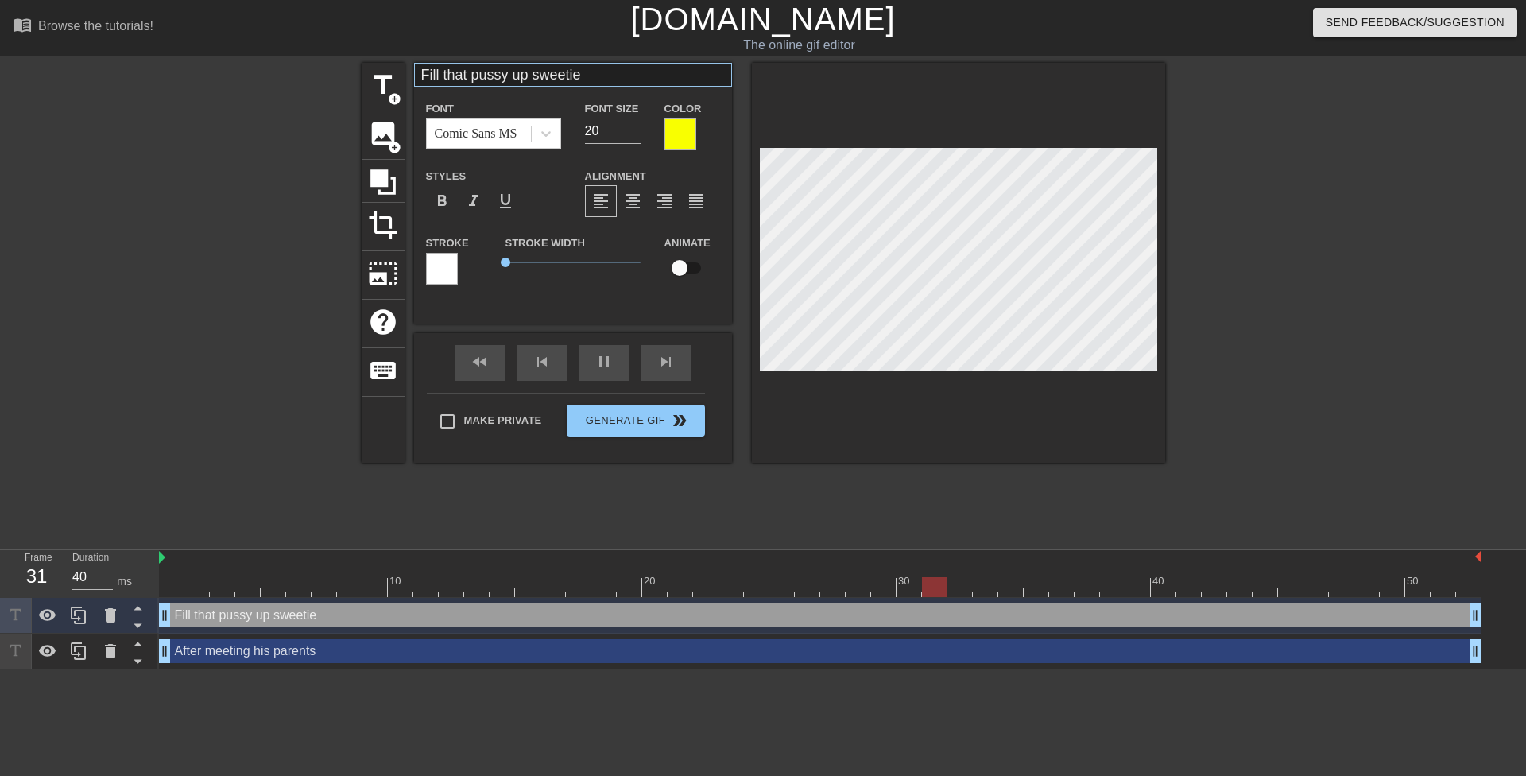
type textarea "Fill that pussy up sweetie,"
type input "Fill that pussy up sweetie,"
type textarea "Fill that pussy up sweetie,"
type input "Fill that pussy up sweetie,c"
type textarea "Fill that pussy up sweetie, c"
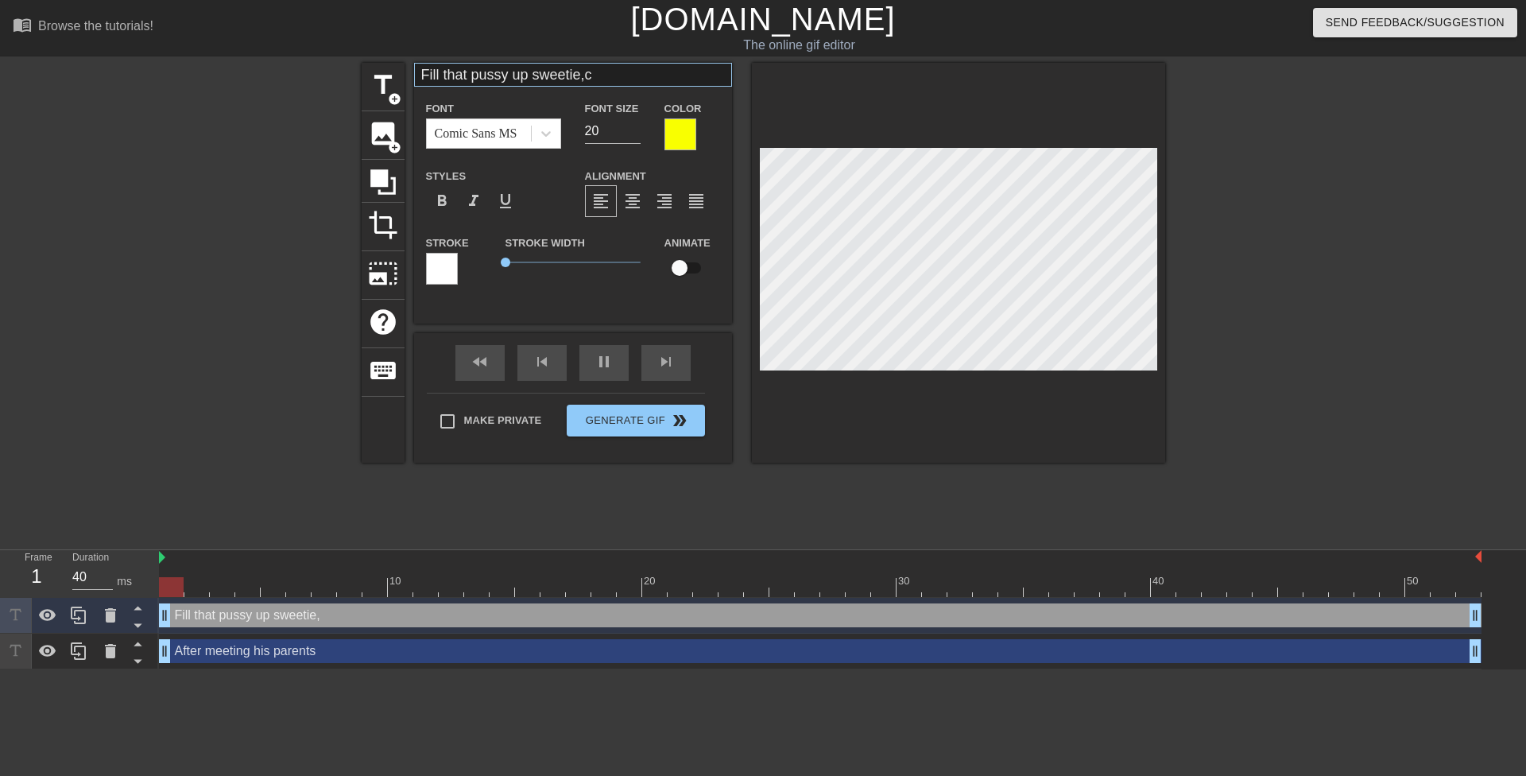
scroll to position [3, 2]
type input "Fill that pussy up sweetie,cu"
type textarea "Fill that pussy up sweetie, cu"
type input "Fill that pussy up sweetie,cum"
type textarea "Fill that pussy up sweetie, cum"
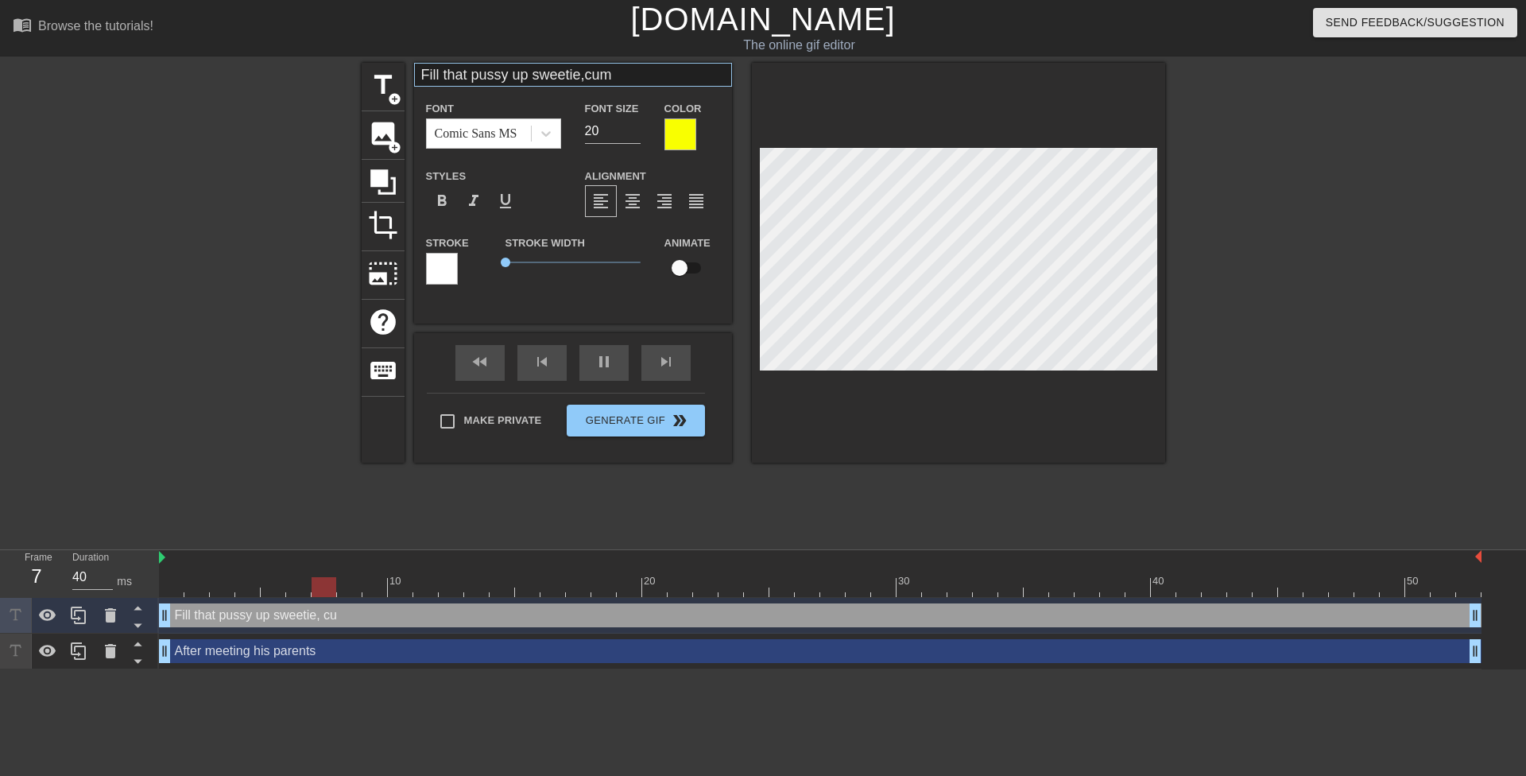
type input "Fill that pussy up sweetie,cum"
type textarea "Fill that pussy up sweetie, cum"
type input "Fill that pussy up sweetie,cum s"
type textarea "Fill that pussy up sweetie, cum s"
type input "Fill that pussy up sweetie,cum st"
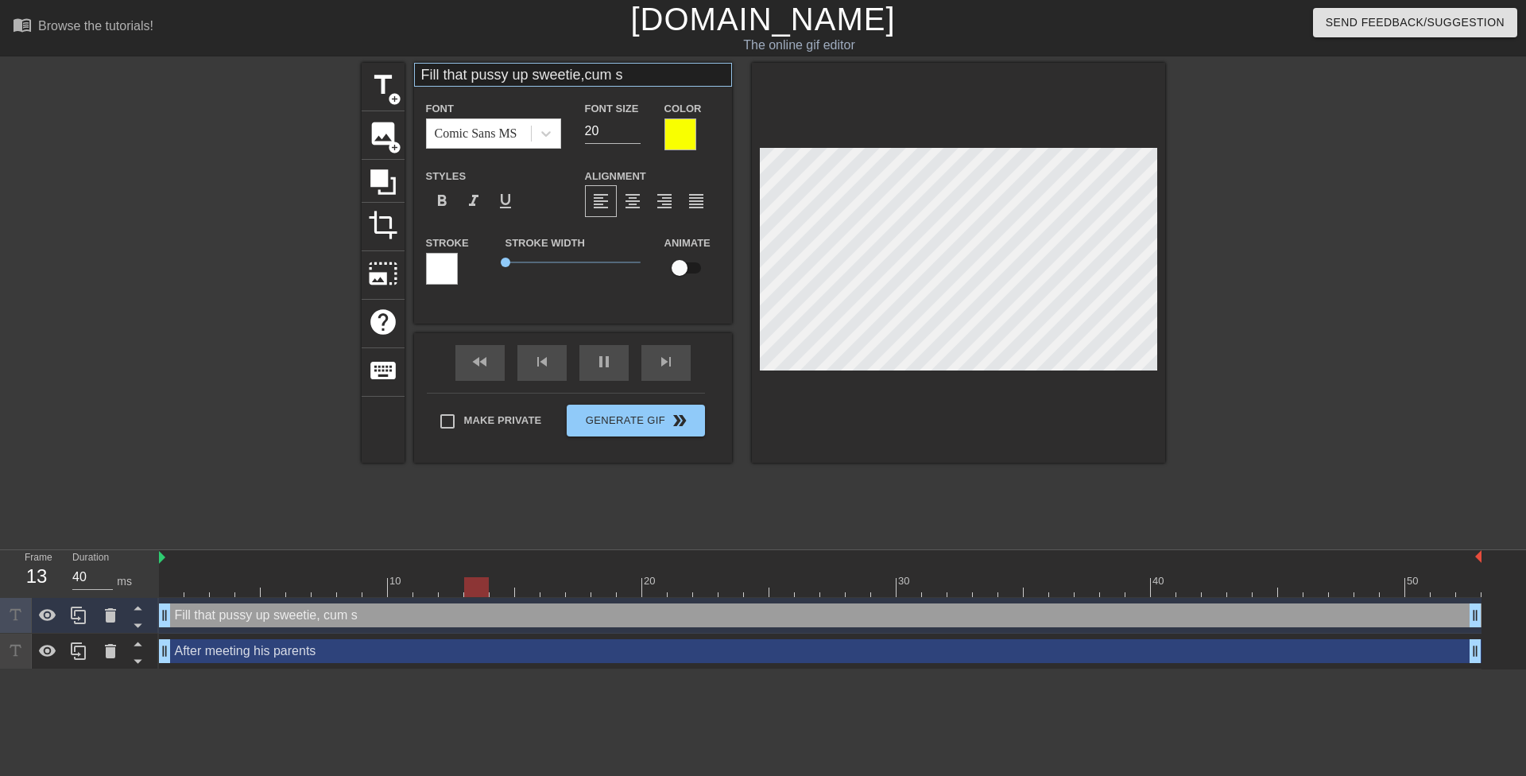
type textarea "Fill that pussy up sweetie, cum st"
type input "Fill that pussy up sweetie,cum str"
type textarea "Fill that pussy up sweetie, cum str"
type input "Fill that pussy up sweetie,cum stra"
type textarea "Fill that pussy up sweetie, cum stra"
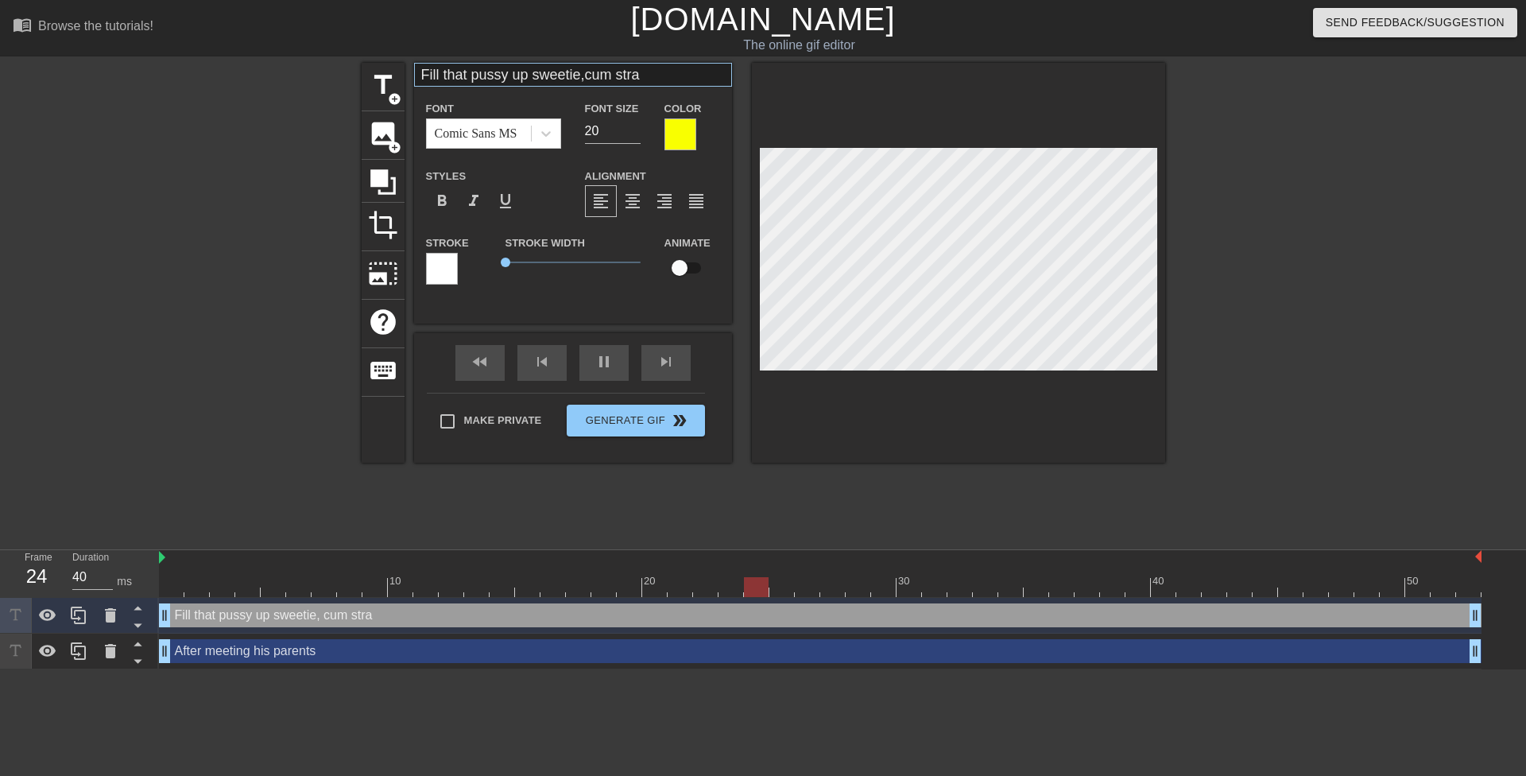
type input "Fill that pussy up sweetie,cum strai"
type textarea "Fill that pussy up sweetie, cum strai"
type input "Fill that pussy up sweetie,cum straig"
type textarea "Fill that pussy up sweetie, cum straig"
type input "Fill that pussy up sweetie,cum straigh"
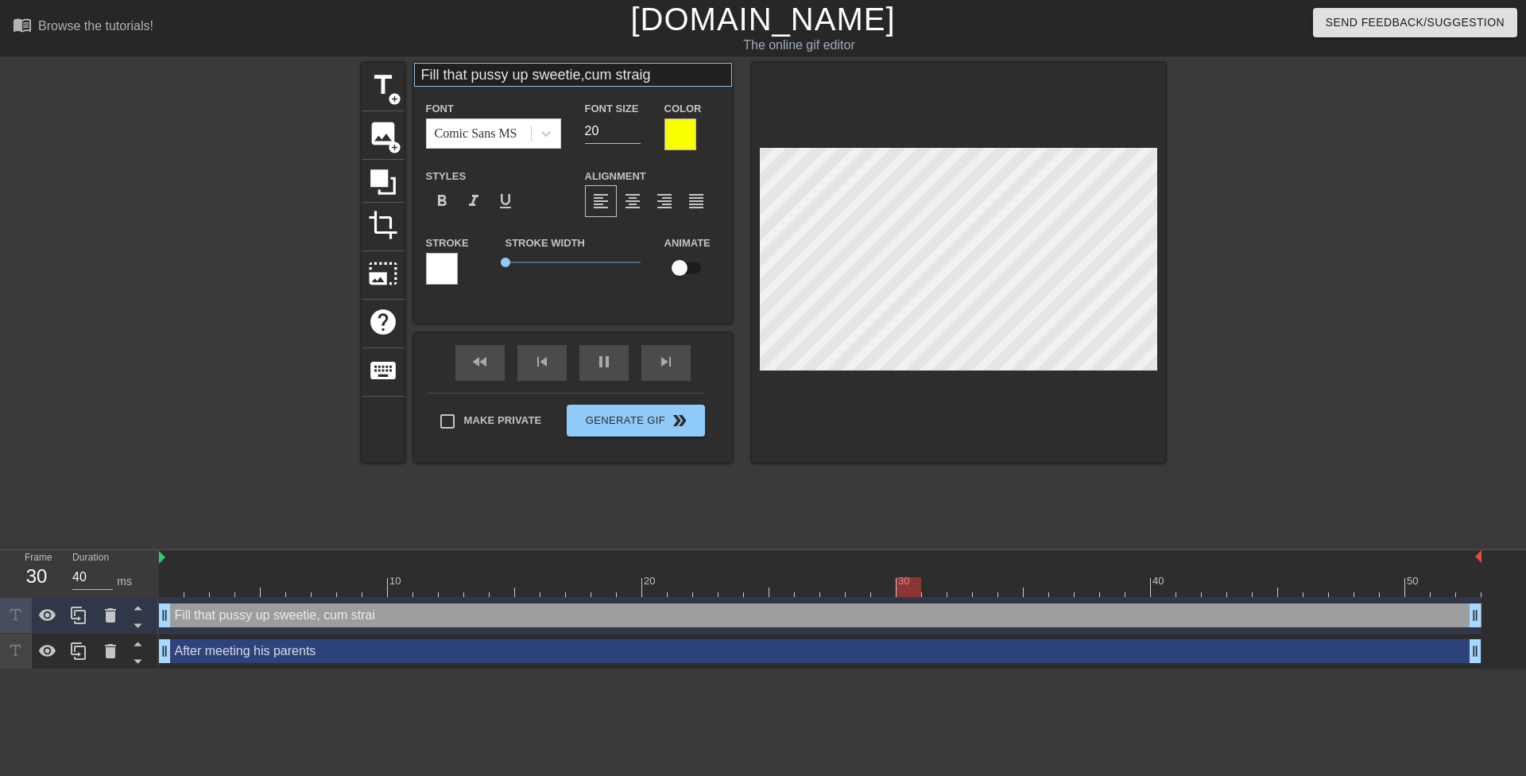
type textarea "Fill that pussy up sweetie, cum straigh"
type input "Fill that pussy up sweetie,cum straight"
type textarea "Fill that pussy up sweetie, cum straight"
type input "Fill that pussy up sweetie,cum straight"
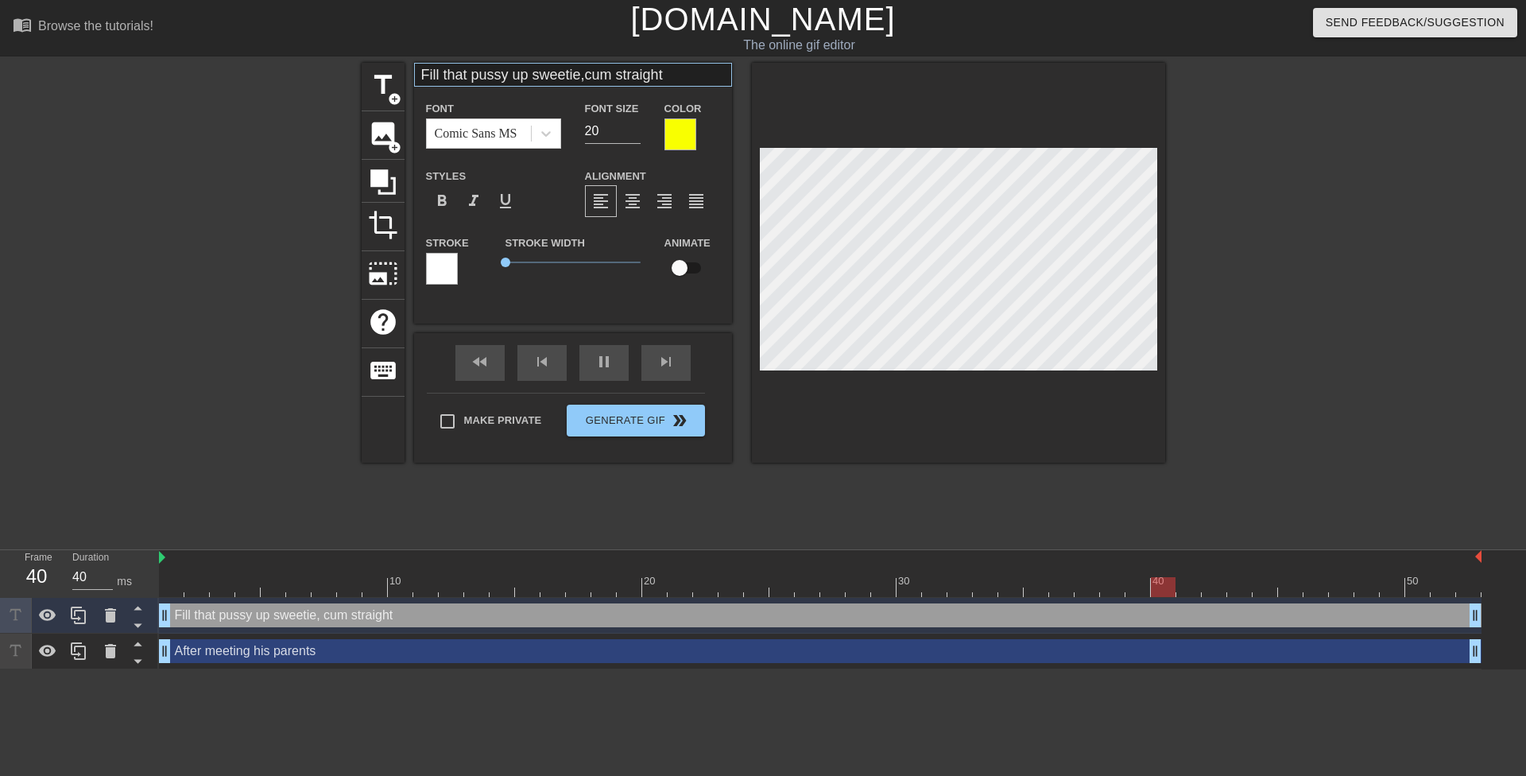
type textarea "Fill that pussy up sweetie, cum straight"
type input "Fill that pussy up sweetie,cum straight i"
type textarea "Fill that pussy up sweetie, cum straight i"
type input "Fill that pussy up sweetie,cum straight in"
type textarea "Fill that pussy up sweetie, cum straight in"
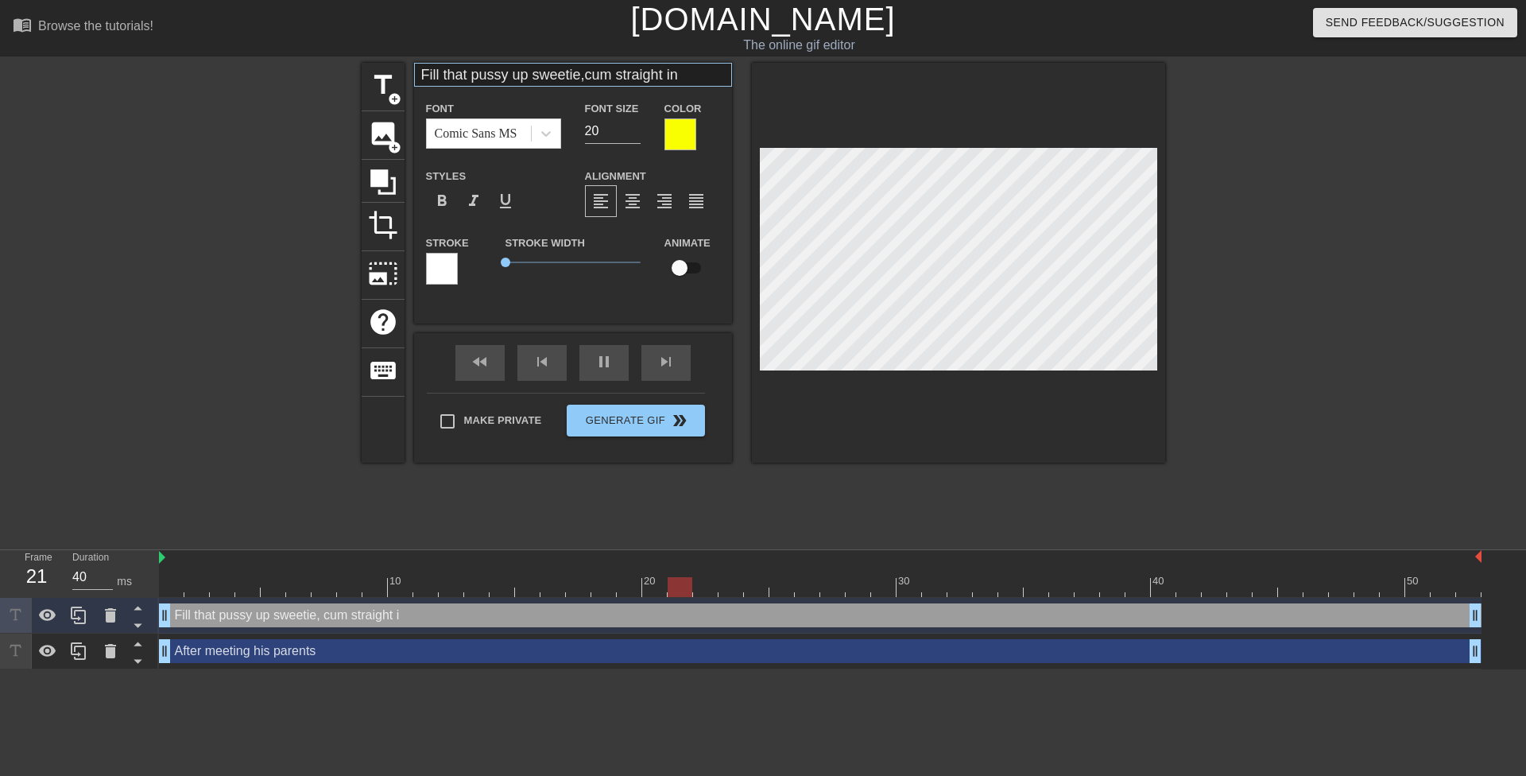
type input "Fill that pussy up sweetie,cum straight in"
type textarea "Fill that pussy up sweetie, cum straight in"
type input "Fill that pussy up sweetie,cum straight in y"
type textarea "Fill that pussy up sweetie, cum straight in y"
type input "Fill that pussy up sweetie,cum straight in yu"
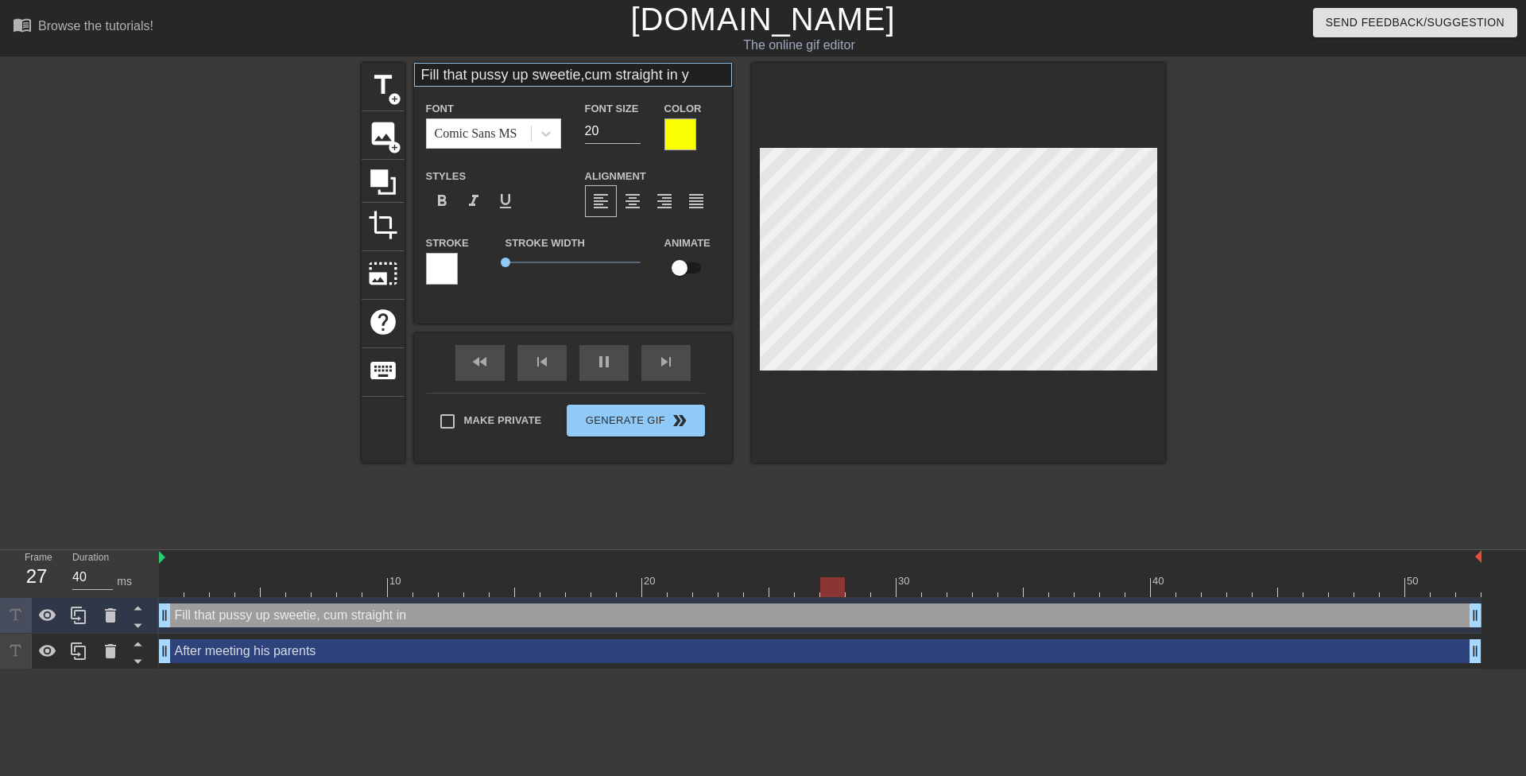
type textarea "Fill that pussy up sweetie, cum straight in yu"
type input "Fill that pussy up sweetie,cum straight in yuo"
type textarea "Fill that pussy up sweetie, cum straight in yuo"
type input "Fill that pussy up sweetie,cum straight in yuou"
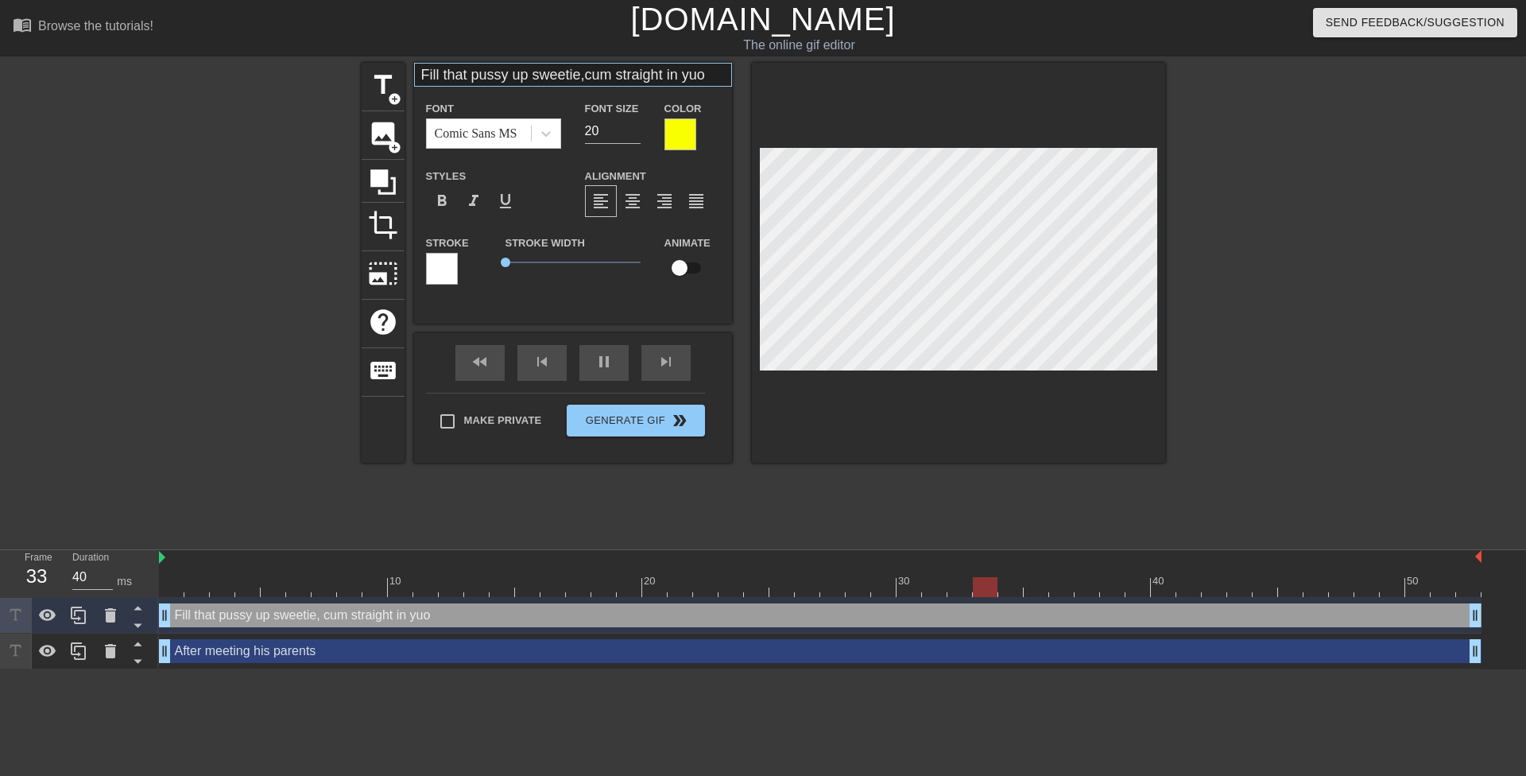
type textarea "Fill that pussy up sweetie, cum straight in yuou"
type input "Fill that pussy up sweetie,cum straight in yuo"
type textarea "Fill that pussy up sweetie, cum straight in yuo"
click at [632, 195] on span "format_align_center" at bounding box center [632, 201] width 19 height 19
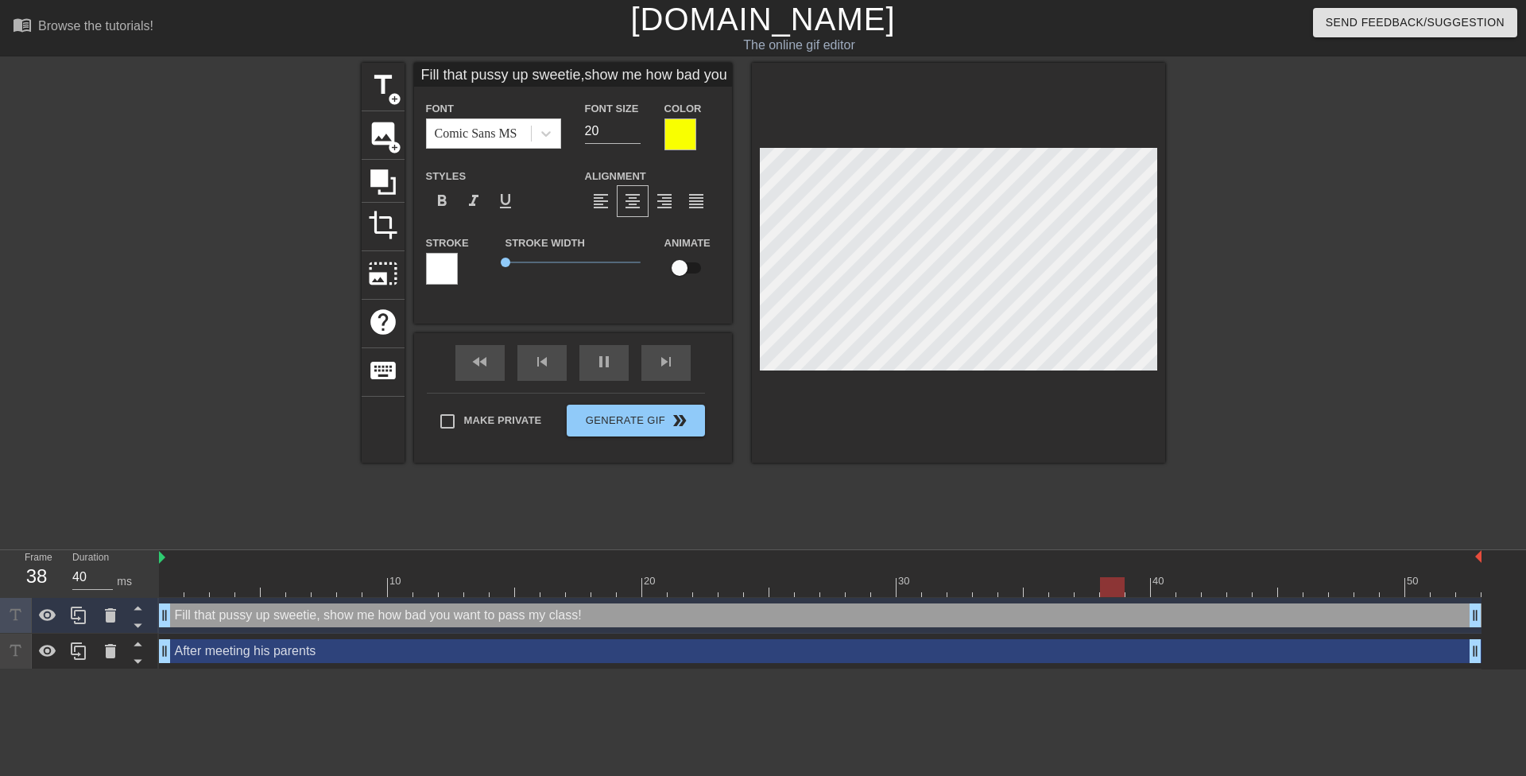
scroll to position [4, 6]
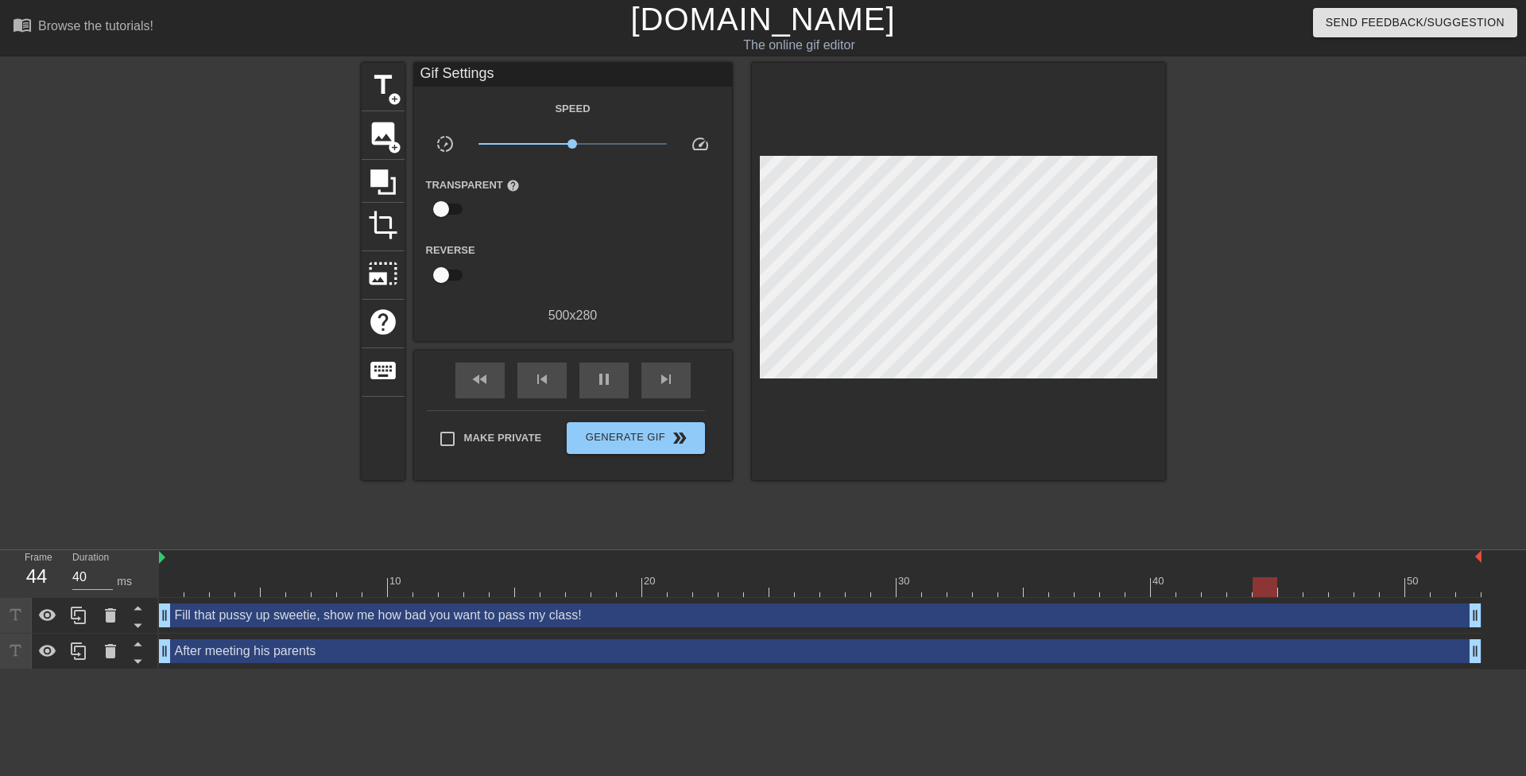
click at [1291, 247] on div at bounding box center [1303, 301] width 238 height 477
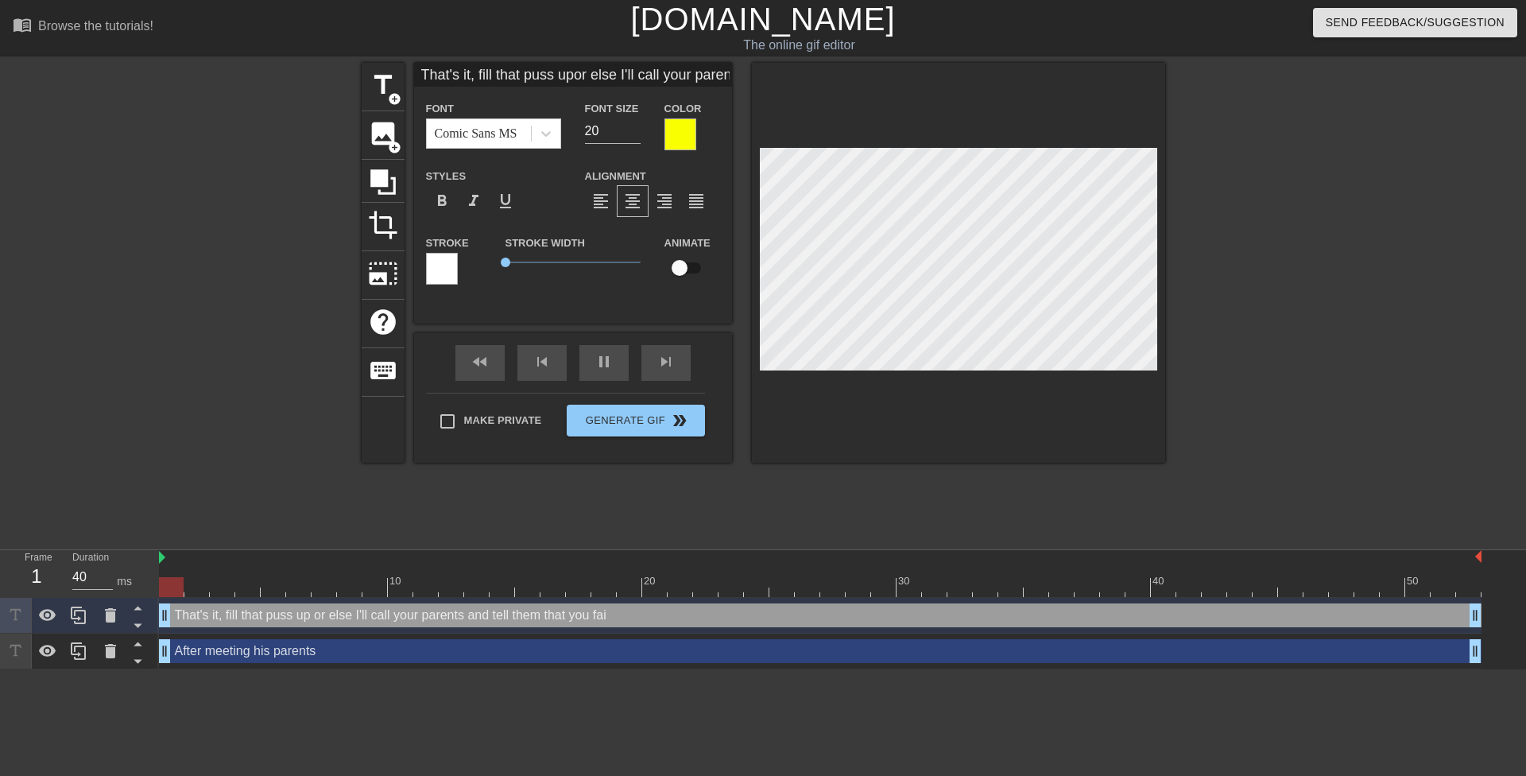
scroll to position [3, 10]
click at [1396, 284] on div at bounding box center [1303, 301] width 238 height 477
click at [482, 199] on span "format_italic" at bounding box center [473, 201] width 19 height 19
click at [1338, 225] on div at bounding box center [1303, 301] width 238 height 477
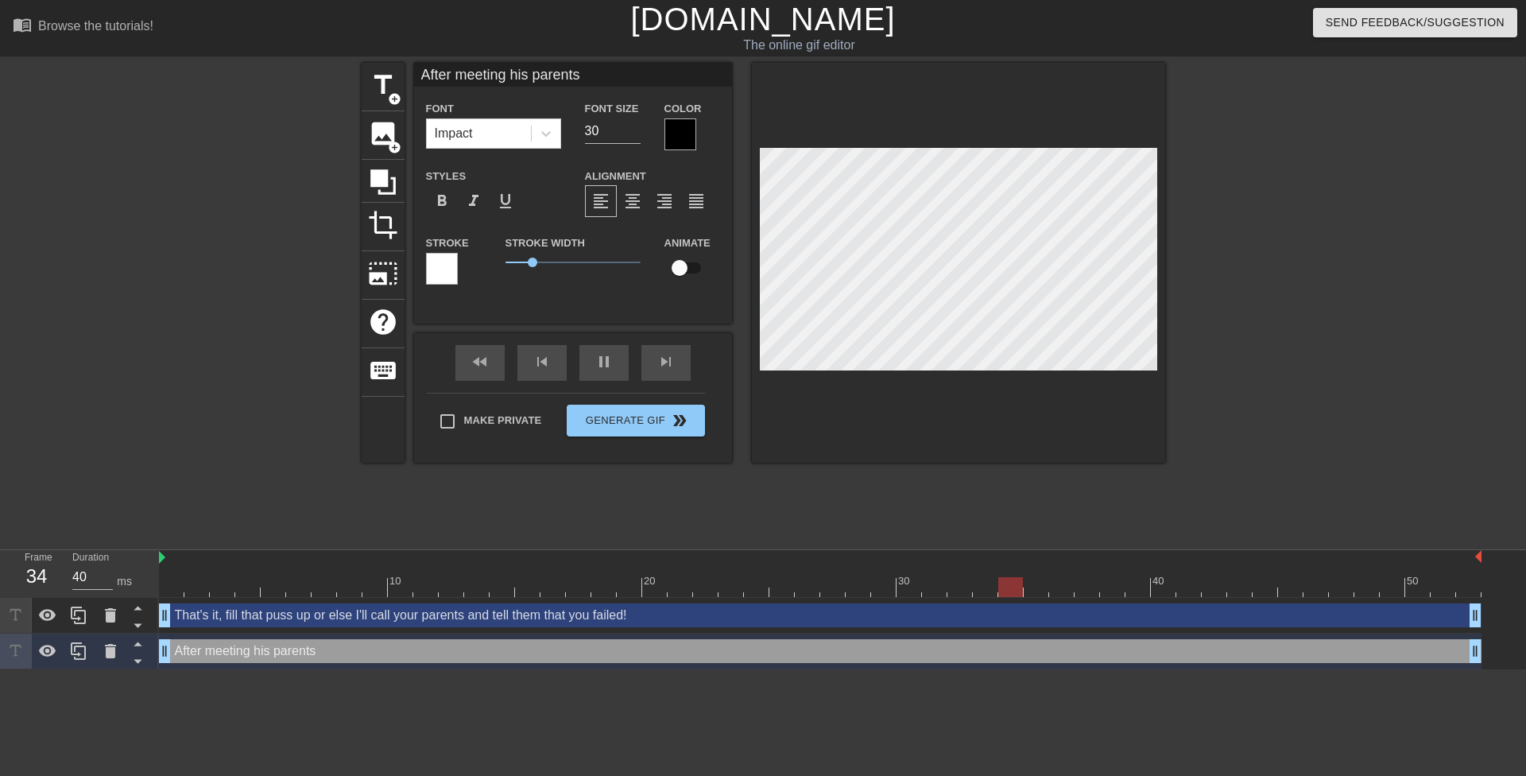
click at [1222, 195] on div at bounding box center [1303, 301] width 238 height 477
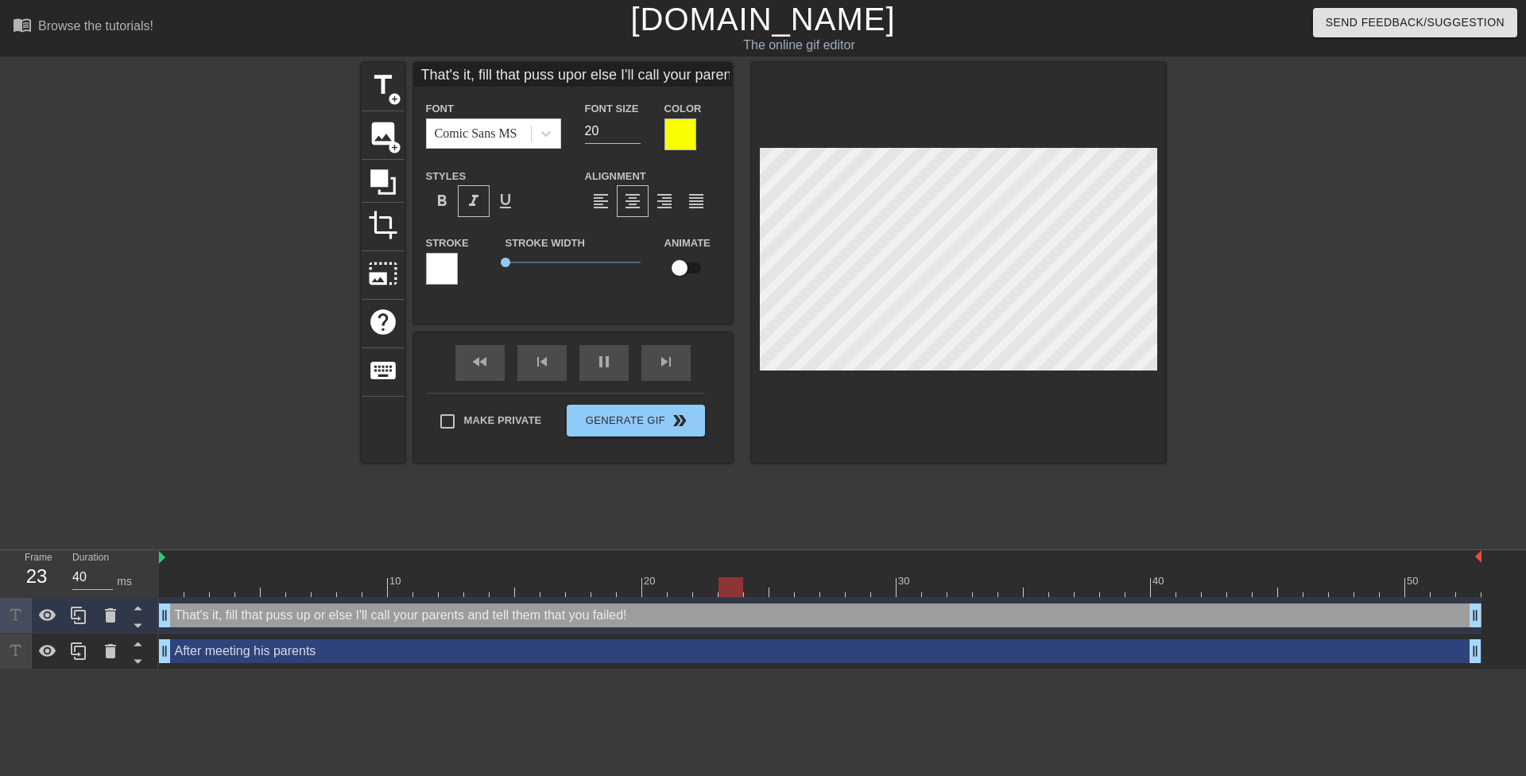
scroll to position [2, 2]
click at [1291, 251] on div at bounding box center [1303, 301] width 238 height 477
click at [1277, 249] on div at bounding box center [1303, 301] width 238 height 477
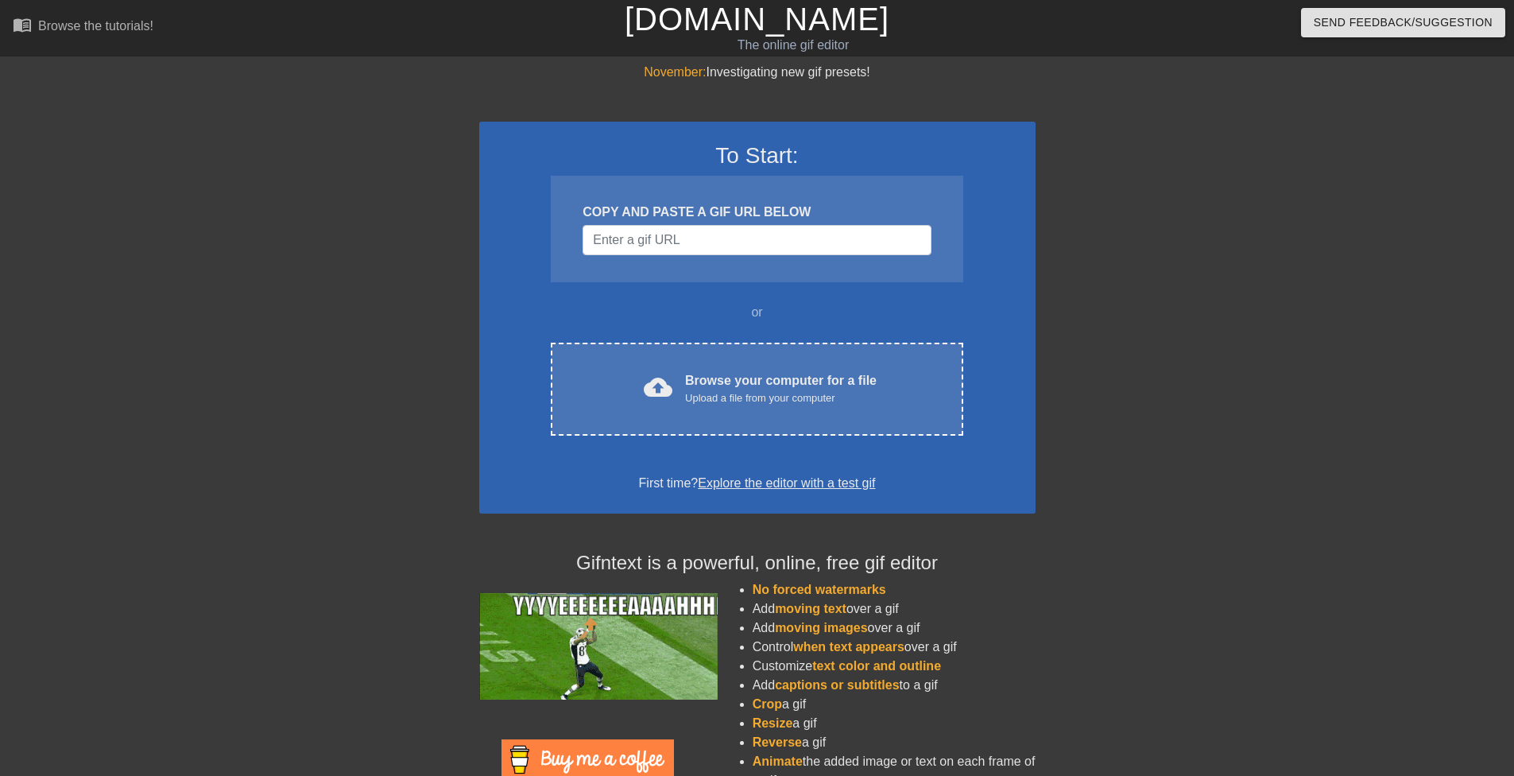
click at [687, 327] on div "To Start: COPY AND PASTE A GIF URL BELOW or cloud_upload Browse your computer f…" at bounding box center [757, 318] width 556 height 392
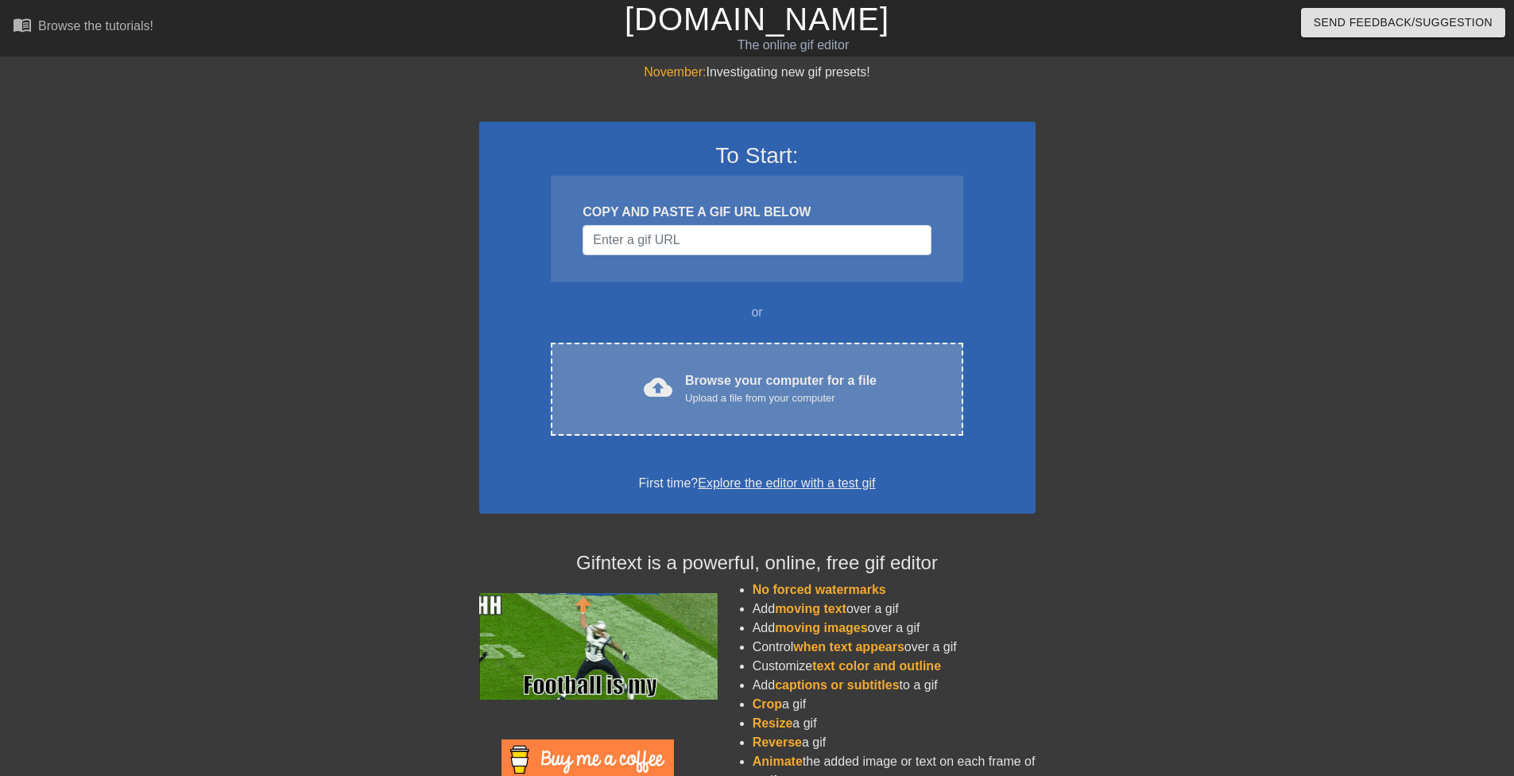
click at [708, 361] on div "cloud_upload Browse your computer for a file Upload a file from your computer C…" at bounding box center [757, 389] width 412 height 93
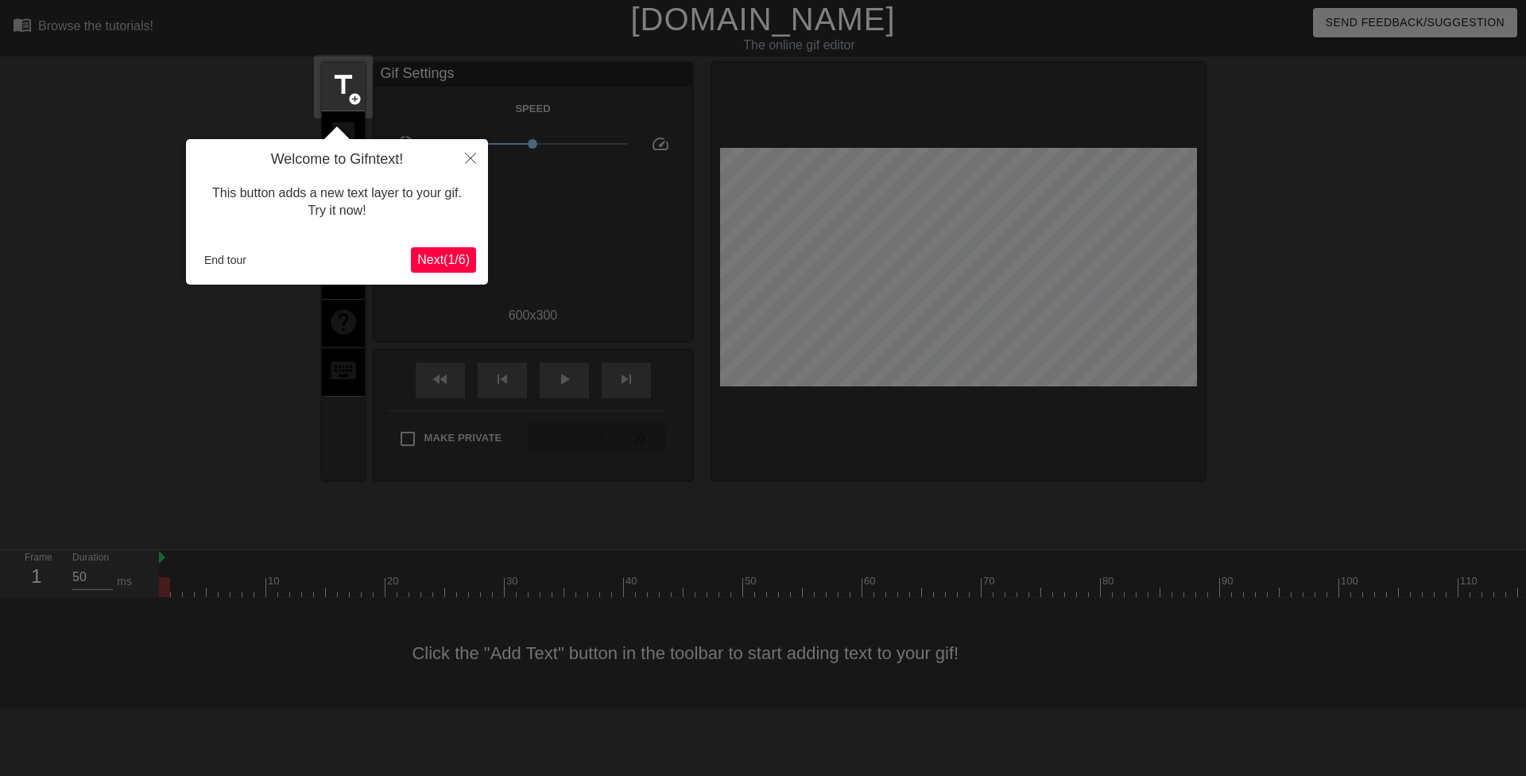
drag, startPoint x: 187, startPoint y: 267, endPoint x: 204, endPoint y: 265, distance: 17.6
click at [188, 267] on div "Welcome to Gifntext! This button adds a new text layer to your gif. Try it now!…" at bounding box center [337, 211] width 302 height 145
click at [209, 265] on button "End tour" at bounding box center [225, 260] width 55 height 24
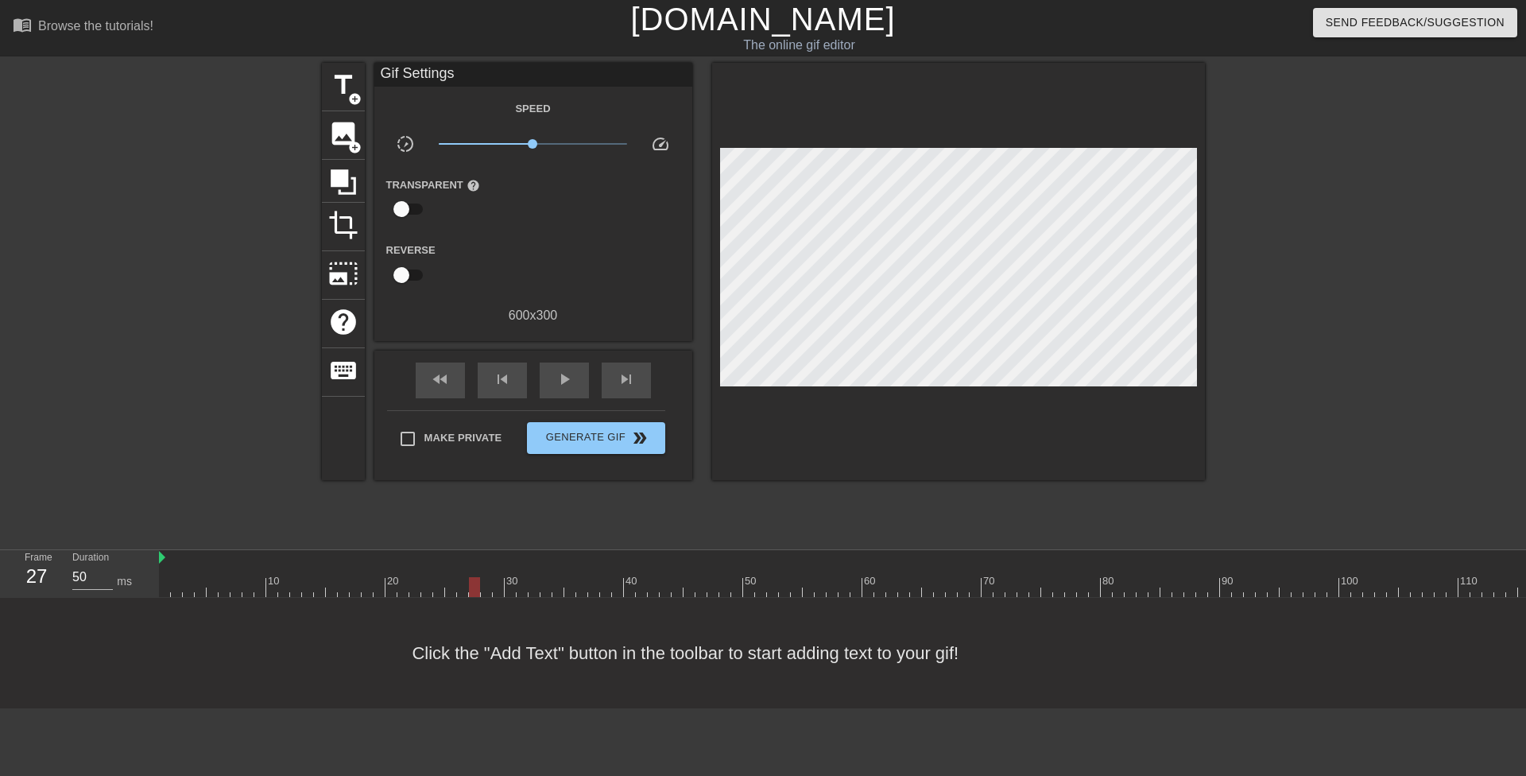
click at [395, 276] on input "checkbox" at bounding box center [401, 275] width 91 height 30
click at [395, 273] on input "checkbox" at bounding box center [416, 275] width 91 height 30
checkbox input "false"
click at [405, 199] on input "checkbox" at bounding box center [401, 209] width 91 height 30
click at [405, 199] on input "checkbox" at bounding box center [416, 209] width 91 height 30
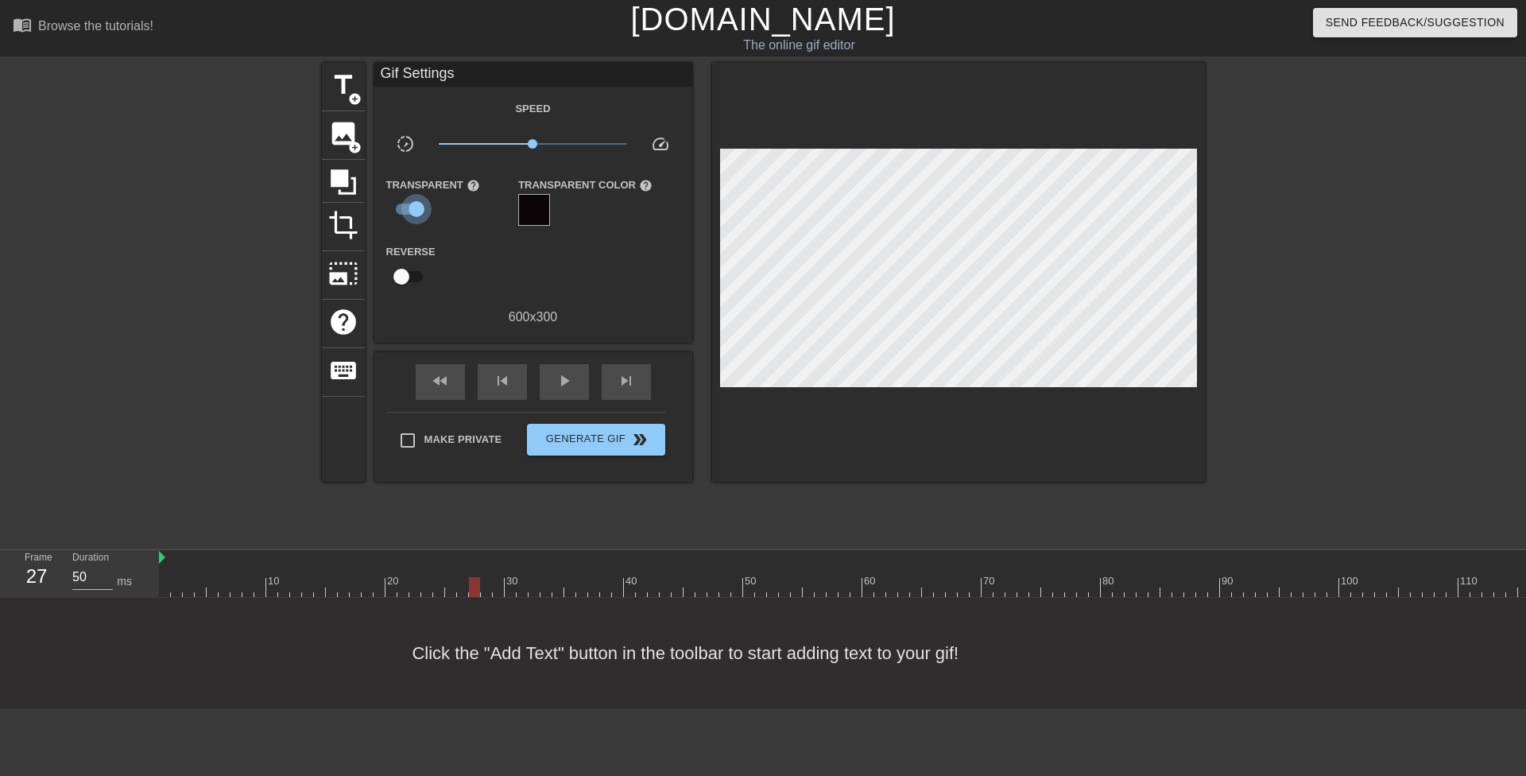
checkbox input "false"
